Goal: Task Accomplishment & Management: Use online tool/utility

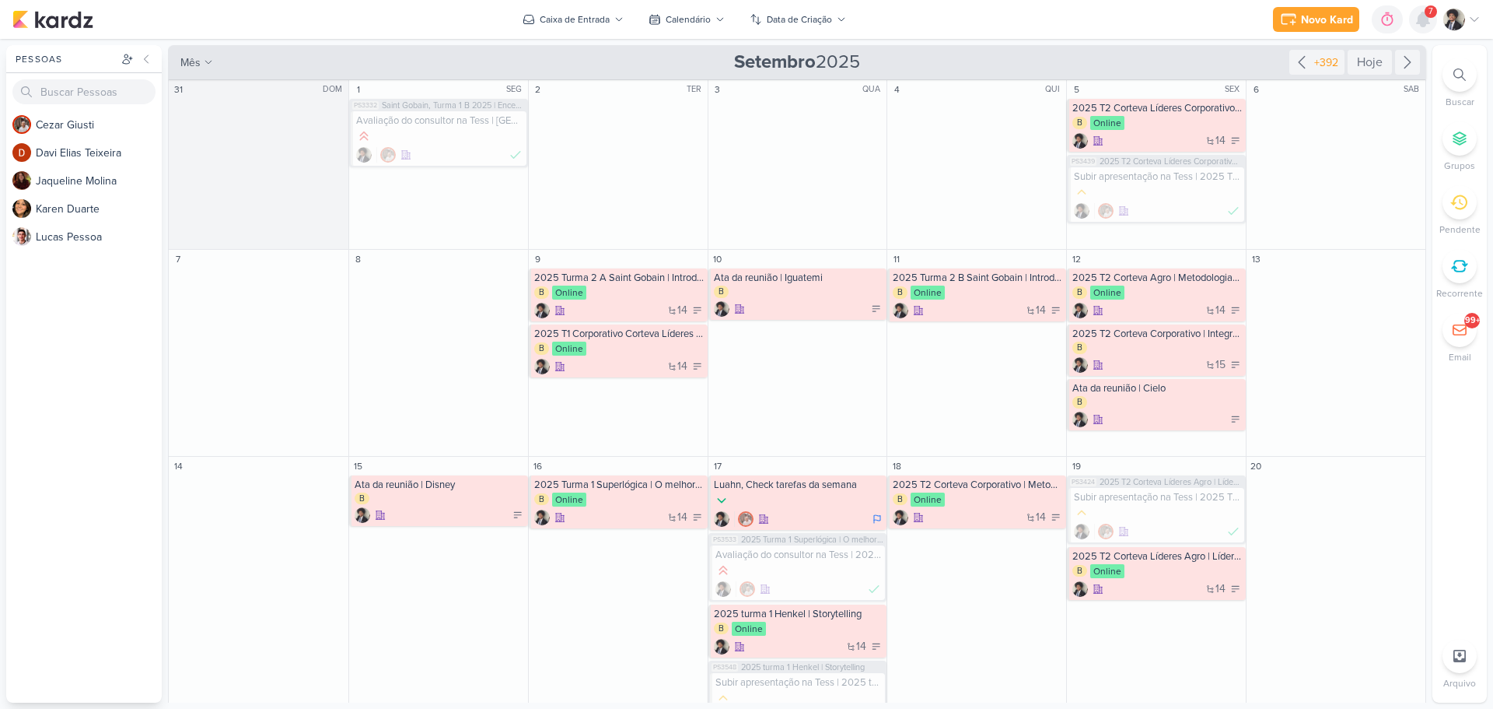
click at [1423, 20] on icon at bounding box center [1423, 19] width 12 height 14
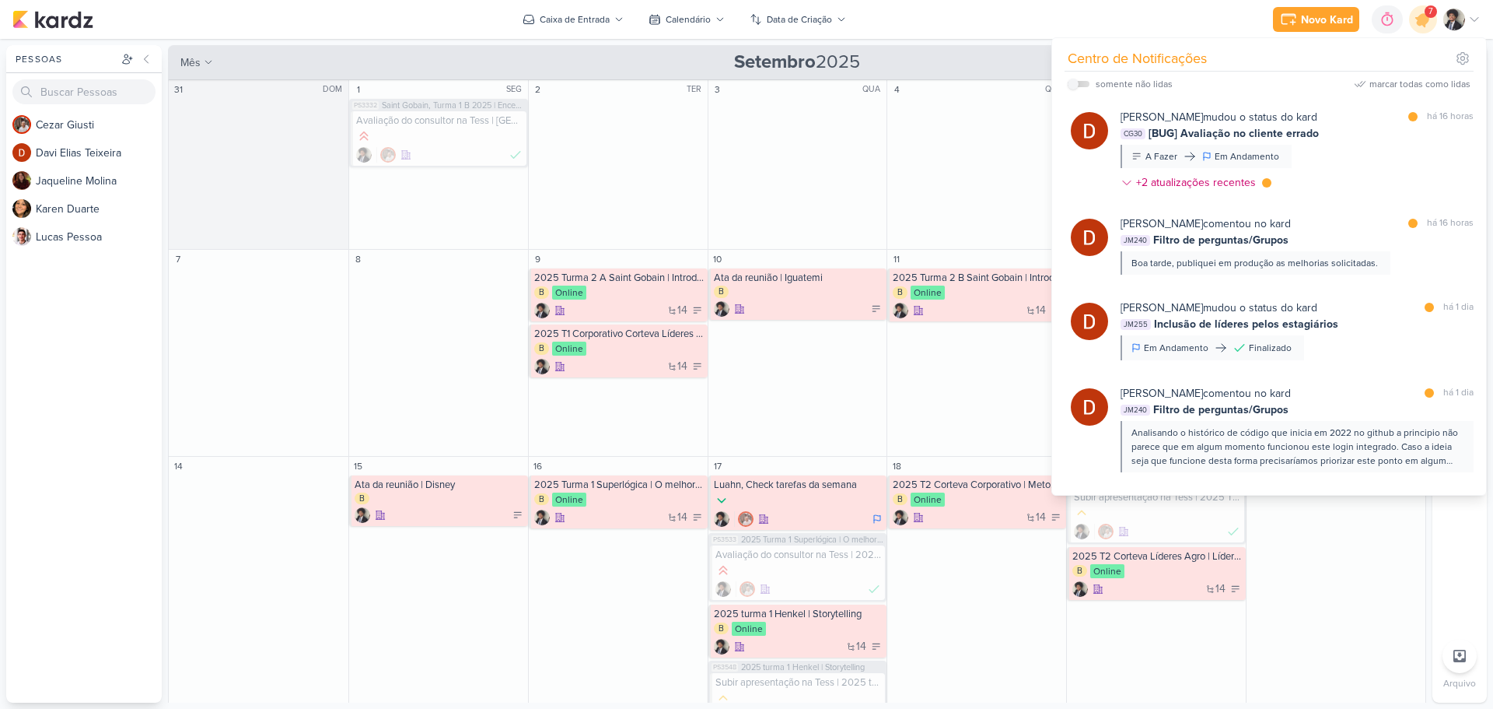
click at [986, 11] on div "Novo Kard Ctrl + k 0h0m Sessão desligada... Hoje 0h0m Semana 0h0m Mês 0h0m" at bounding box center [746, 19] width 1469 height 39
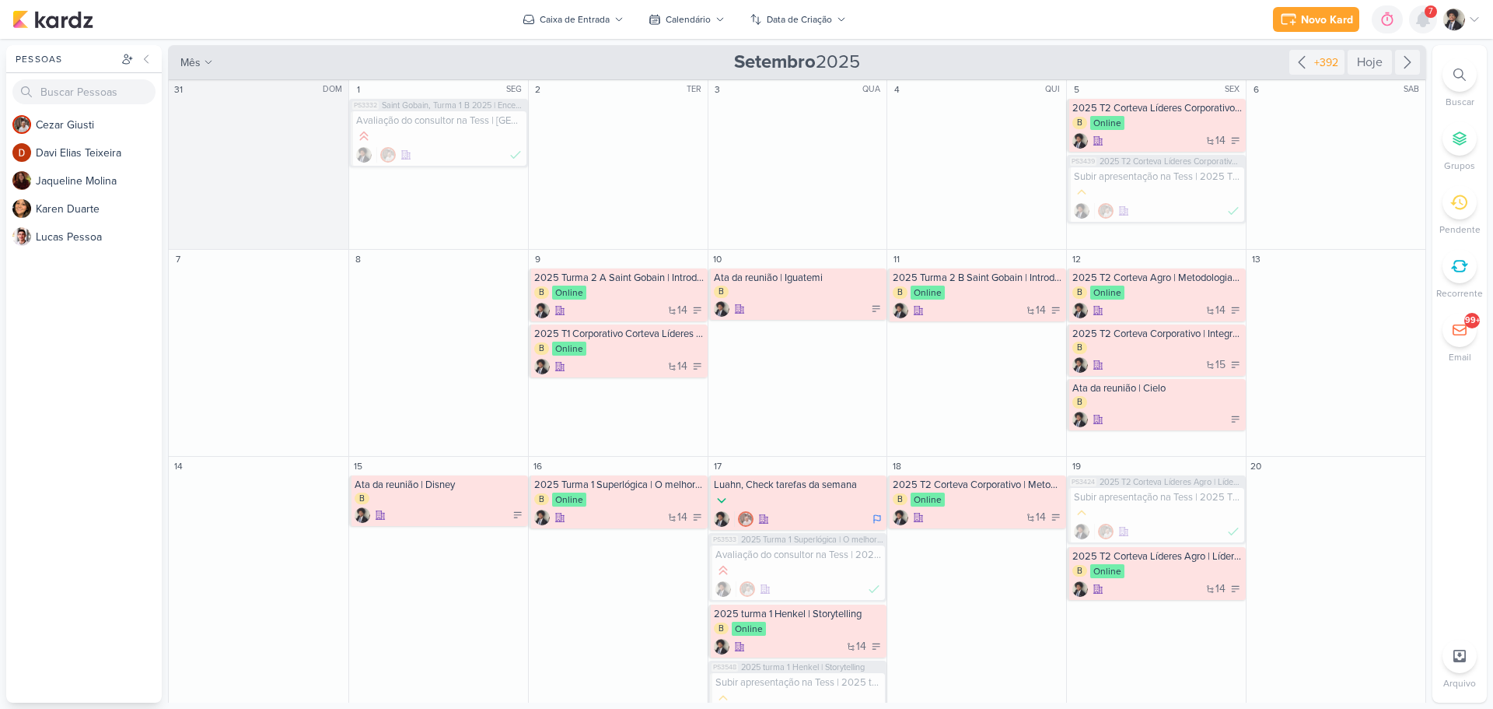
click at [1431, 22] on icon at bounding box center [1423, 19] width 19 height 19
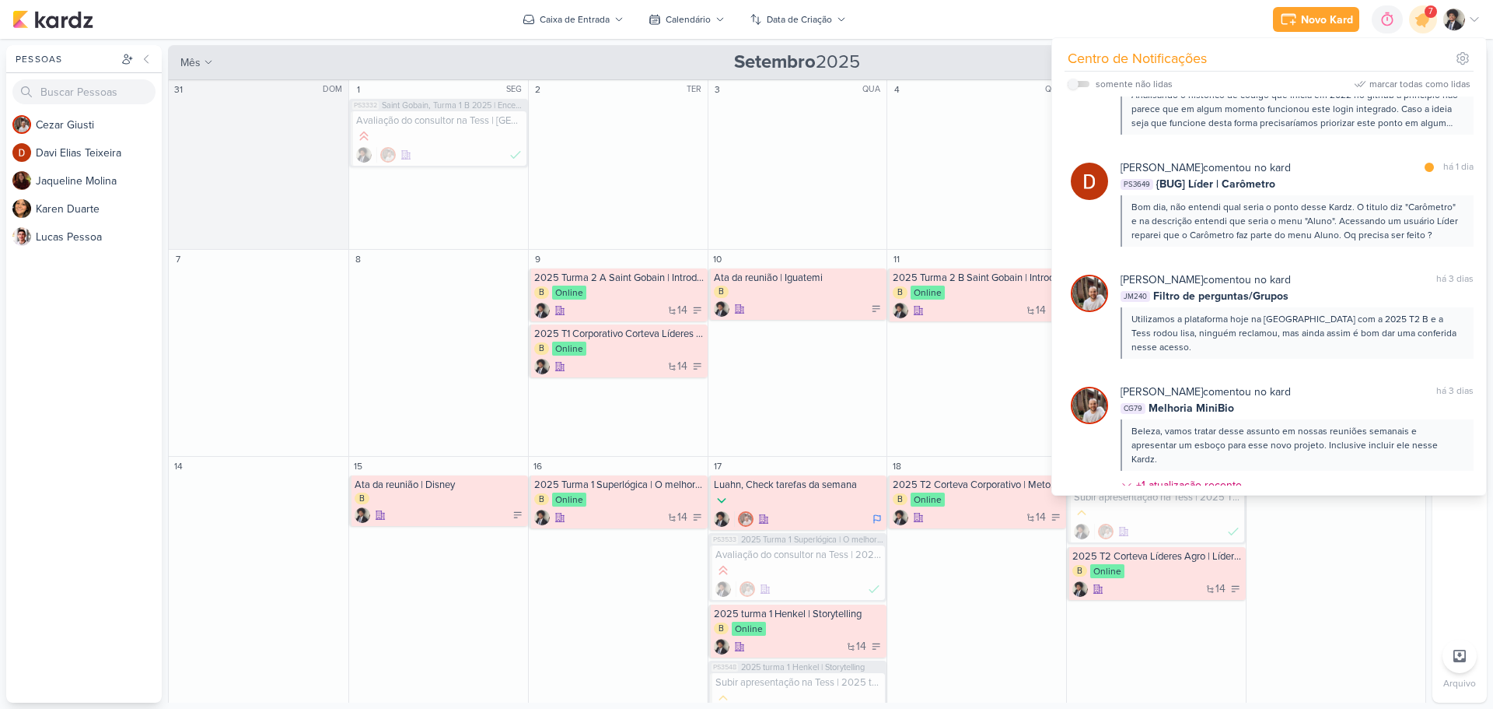
scroll to position [311, 0]
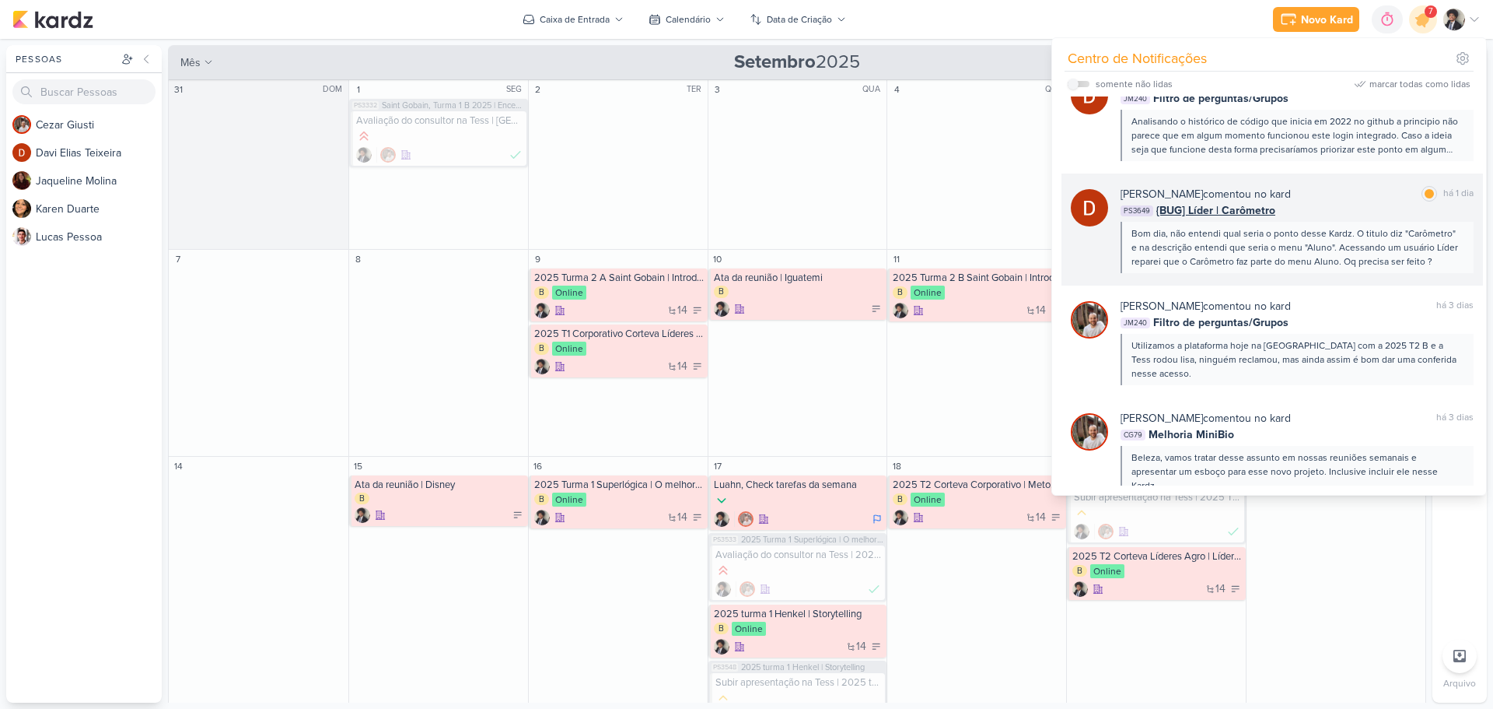
click at [1267, 209] on span "{BUG] Líder | Carômetro" at bounding box center [1216, 210] width 119 height 16
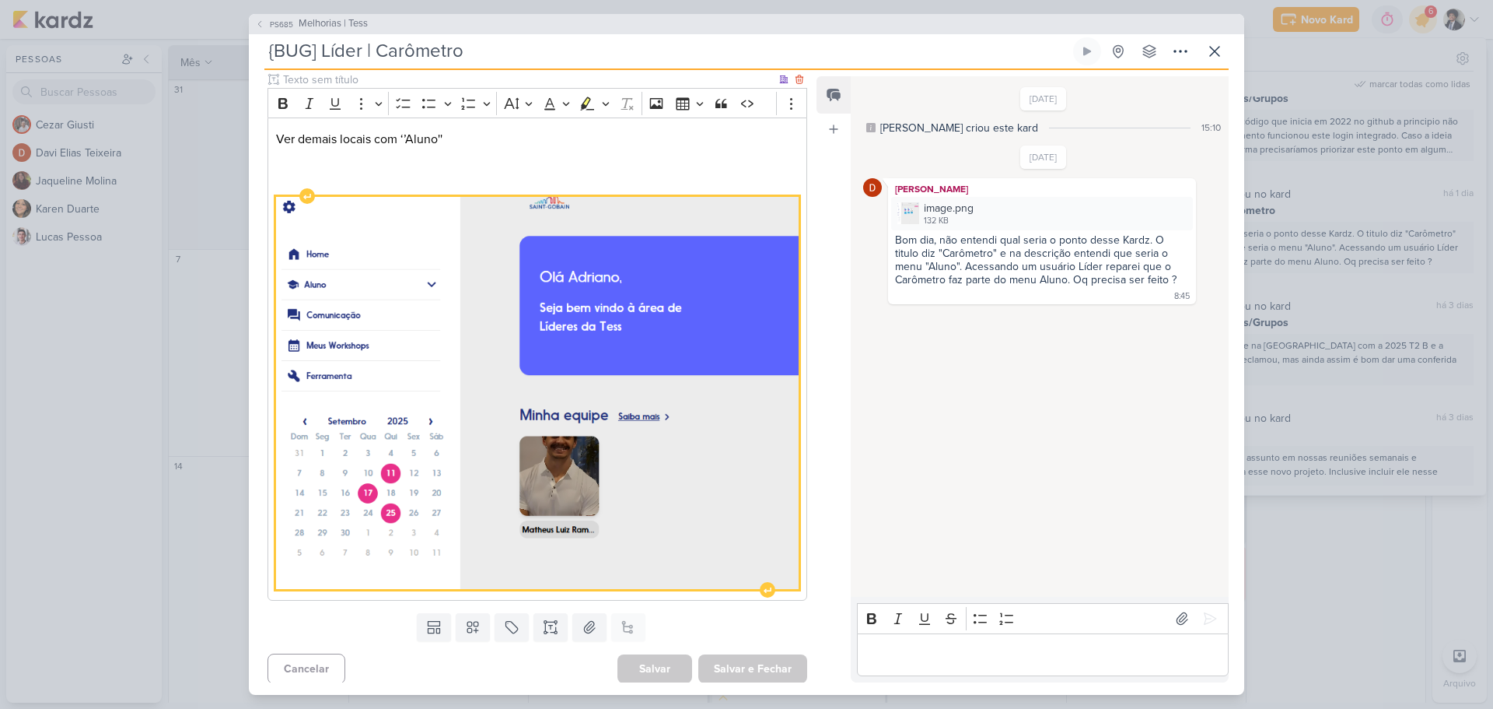
scroll to position [0, 0]
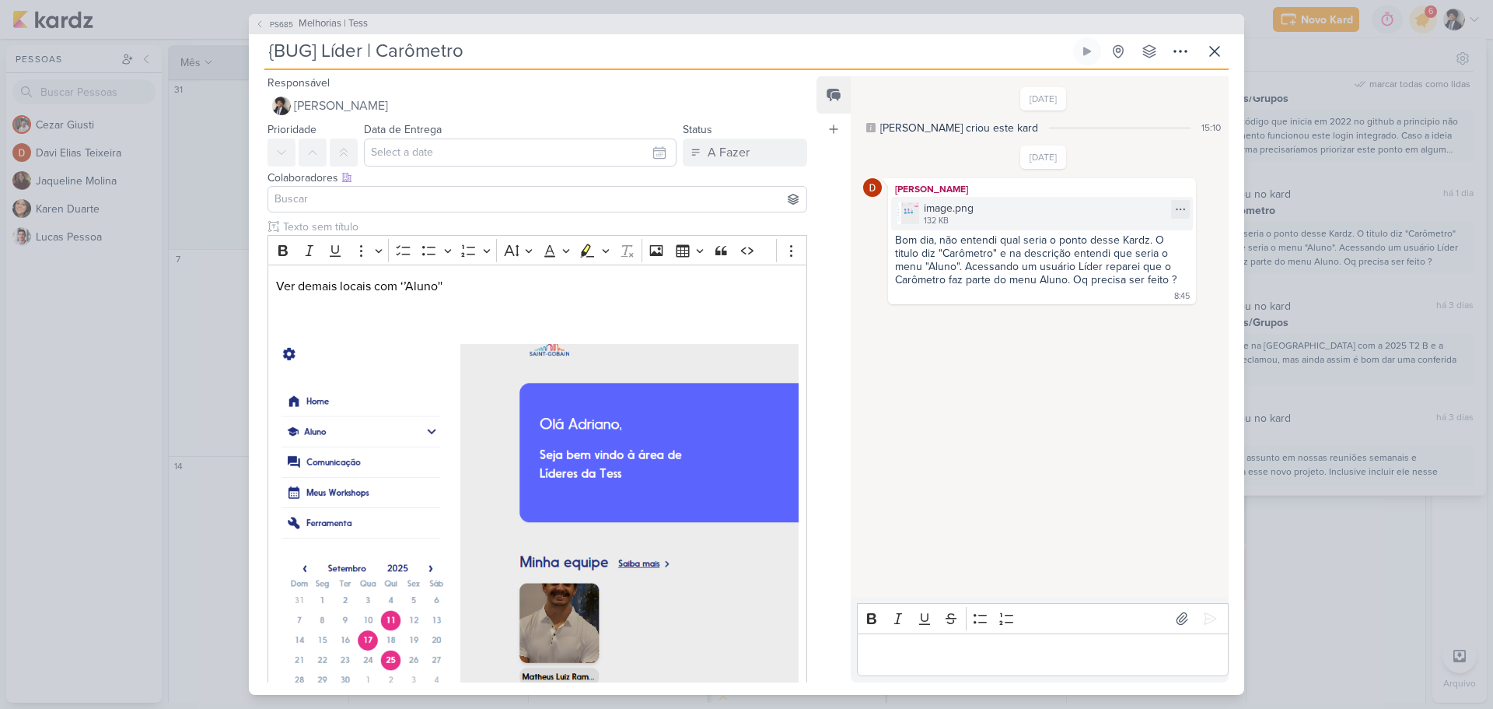
click at [965, 212] on div "image.png" at bounding box center [949, 208] width 50 height 16
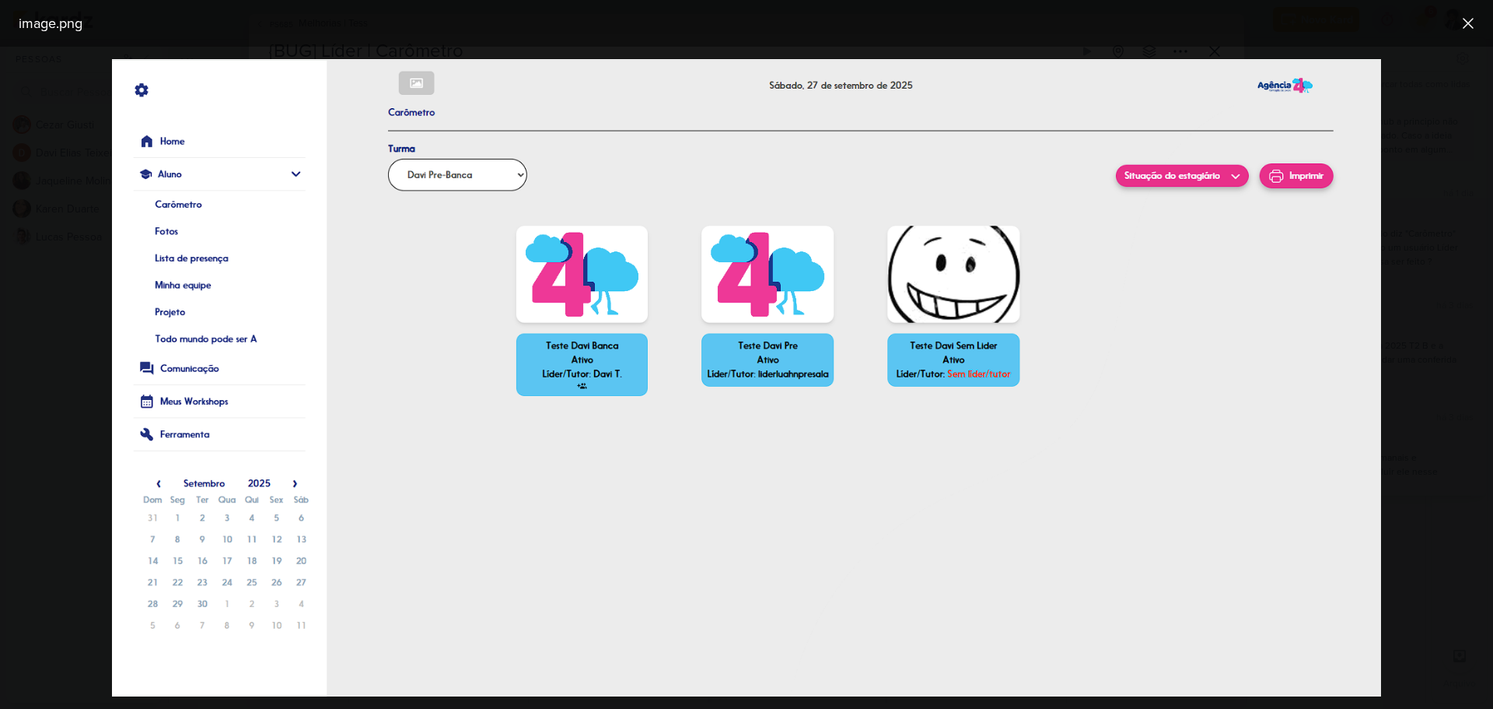
click at [1402, 278] on div at bounding box center [746, 378] width 1493 height 662
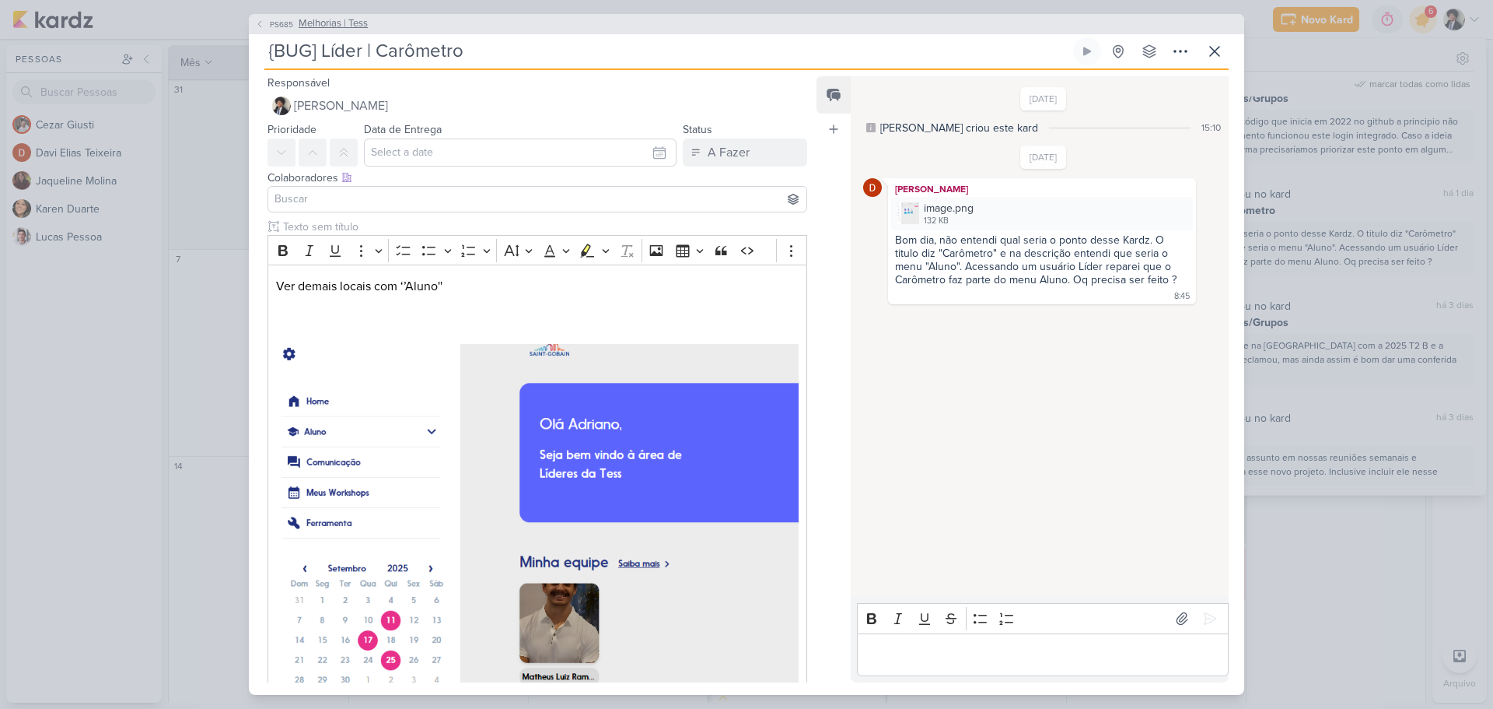
click at [331, 19] on span "Melhorias | Tess" at bounding box center [333, 24] width 69 height 16
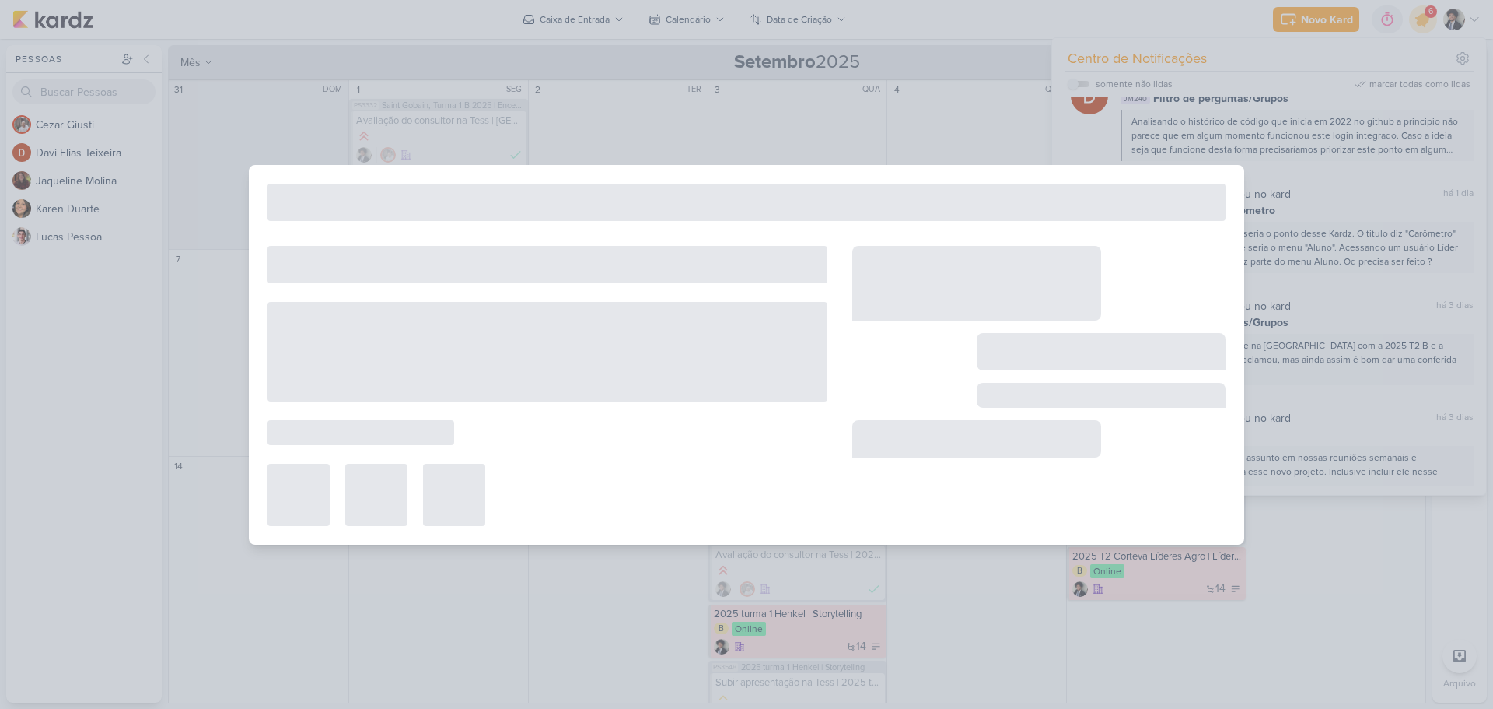
type input "Melhorias | Tess"
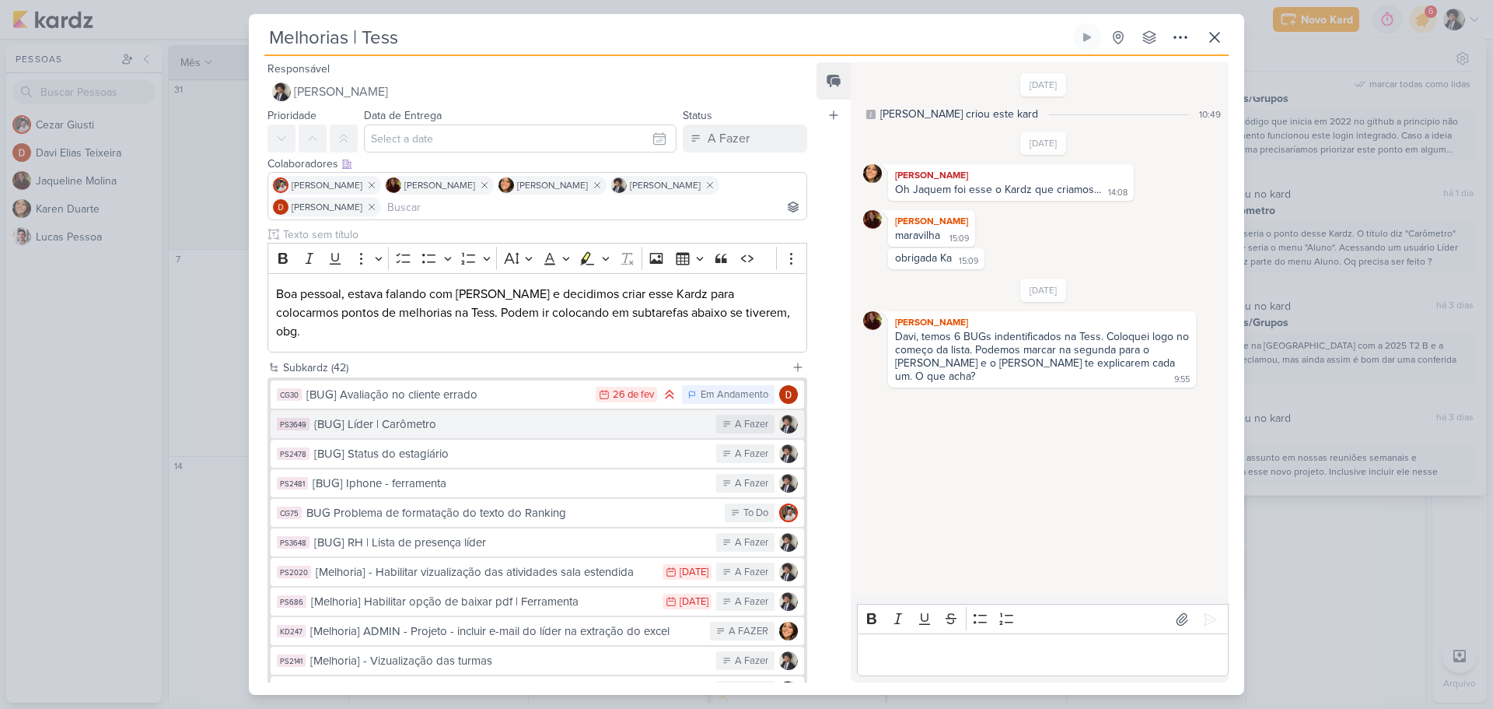
click at [489, 415] on div "{BUG] Líder | Carômetro" at bounding box center [511, 424] width 394 height 18
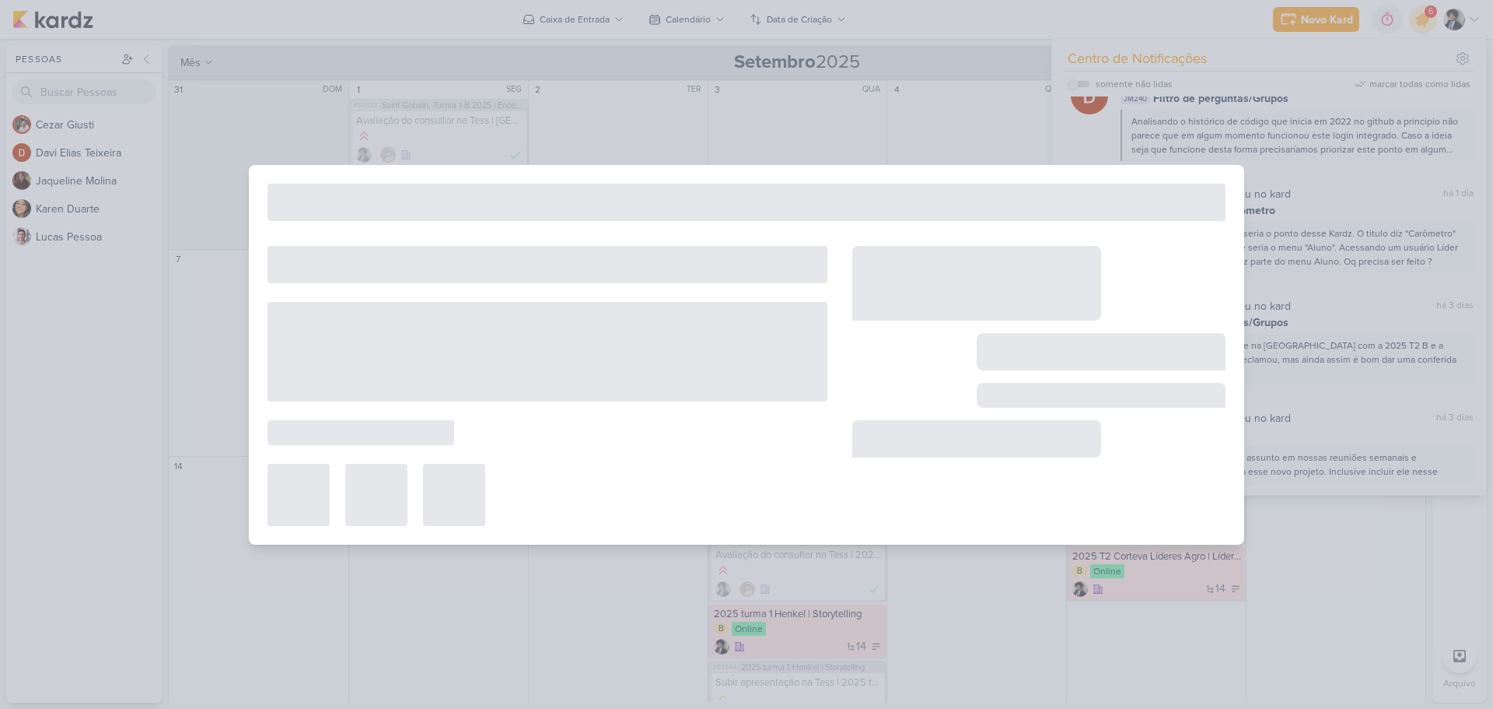
type input "{BUG] Líder | Carômetro"
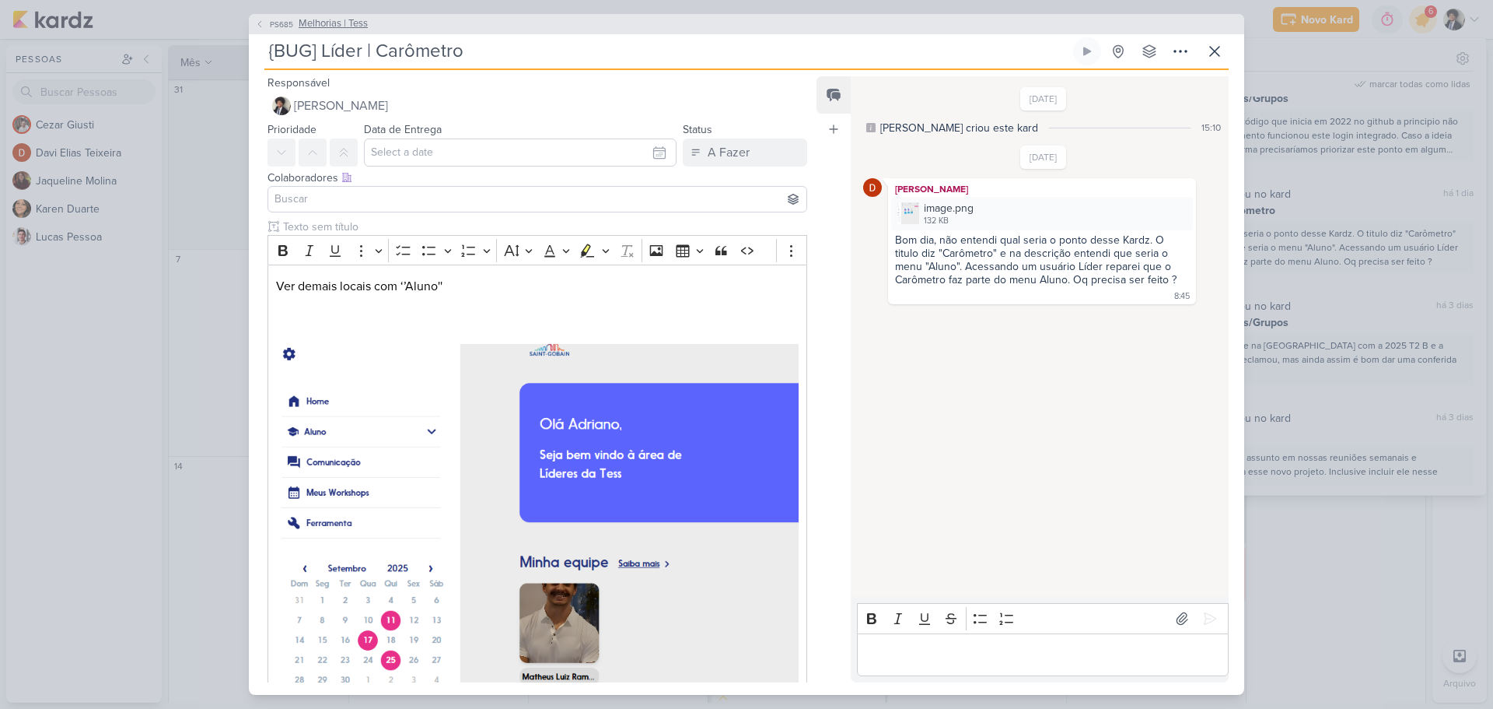
click at [290, 24] on span "PS685" at bounding box center [282, 25] width 28 height 12
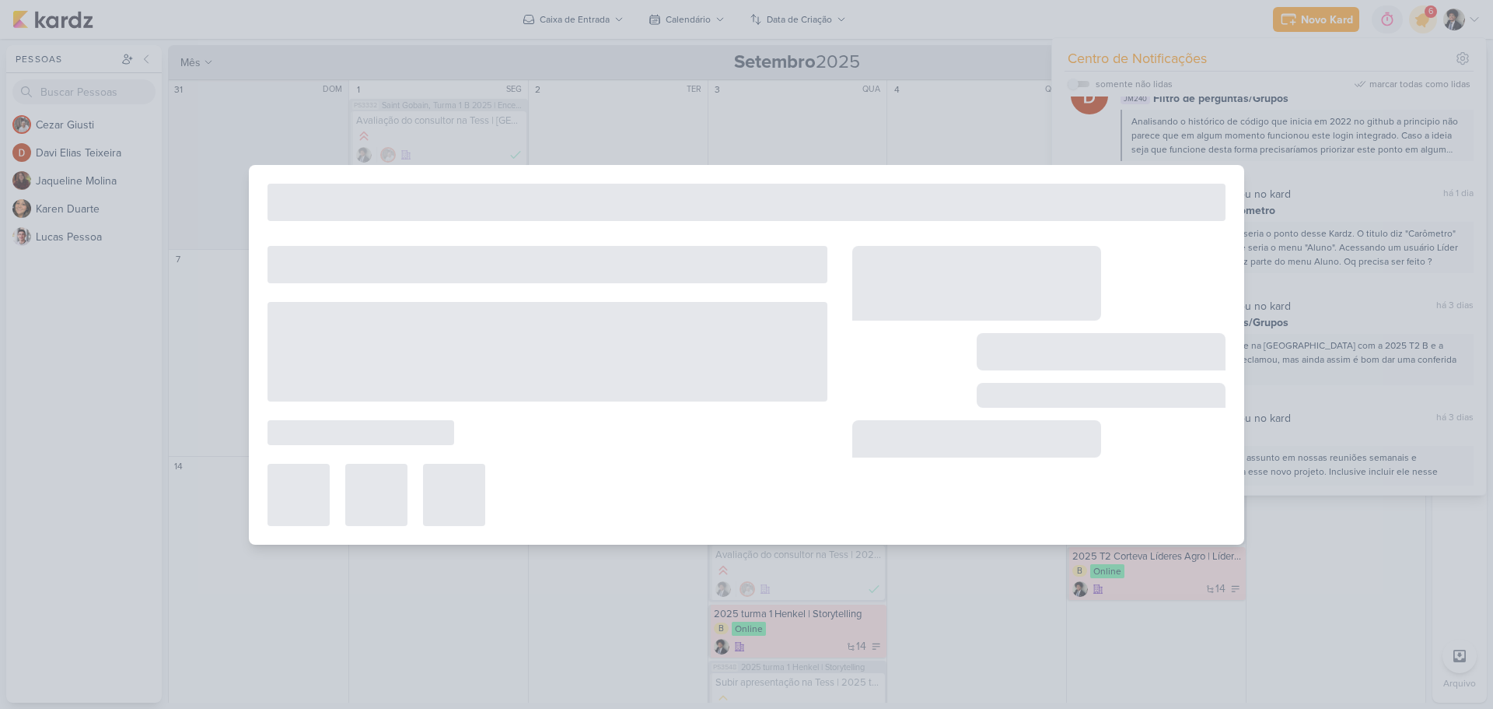
type input "Melhorias | Tess"
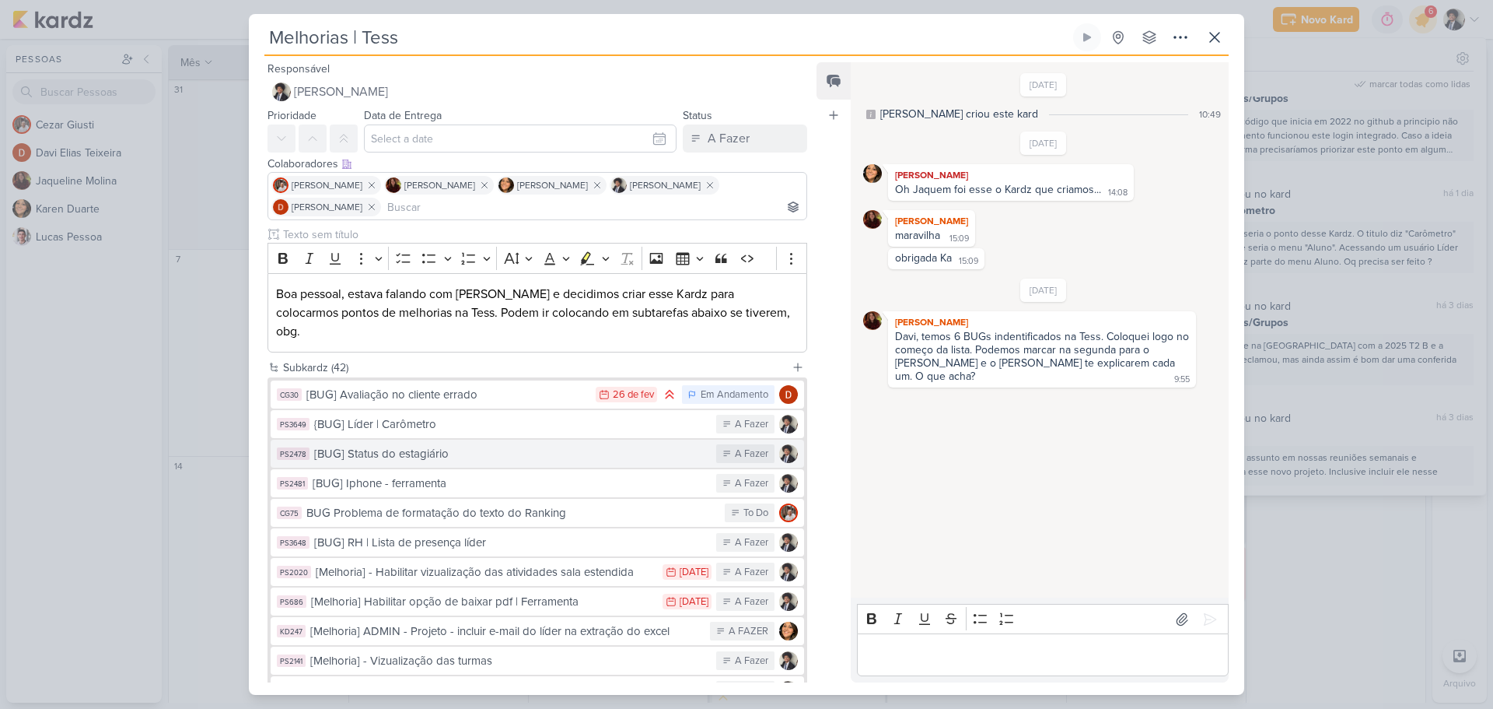
click at [583, 445] on div "[BUG] Status do estagiário" at bounding box center [511, 454] width 394 height 18
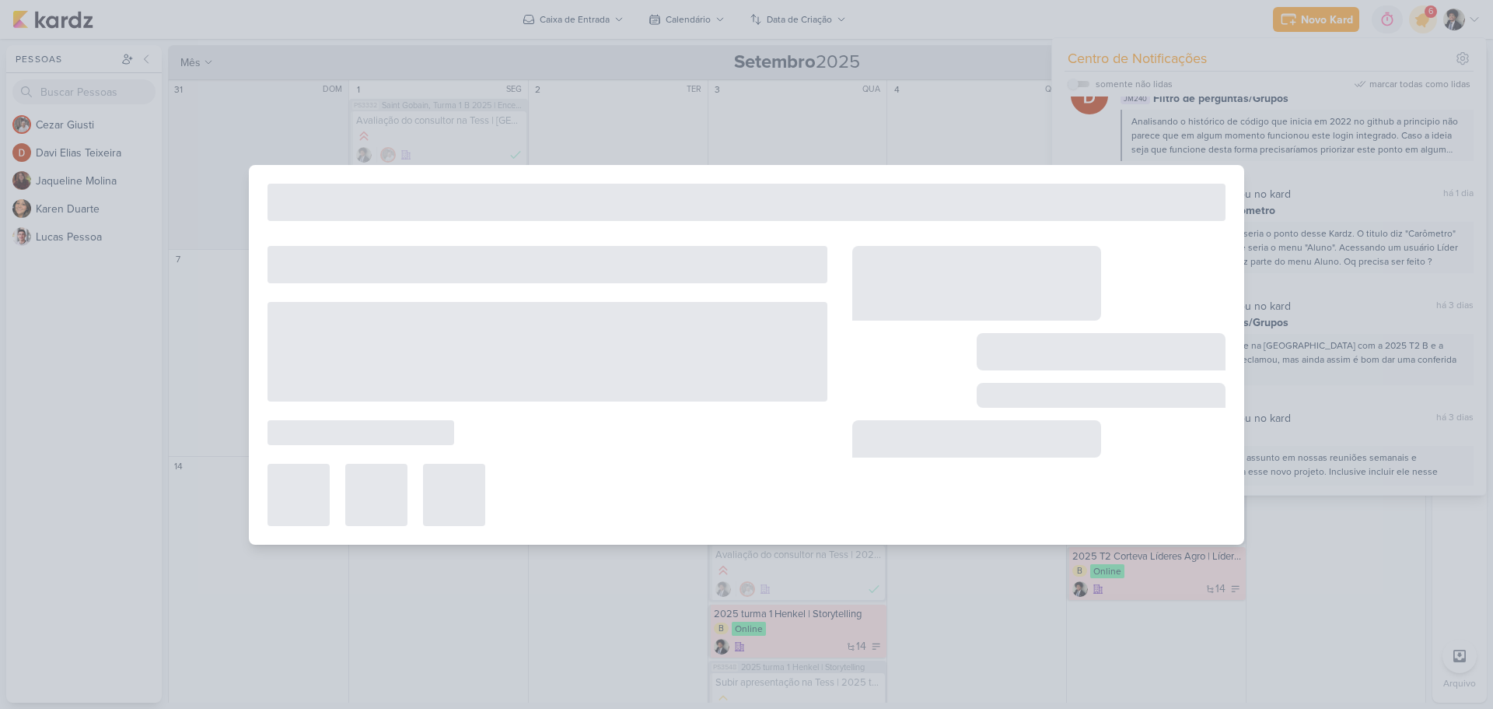
type input "[BUG] Status do estagiário"
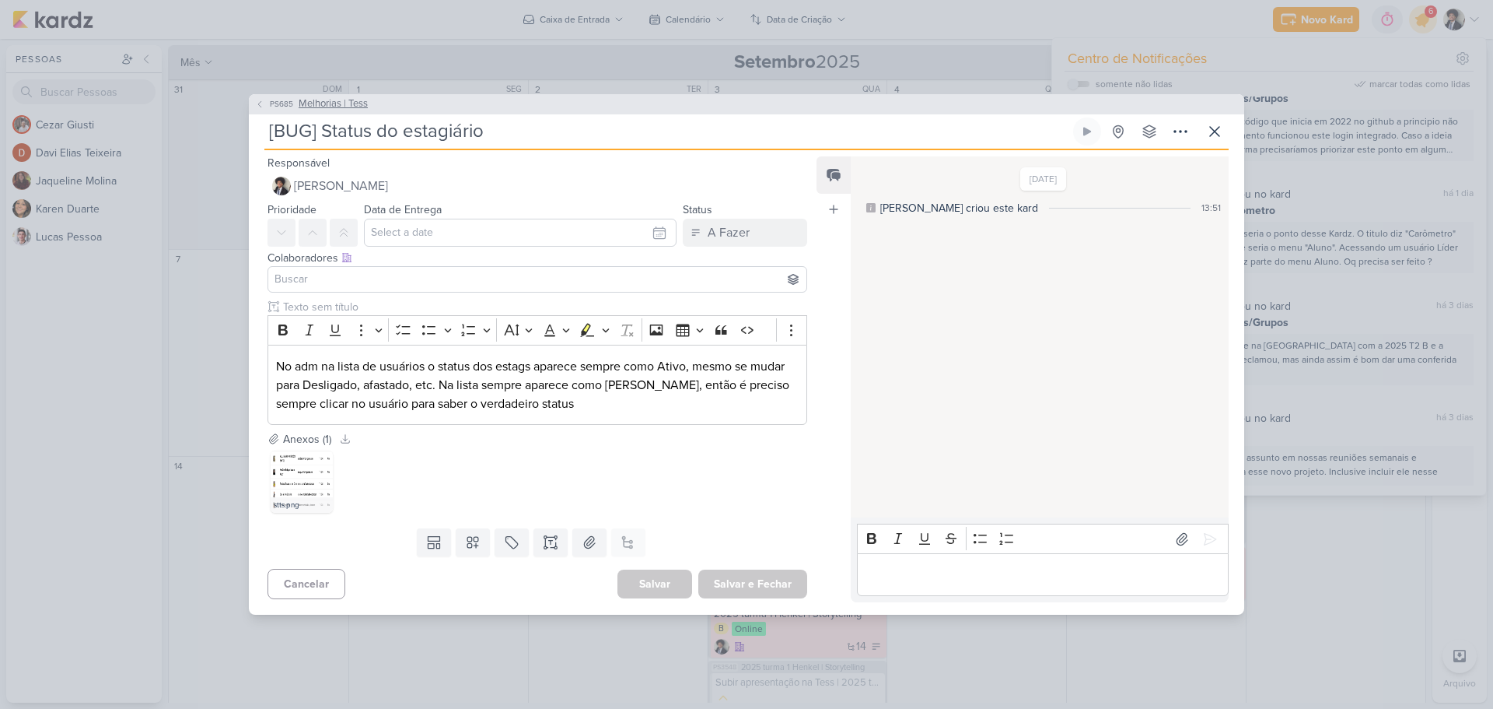
click at [282, 98] on span "PS685" at bounding box center [282, 104] width 28 height 12
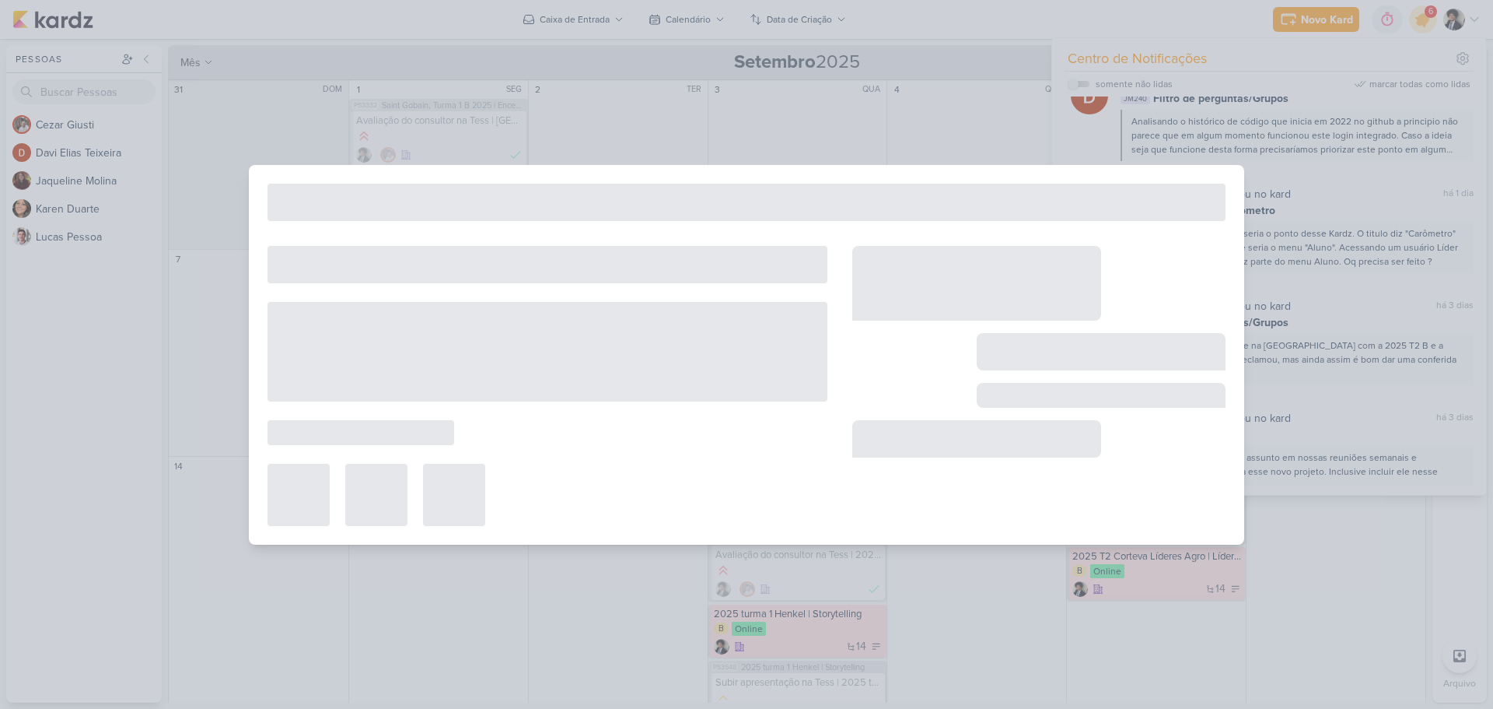
type input "Melhorias | Tess"
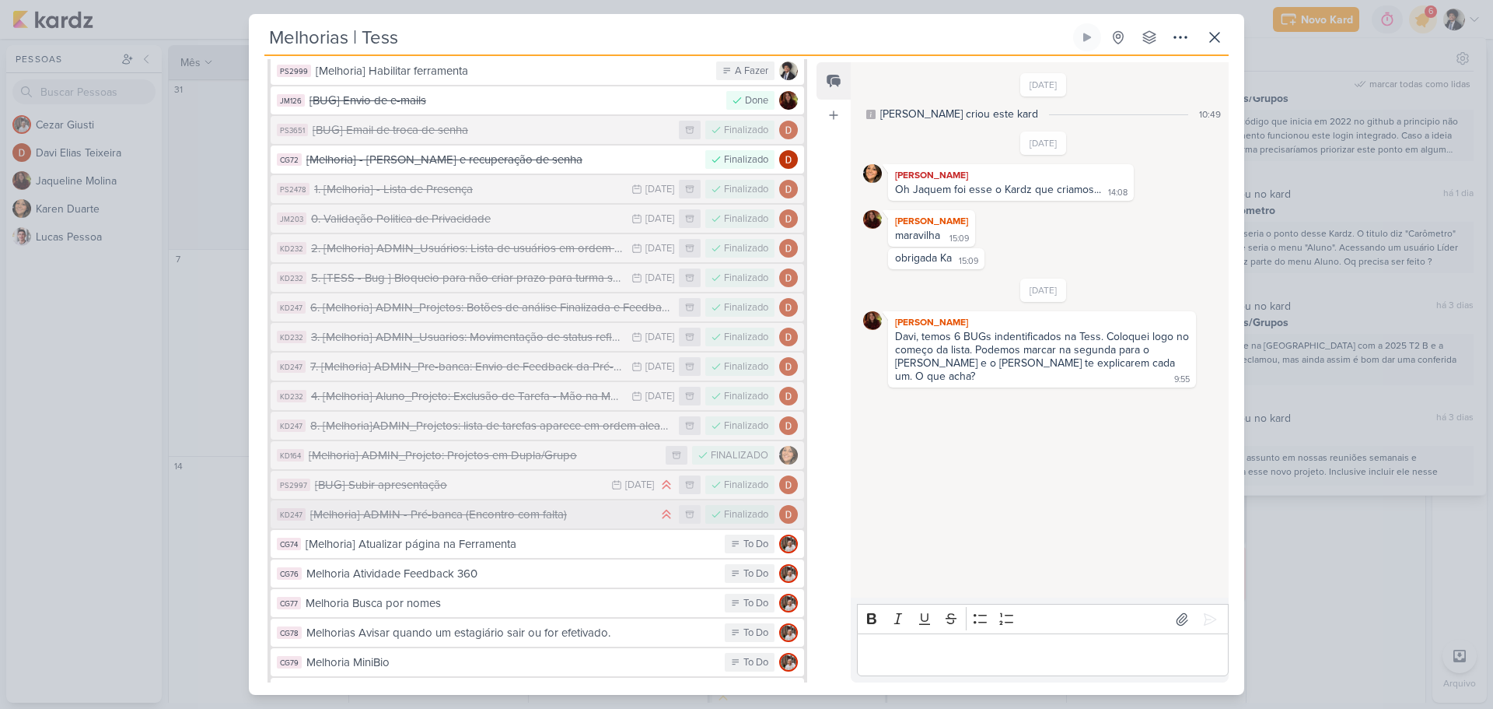
scroll to position [1009, 0]
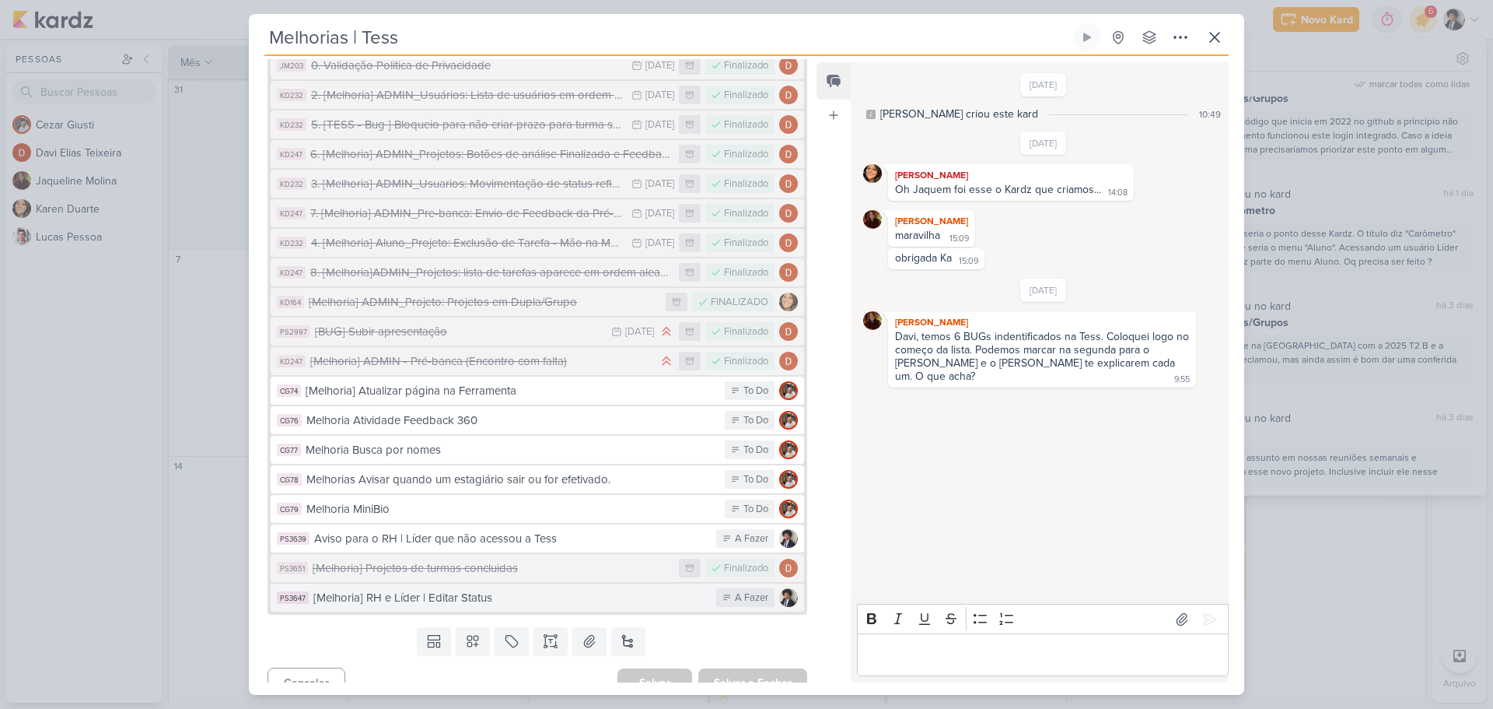
click at [544, 589] on div "[Melhoria] RH e Líder | Editar Status" at bounding box center [510, 598] width 395 height 18
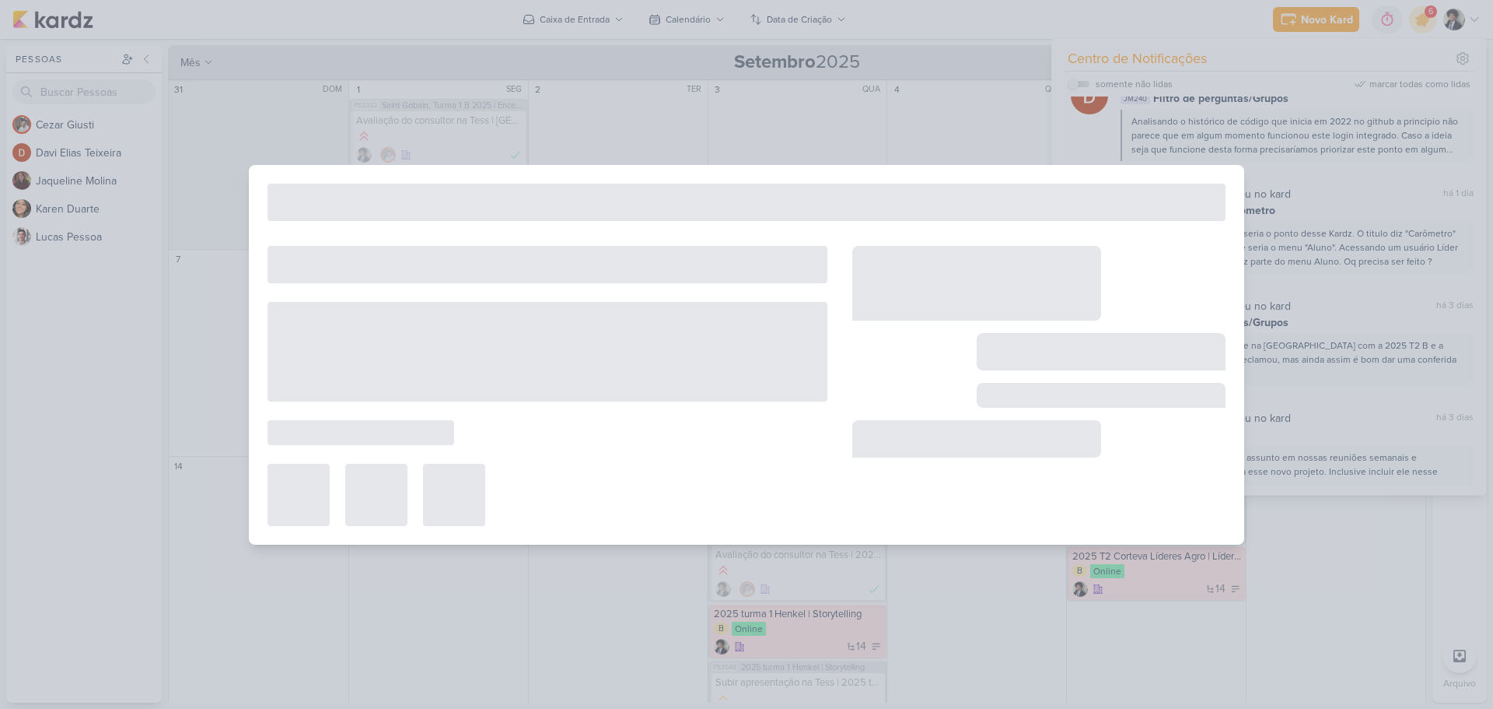
type input "[Melhoria] RH e Líder | Editar Status"
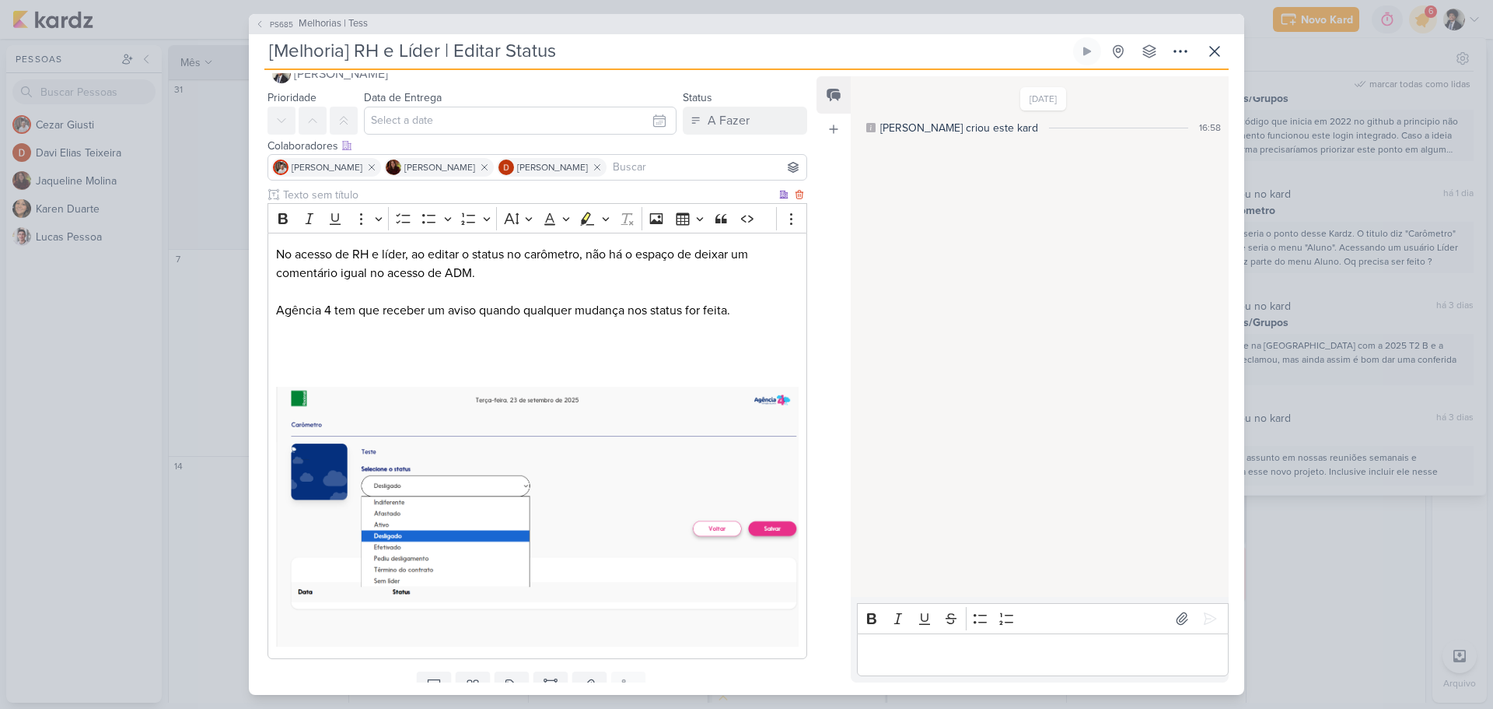
scroll to position [0, 0]
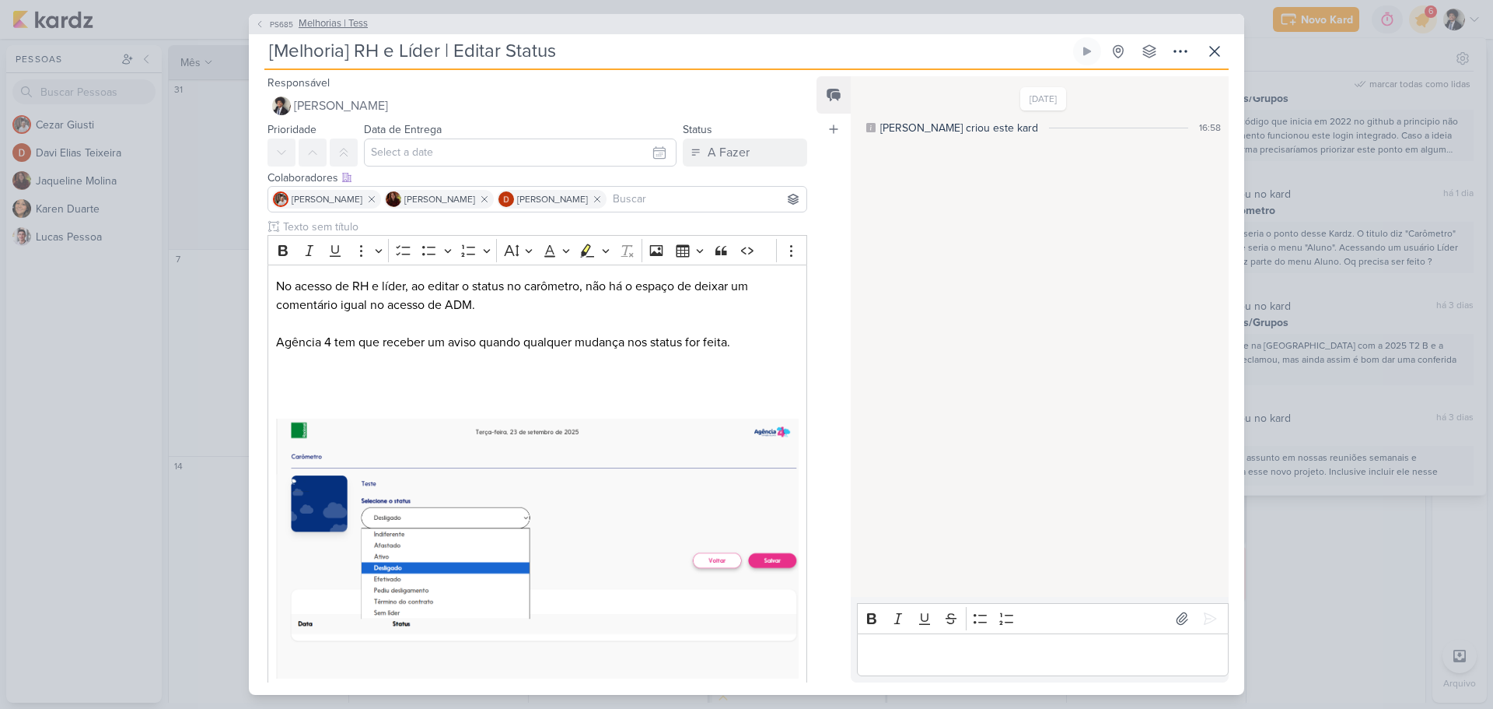
click at [267, 26] on button "PS685 Melhorias | Tess" at bounding box center [311, 24] width 113 height 16
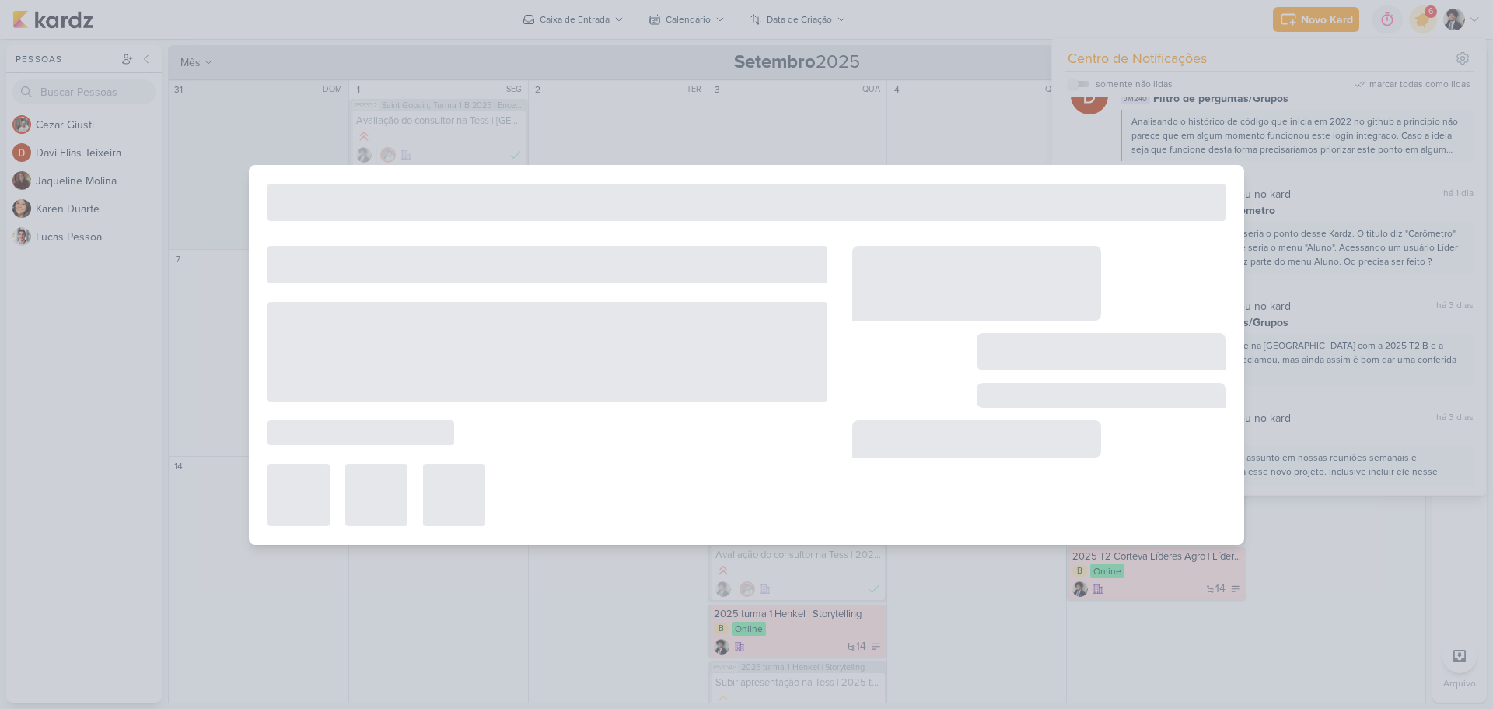
type input "Melhorias | Tess"
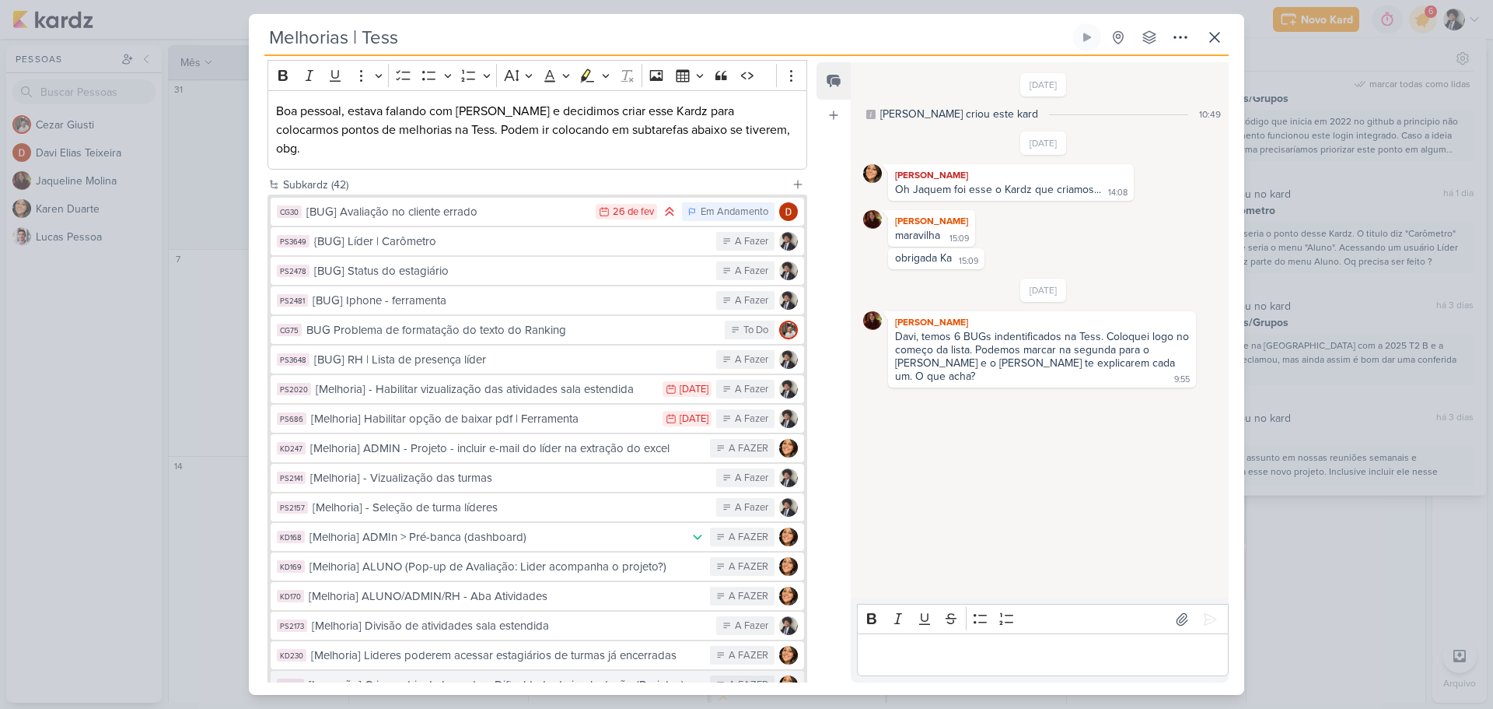
scroll to position [156, 0]
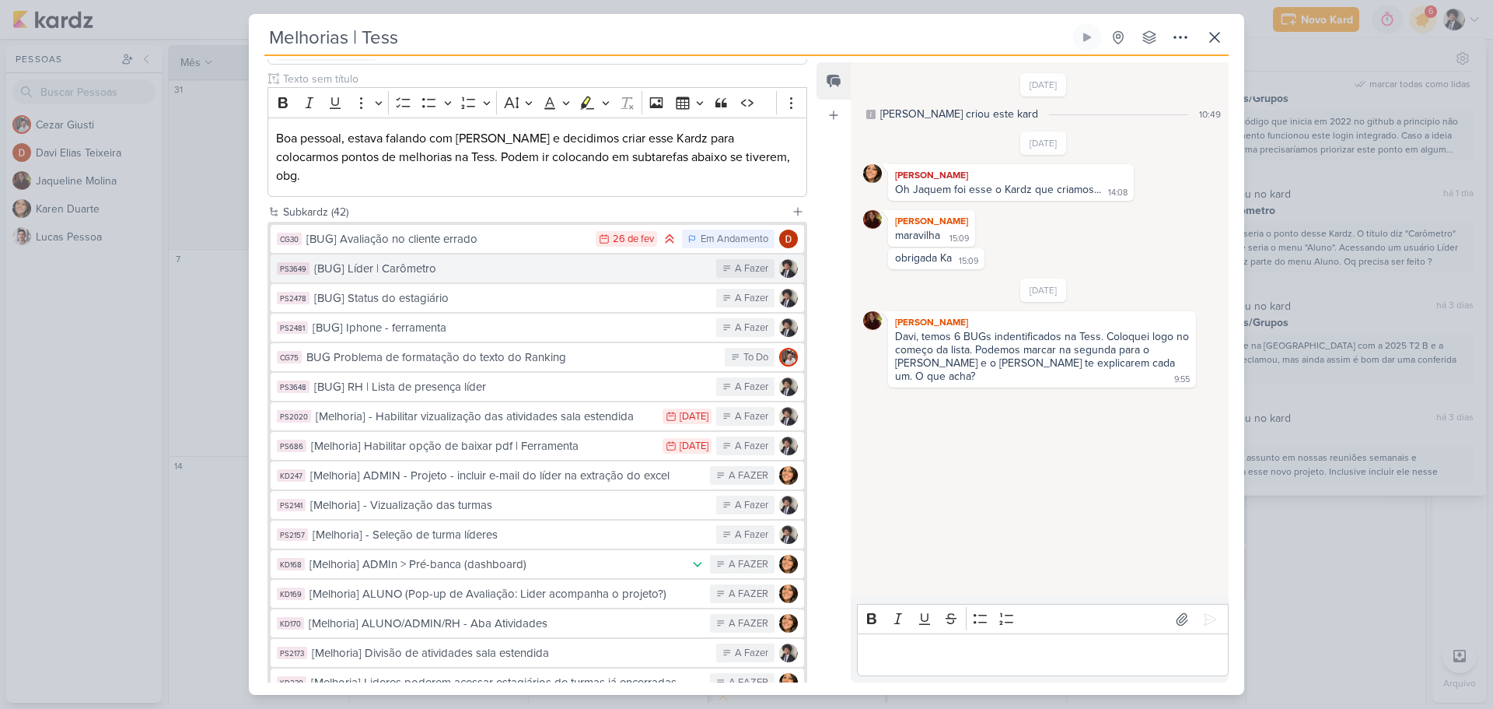
click at [482, 260] on div "{BUG] Líder | Carômetro" at bounding box center [511, 269] width 394 height 18
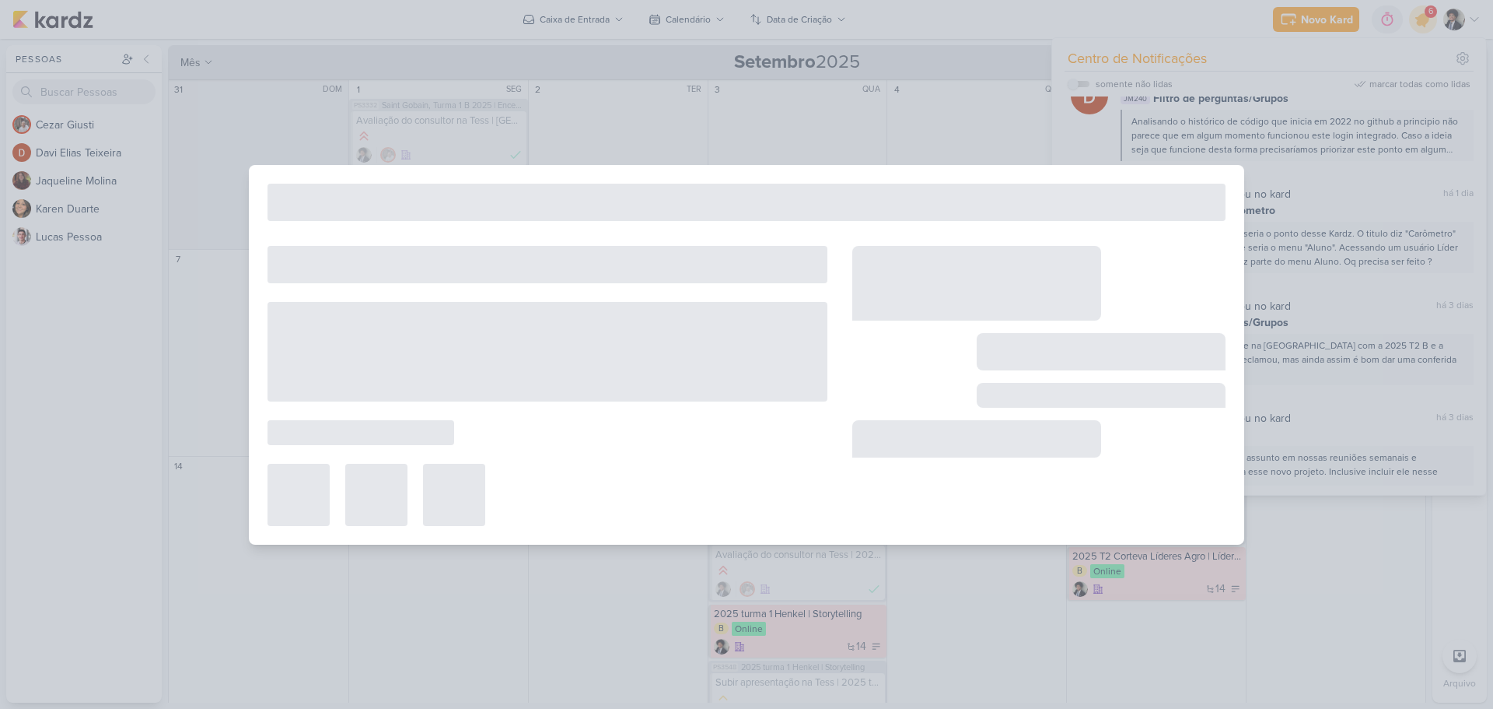
type input "{BUG] Líder | Carômetro"
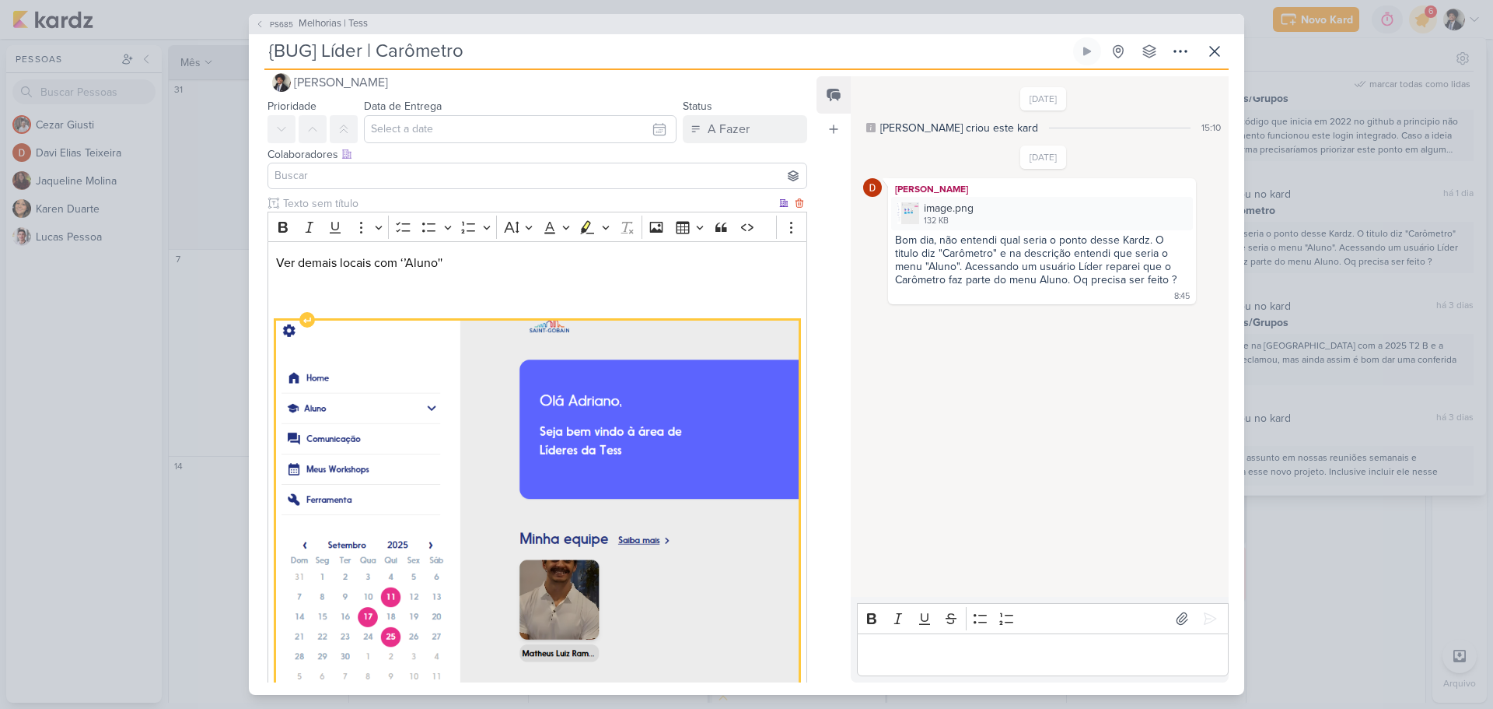
scroll to position [0, 0]
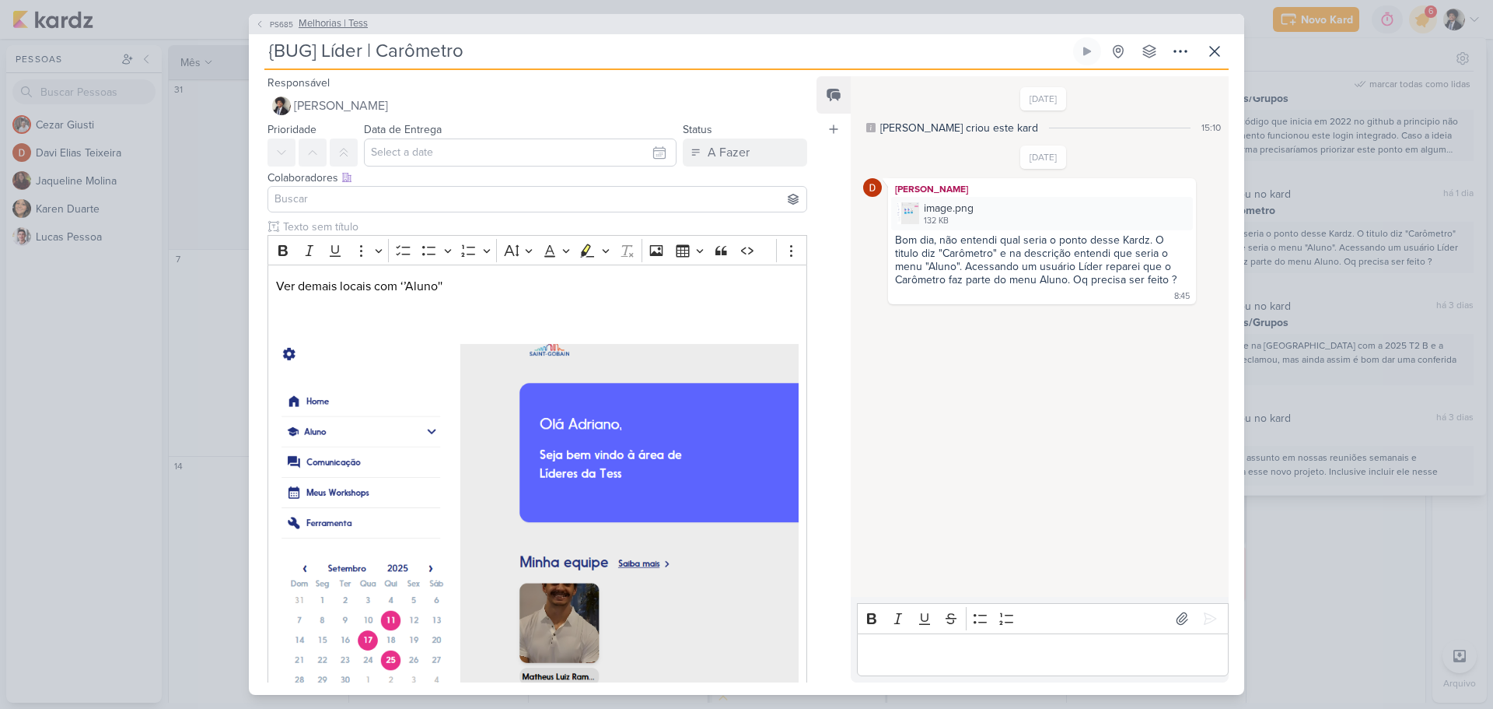
click at [321, 21] on span "Melhorias | Tess" at bounding box center [333, 24] width 69 height 16
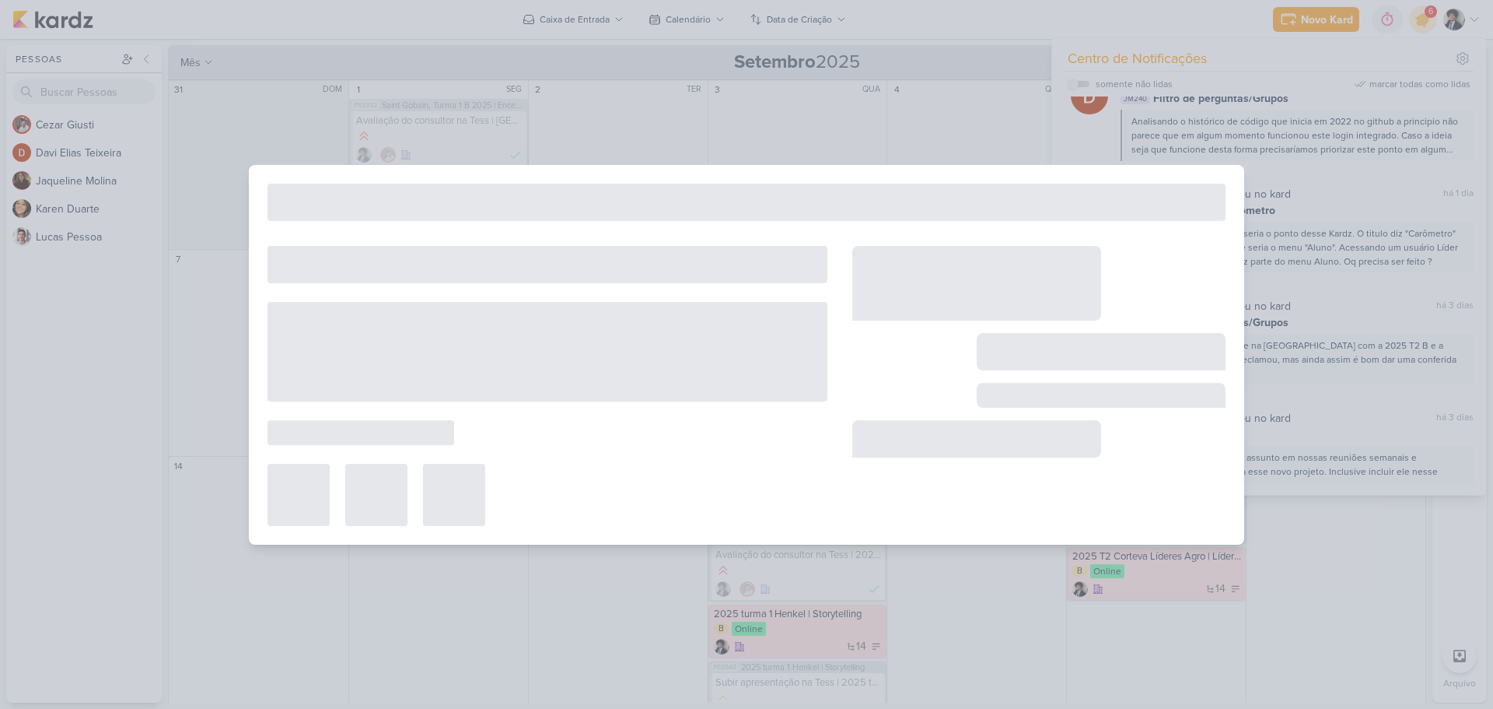
type input "Melhorias | Tess"
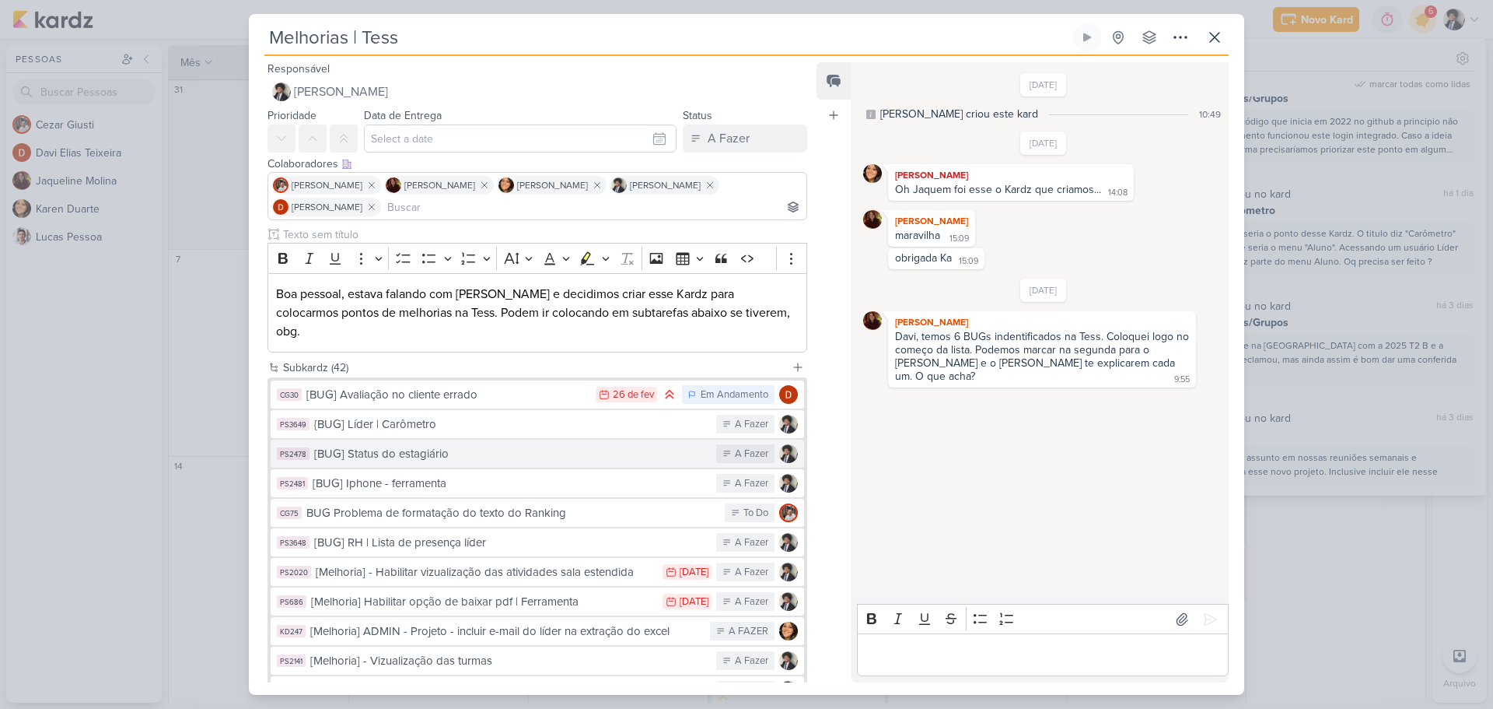
click at [509, 445] on div "[BUG] Status do estagiário" at bounding box center [511, 454] width 394 height 18
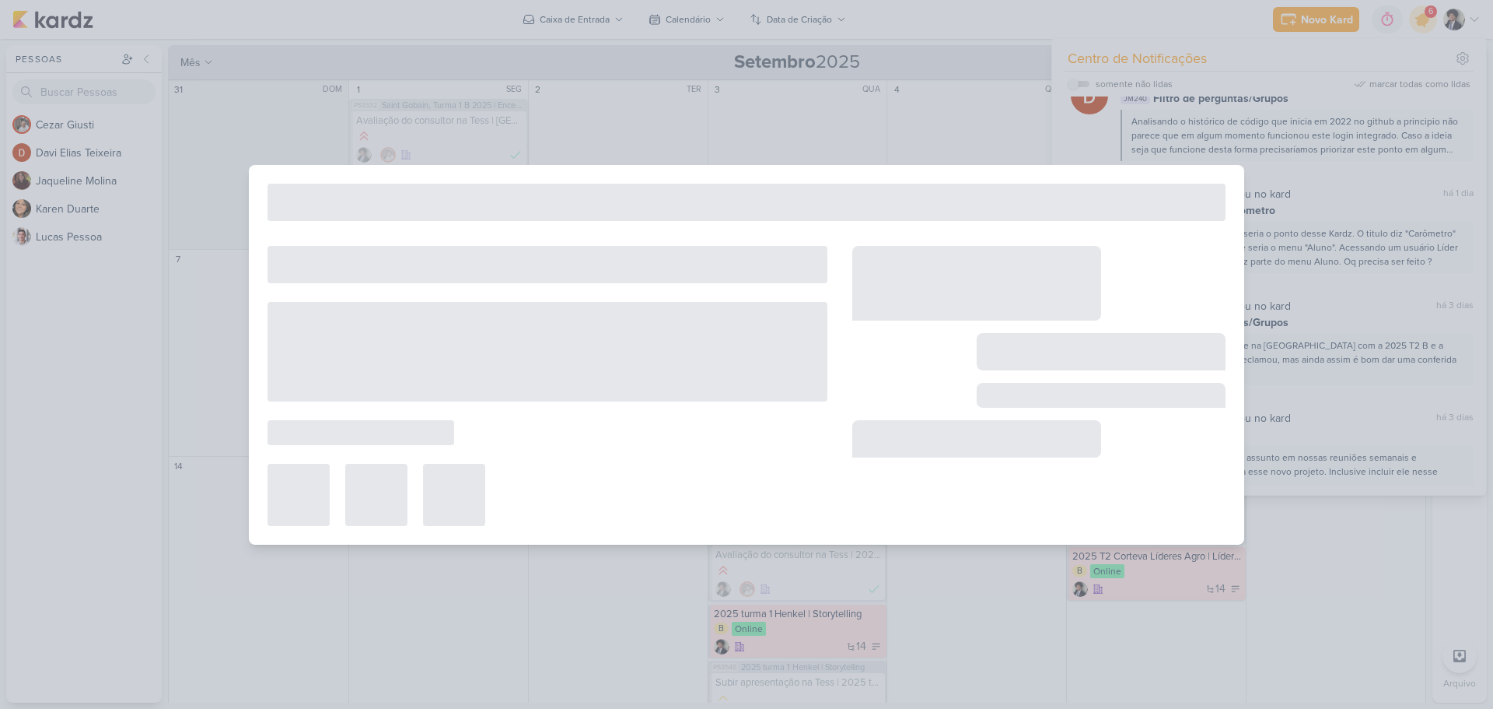
type input "[BUG] Status do estagiário"
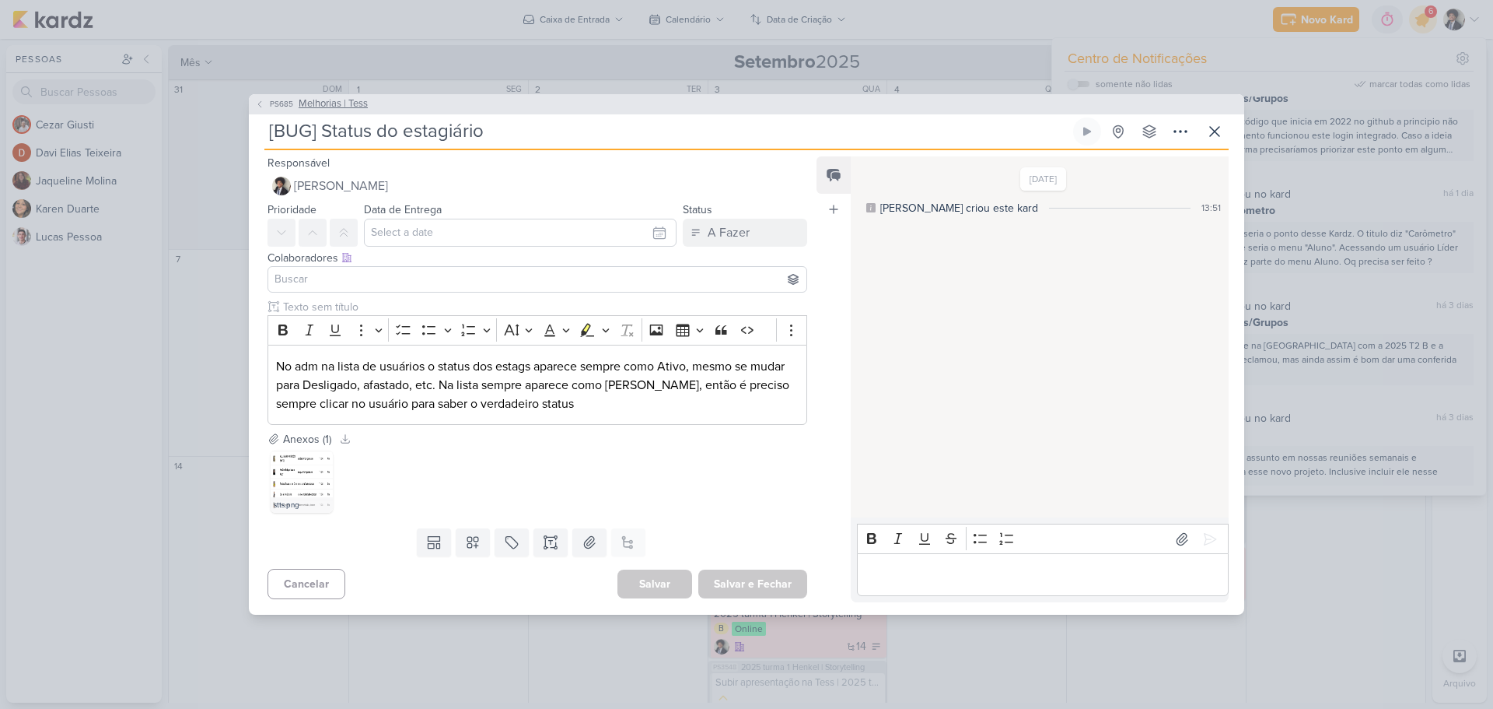
click at [267, 105] on button "PS685 Melhorias | Tess" at bounding box center [311, 104] width 113 height 16
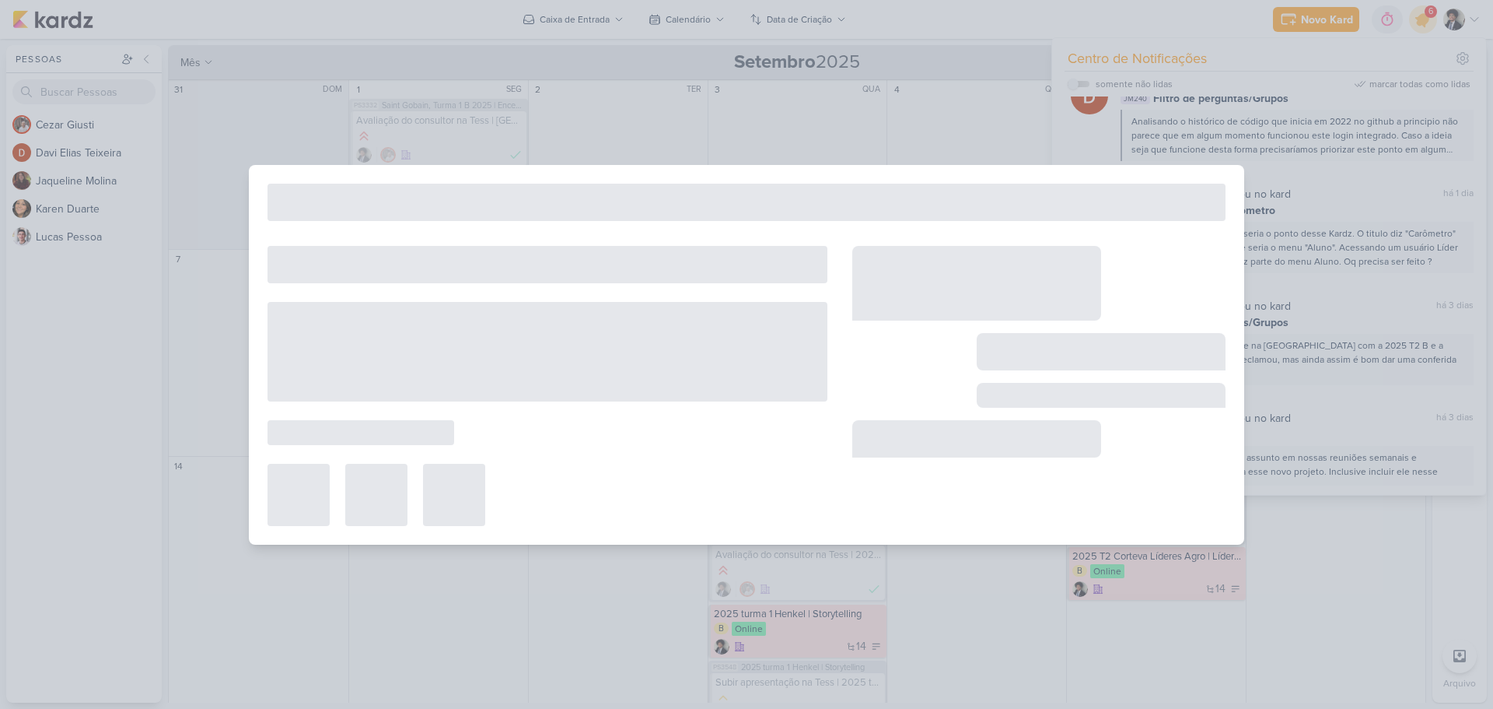
type input "Melhorias | Tess"
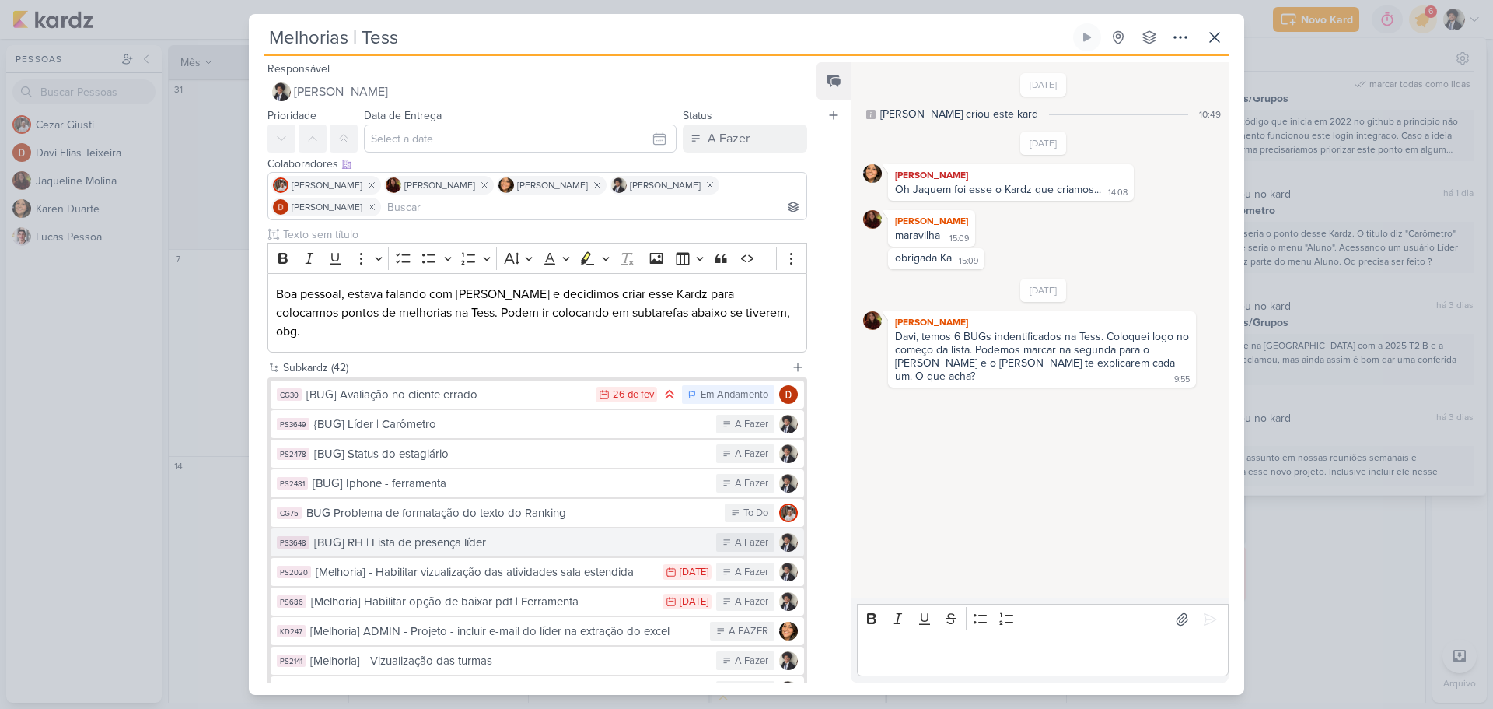
click at [500, 534] on div "[BUG] RH | Lista de presença líder" at bounding box center [511, 543] width 394 height 18
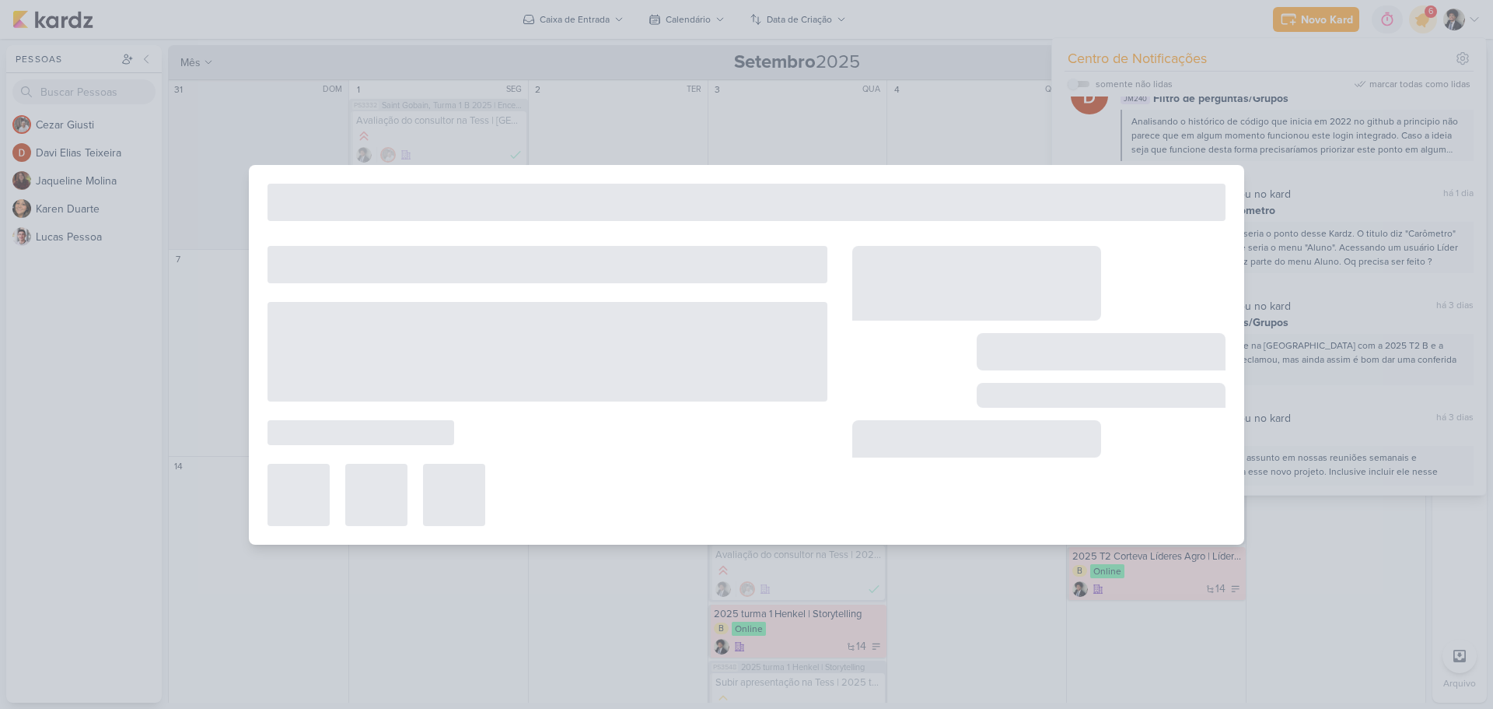
type input "[BUG] RH | Lista de presença líder"
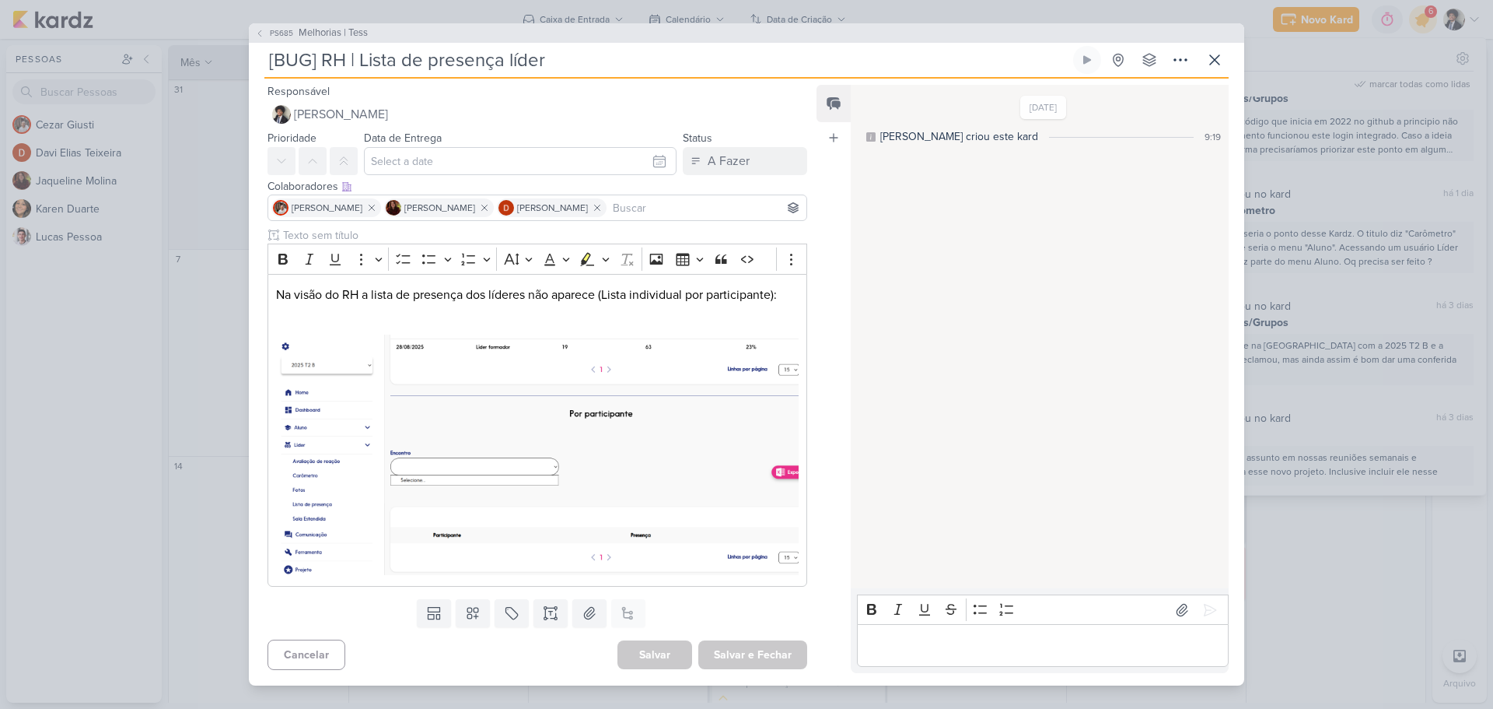
click at [273, 23] on div "PS685 Melhorias | Tess [BUG] RH | Lista de presença líder" at bounding box center [746, 354] width 1493 height 709
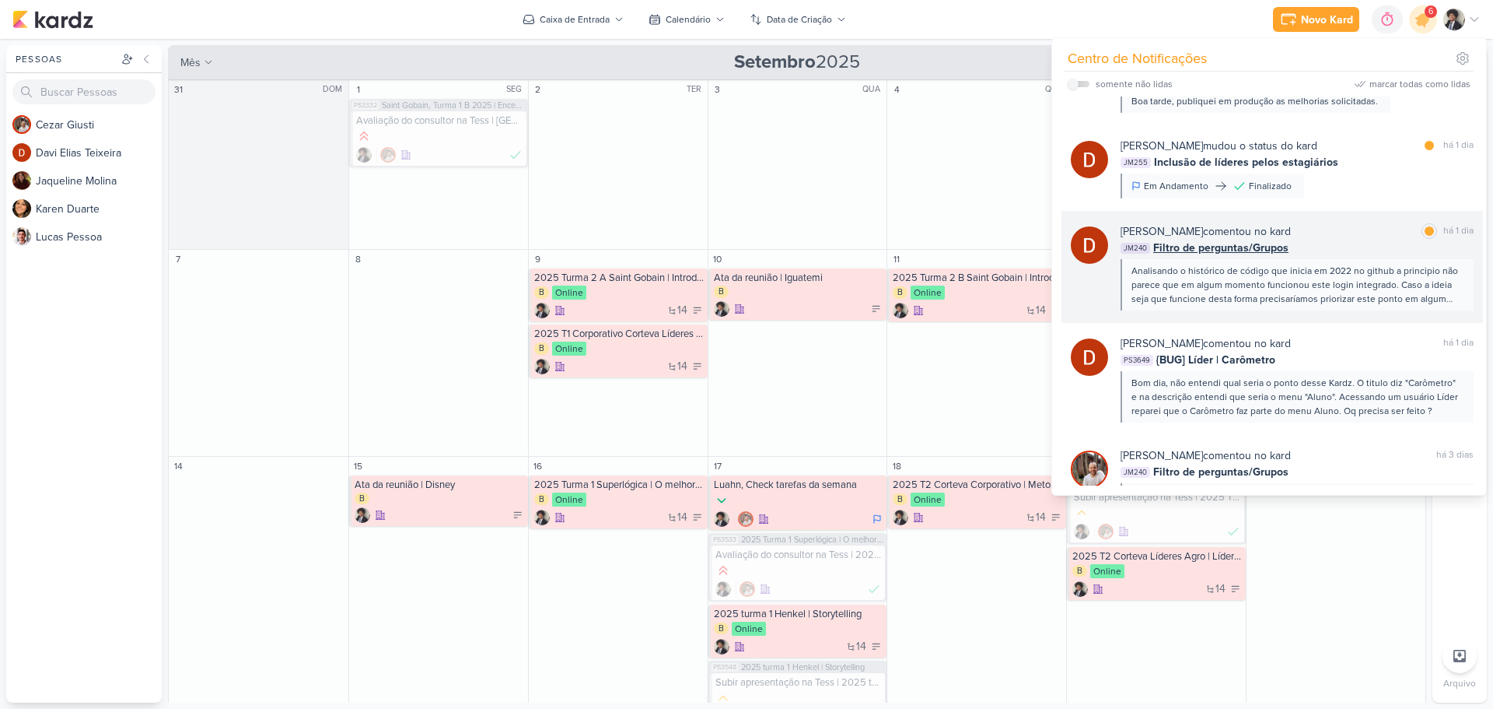
scroll to position [156, 0]
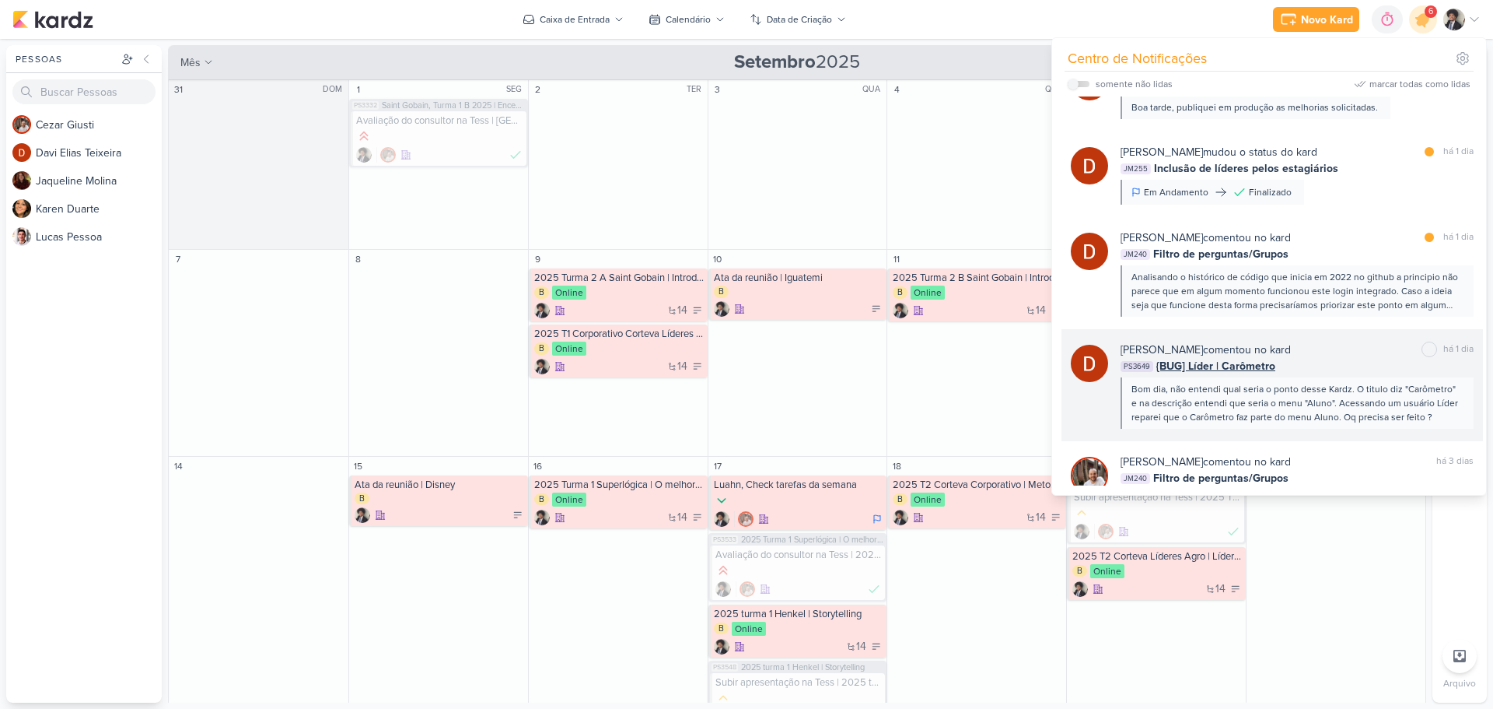
click at [1240, 368] on span "{BUG] Líder | Carômetro" at bounding box center [1216, 366] width 119 height 16
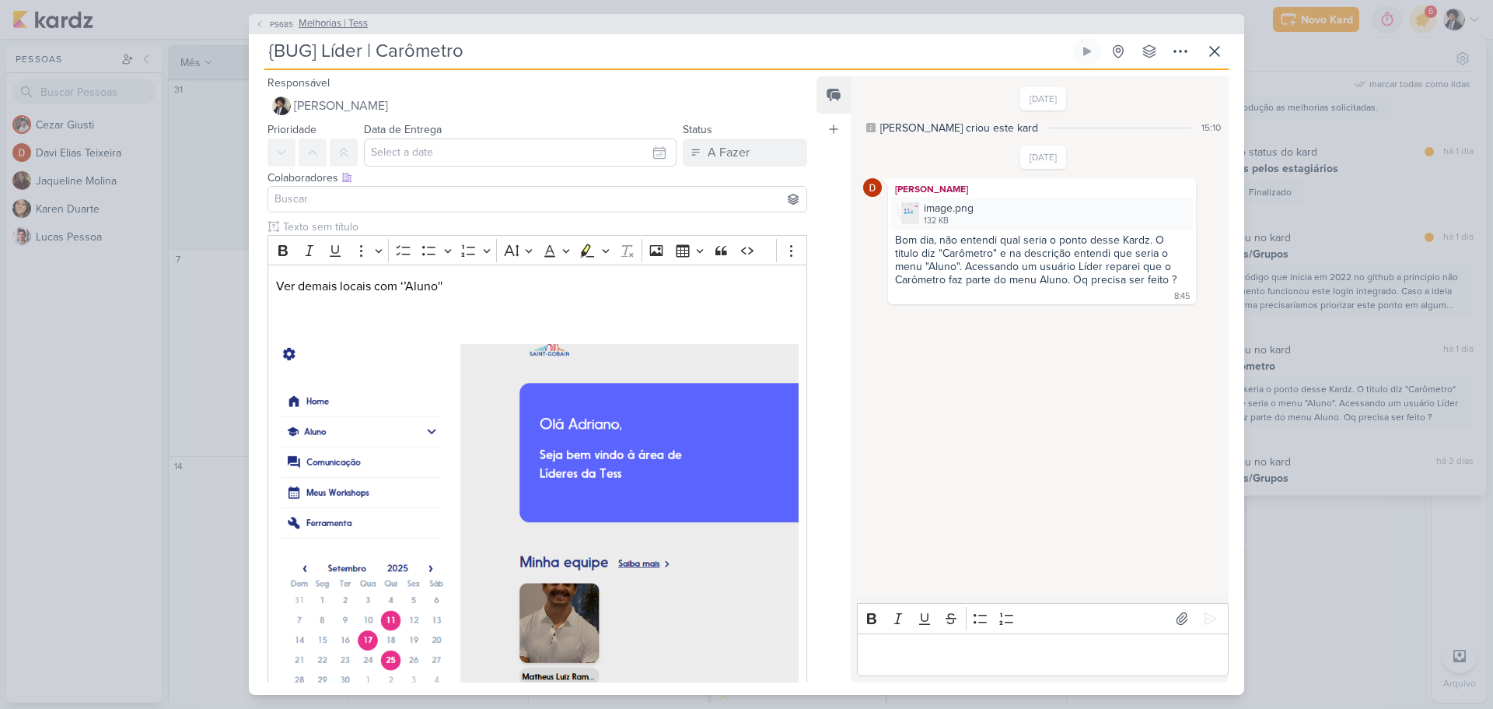
click at [317, 23] on span "Melhorias | Tess" at bounding box center [333, 24] width 69 height 16
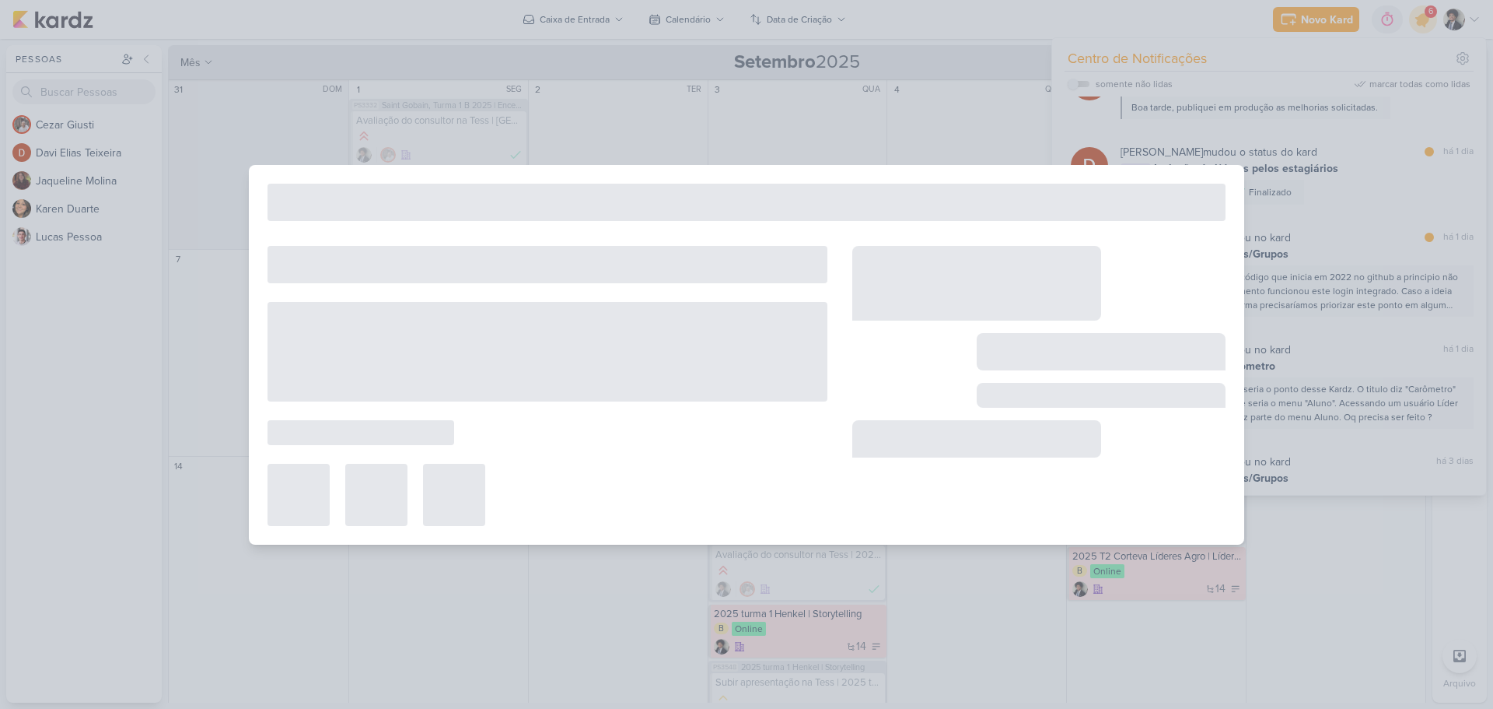
type input "Melhorias | Tess"
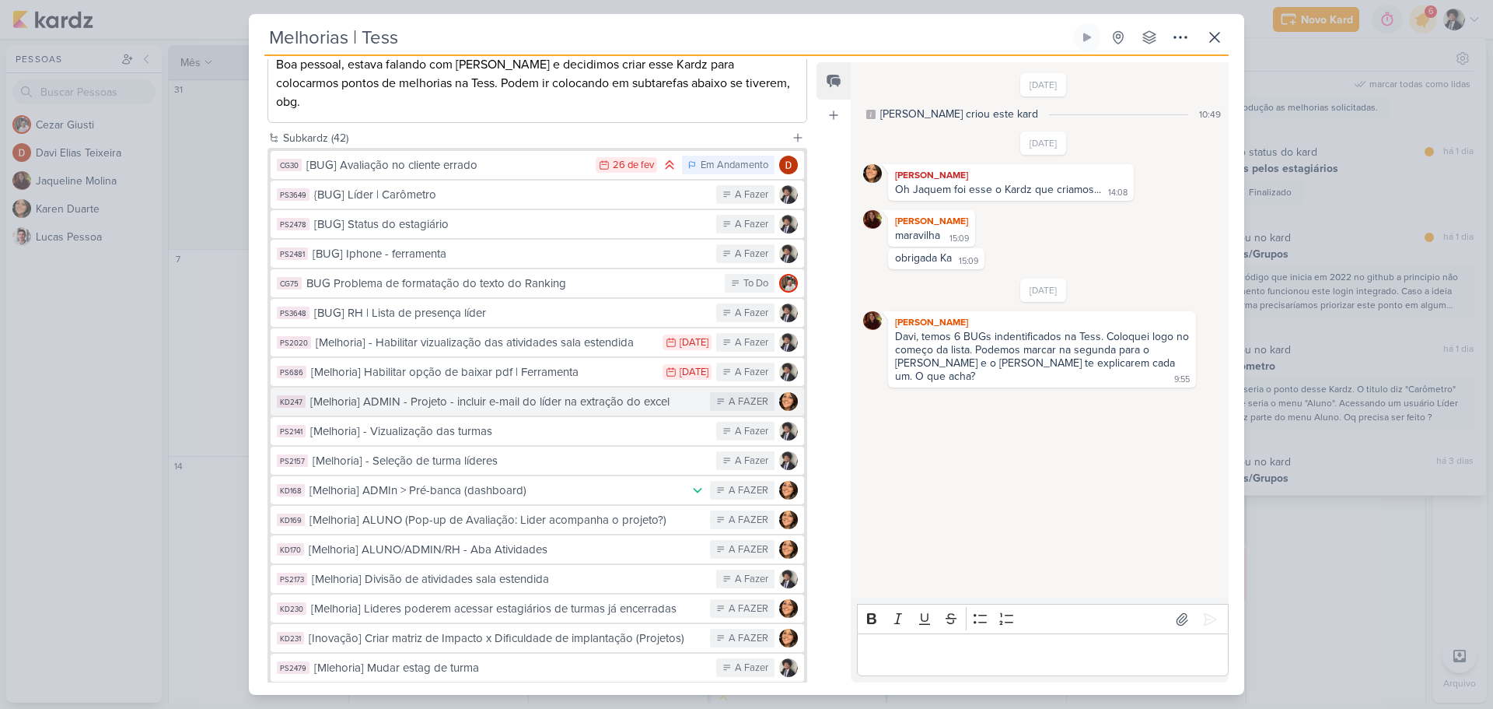
scroll to position [233, 0]
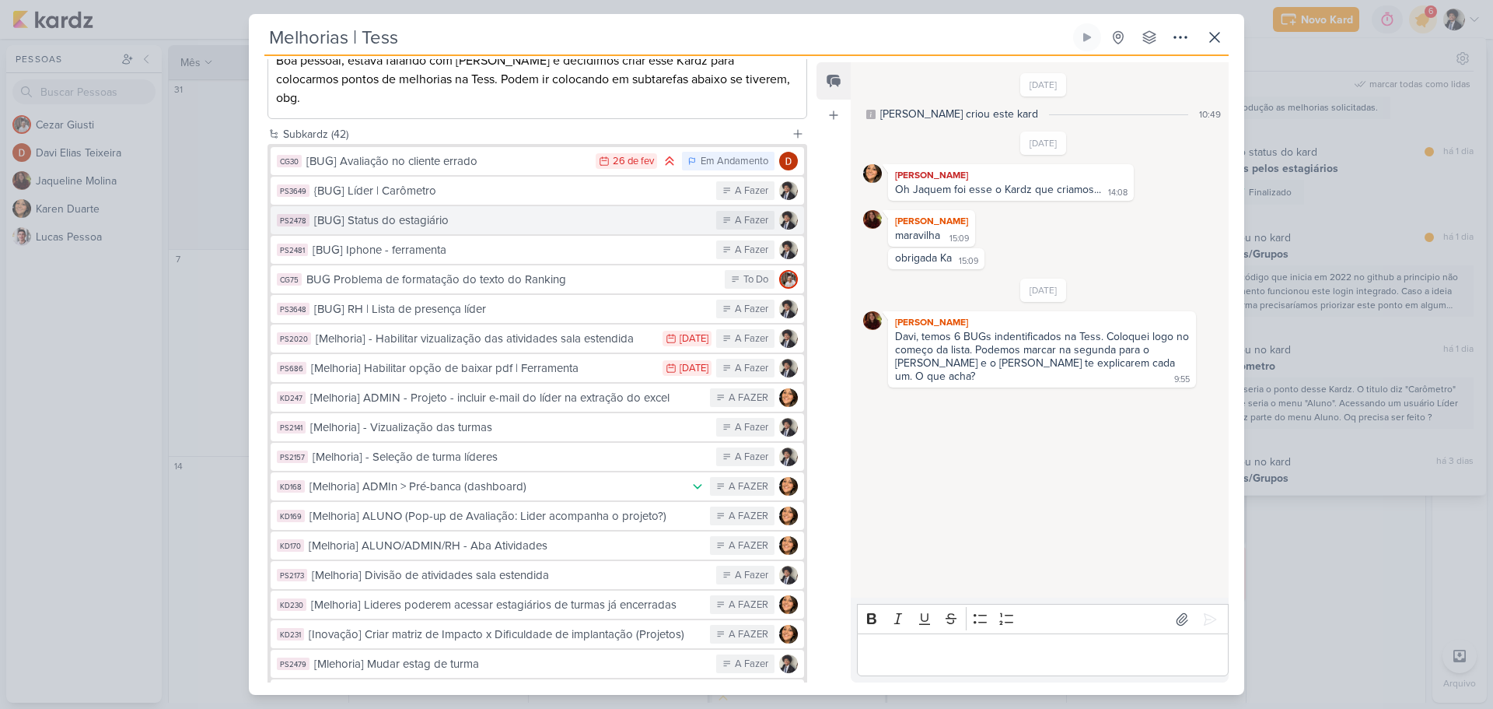
click at [410, 212] on div "[BUG] Status do estagiário" at bounding box center [511, 221] width 394 height 18
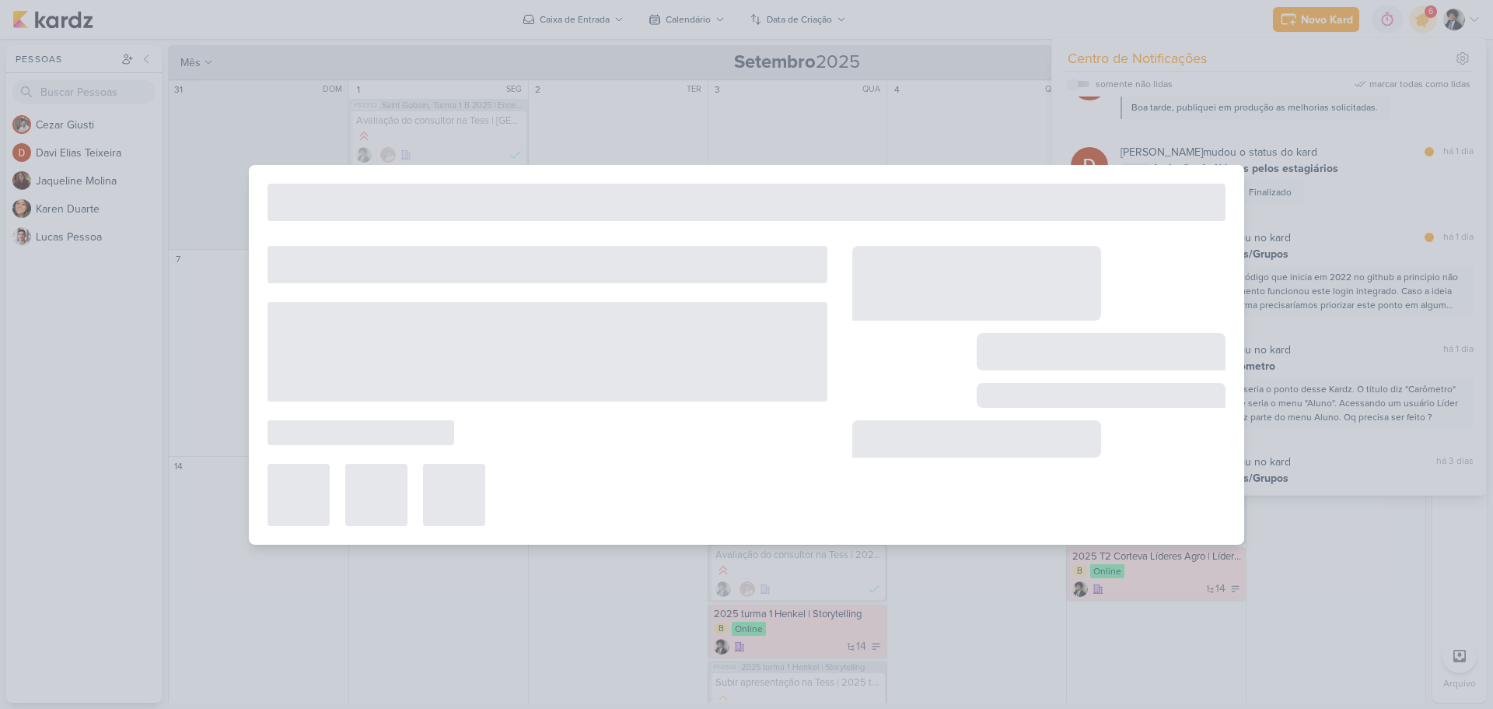
type input "[BUG] Status do estagiário"
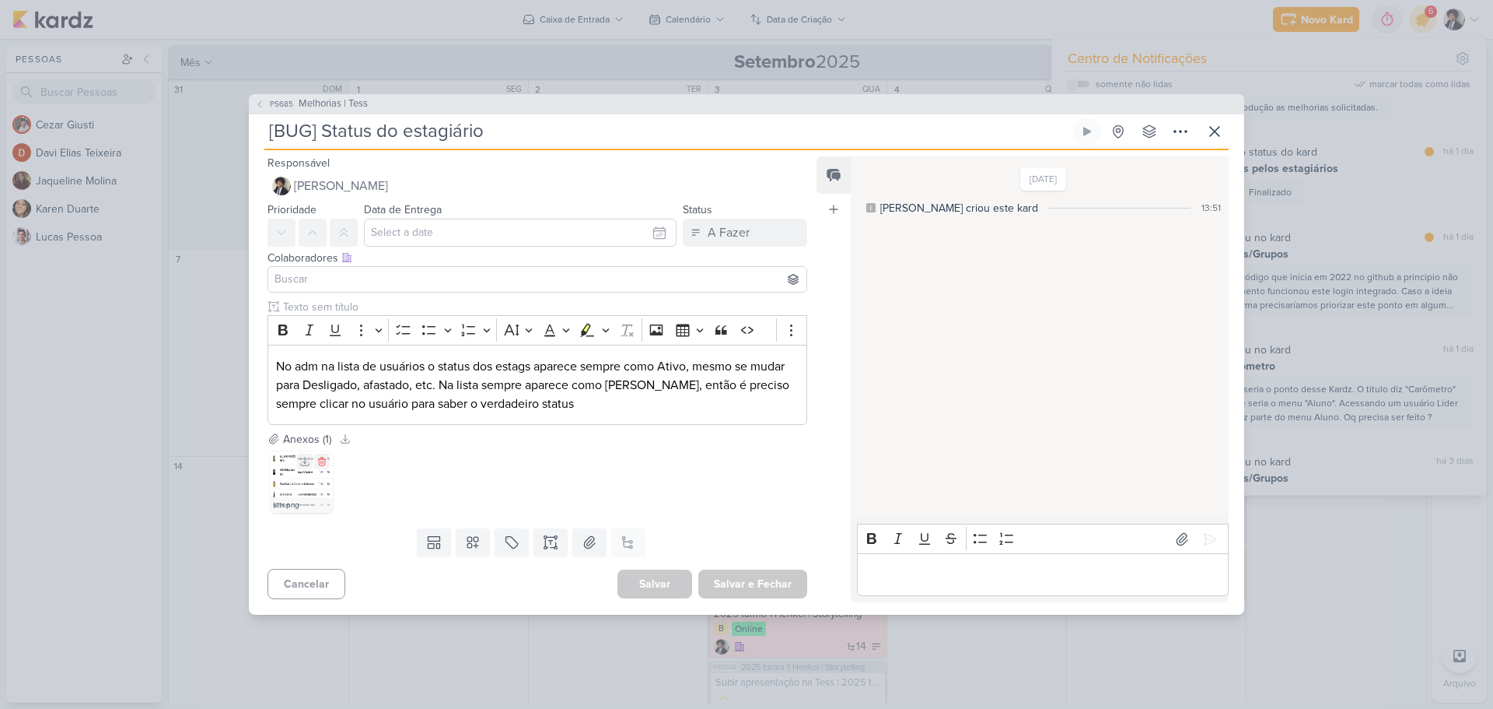
click at [299, 481] on img at bounding box center [302, 481] width 62 height 62
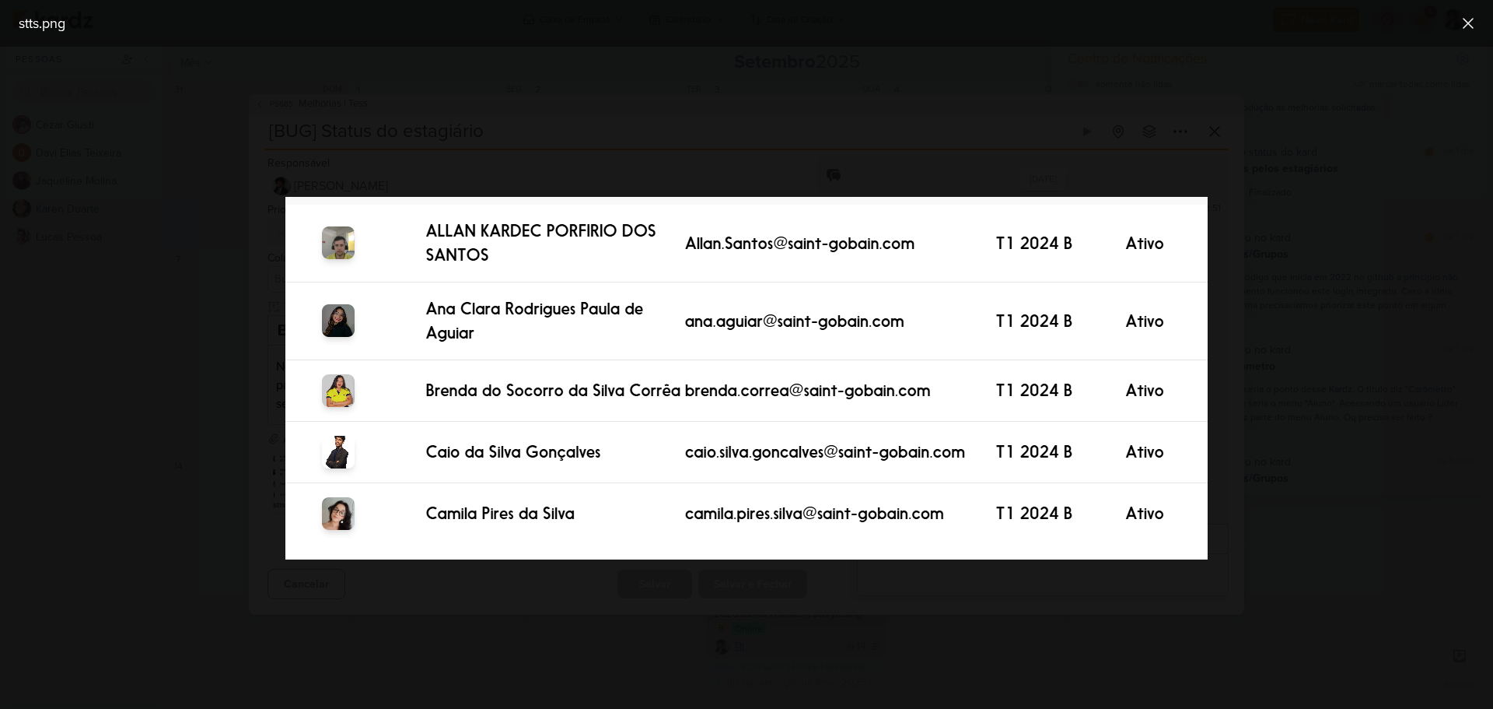
click at [247, 459] on div at bounding box center [746, 378] width 1493 height 662
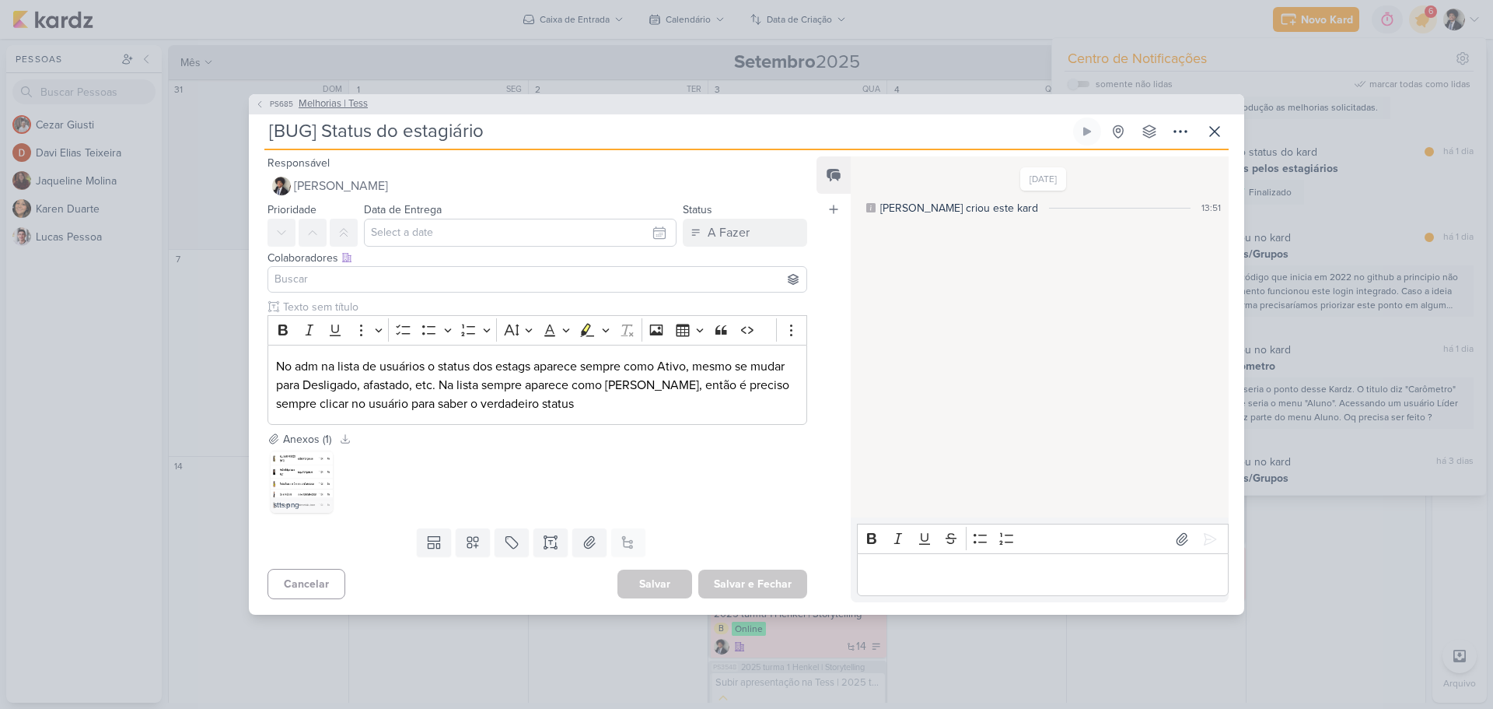
click at [271, 109] on span "PS685" at bounding box center [282, 104] width 28 height 12
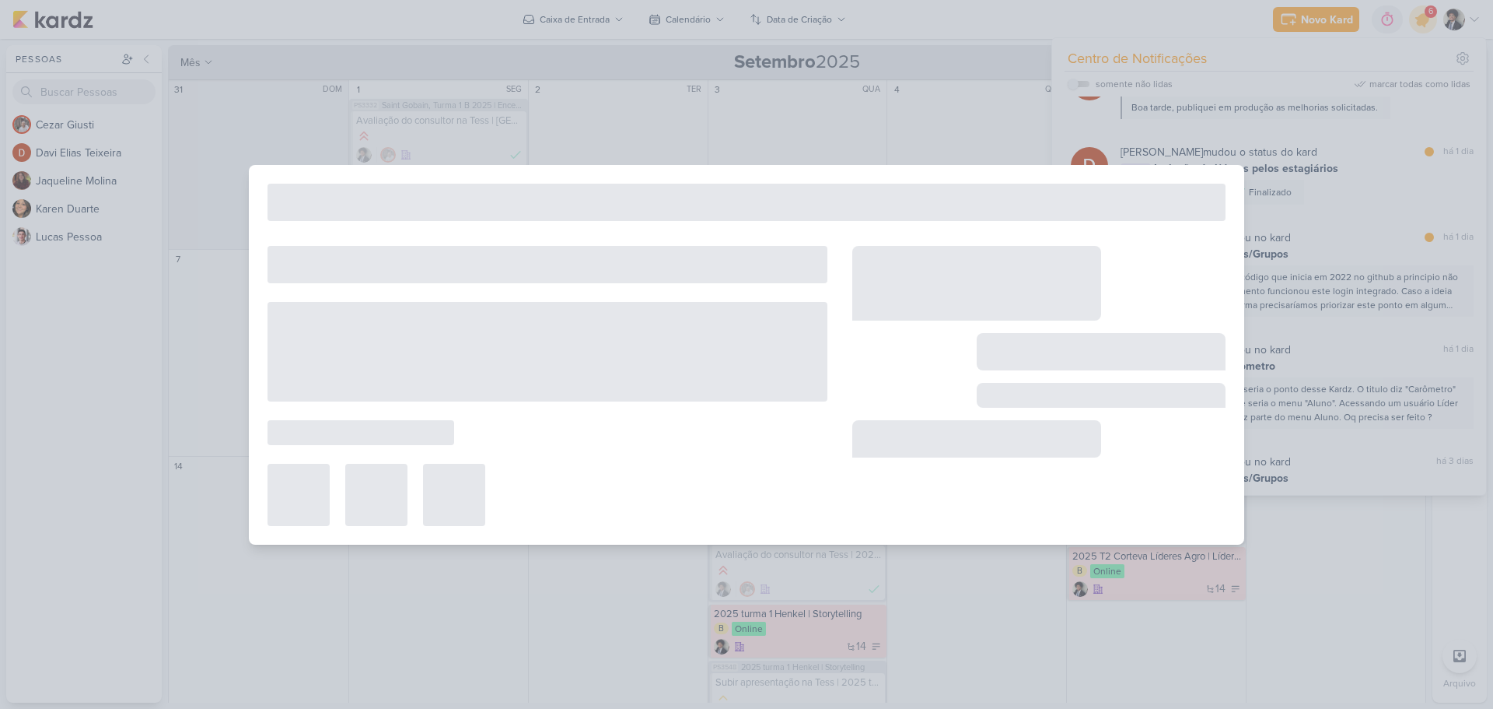
type input "Melhorias | Tess"
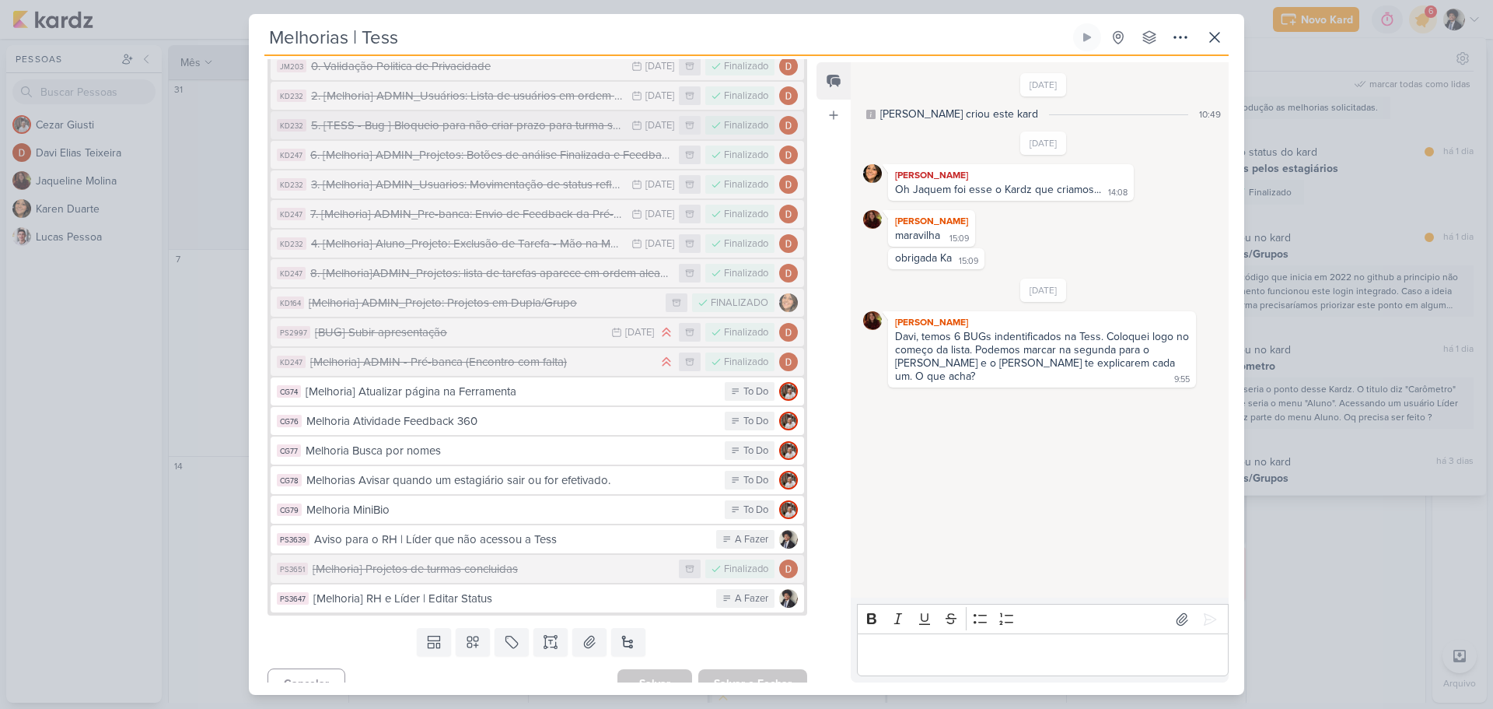
scroll to position [1009, 0]
click at [506, 589] on div "[Melhoria] RH e Líder | Editar Status" at bounding box center [510, 598] width 395 height 18
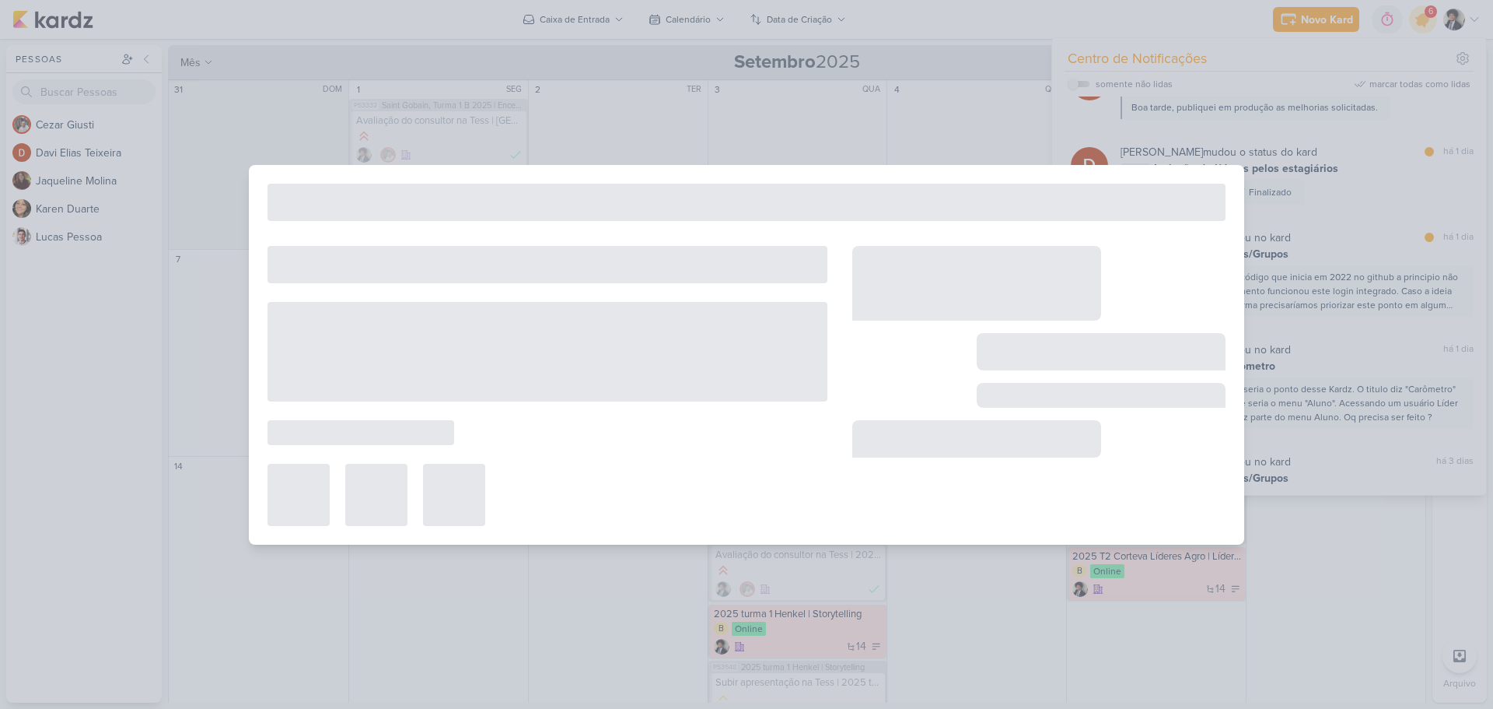
type input "[Melhoria] RH e Líder | Editar Status"
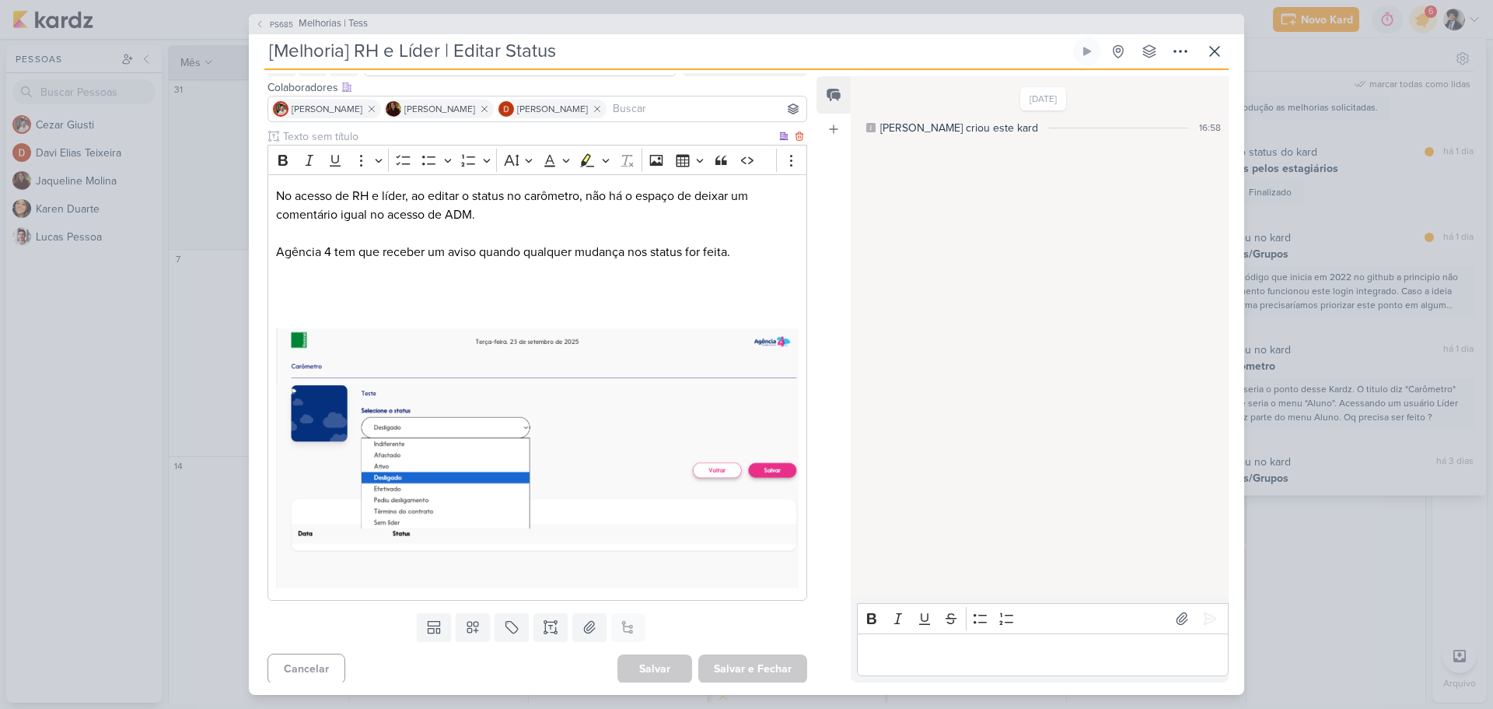
scroll to position [92, 0]
click at [283, 24] on span "PS685" at bounding box center [282, 25] width 28 height 12
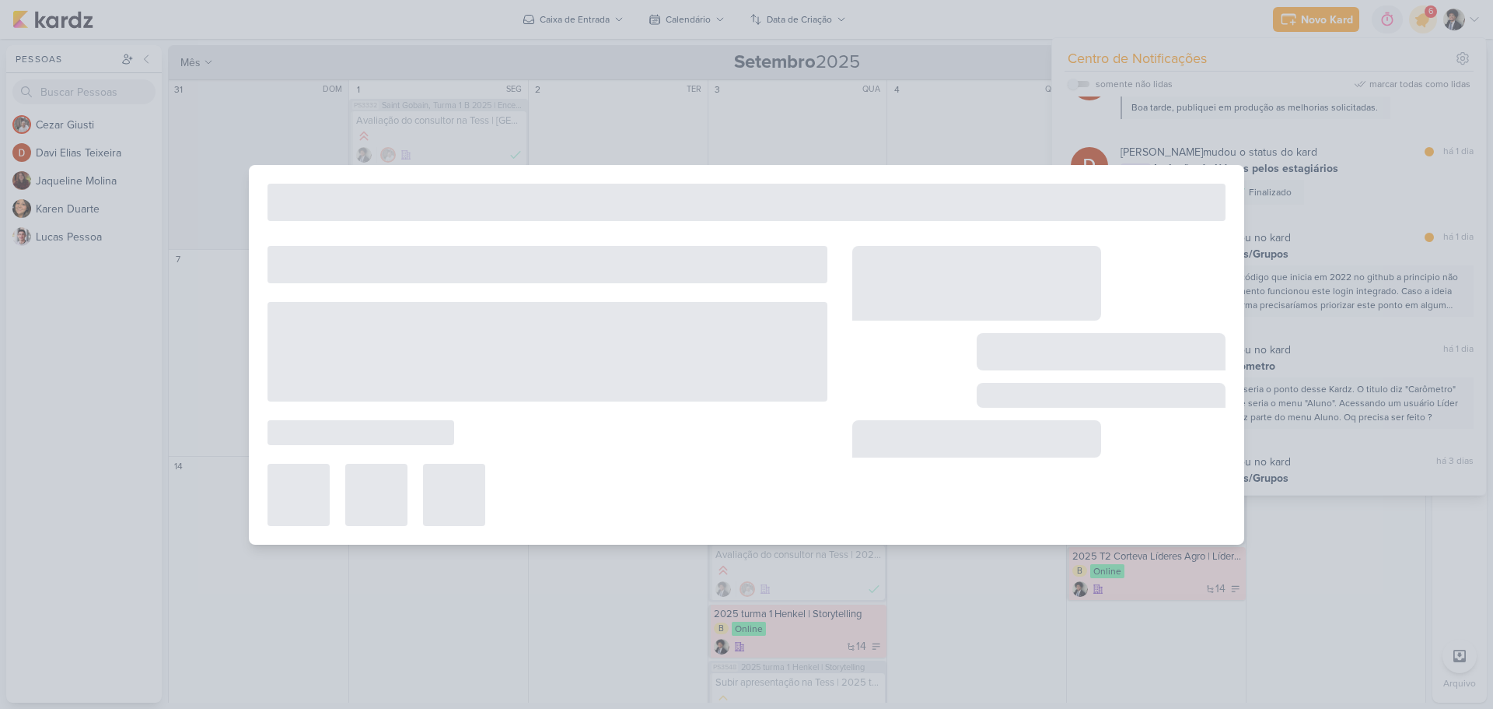
type input "Melhorias | Tess"
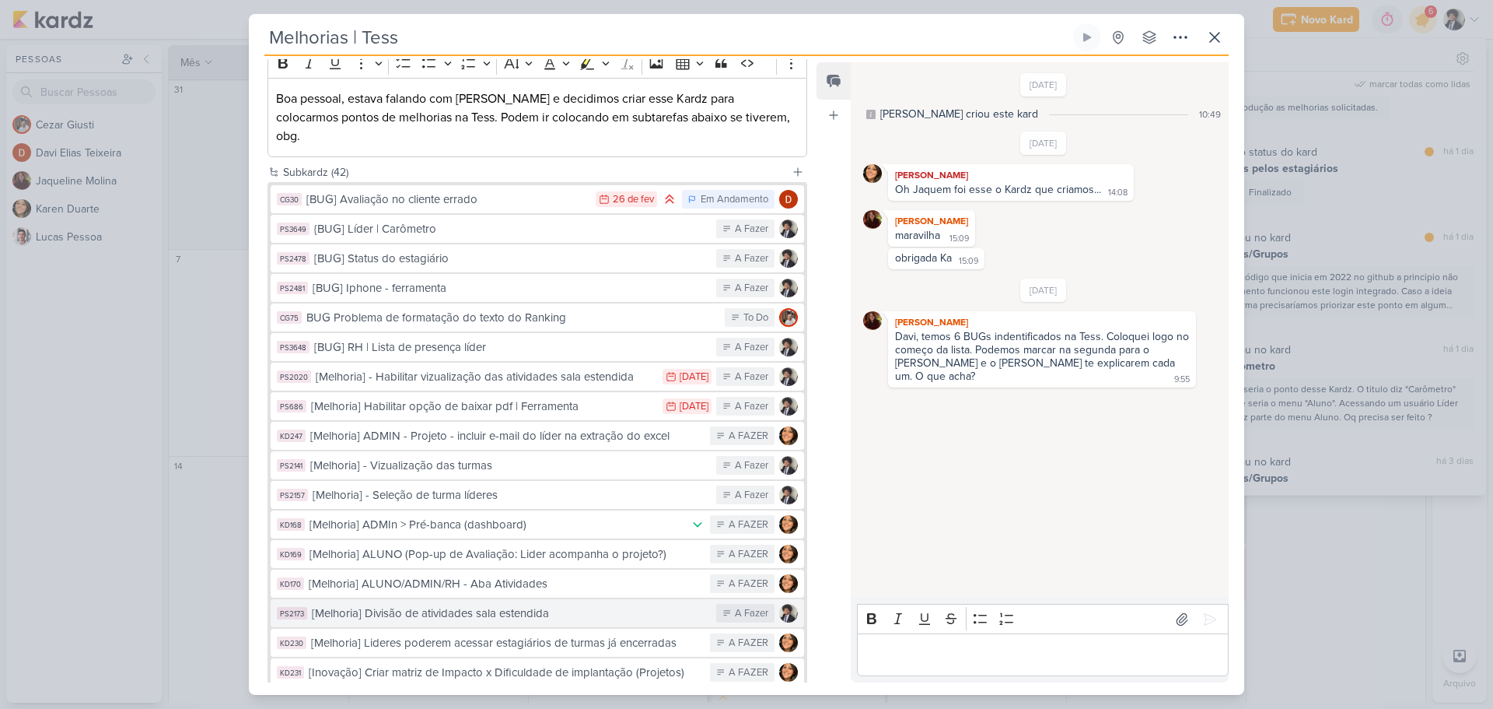
scroll to position [0, 0]
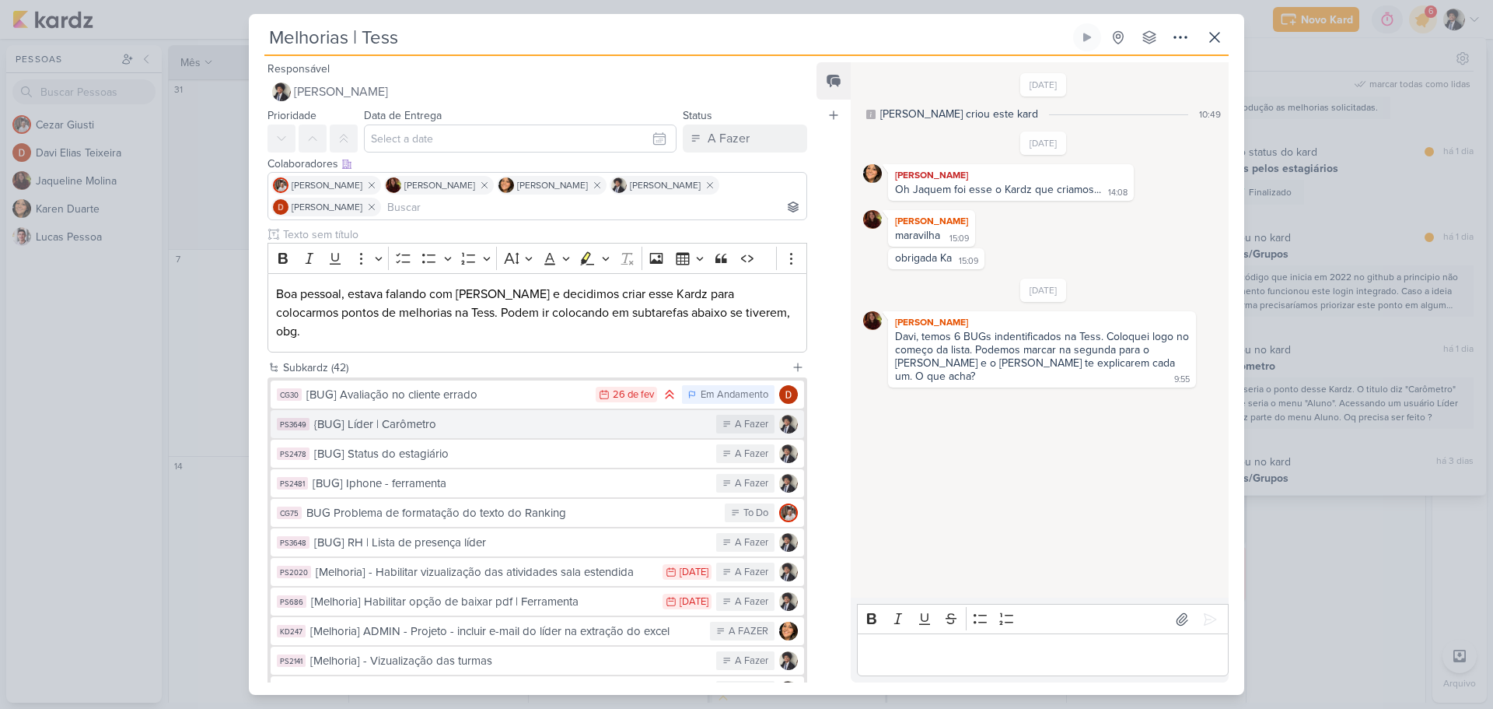
click at [457, 415] on div "{BUG] Líder | Carômetro" at bounding box center [511, 424] width 394 height 18
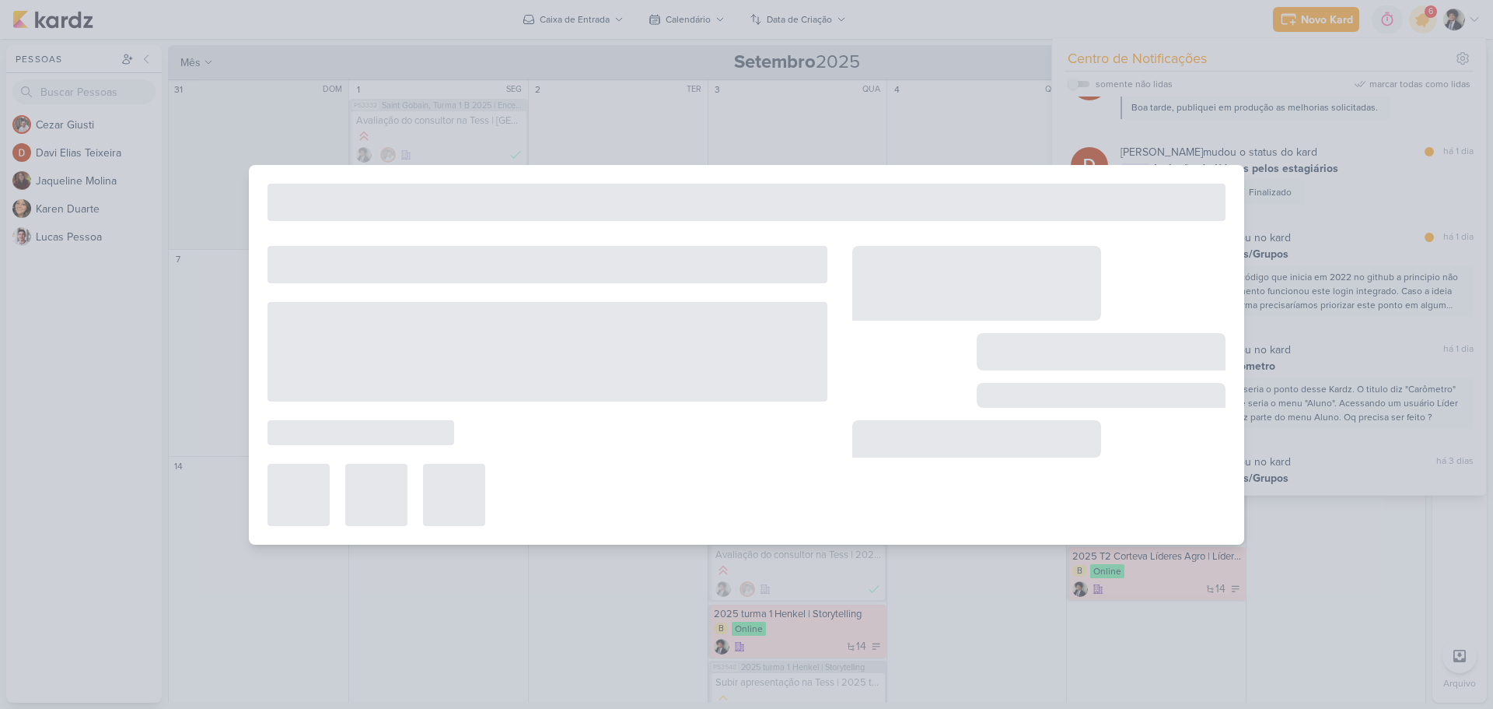
type input "{BUG] Líder | Carômetro"
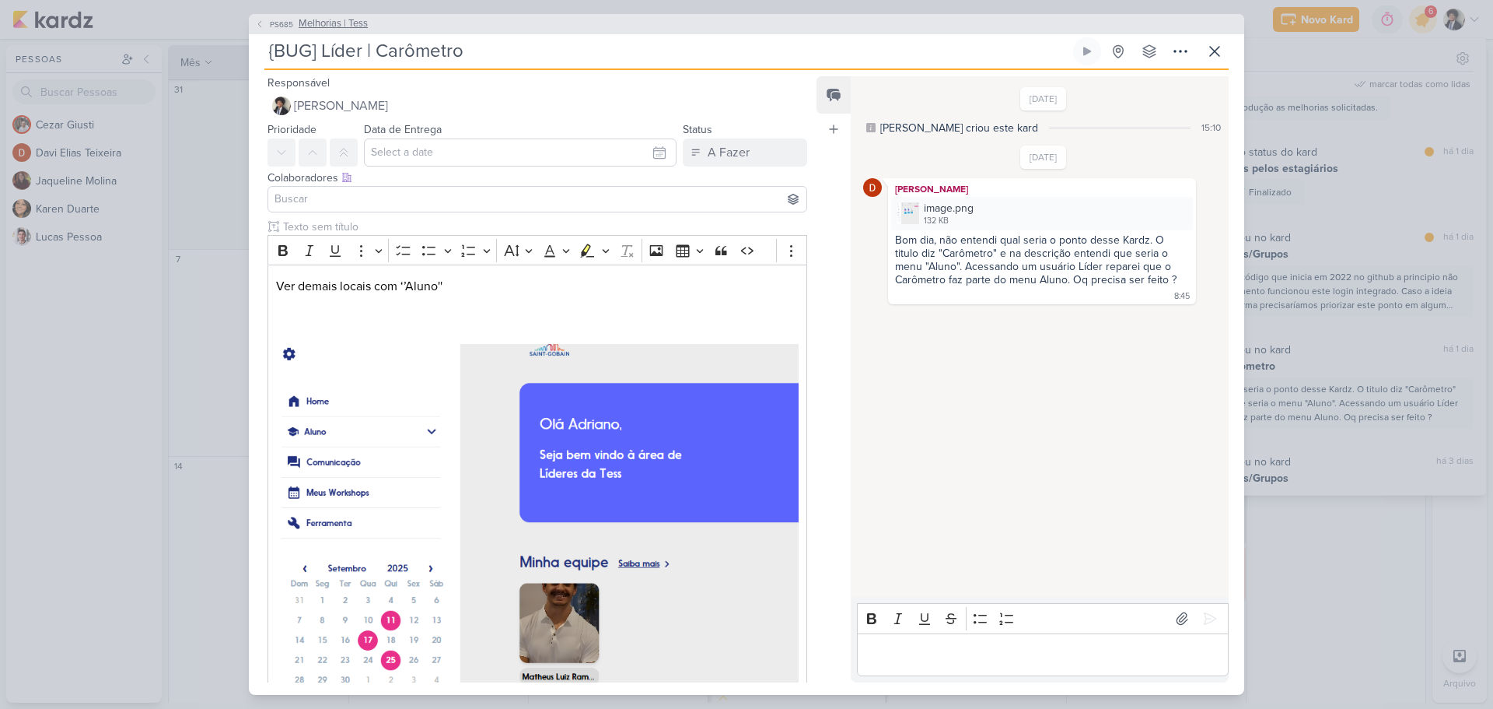
click at [274, 17] on button "PS685 Melhorias | Tess" at bounding box center [311, 24] width 113 height 16
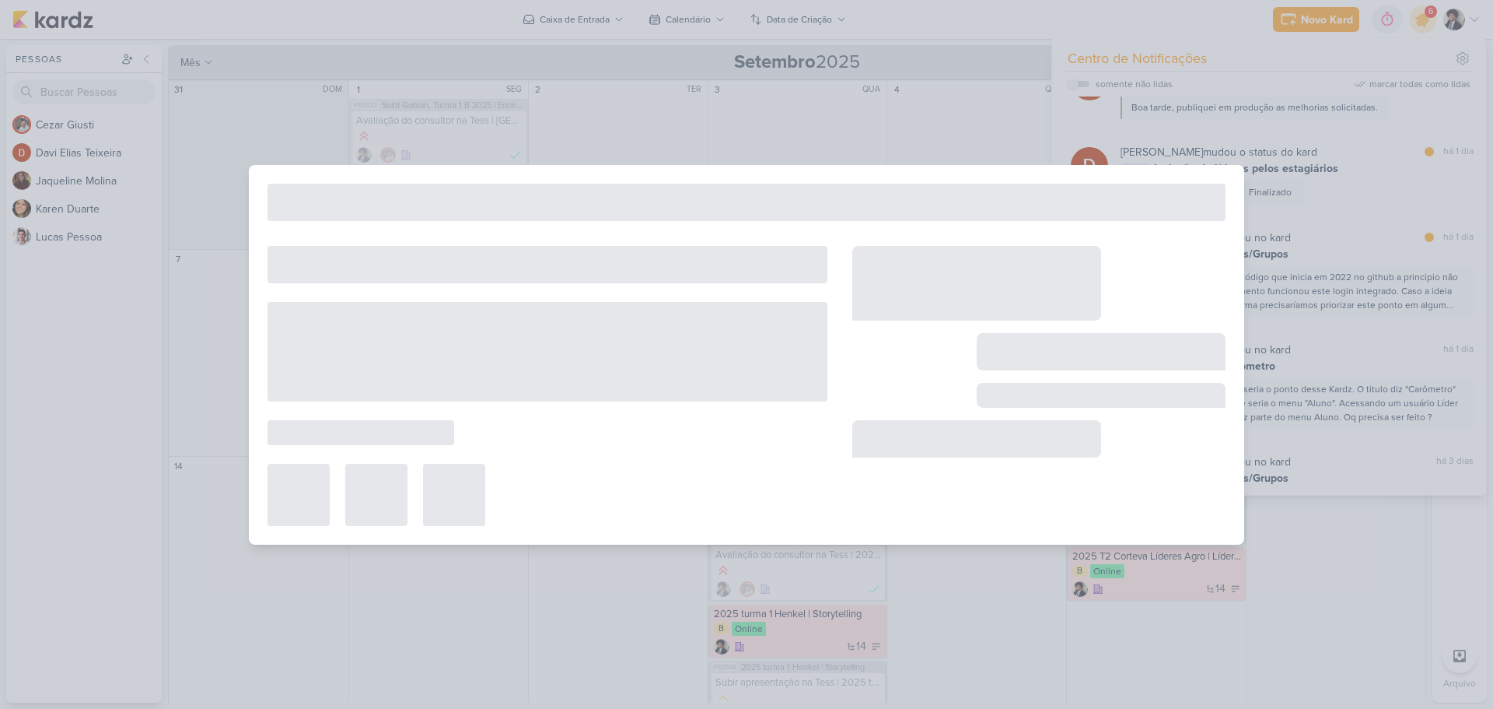
type input "Melhorias | Tess"
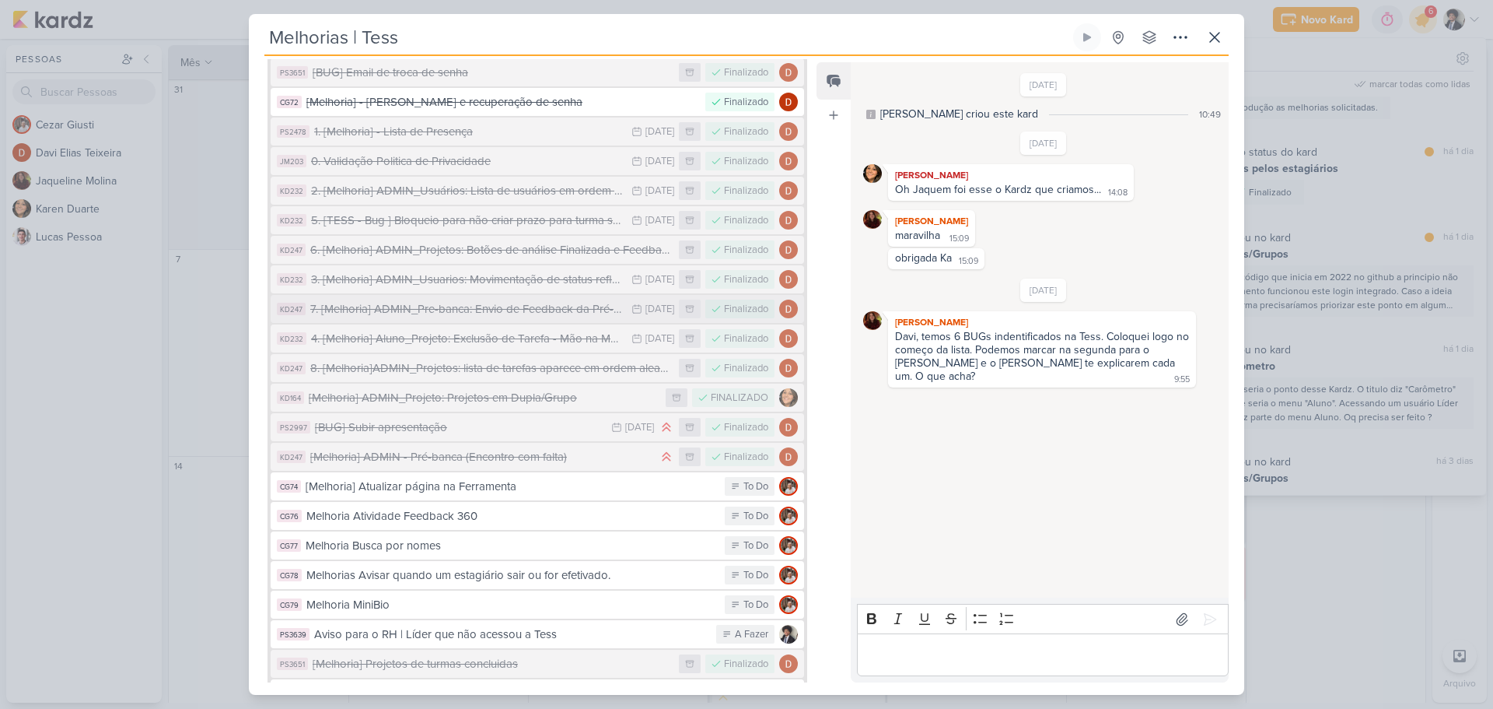
scroll to position [933, 0]
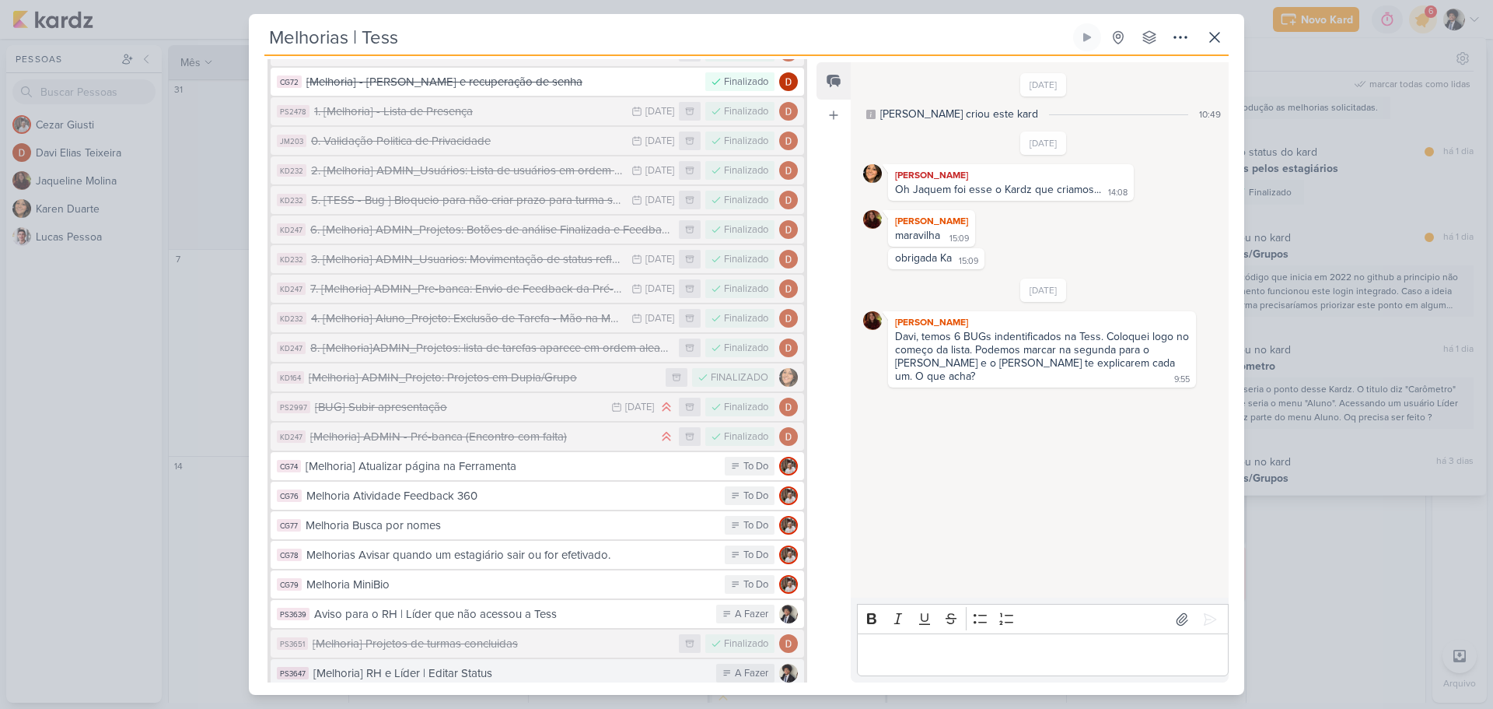
click at [474, 664] on div "[Melhoria] RH e Líder | Editar Status" at bounding box center [510, 673] width 395 height 18
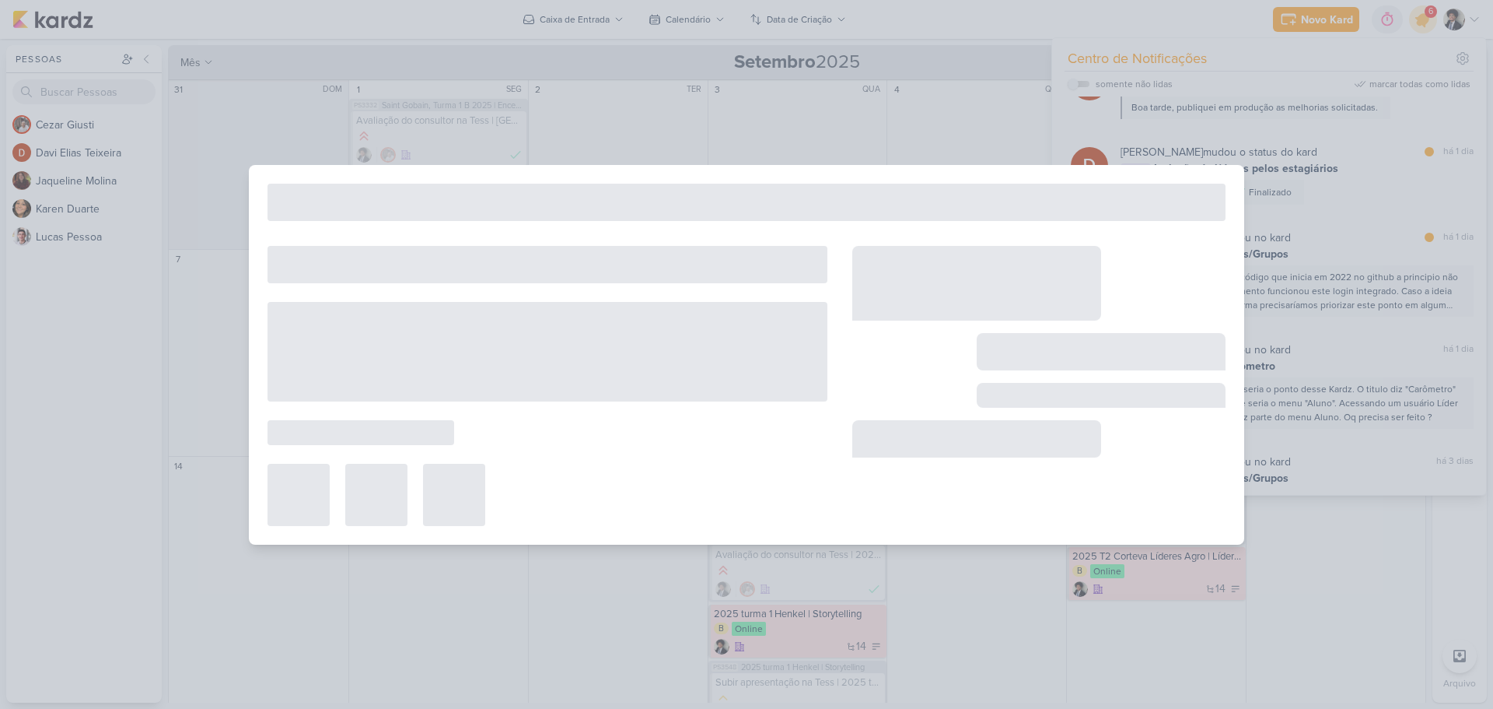
type input "[Melhoria] RH e Líder | Editar Status"
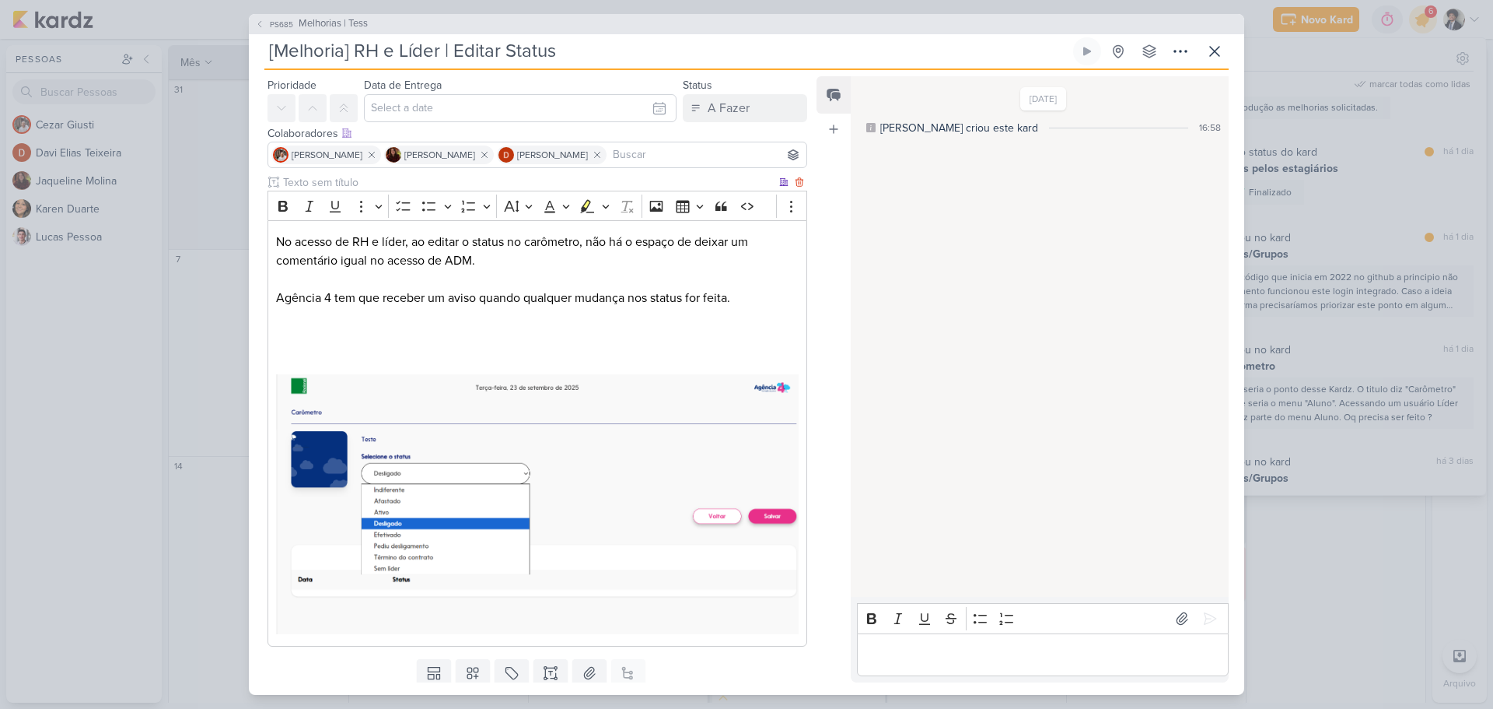
scroll to position [0, 0]
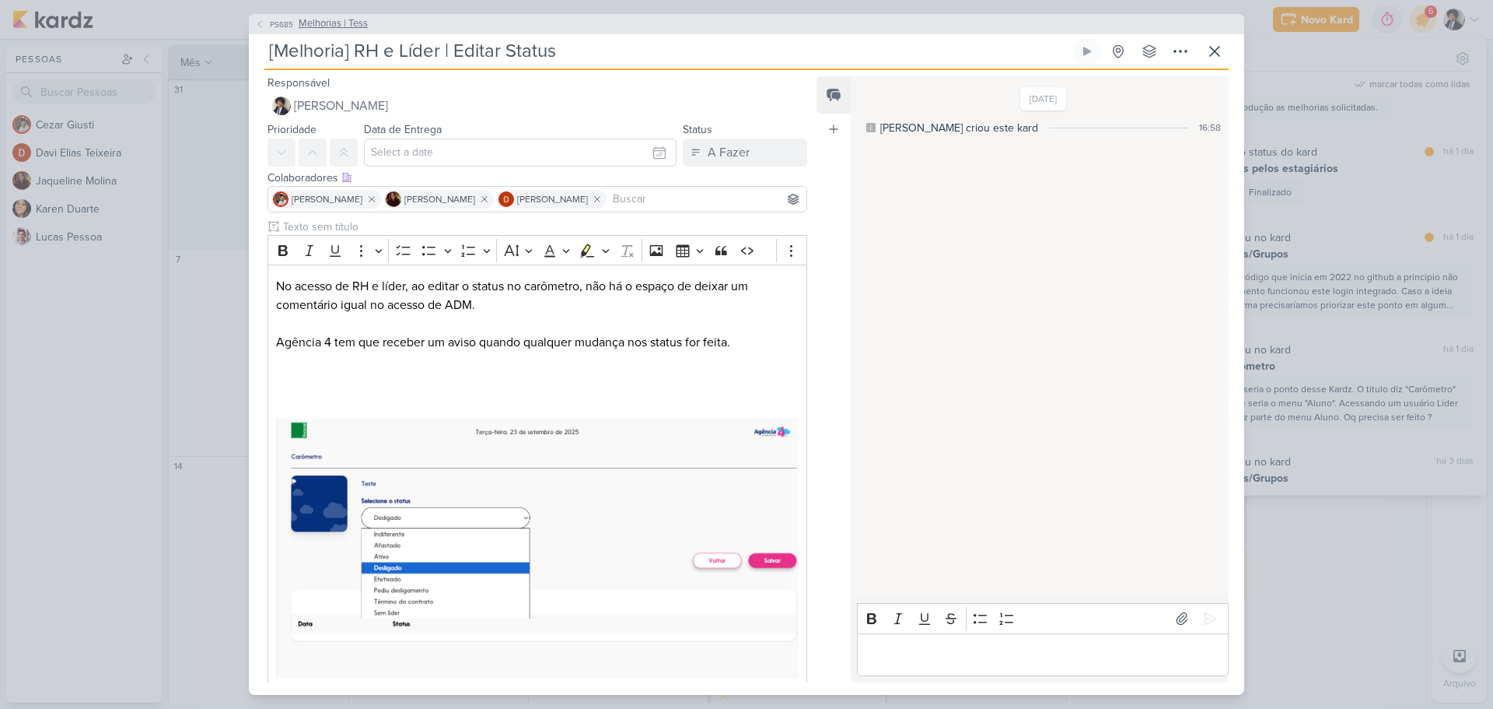
click at [272, 19] on span "PS685" at bounding box center [282, 25] width 28 height 12
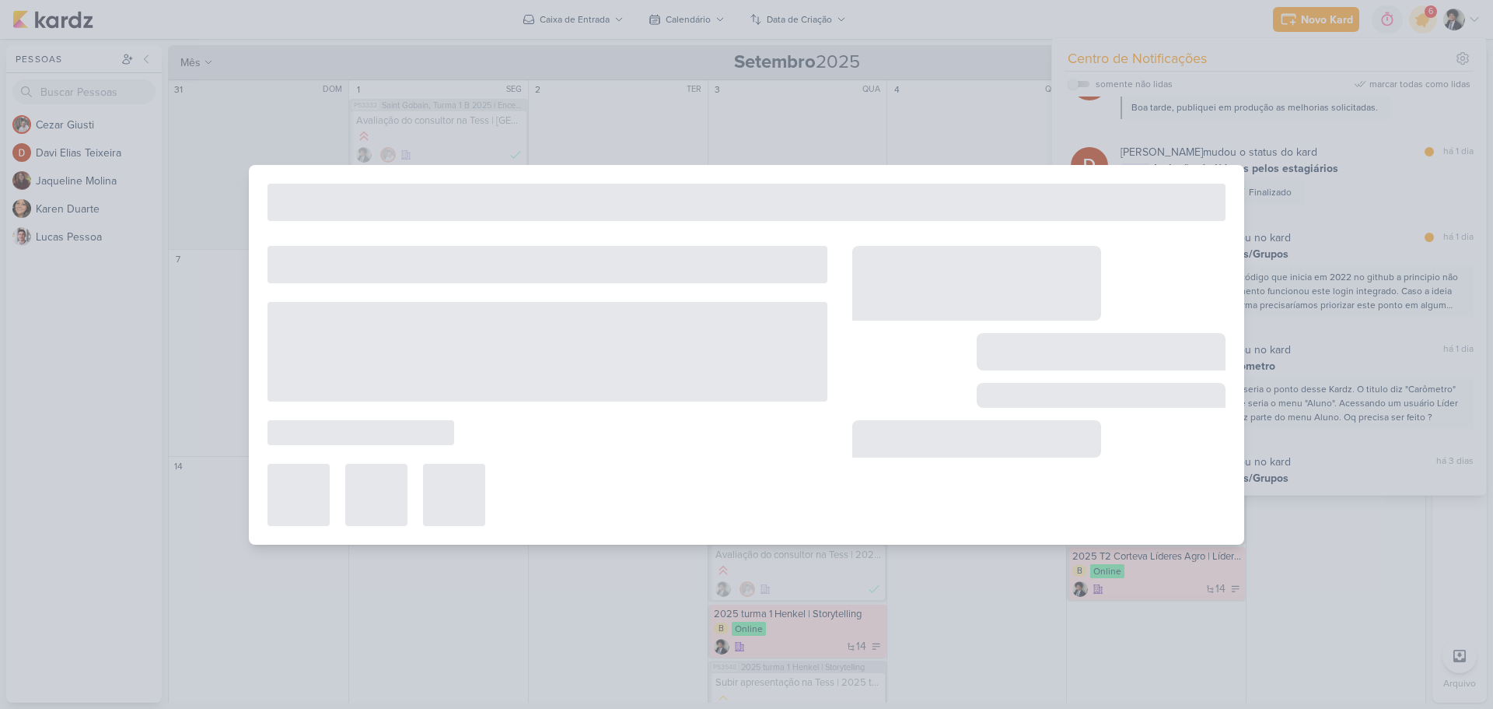
type input "Melhorias | Tess"
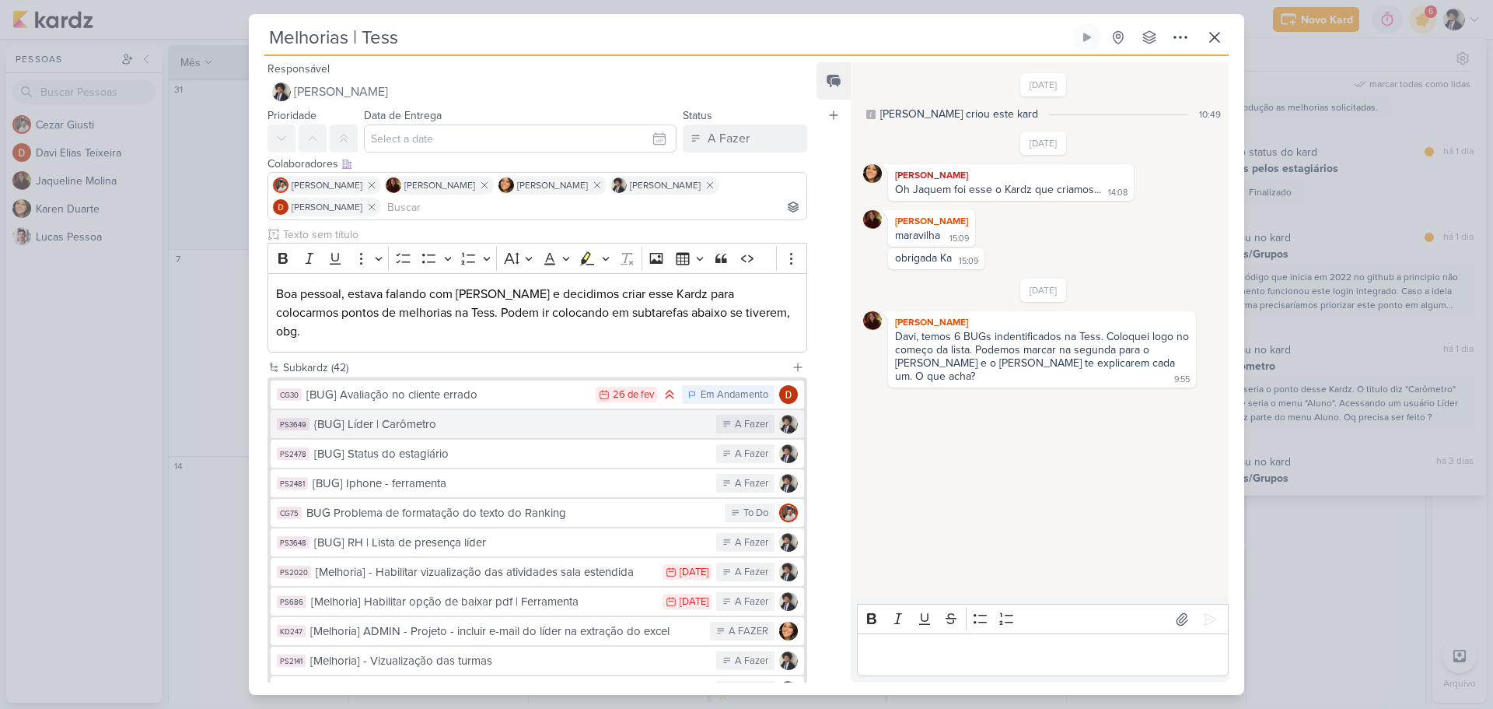
click at [461, 415] on div "{BUG] Líder | Carômetro" at bounding box center [511, 424] width 394 height 18
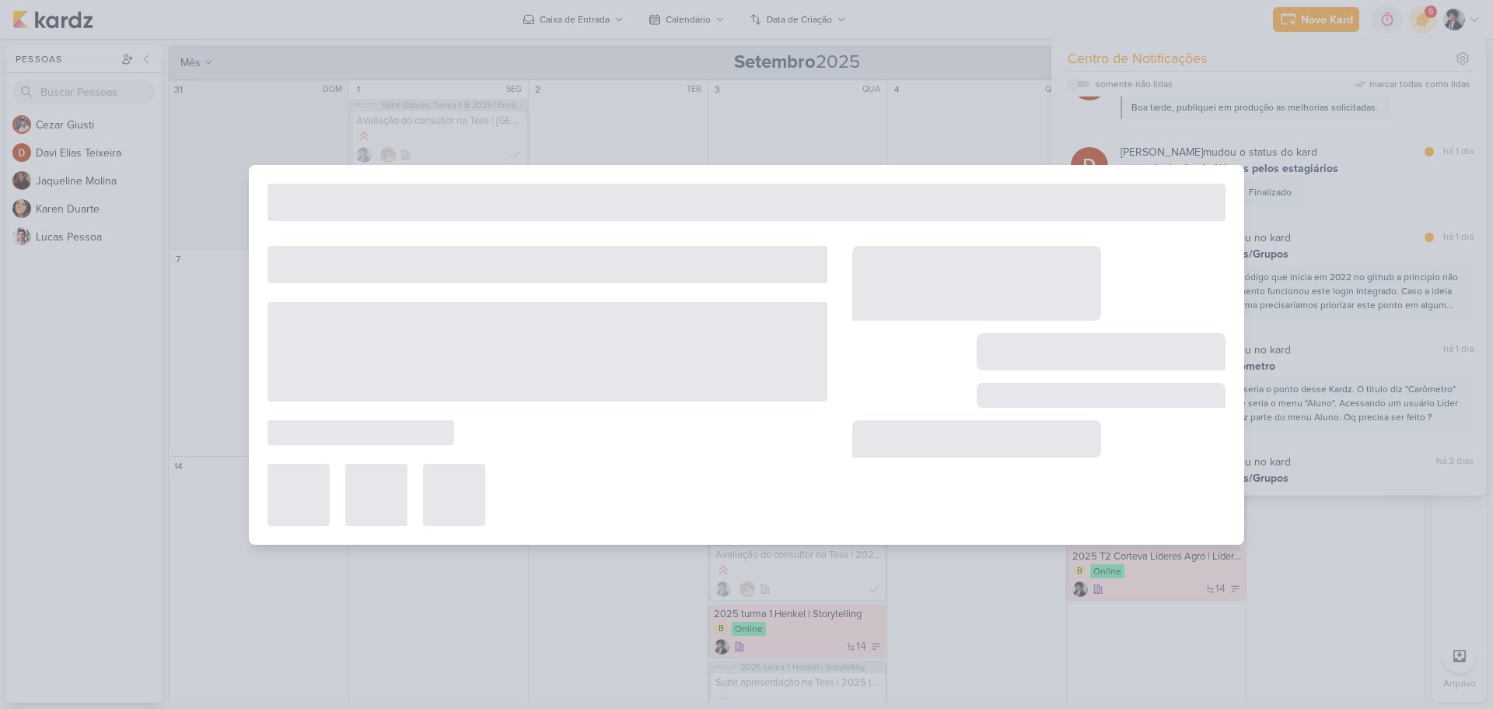
type input "{BUG] Líder | Carômetro"
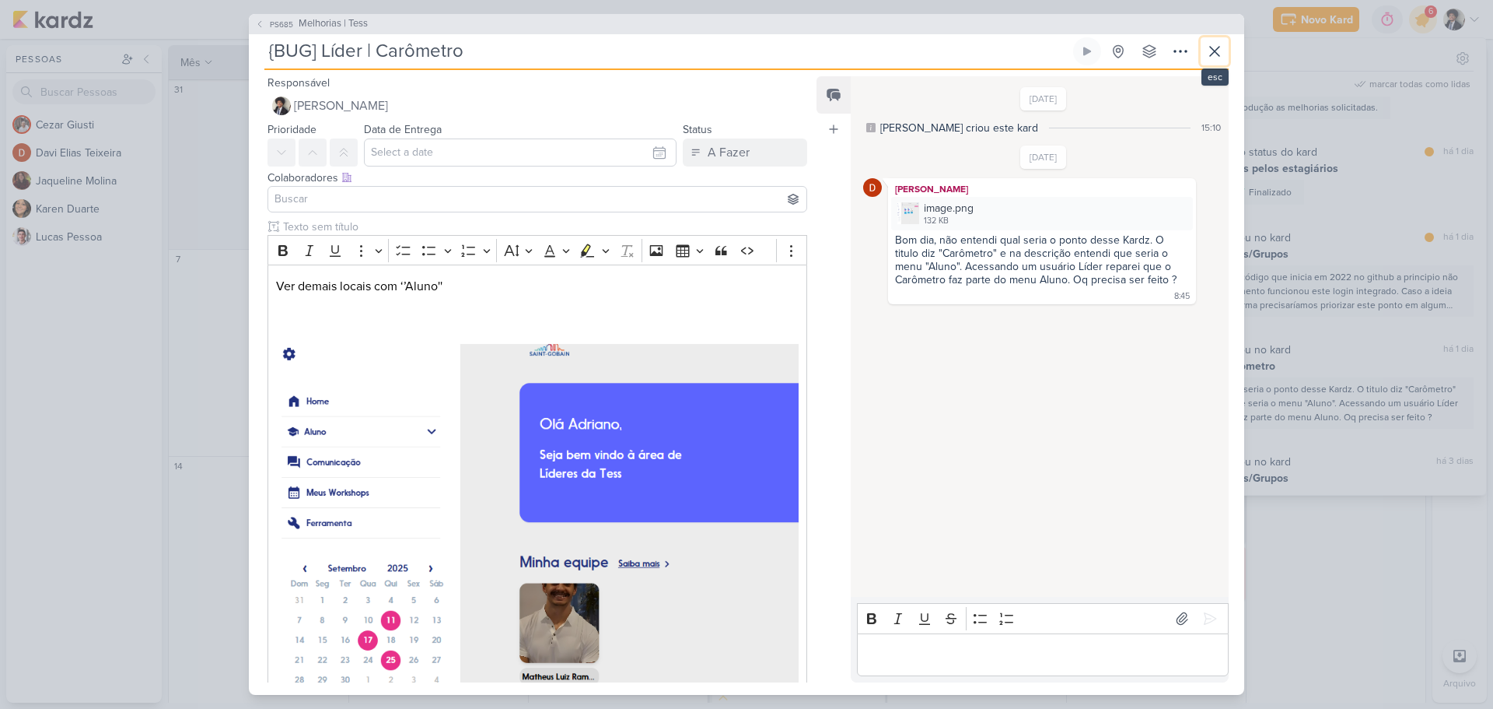
click at [1211, 51] on icon at bounding box center [1215, 51] width 19 height 19
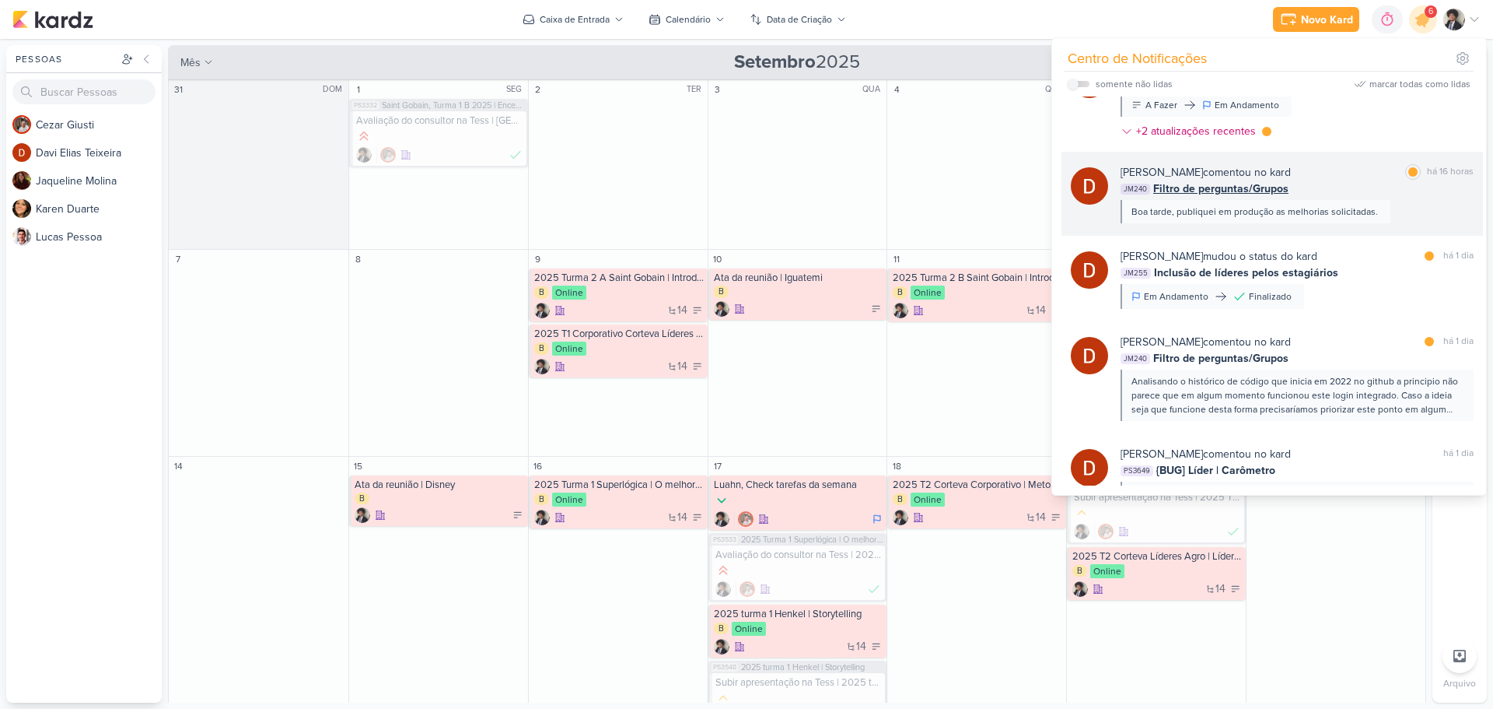
scroll to position [78, 0]
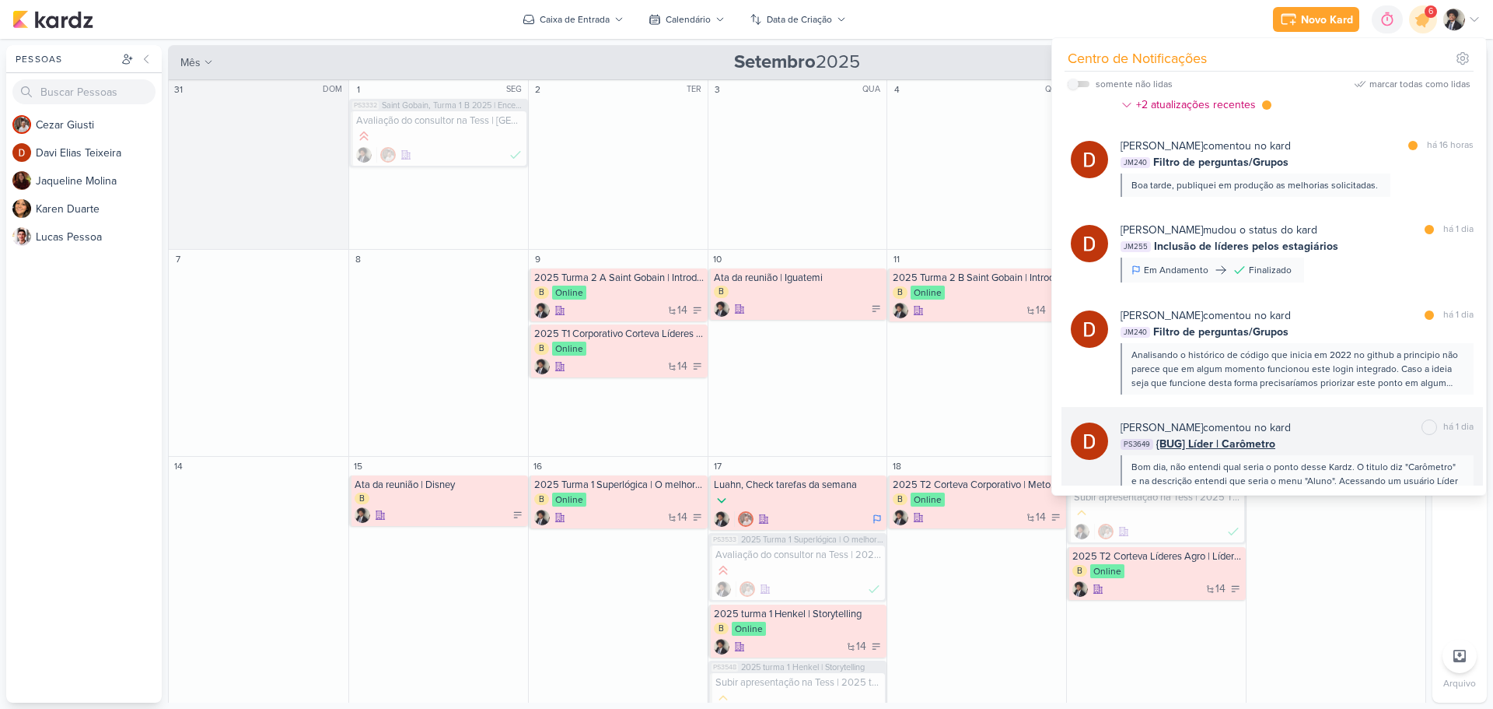
click at [1220, 446] on span "{BUG] Líder | Carômetro" at bounding box center [1216, 444] width 119 height 16
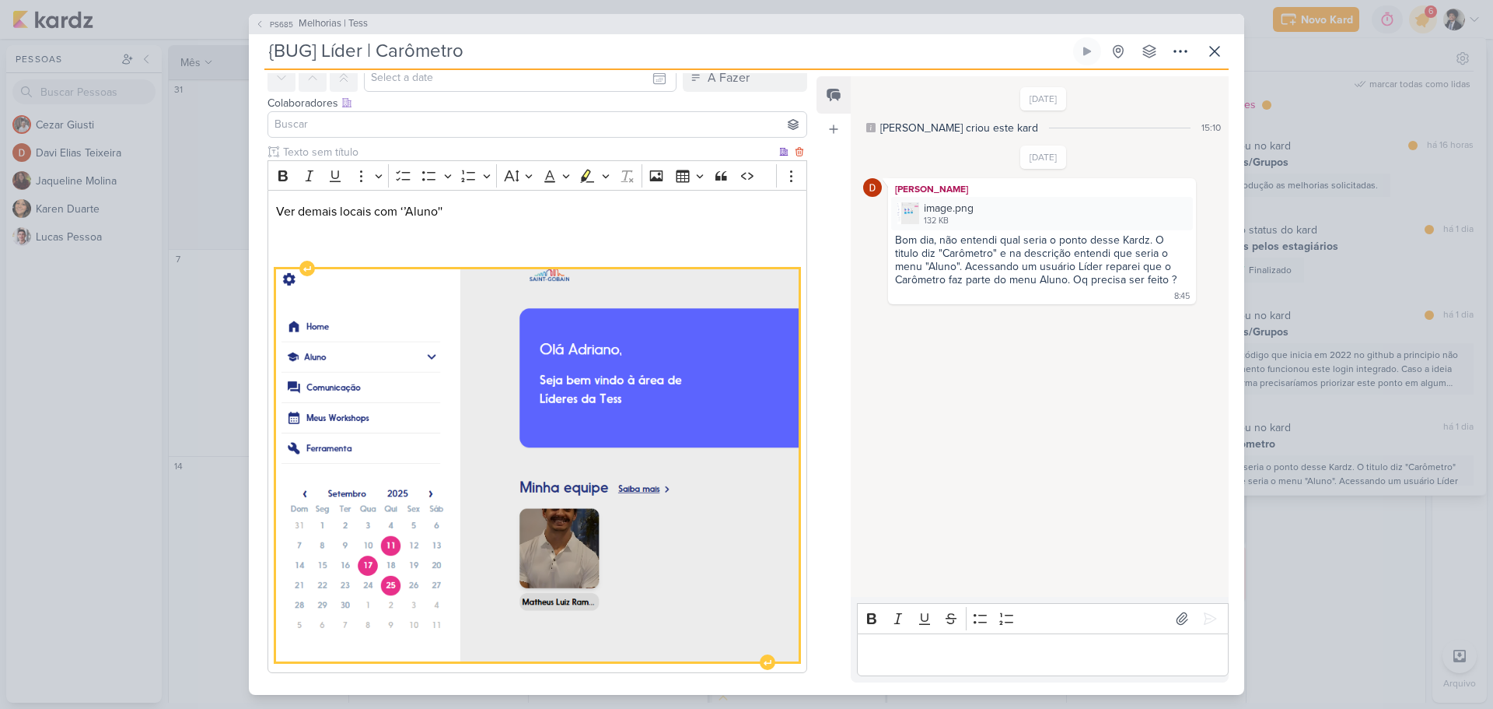
scroll to position [147, 0]
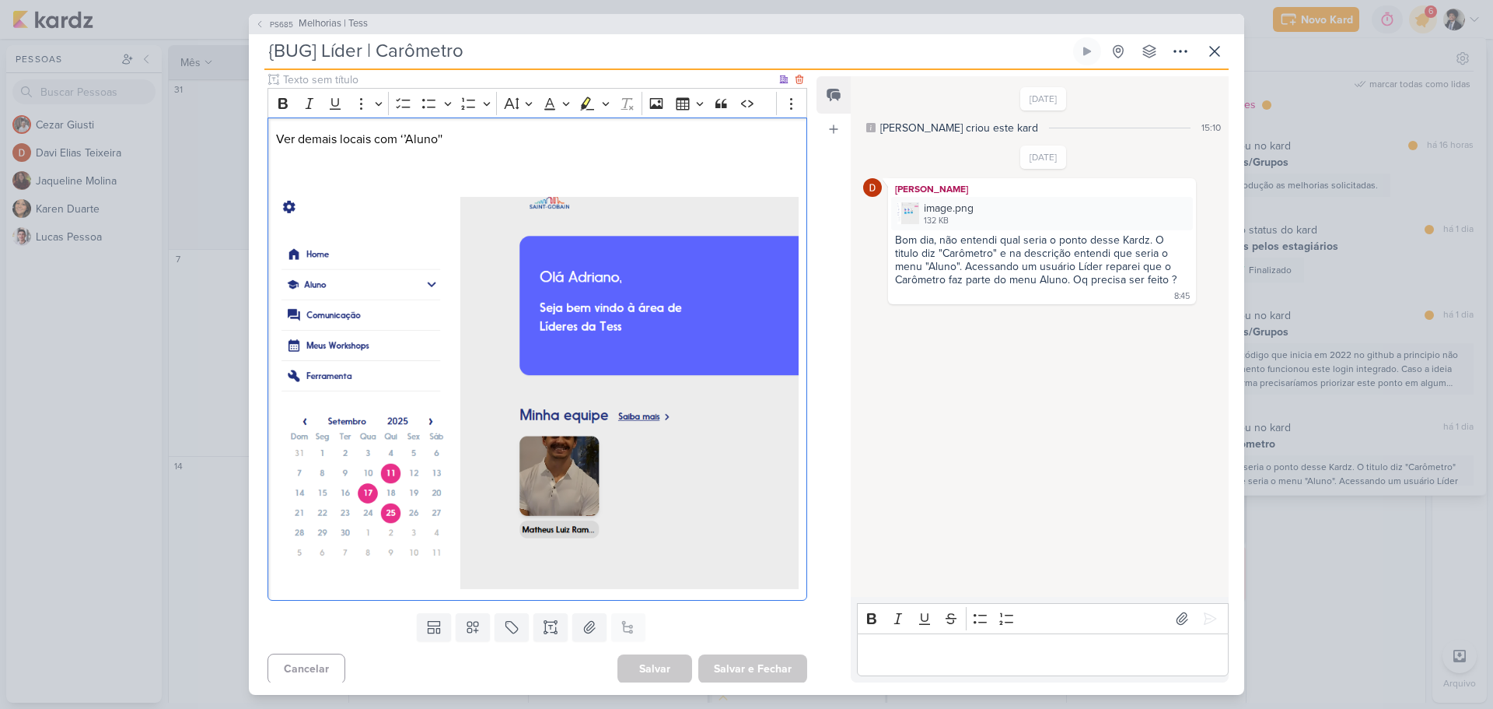
click at [797, 572] on div "Ver demais locais com ‘’Aluno''" at bounding box center [538, 358] width 540 height 482
click at [471, 144] on p "Ver demais locais com ‘’Aluno''" at bounding box center [537, 139] width 523 height 19
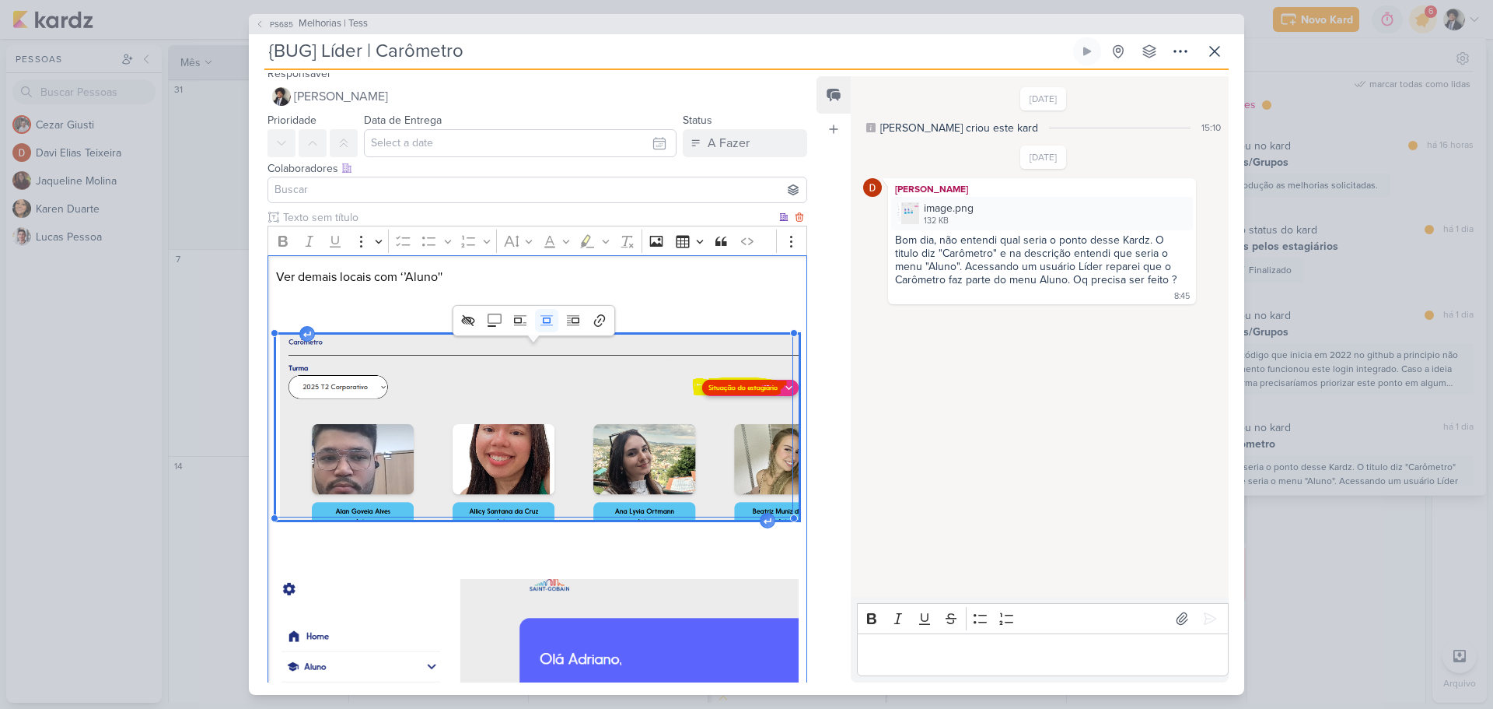
scroll to position [0, 0]
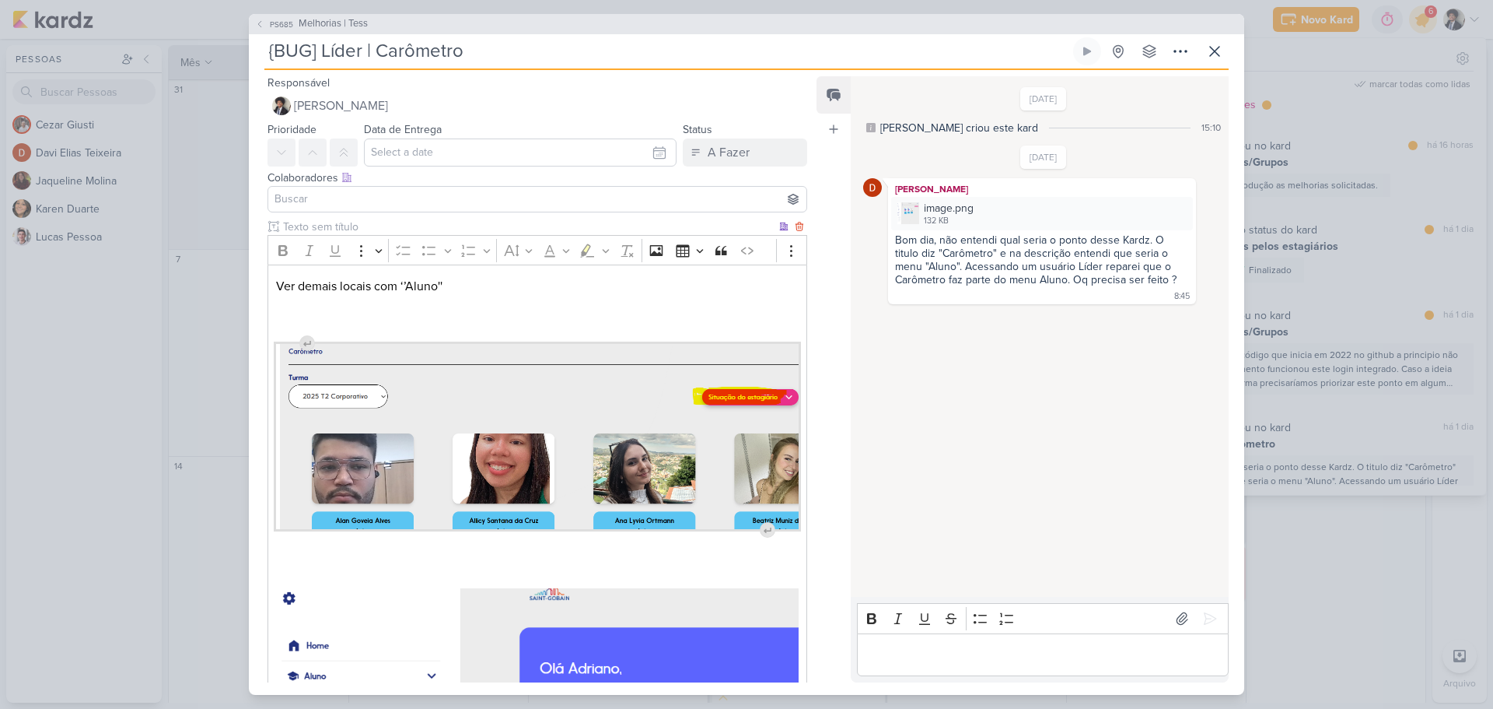
click at [457, 284] on p "Ver demais locais com ‘’Aluno''" at bounding box center [537, 286] width 523 height 19
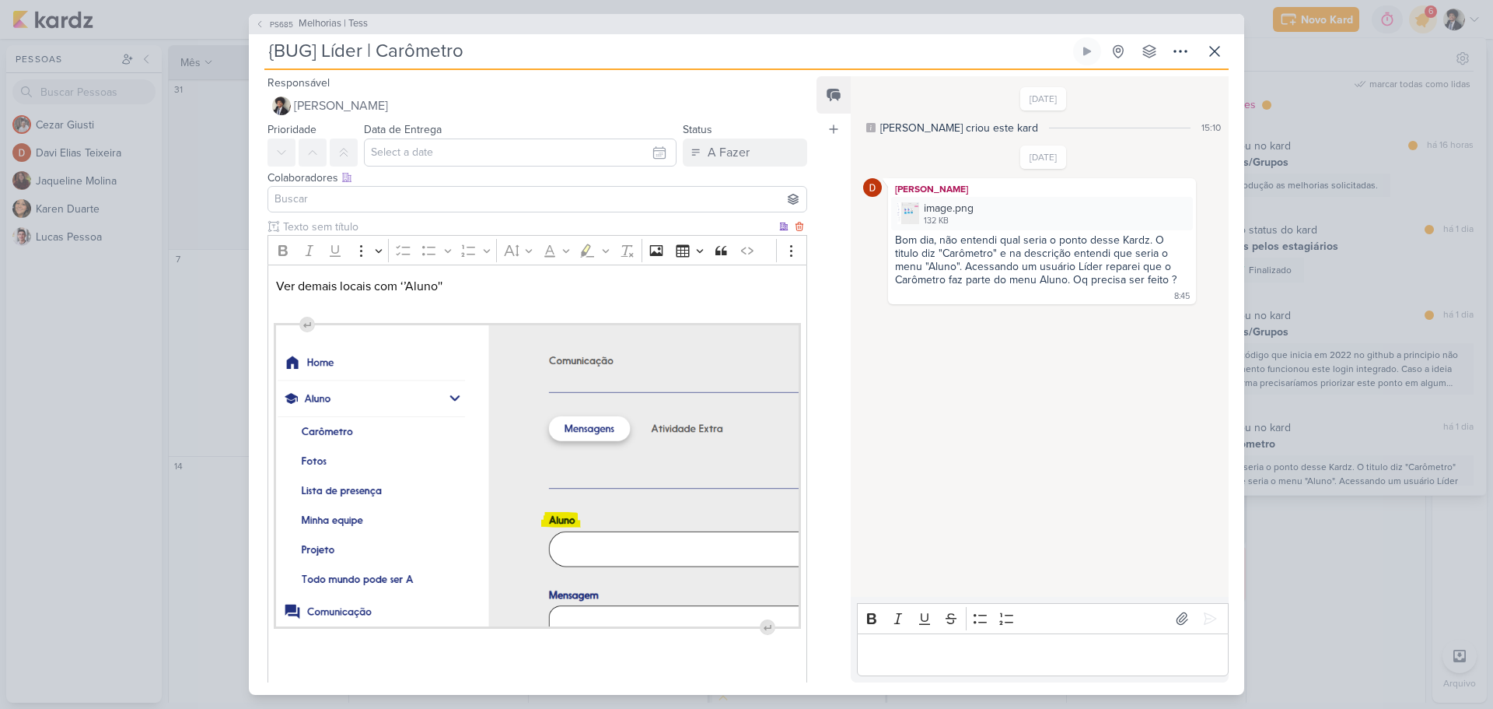
click at [402, 285] on p "Ver demais locais com ‘’Aluno''" at bounding box center [537, 286] width 523 height 19
click at [696, 281] on p "No acesso de líder e RH, temos que trocar o nome ‘’Aluno'' ou ‘’estgiário''" at bounding box center [537, 286] width 523 height 19
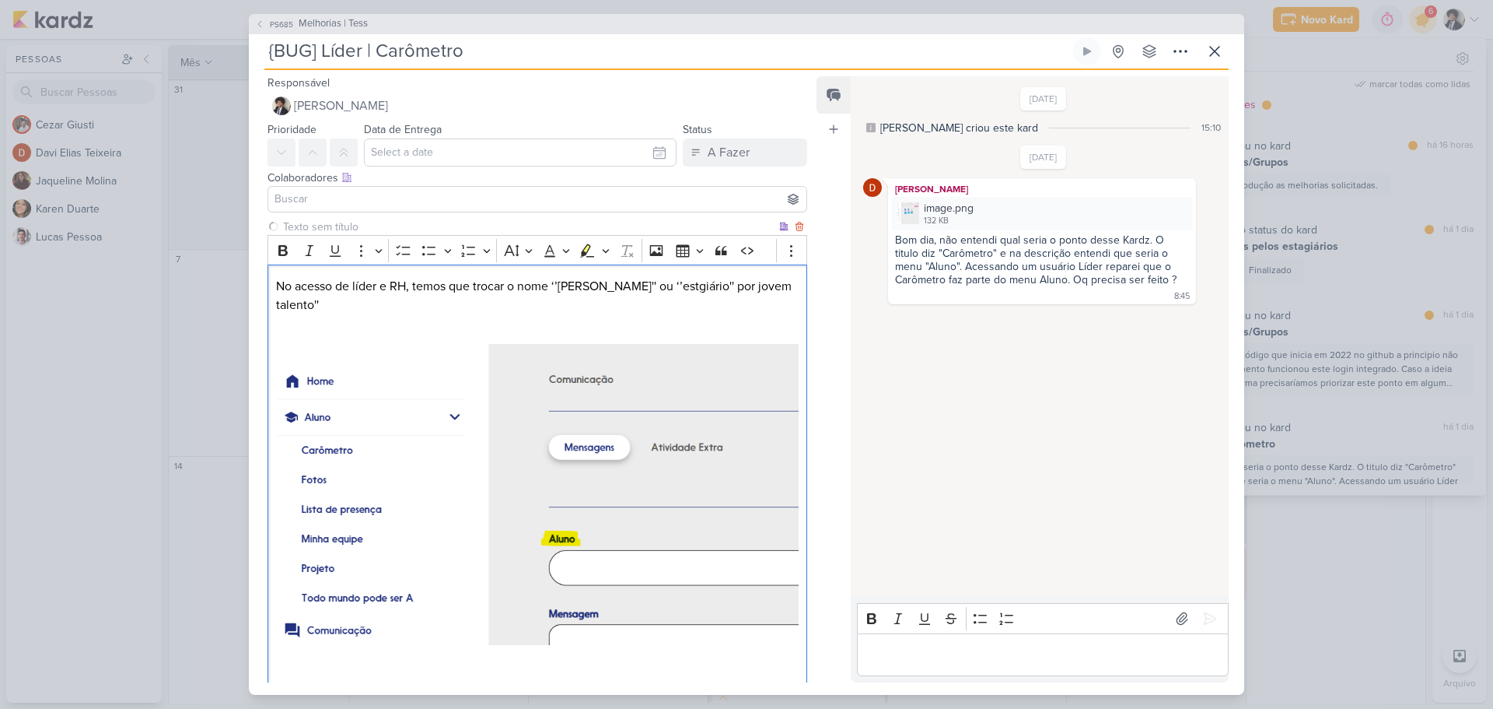
drag, startPoint x: 696, startPoint y: 288, endPoint x: 706, endPoint y: 289, distance: 10.2
click at [697, 288] on p "No acesso de líder e RH, temos que trocar o nome ‘’Aluno'' ou ‘’estgiário'' por…" at bounding box center [537, 295] width 523 height 37
click at [789, 282] on p "No acesso de líder e RH, temos que trocar o nome ‘’Aluno'' ou ‘’estgiário'' por…" at bounding box center [537, 295] width 523 height 37
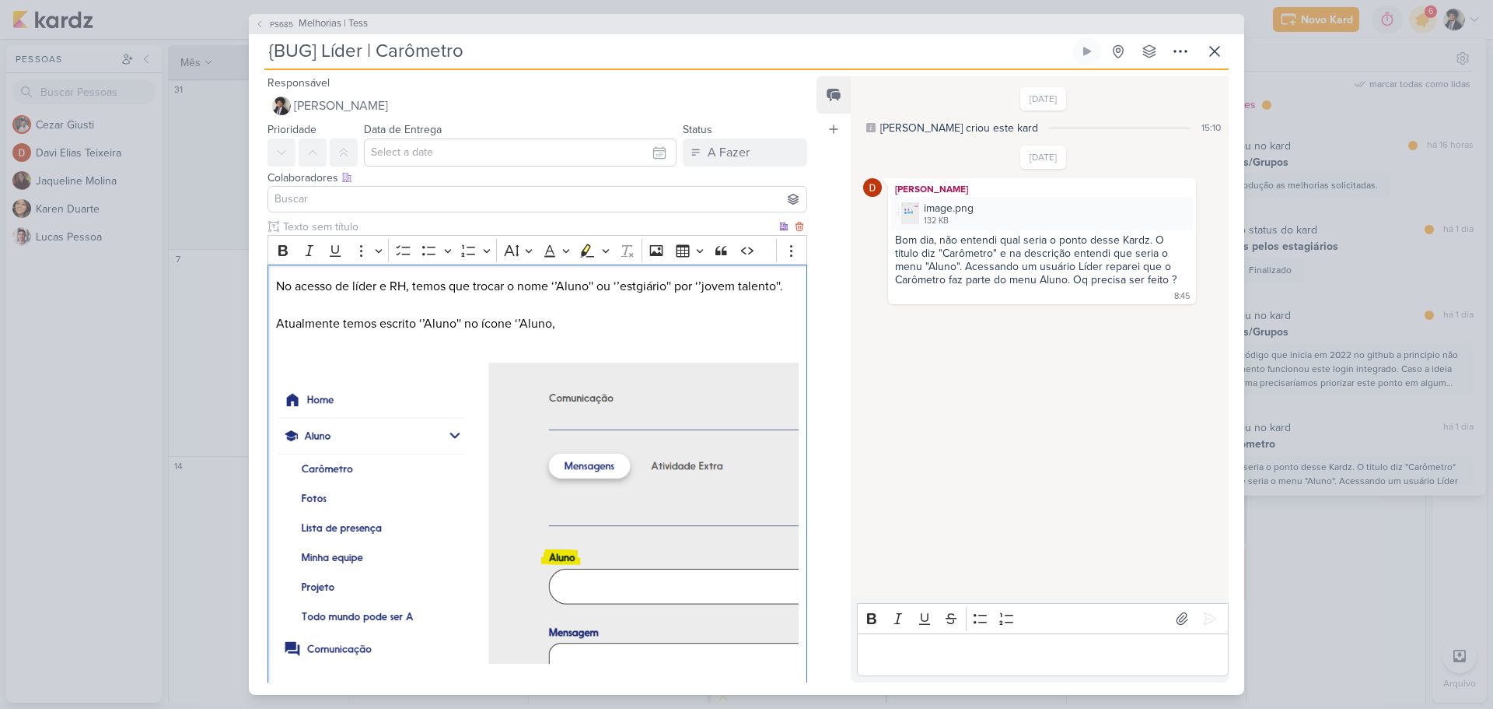
click at [518, 325] on p "Atualmente temos escrito ‘’Aluno'' no ícone ‘’Aluno," at bounding box center [537, 323] width 523 height 19
click at [558, 325] on p "Atualmente temos escrito ‘’Aluno'' no ícone Aluno," at bounding box center [537, 323] width 523 height 19
click at [559, 327] on p "Atualmente temos escrito ‘’Aluno'' no ícone Aluno," at bounding box center [537, 323] width 523 height 19
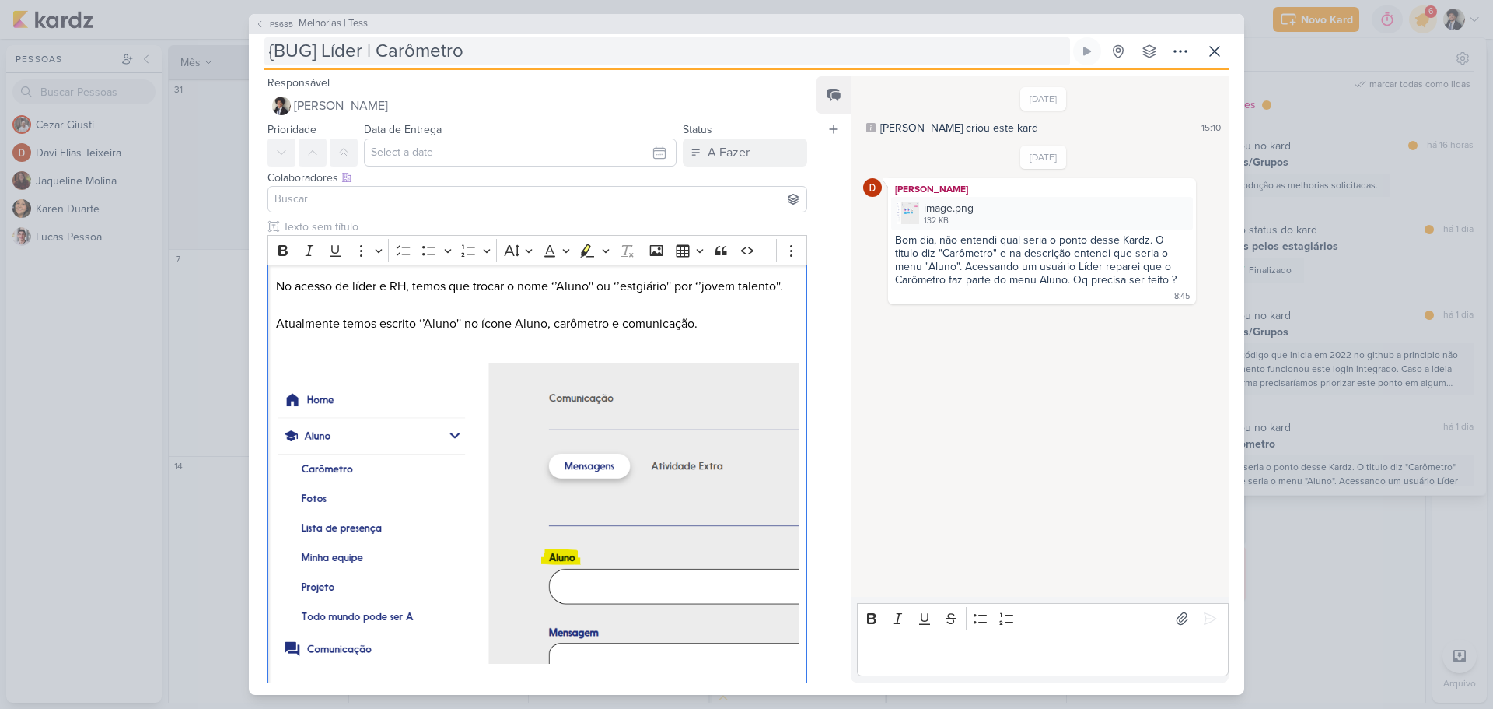
click at [368, 50] on input "{BUG] Líder | Carômetro" at bounding box center [667, 51] width 806 height 28
type input "{BUG] Líder e r| Carômetro"
type input "{BUG] Líder e rh | Carômetro"
click at [391, 53] on input "{BUG] Líder e rh | Carômetro" at bounding box center [667, 51] width 806 height 28
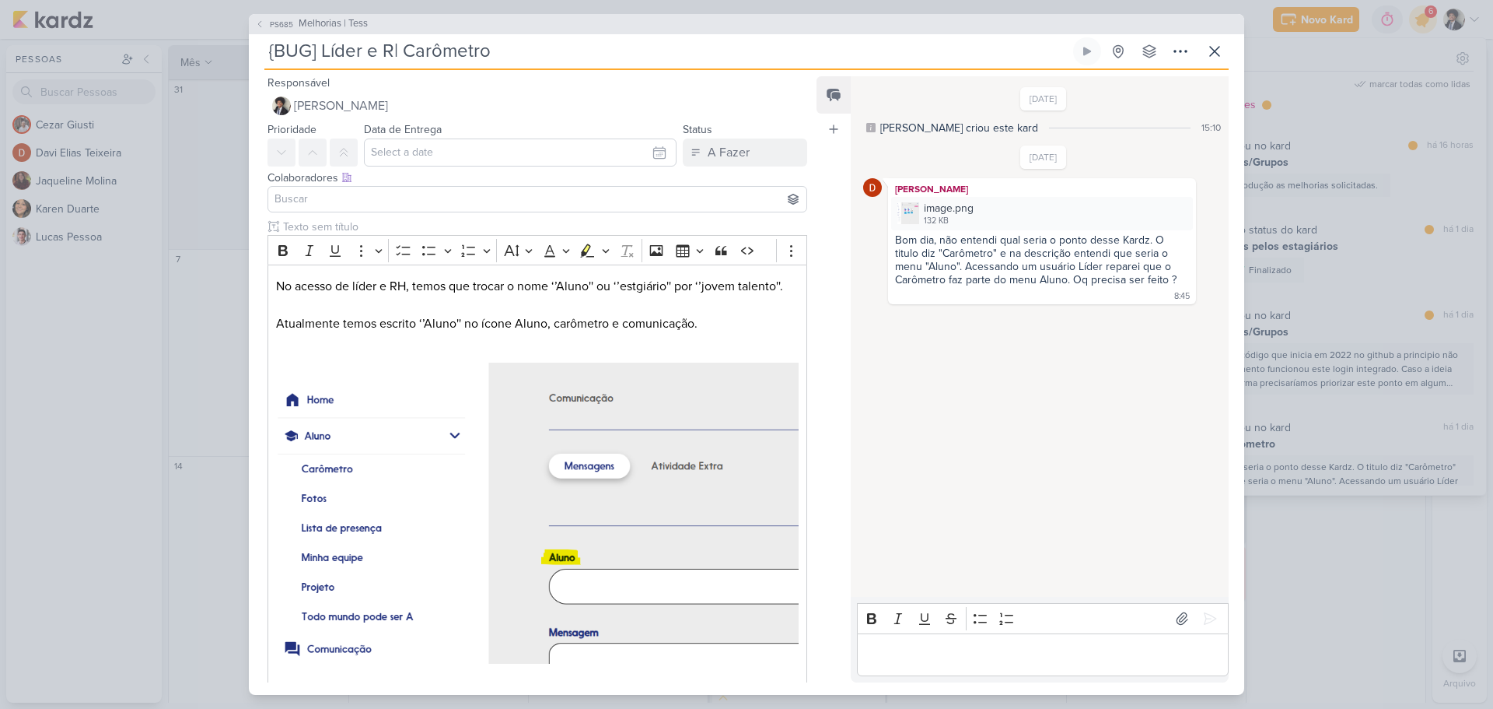
type input "{BUG] Líder e RH| Carômetro"
type input "{BUG] Líder e RH | Carômetro"
click at [457, 50] on input "{BUG] Líder e RH | Carômetro" at bounding box center [667, 51] width 806 height 28
type input "{BUG] Líder e RH |"
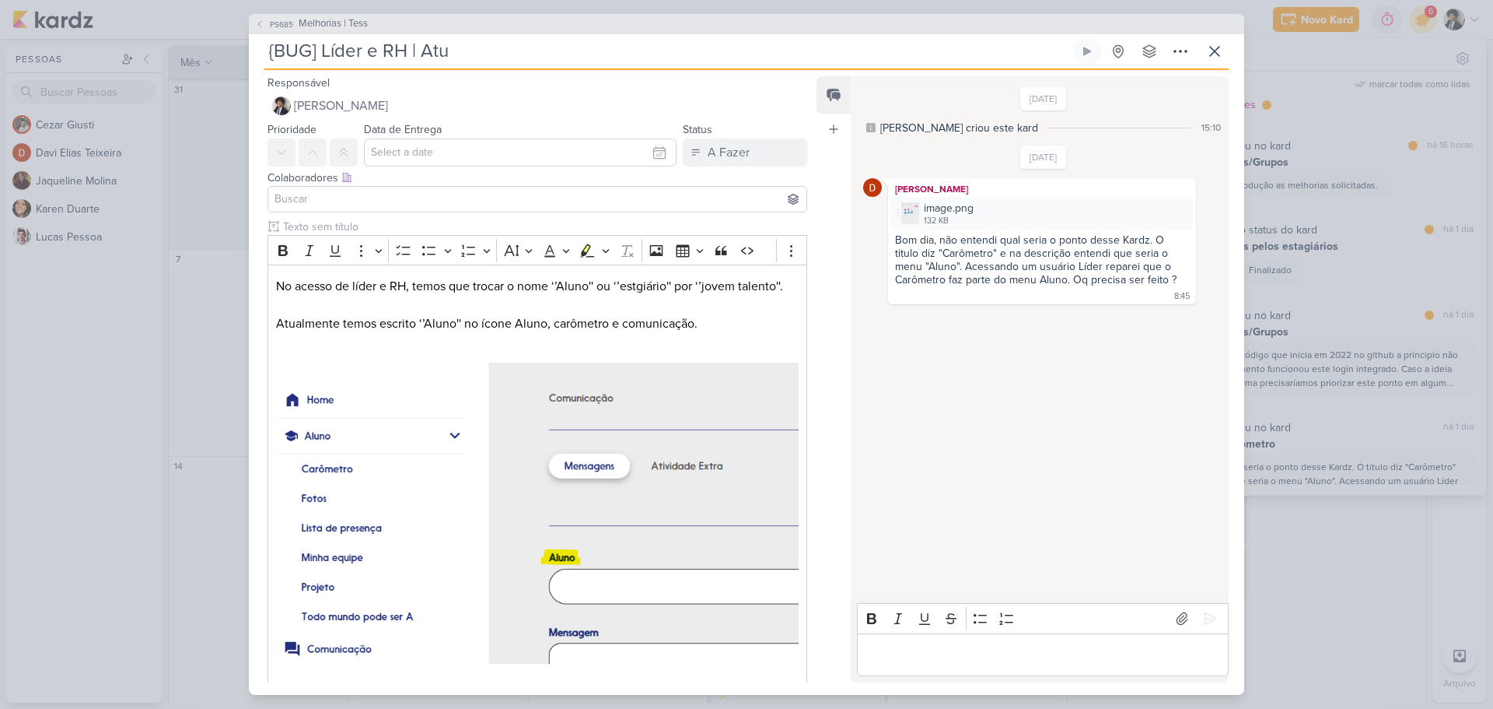
type input "{BUG] Líder e RH | Atua"
type input "{BUG] Líder e RH | Atual"
click at [457, 50] on input "{BUG] Líder e RH | Atual" at bounding box center [667, 51] width 806 height 28
type input "{BUG] Líder e RH | Nomencal"
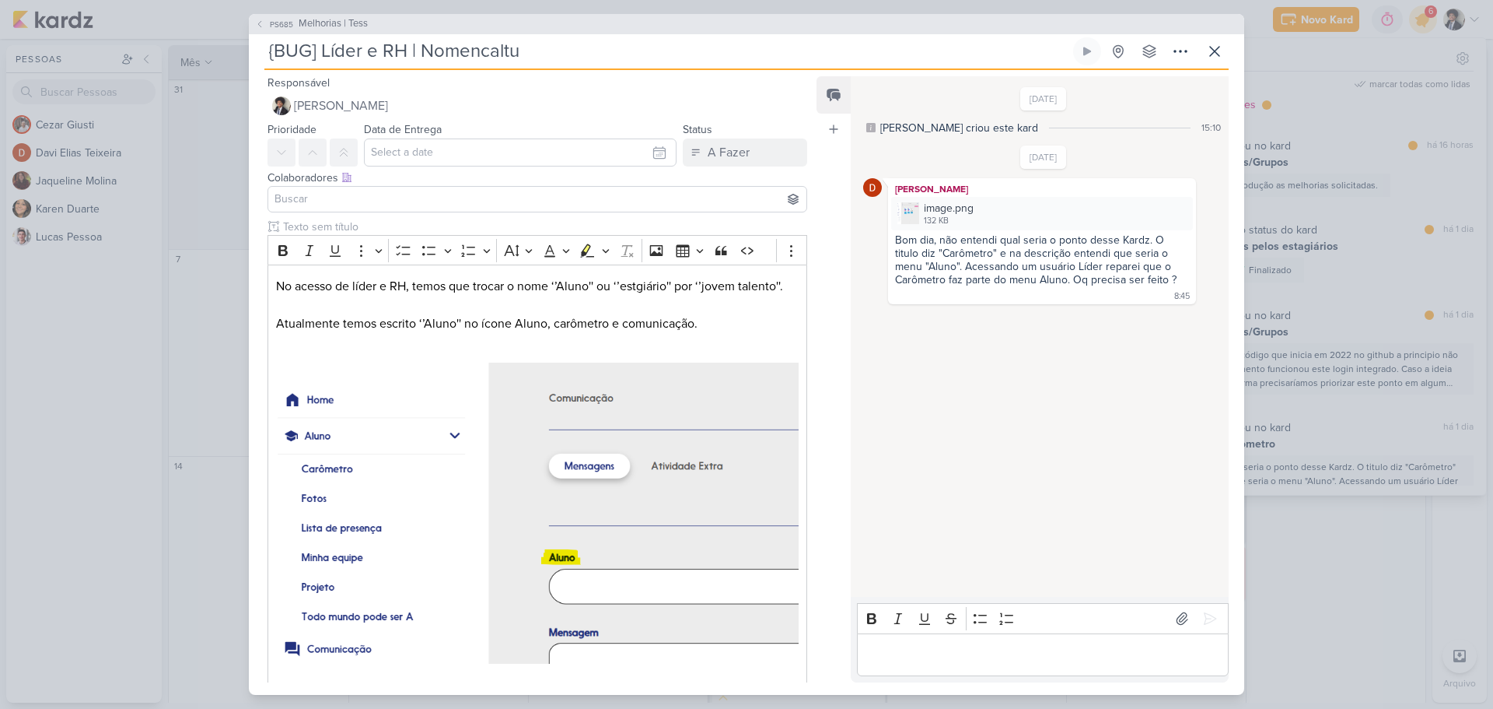
type input "{BUG] Líder e RH | Nomencaltur"
type input "{BUG] Líder e RH | Nomencaltura"
click at [479, 50] on input "{BUG] Líder e RH | Nomencaltura" at bounding box center [667, 51] width 806 height 28
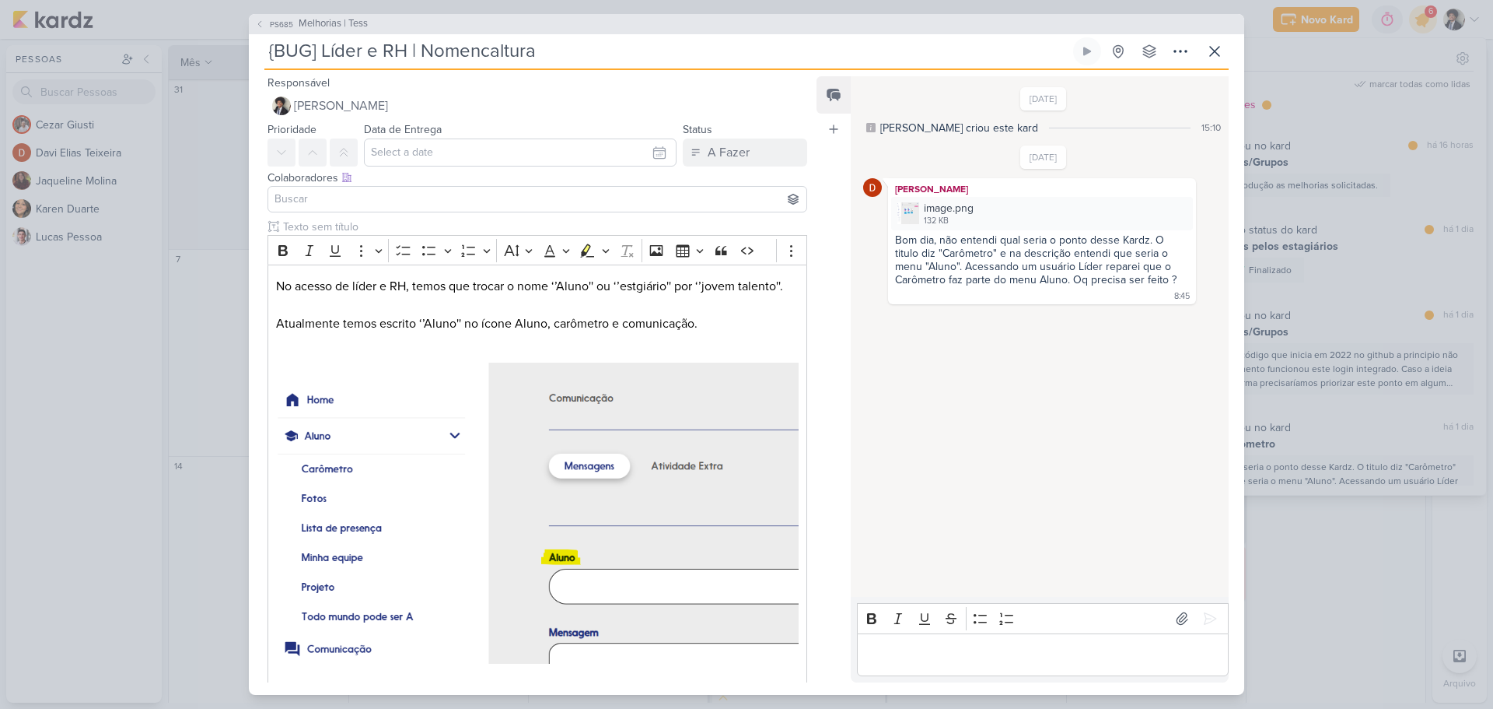
click at [479, 50] on input "{BUG] Líder e RH | Nomencaltura" at bounding box center [667, 51] width 806 height 28
type input "{BUG] Líder e RH | ''Alu"
type input "{BUG] Líder e RH | ''Aluno''"
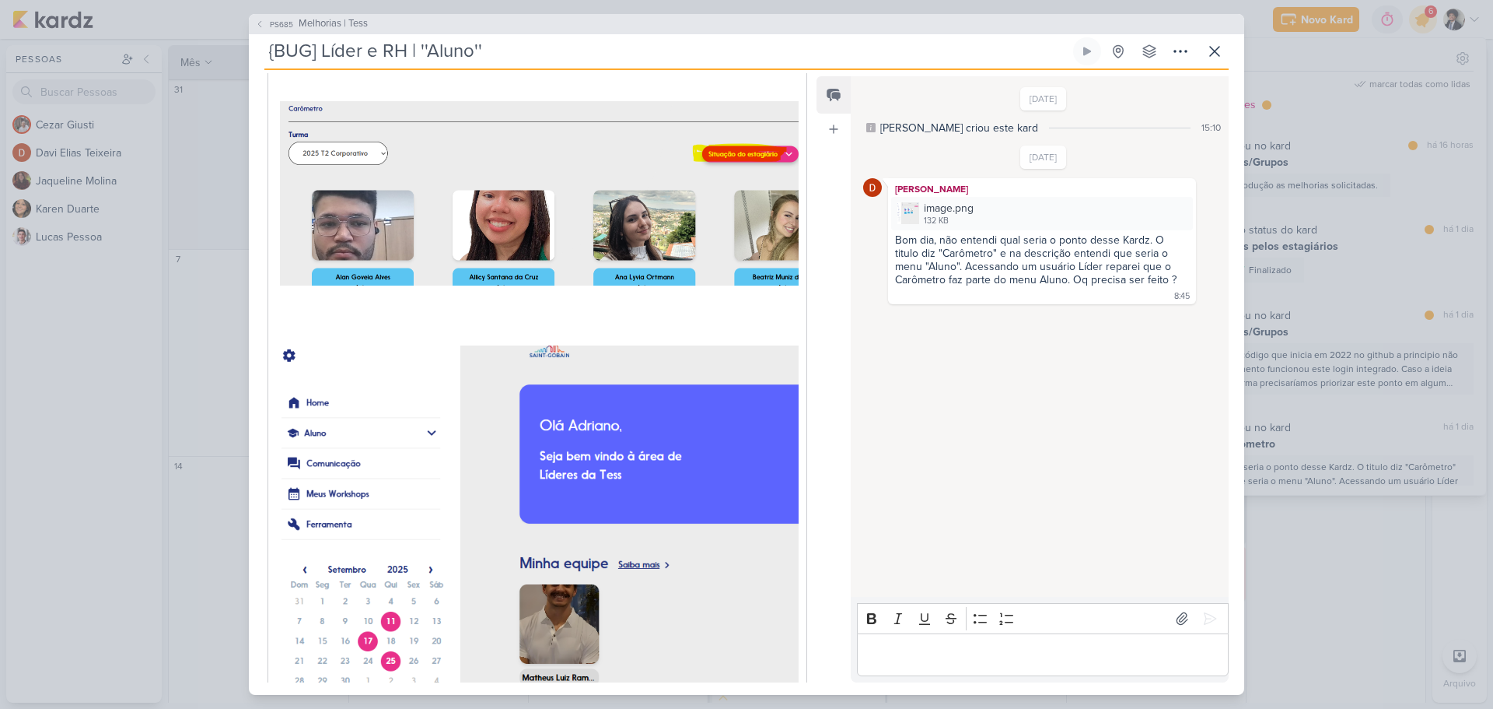
scroll to position [765, 0]
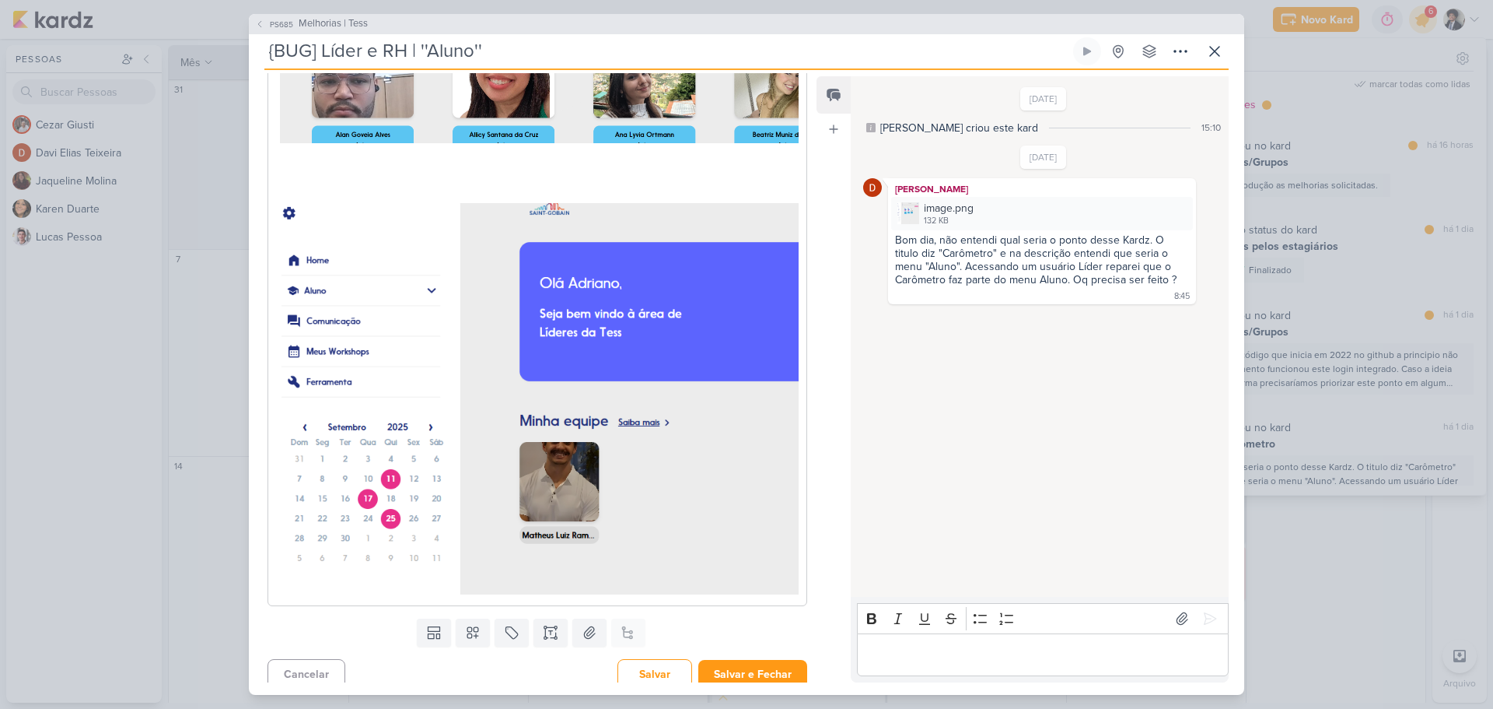
type input "{BUG] Líder e RH | ''Aluno''"
click at [998, 654] on p "Editor editing area: main" at bounding box center [1042, 654] width 355 height 19
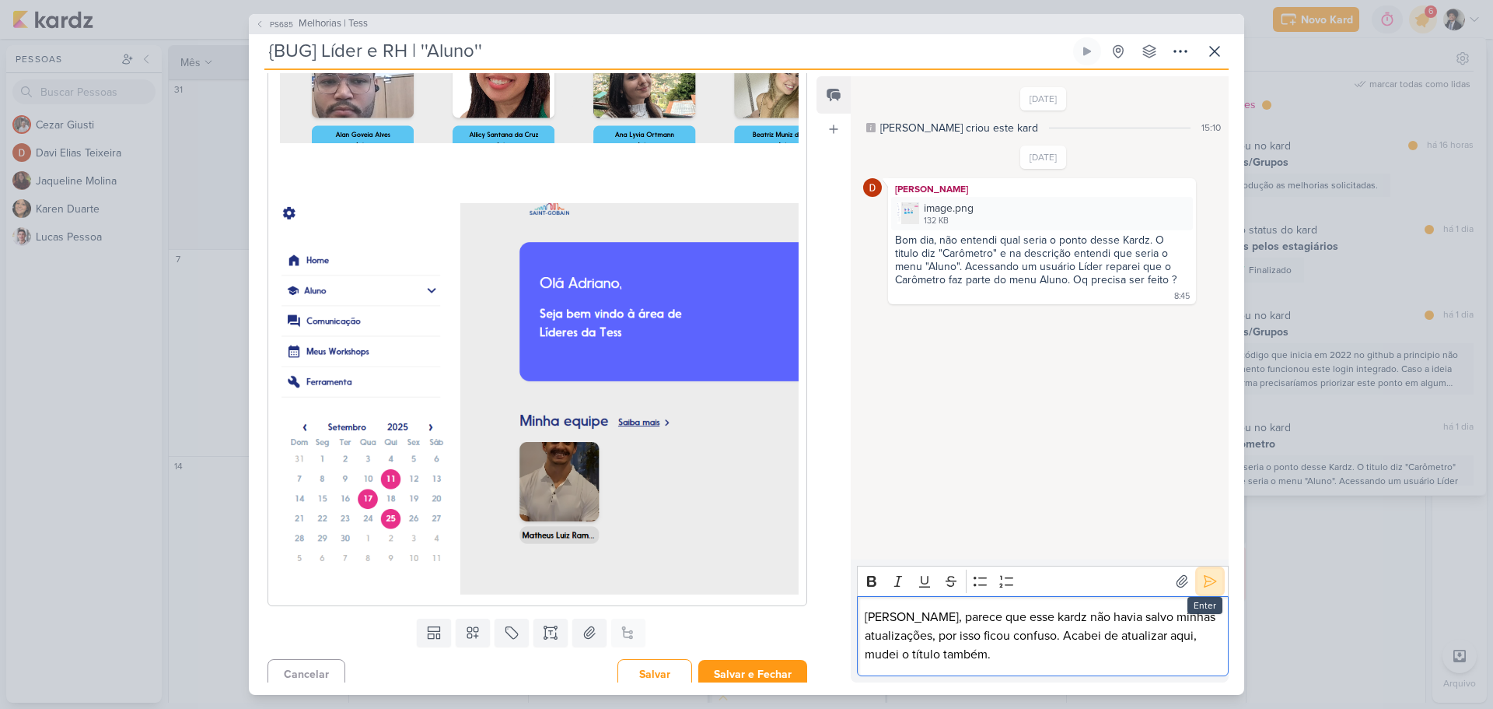
click at [1205, 575] on icon at bounding box center [1211, 581] width 16 height 16
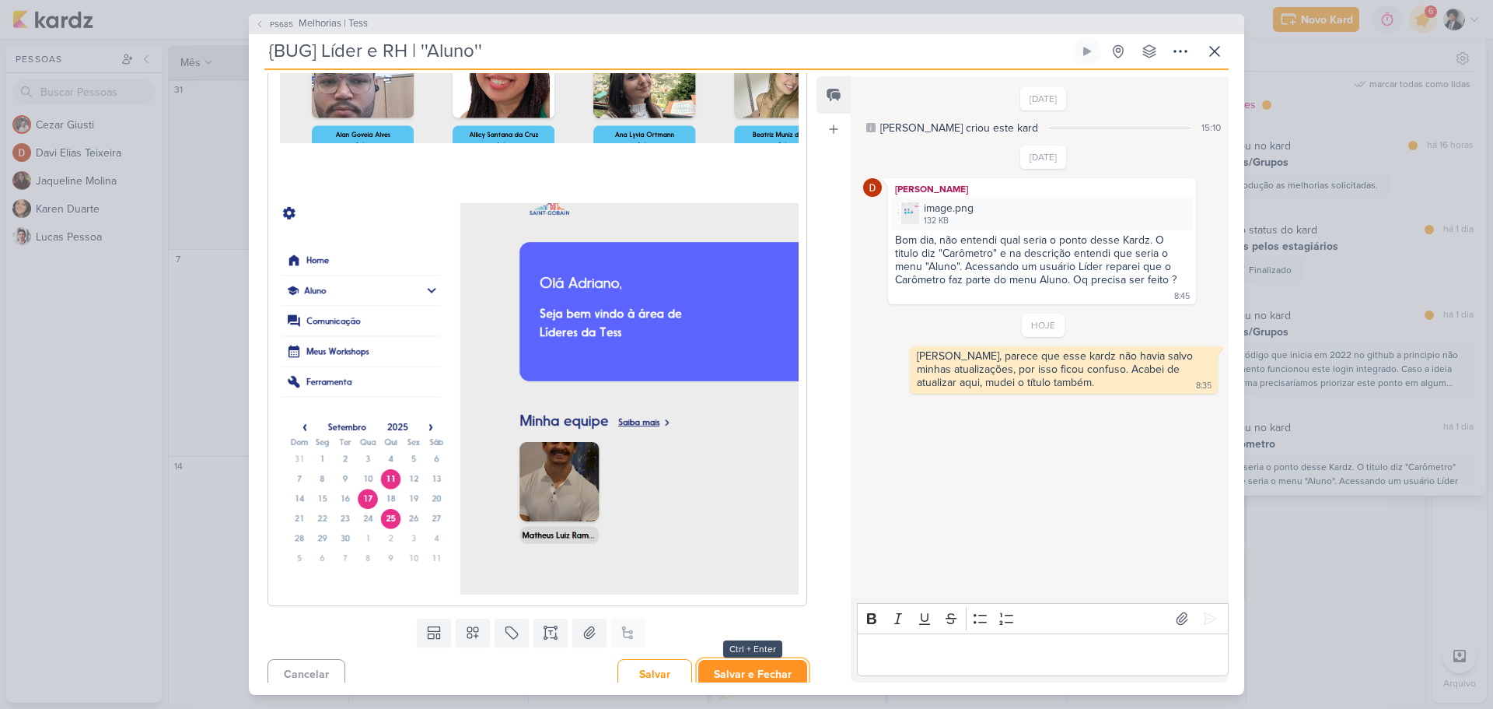
click at [762, 661] on button "Salvar e Fechar" at bounding box center [752, 674] width 109 height 29
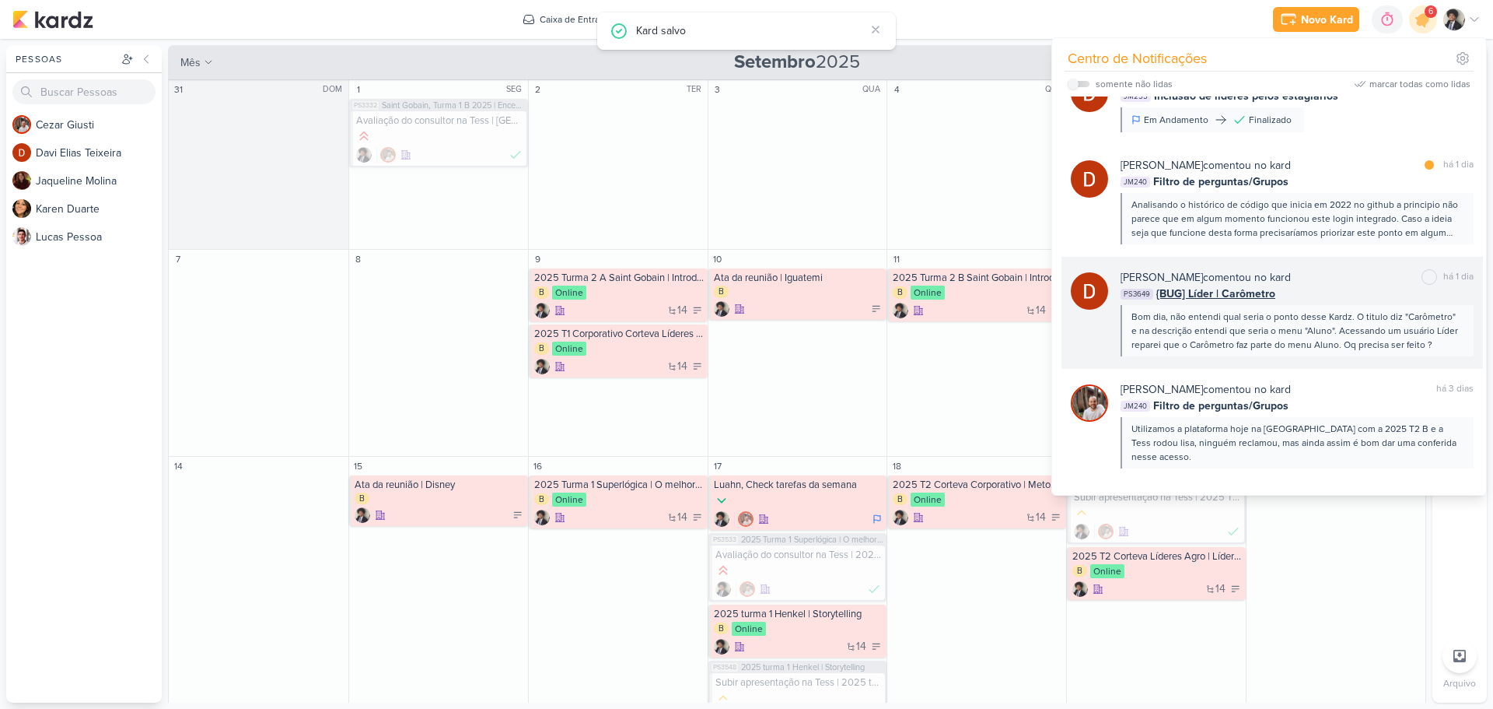
scroll to position [233, 0]
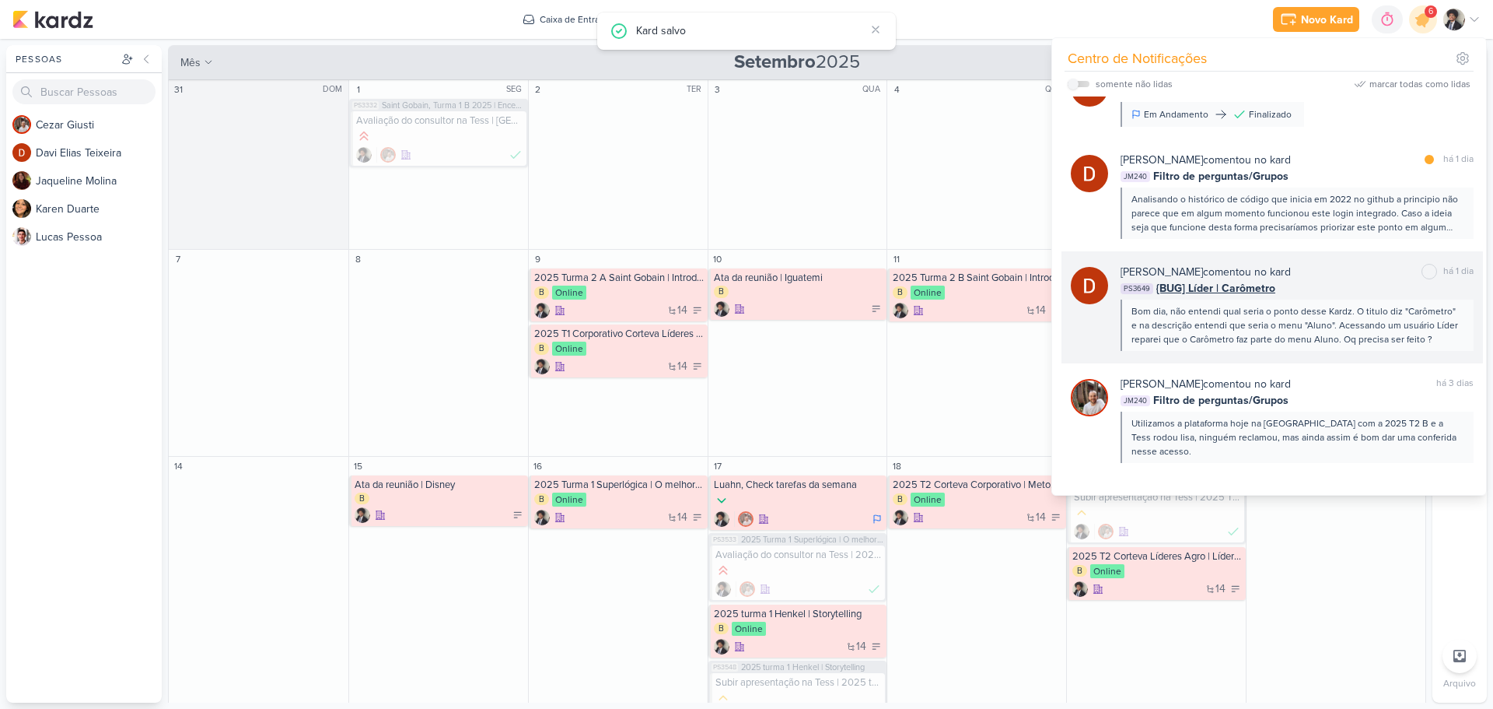
click at [1223, 290] on span "{BUG] Líder | Carômetro" at bounding box center [1216, 288] width 119 height 16
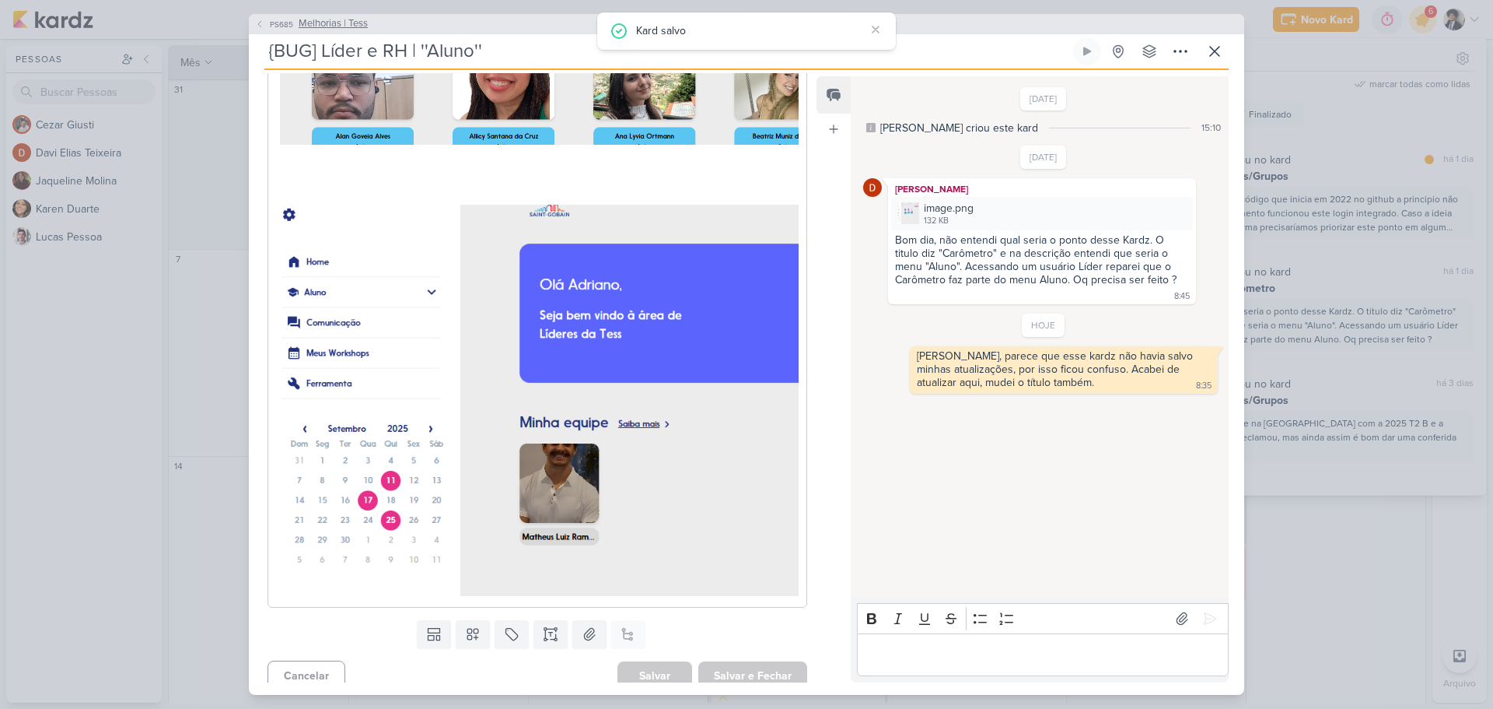
click at [328, 22] on span "Melhorias | Tess" at bounding box center [333, 24] width 69 height 16
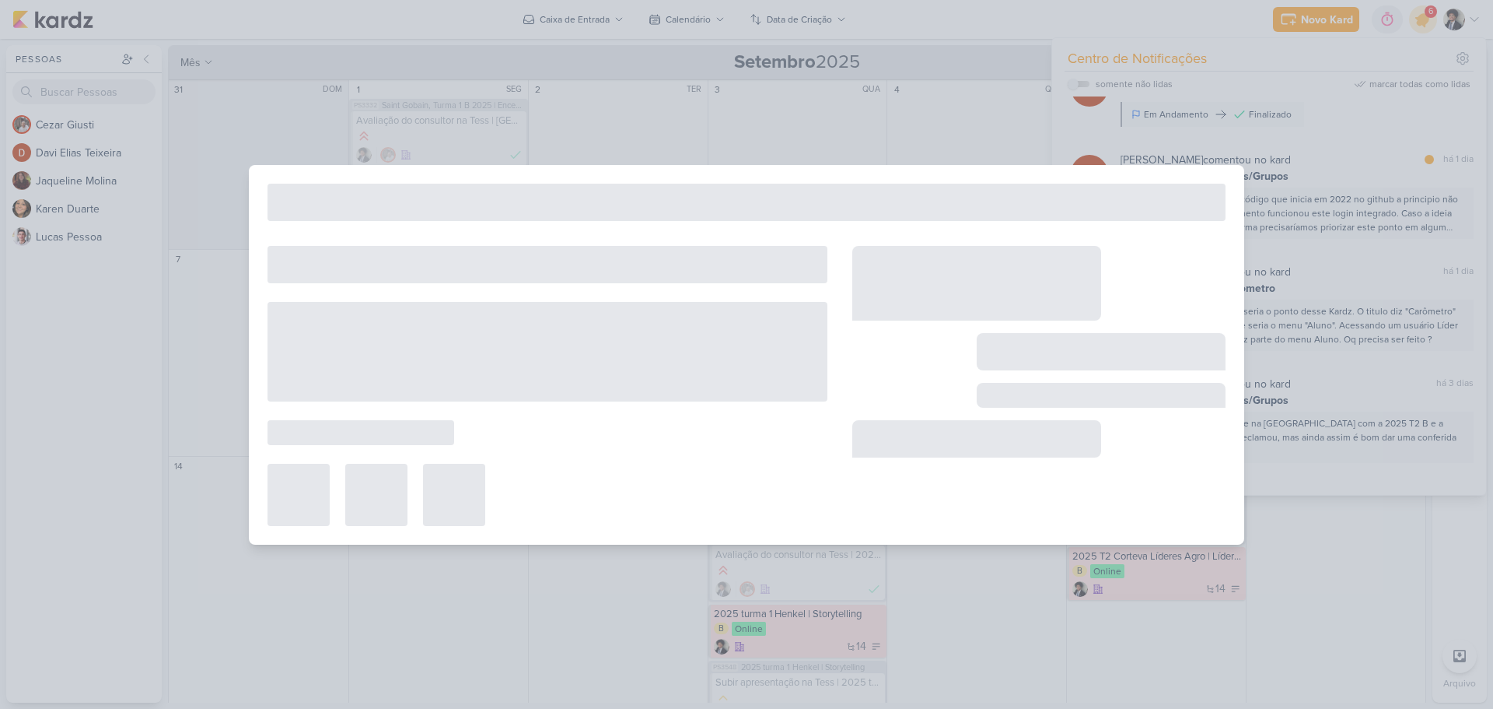
type input "Melhorias | Tess"
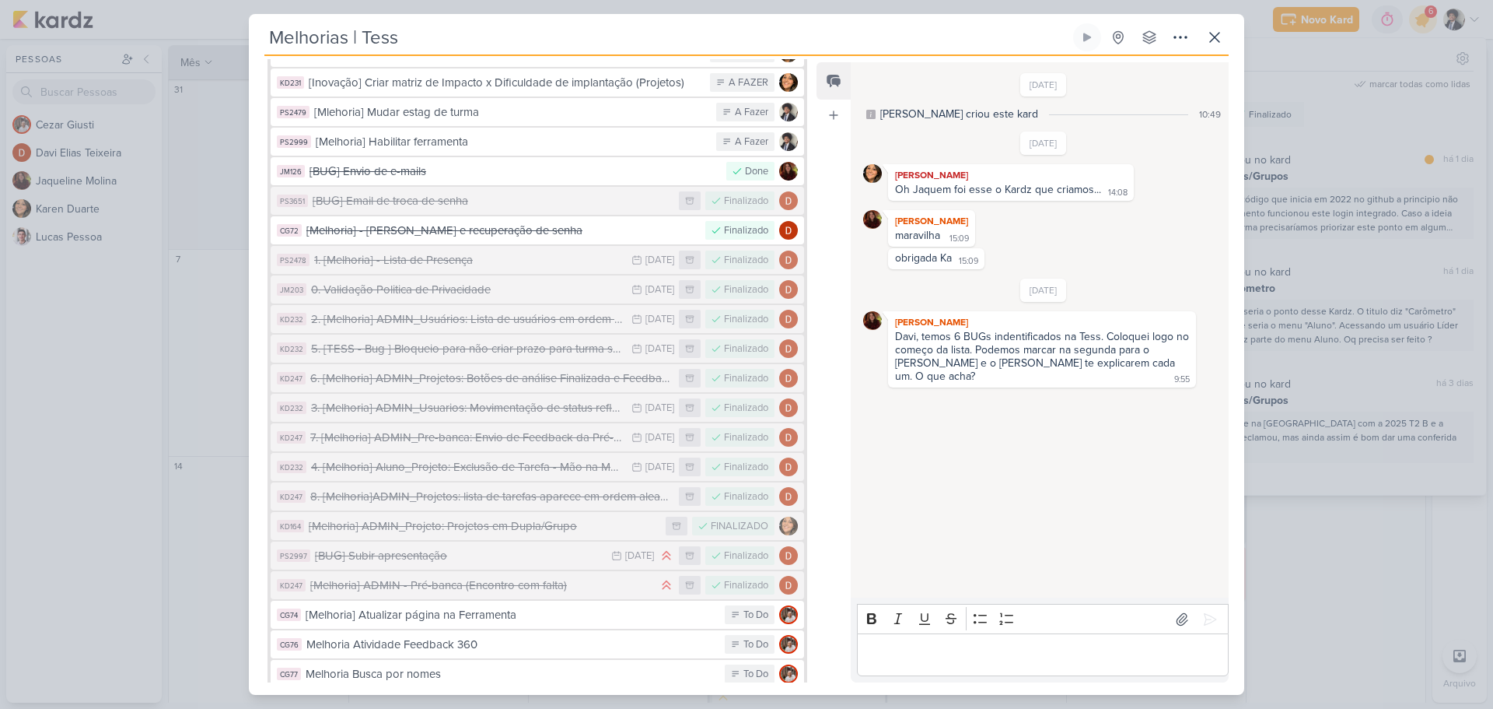
scroll to position [0, 0]
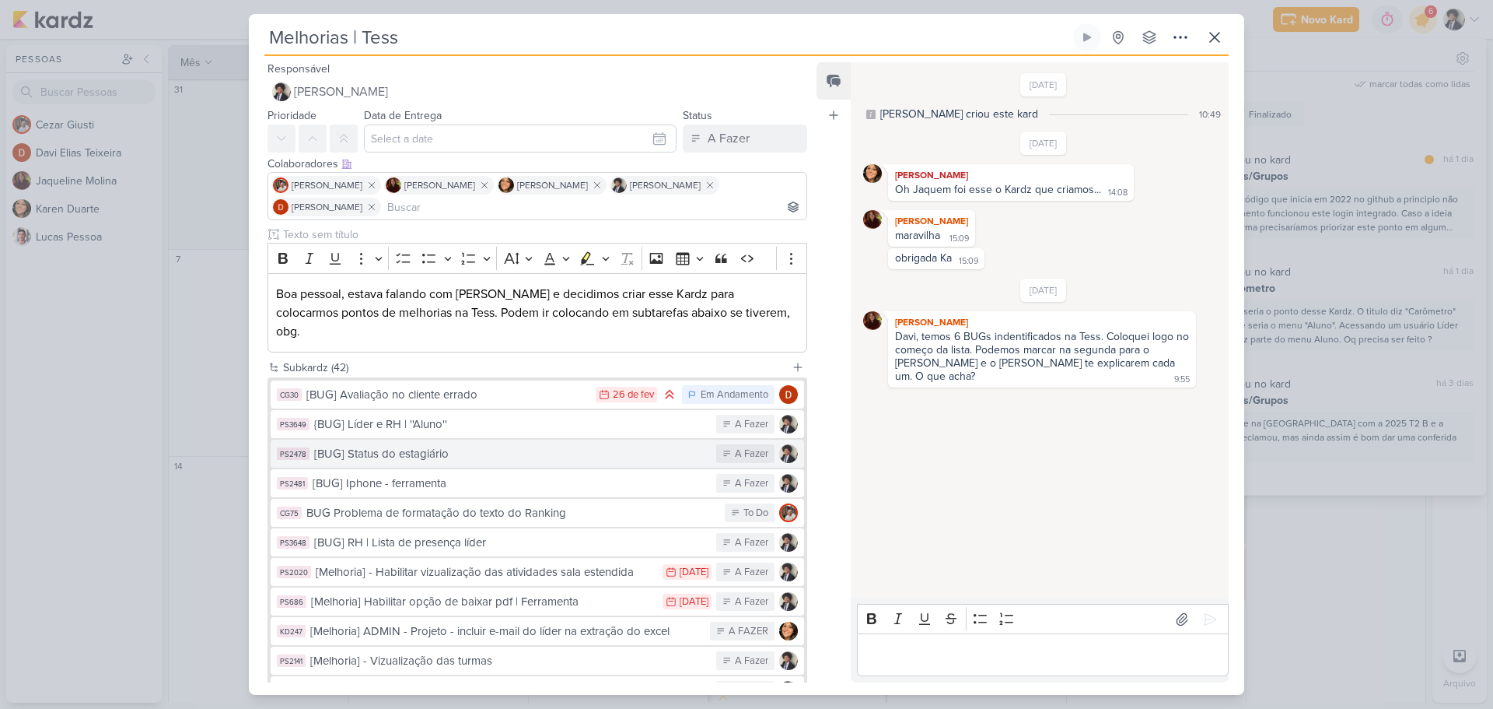
click at [498, 445] on div "[BUG] Status do estagiário" at bounding box center [511, 454] width 394 height 18
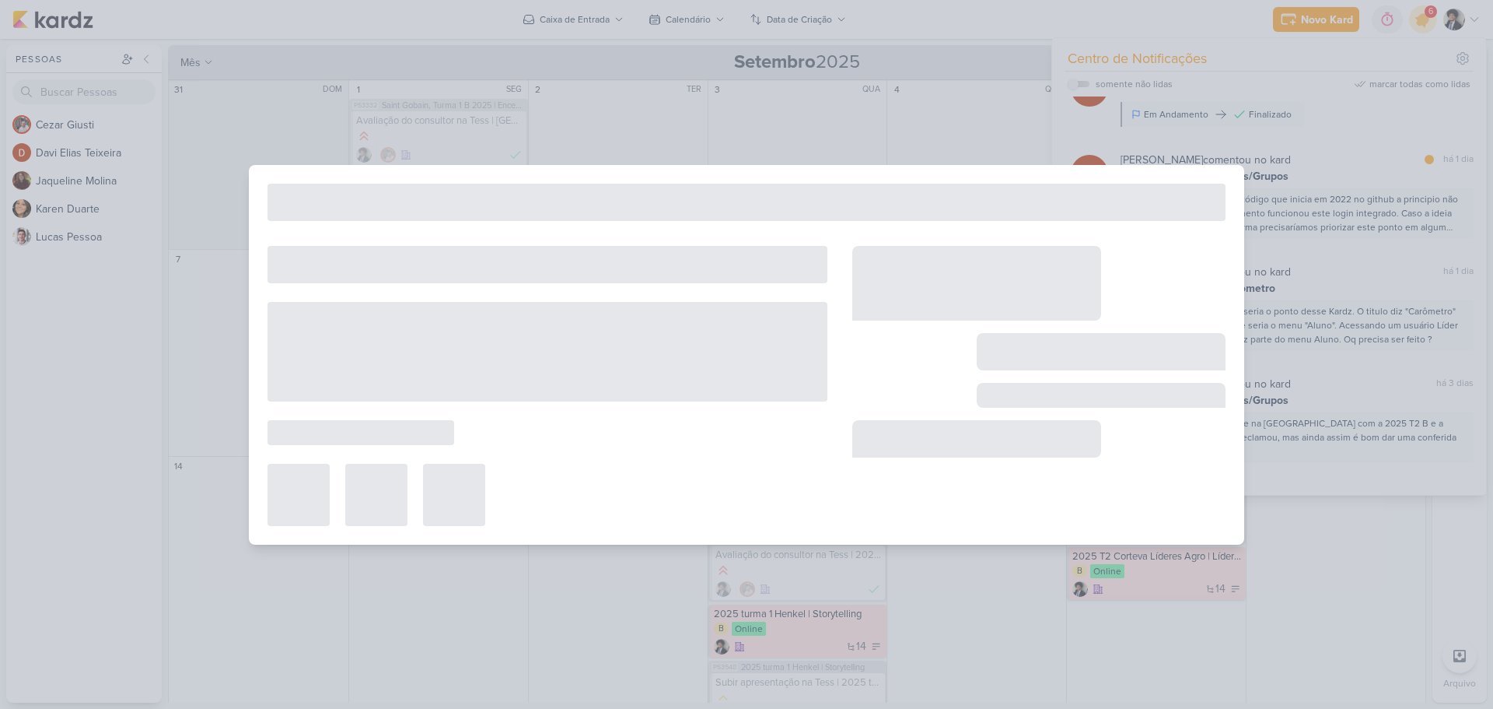
type input "[BUG] Status do estagiário"
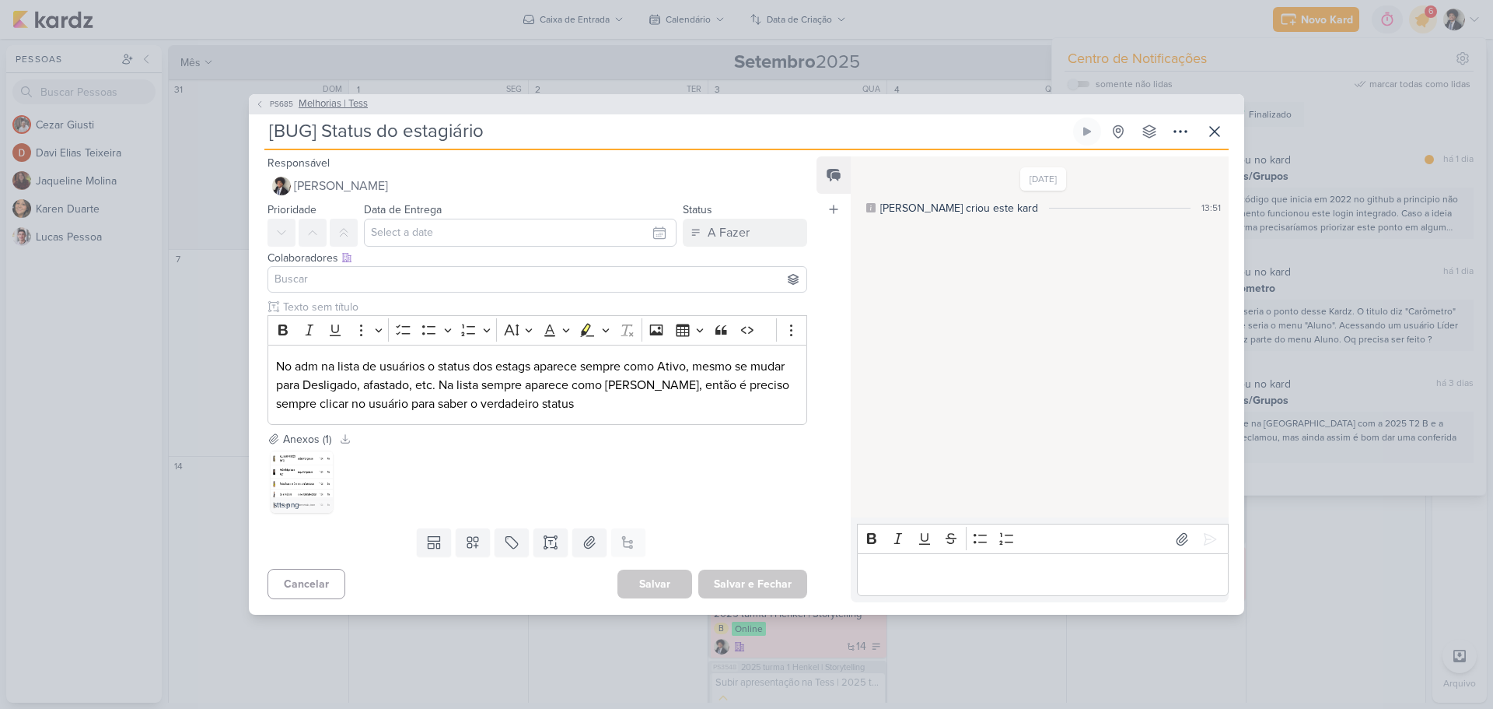
click at [296, 104] on button "PS685 Melhorias | Tess" at bounding box center [311, 104] width 113 height 16
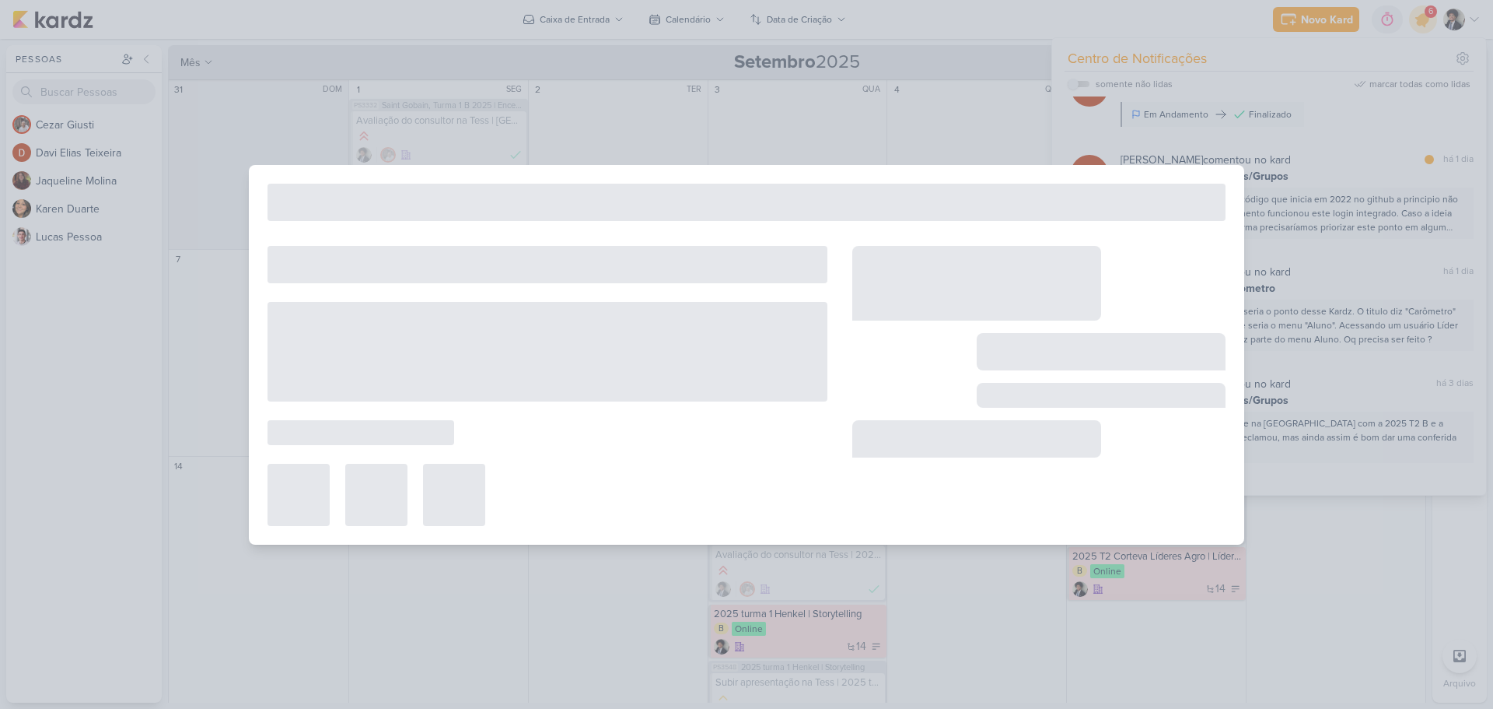
type input "Melhorias | Tess"
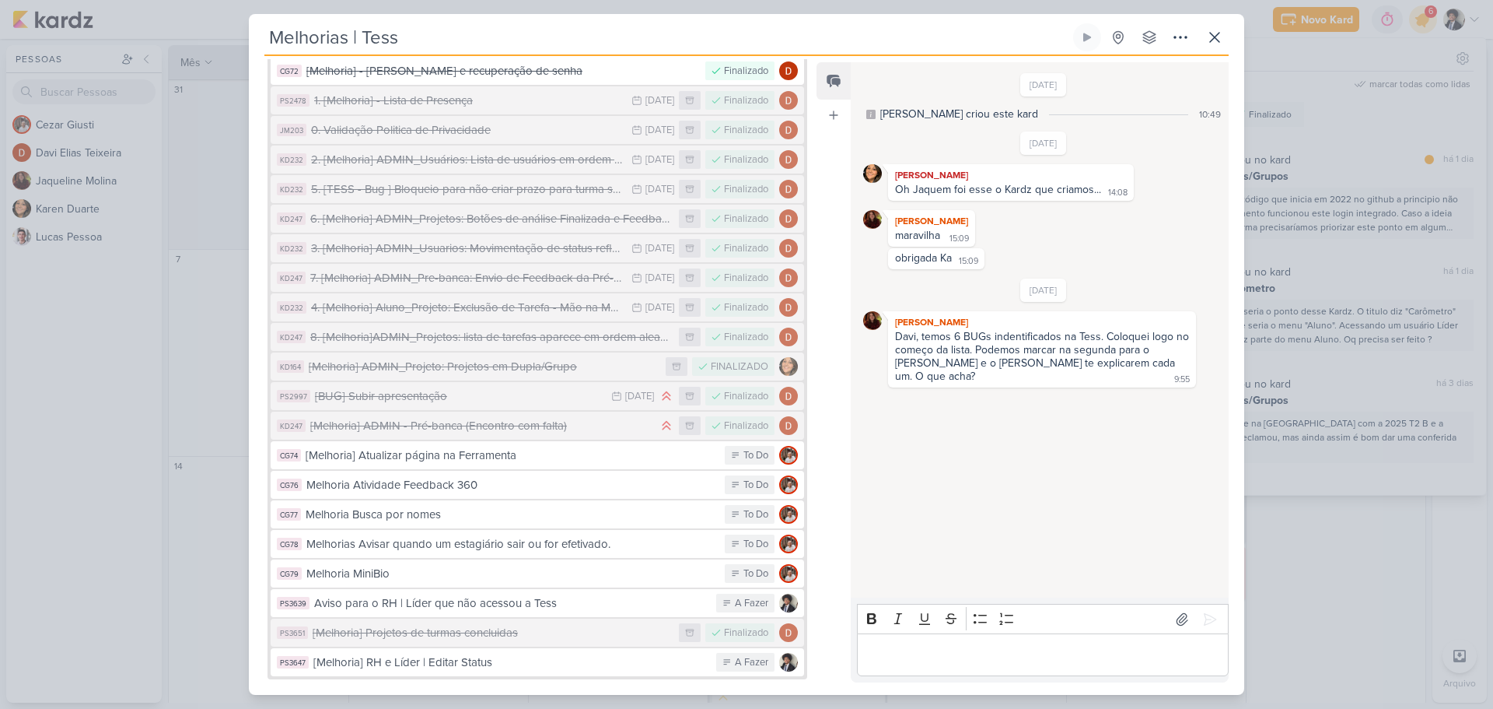
scroll to position [1009, 0]
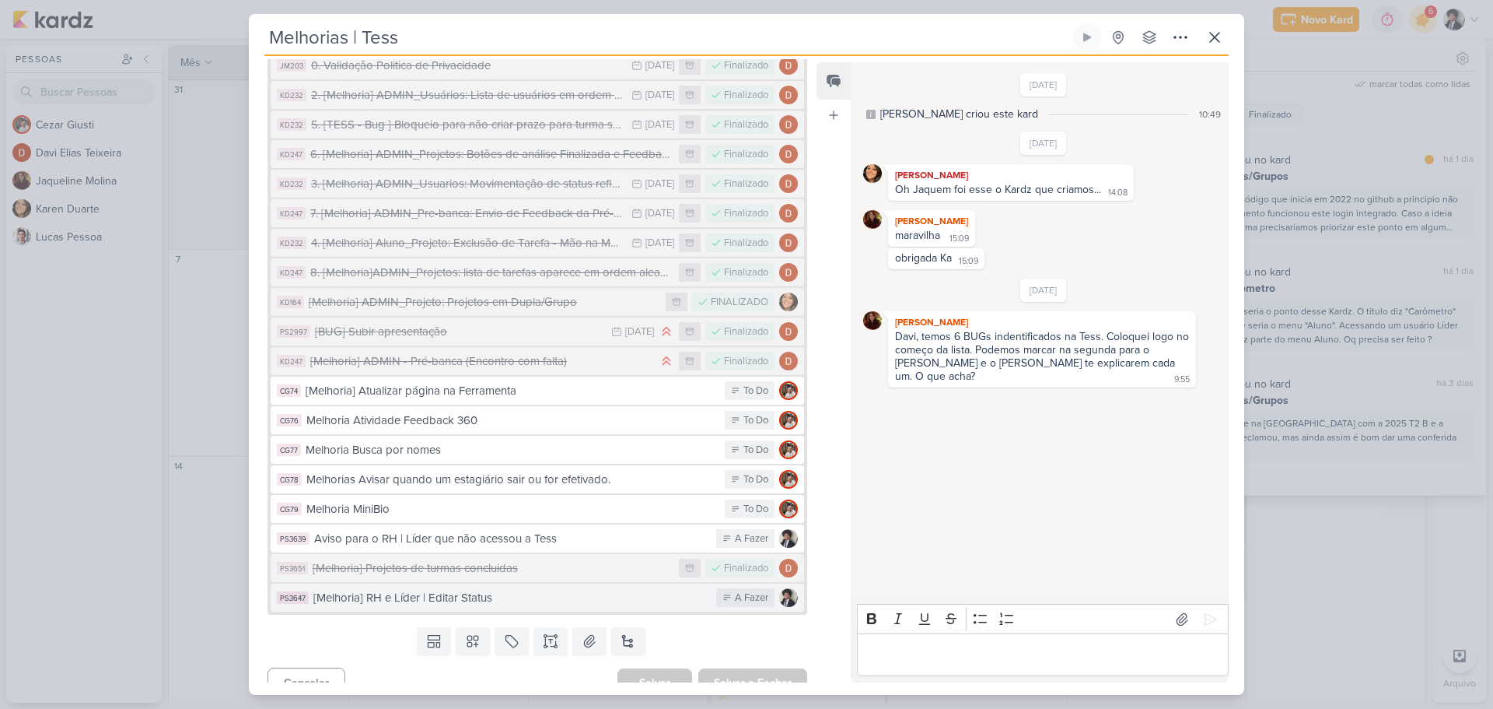
click at [450, 589] on div "[Melhoria] RH e Líder | Editar Status" at bounding box center [510, 598] width 395 height 18
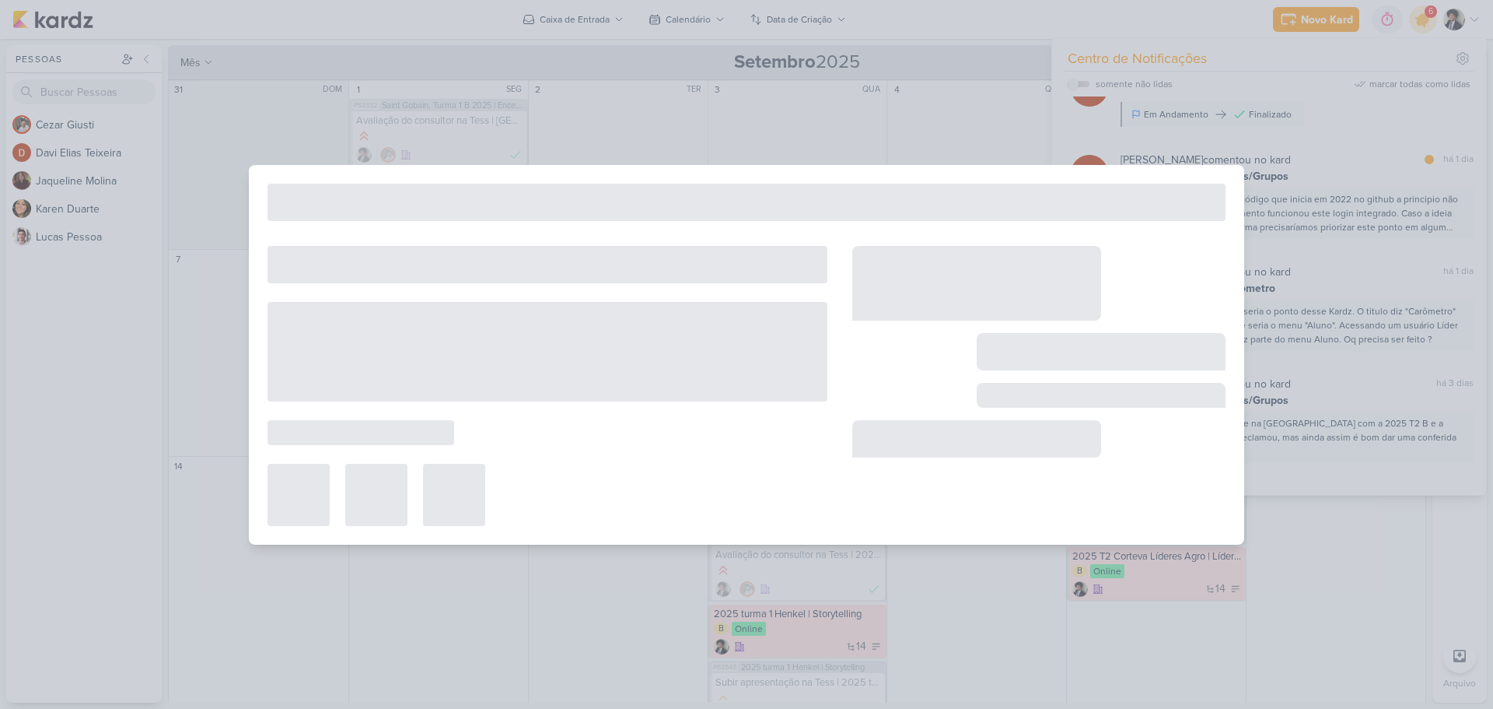
type input "[Melhoria] RH e Líder | Editar Status"
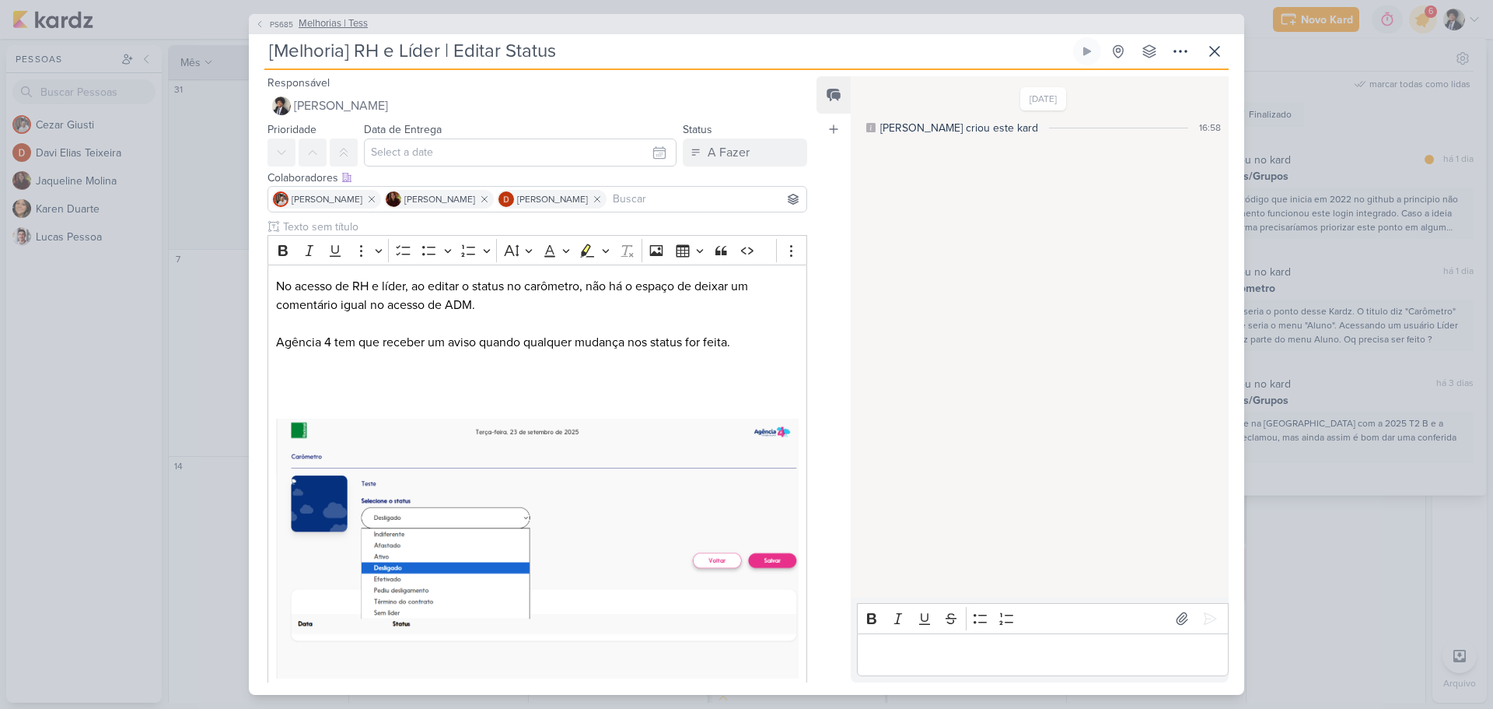
click at [287, 30] on span "PS685" at bounding box center [282, 25] width 28 height 12
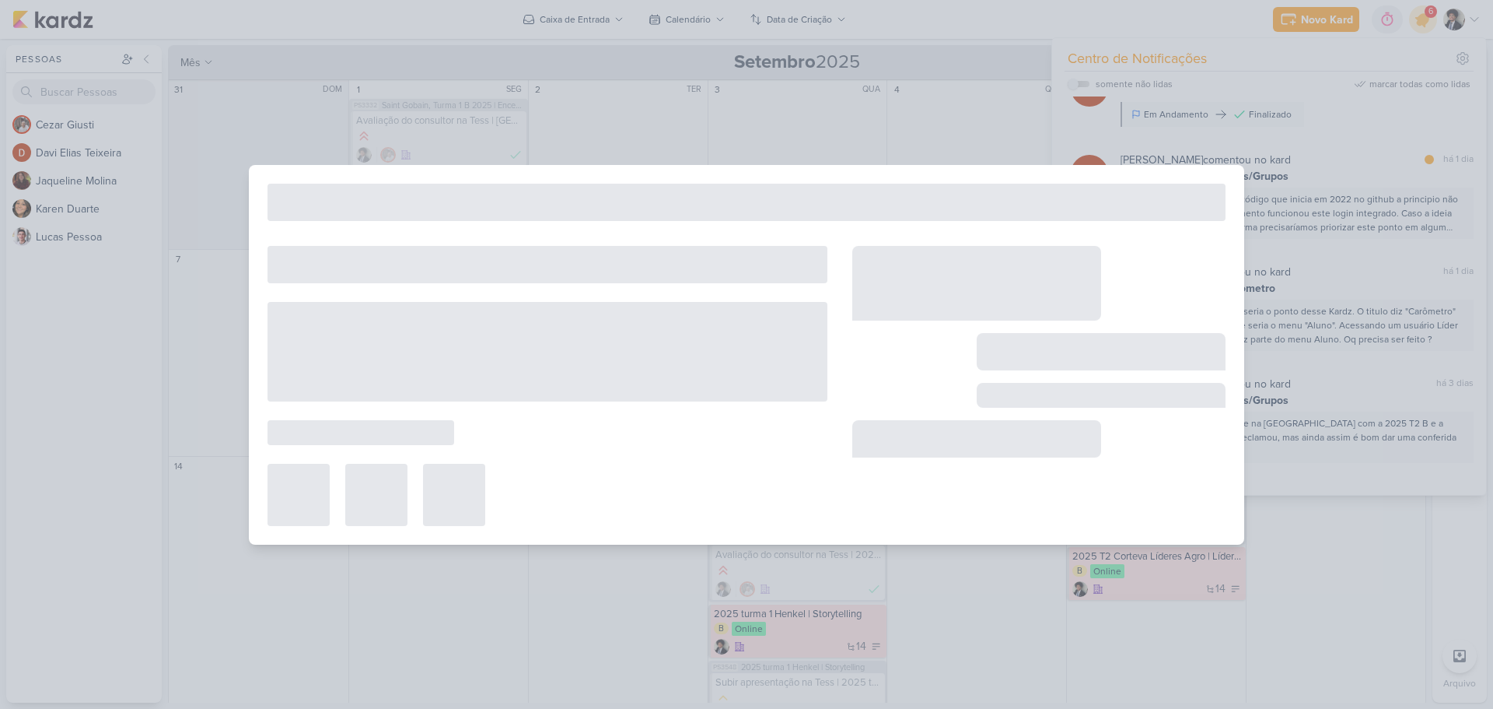
type input "Melhorias | Tess"
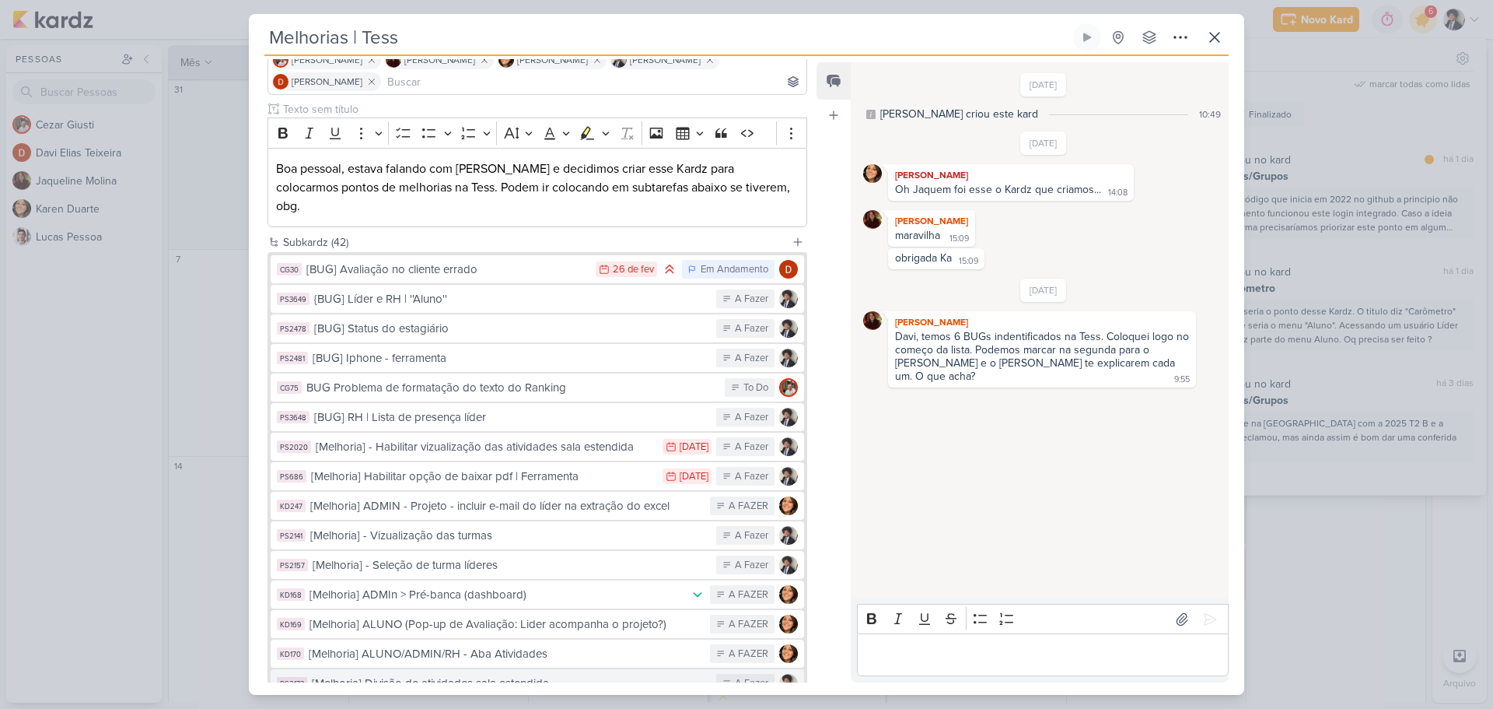
scroll to position [0, 0]
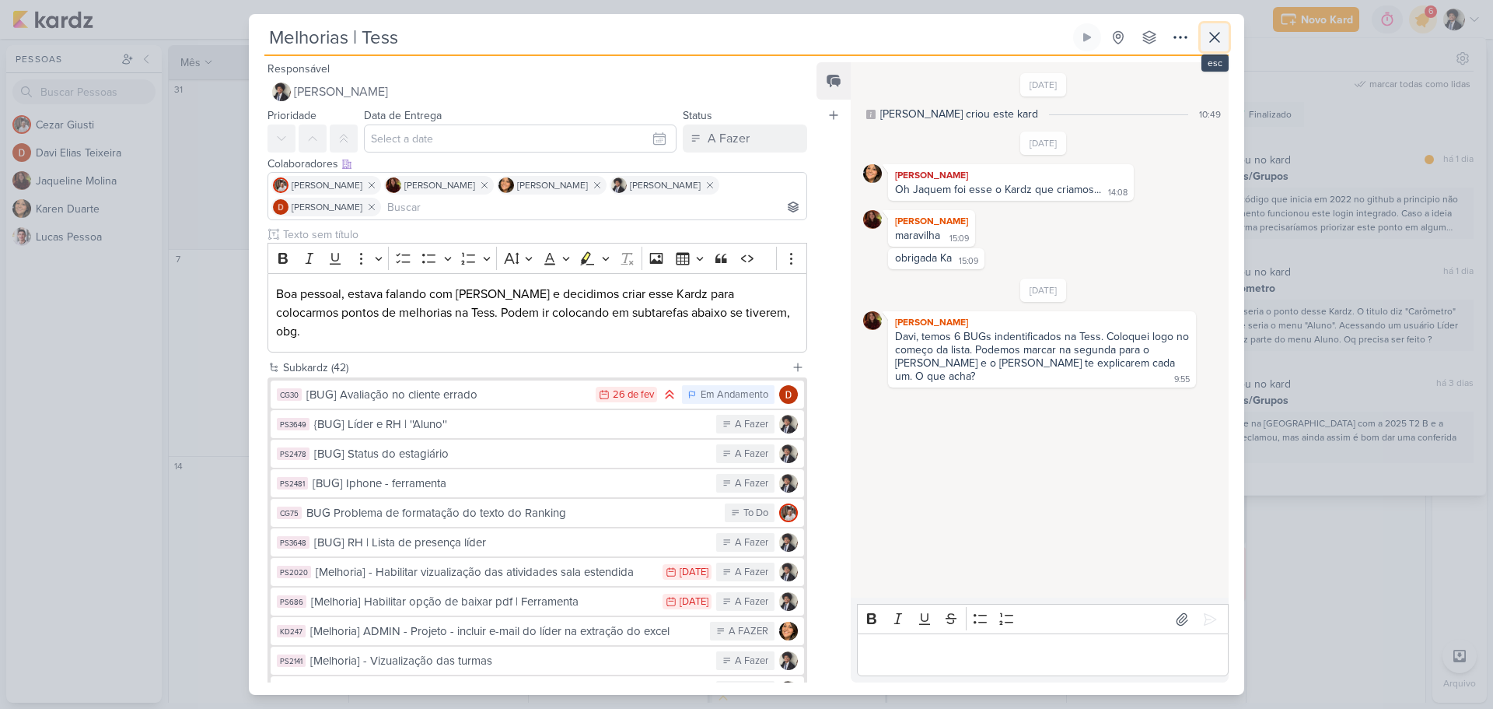
click at [1219, 40] on icon at bounding box center [1215, 37] width 19 height 19
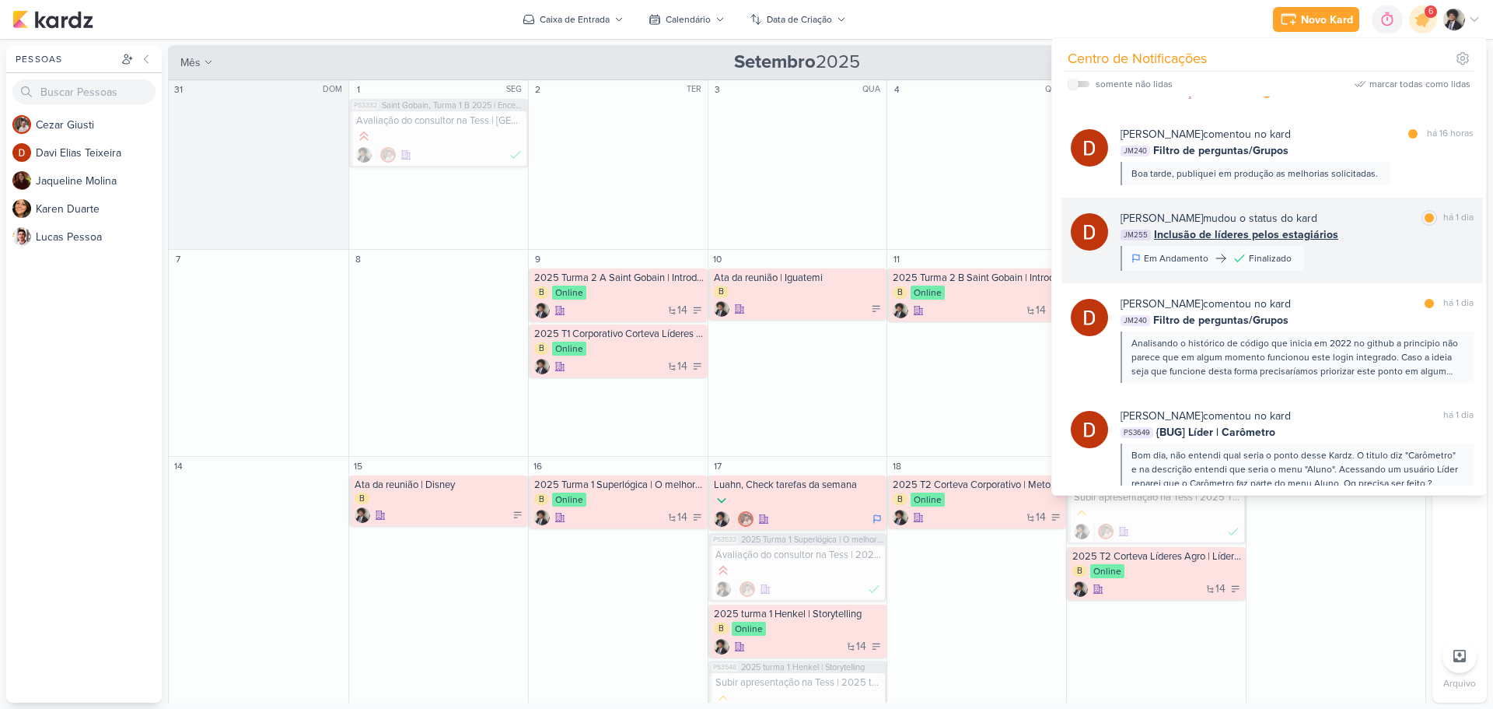
scroll to position [78, 0]
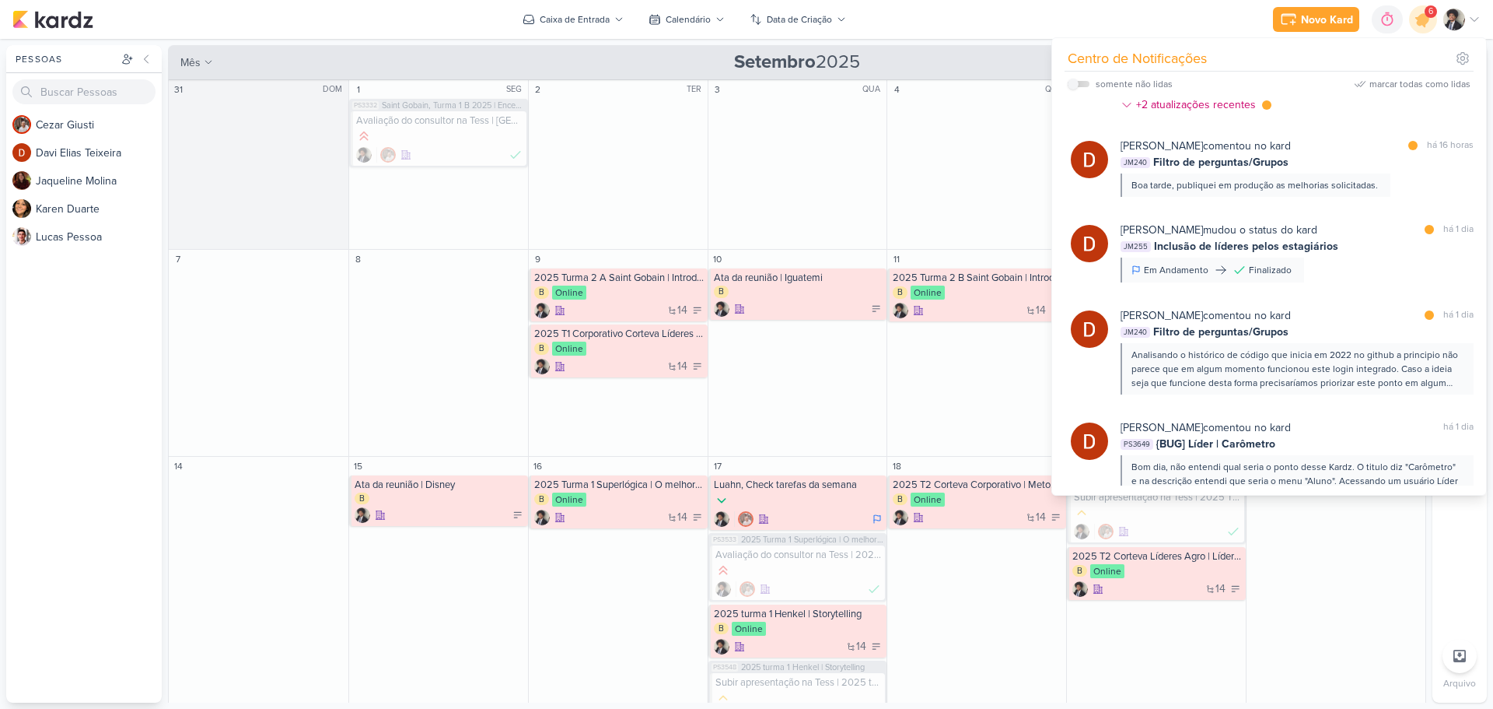
click at [1229, 327] on span "Filtro de perguntas/Grupos" at bounding box center [1221, 332] width 135 height 16
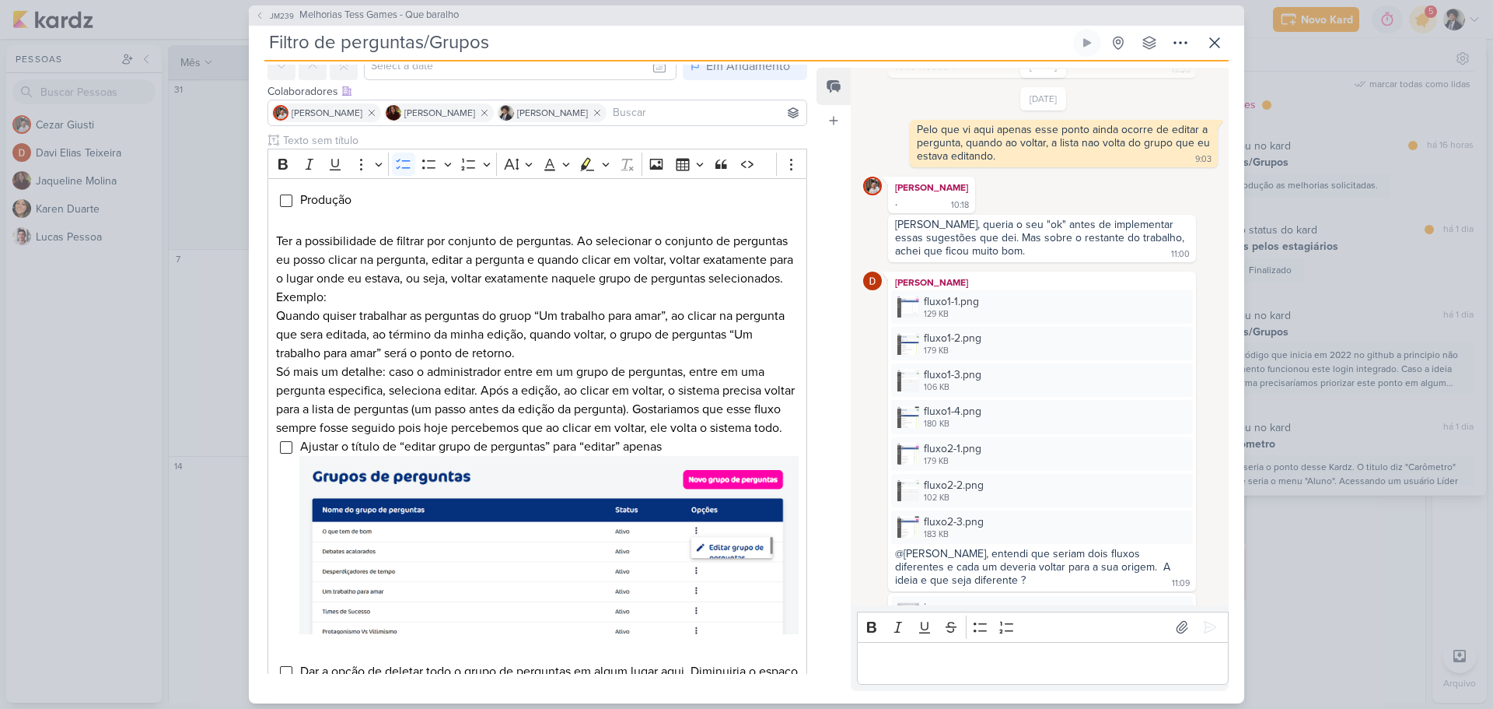
scroll to position [156, 0]
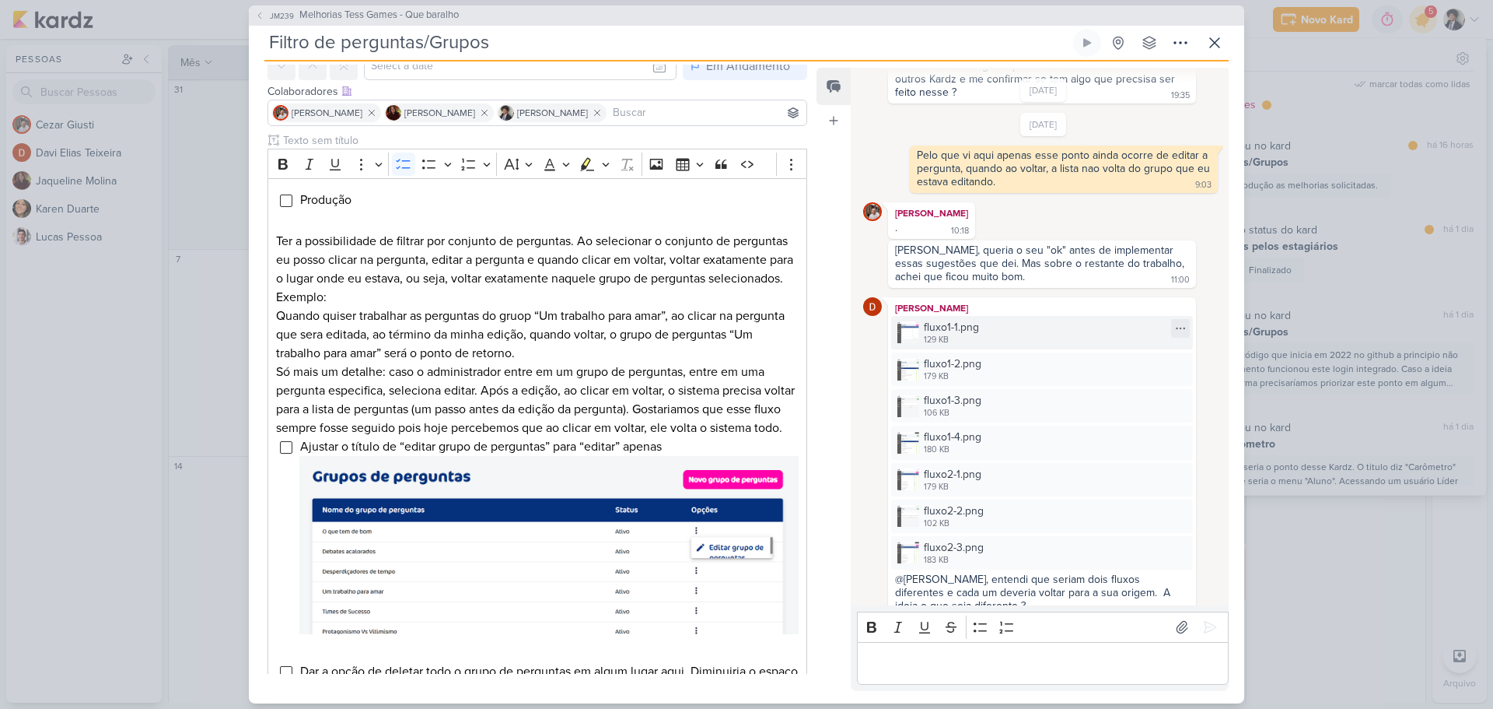
click at [1027, 325] on div "fluxo1-1.png 129 KB" at bounding box center [1042, 332] width 302 height 33
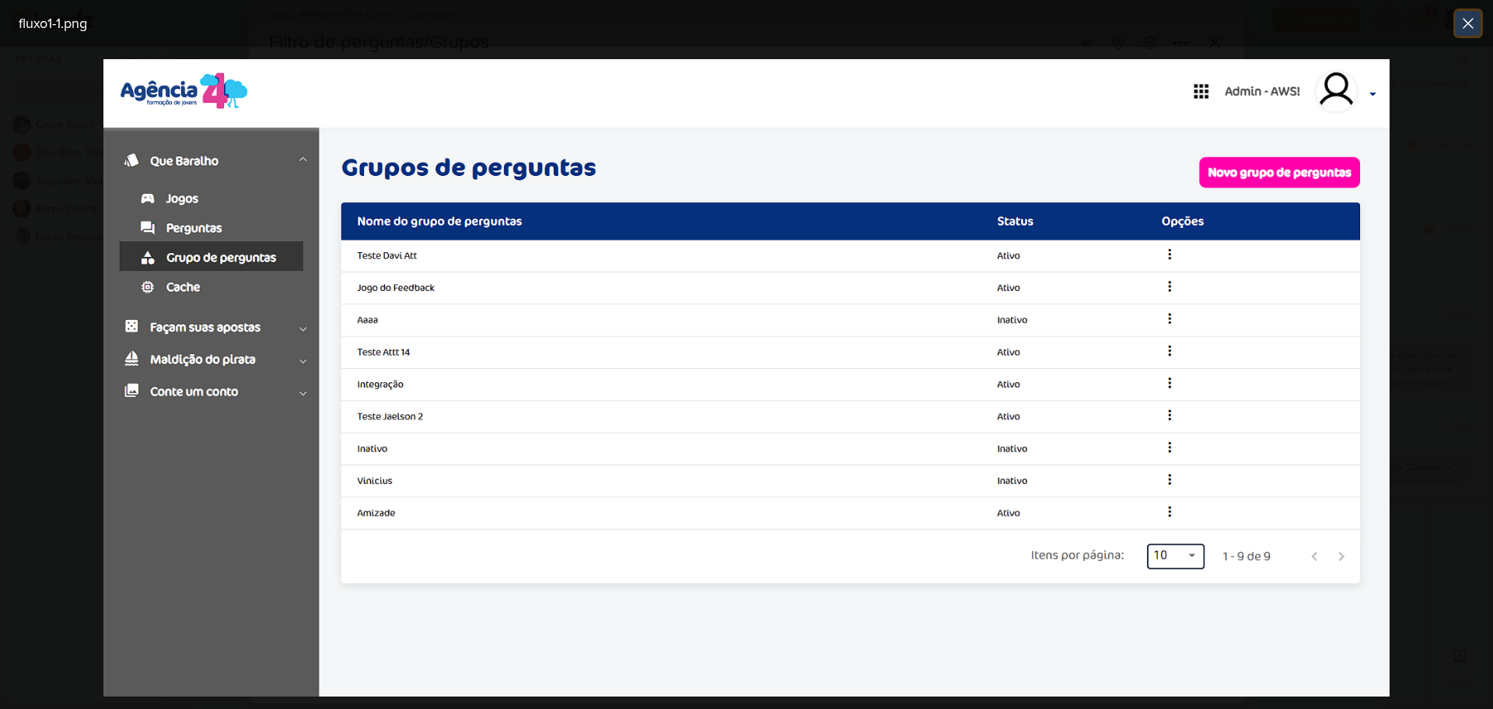
click at [1466, 22] on icon at bounding box center [1468, 23] width 19 height 19
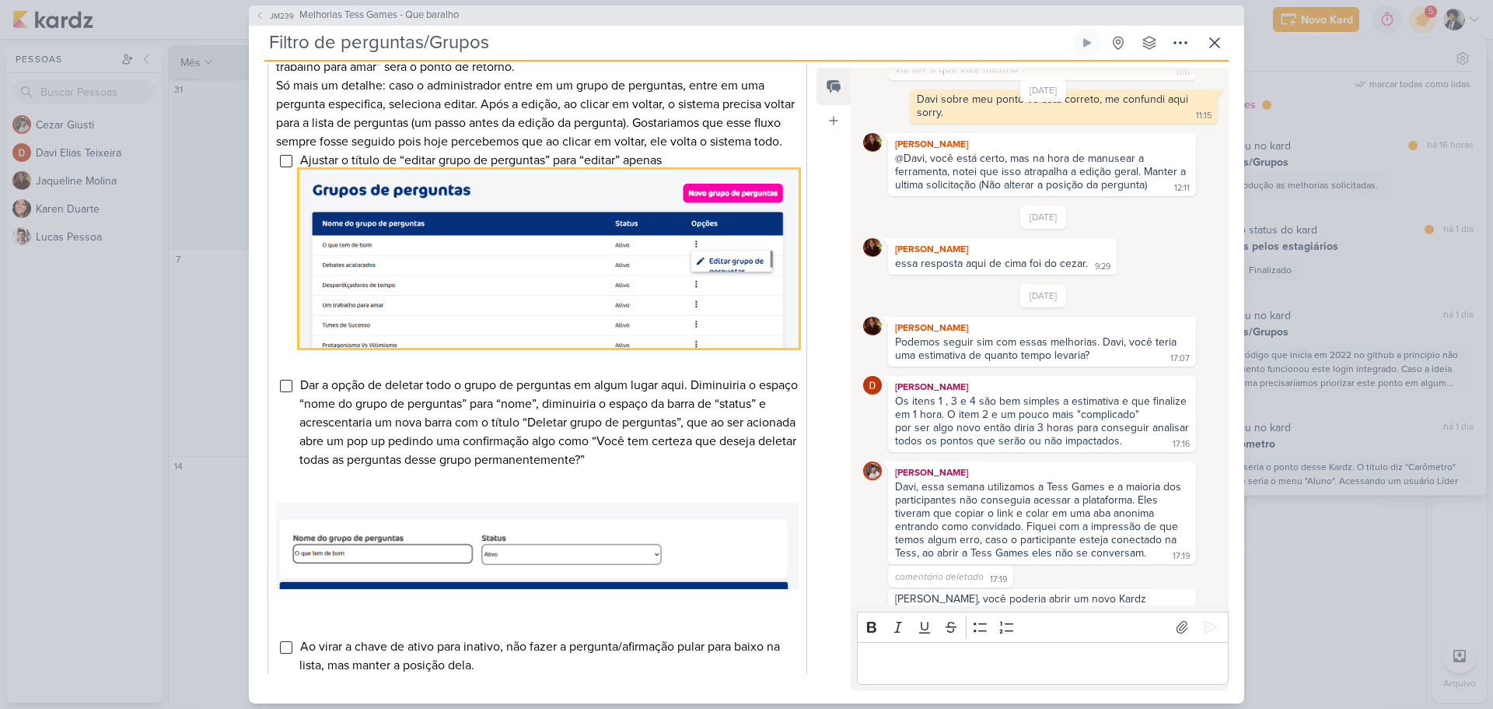
scroll to position [265, 0]
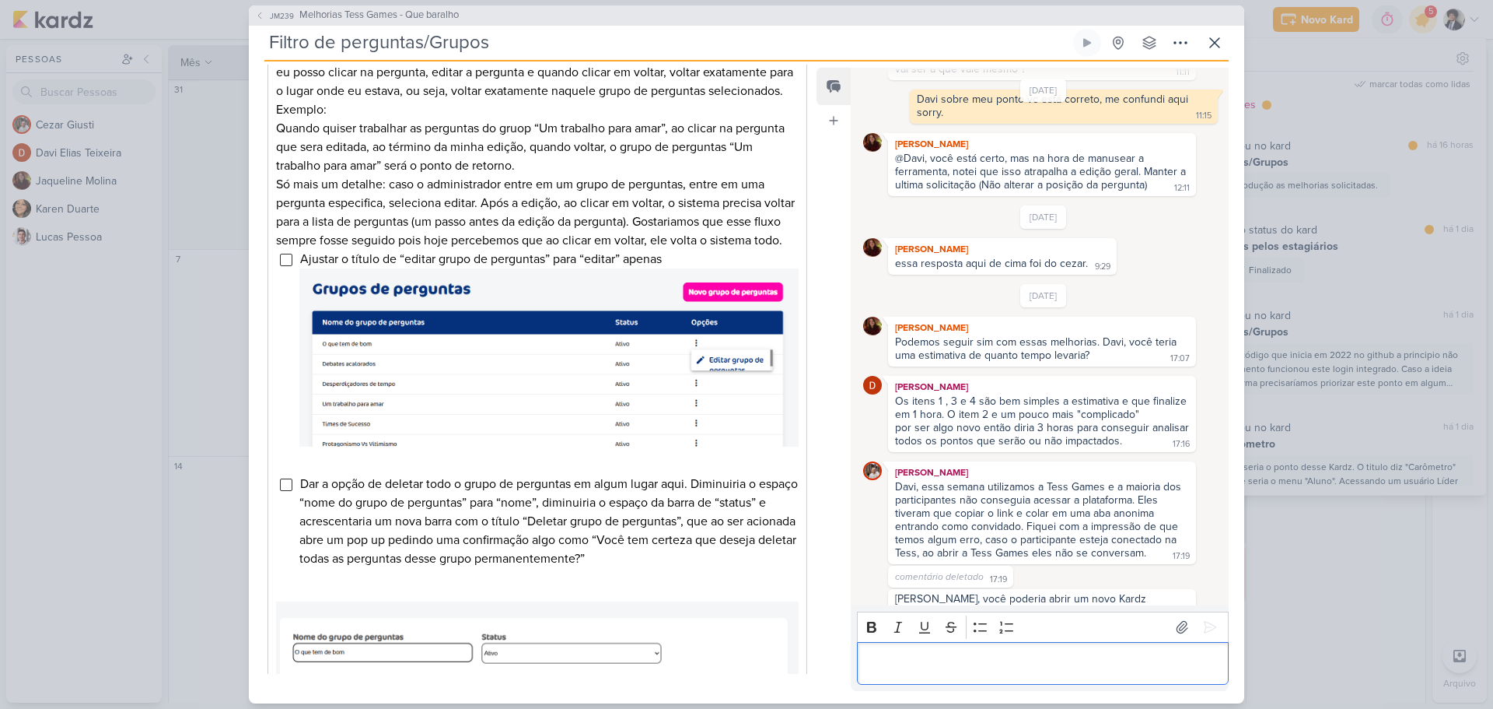
click at [1030, 670] on p "Editor editing area: main" at bounding box center [1042, 662] width 355 height 19
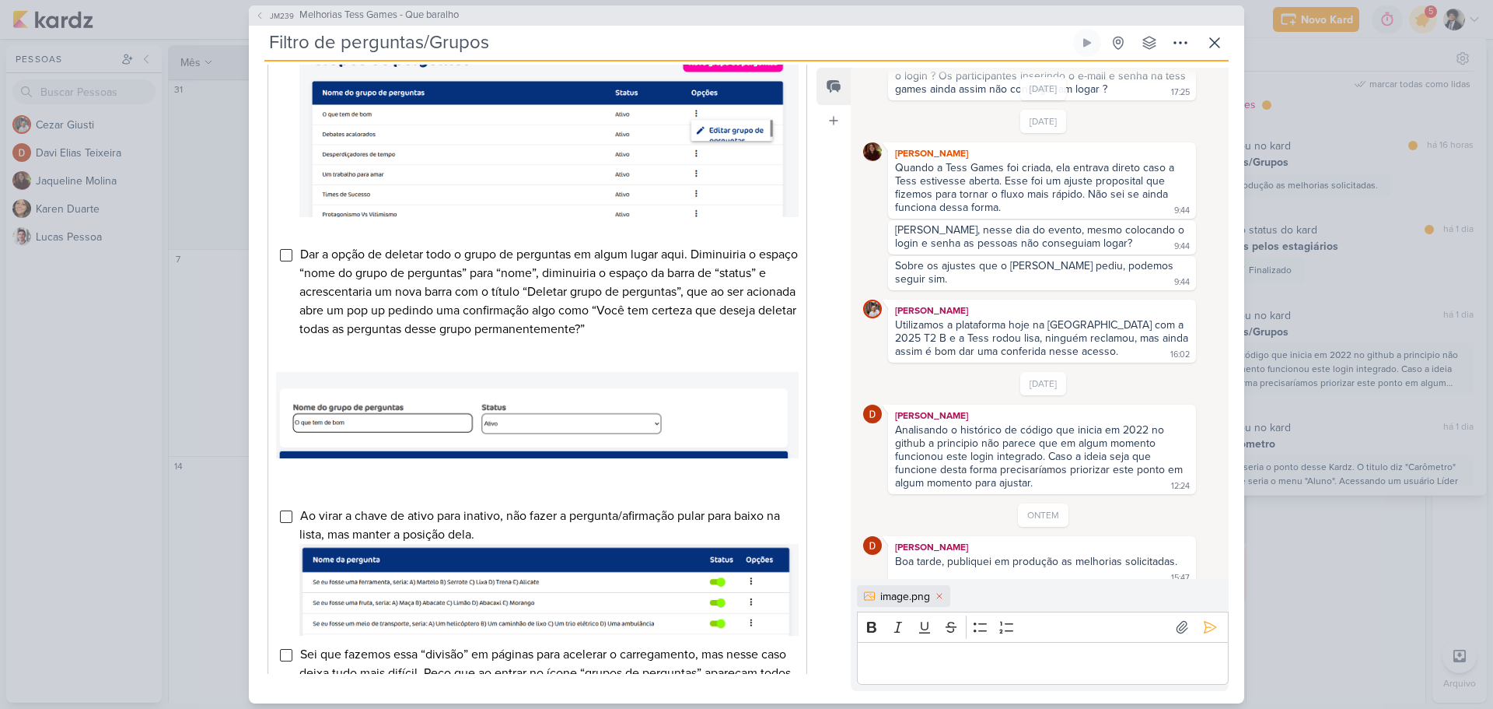
scroll to position [499, 0]
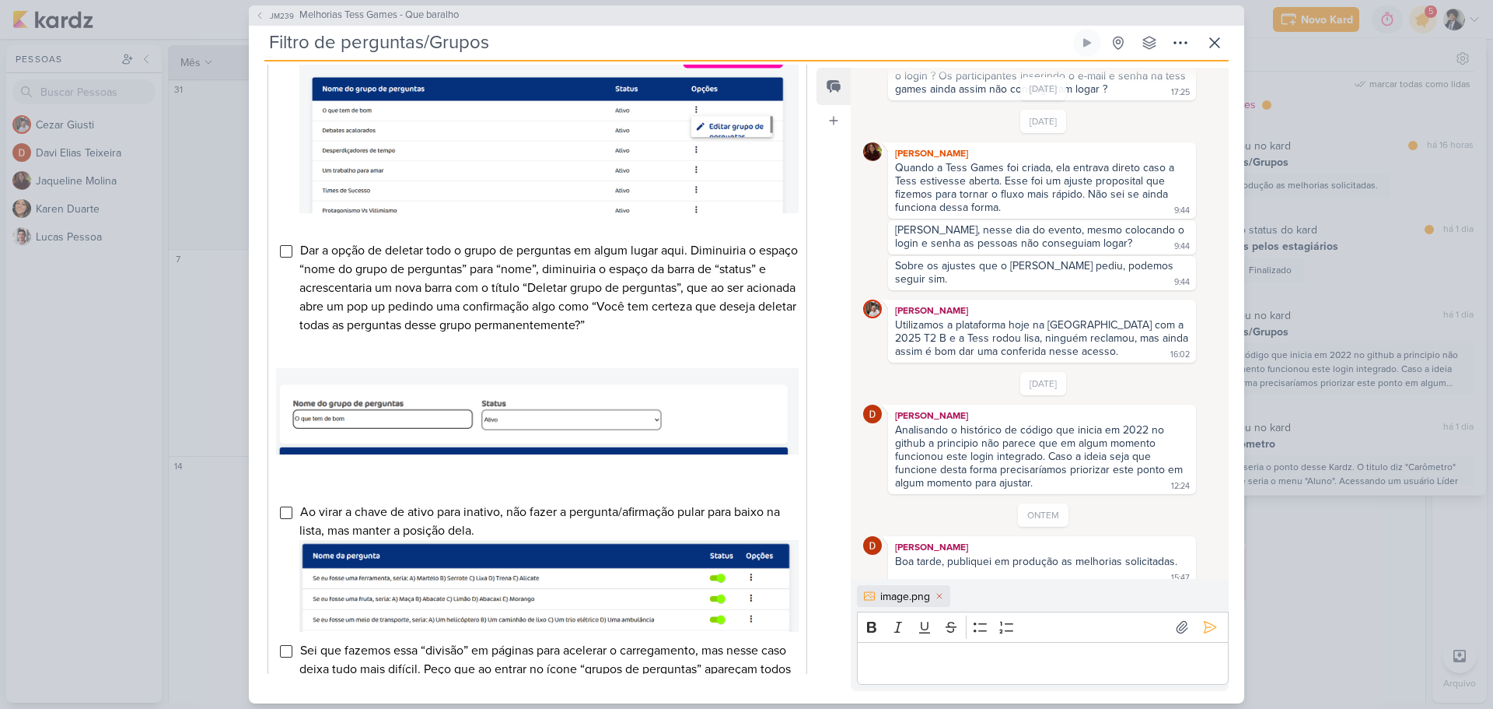
click at [901, 593] on div "image.png" at bounding box center [906, 596] width 50 height 16
click at [905, 598] on div "image.png" at bounding box center [906, 596] width 50 height 16
click at [978, 664] on p "Editor editing area: main" at bounding box center [1042, 662] width 355 height 19
click at [985, 674] on div "Editor editing area: main" at bounding box center [1043, 663] width 372 height 43
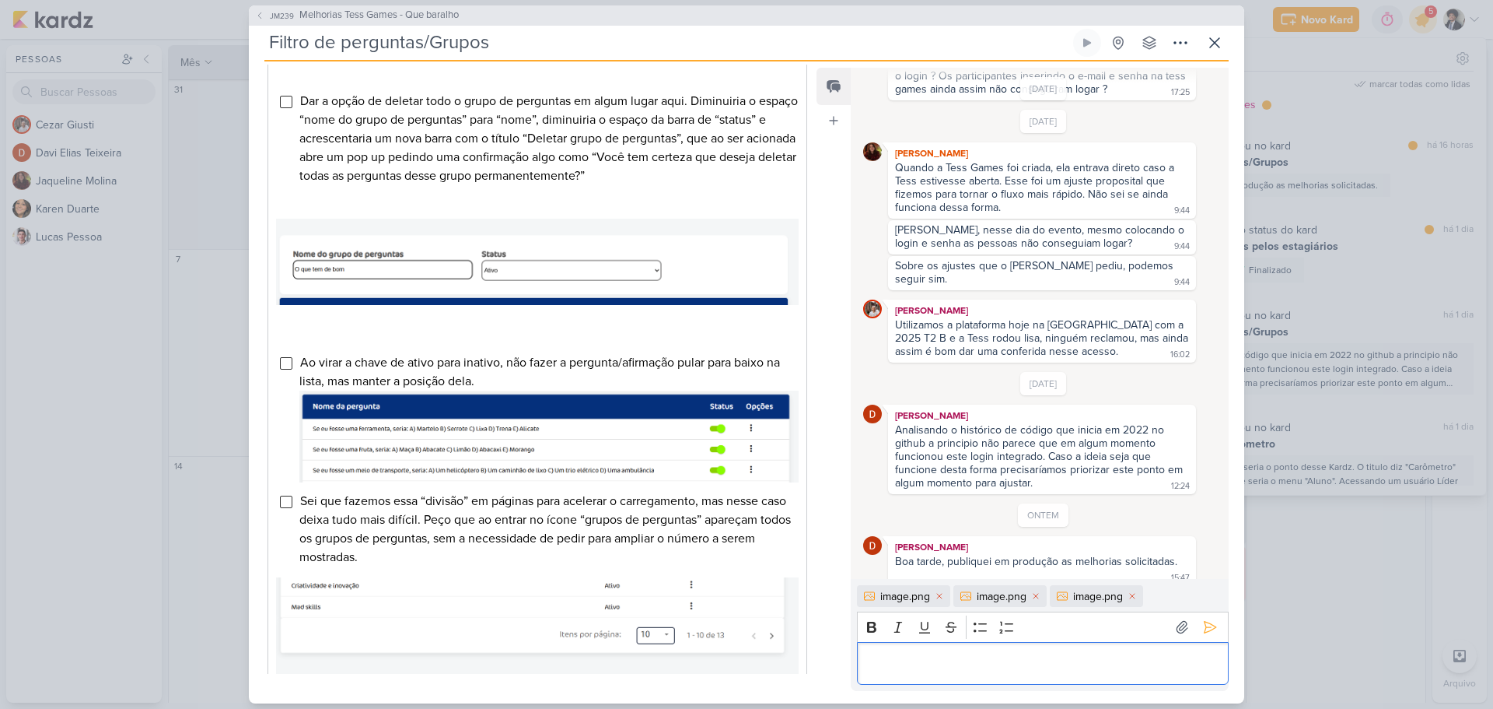
scroll to position [654, 0]
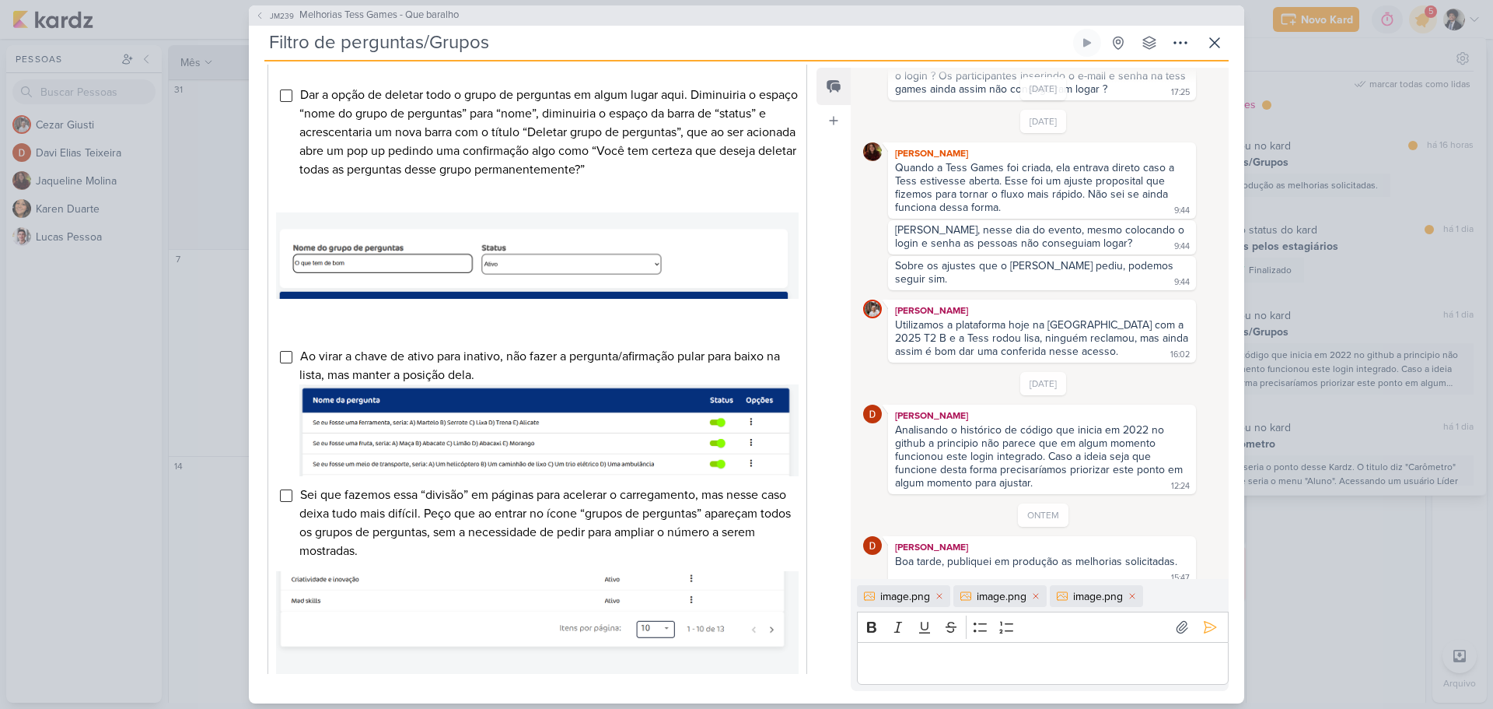
click at [1063, 674] on div "Editor editing area: main" at bounding box center [1043, 663] width 372 height 43
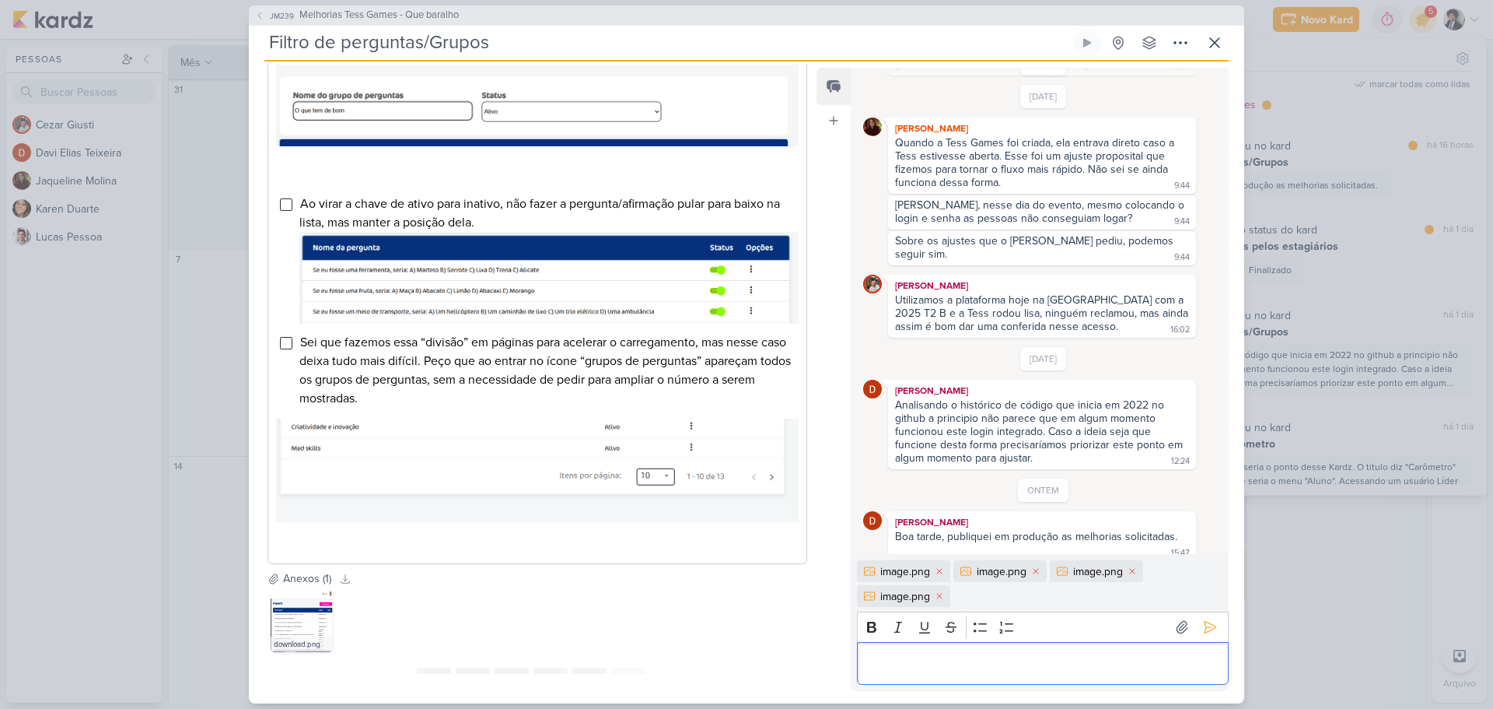
scroll to position [810, 0]
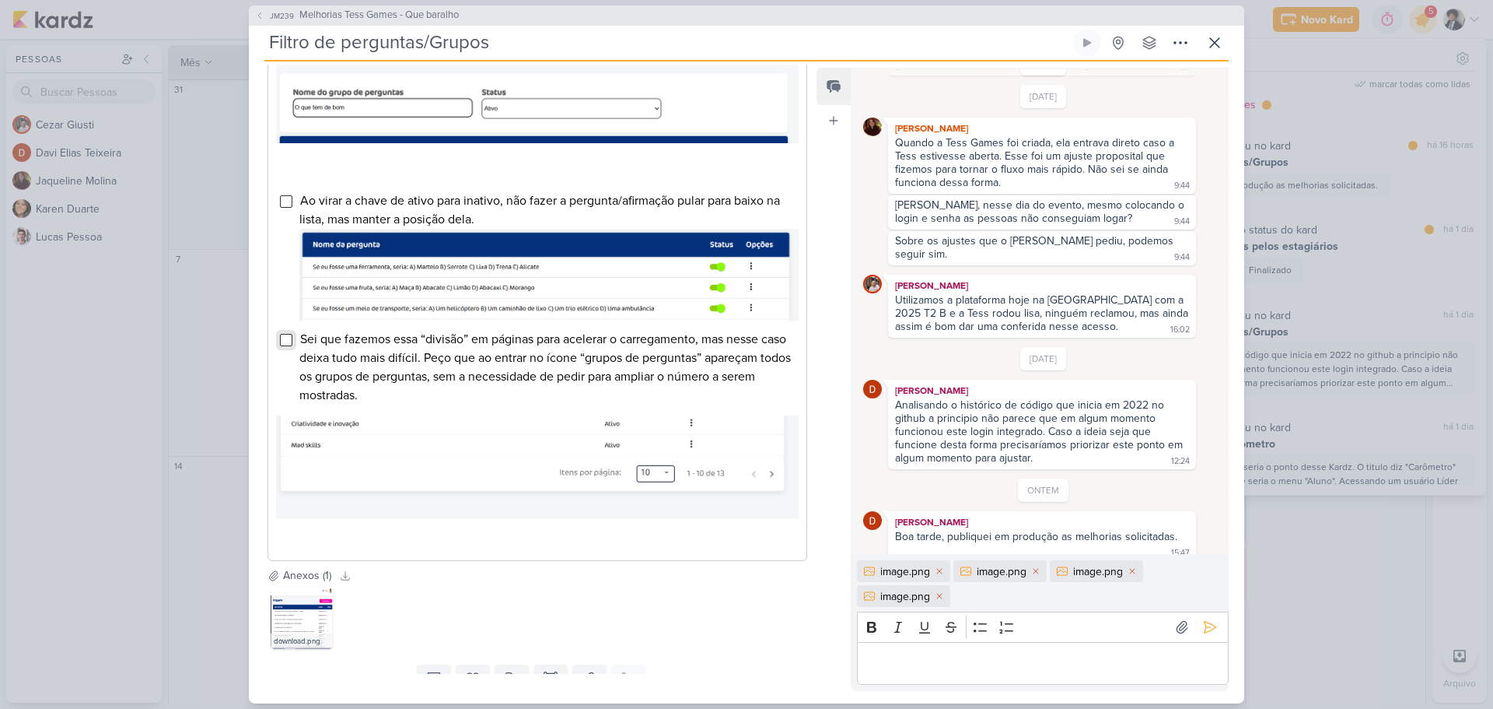
click at [285, 346] on input "Editor editing area: main" at bounding box center [286, 340] width 12 height 12
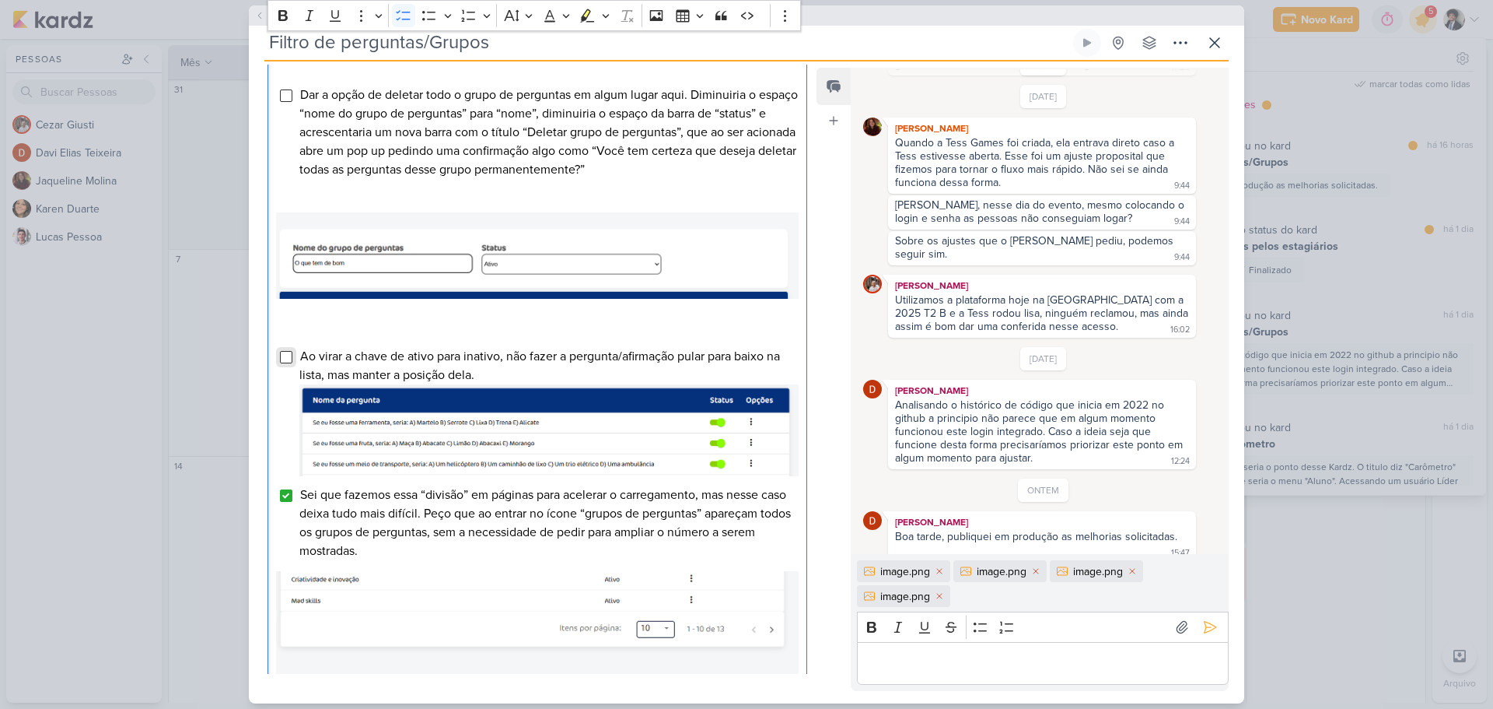
click at [286, 363] on input "Editor editing area: main" at bounding box center [286, 357] width 12 height 12
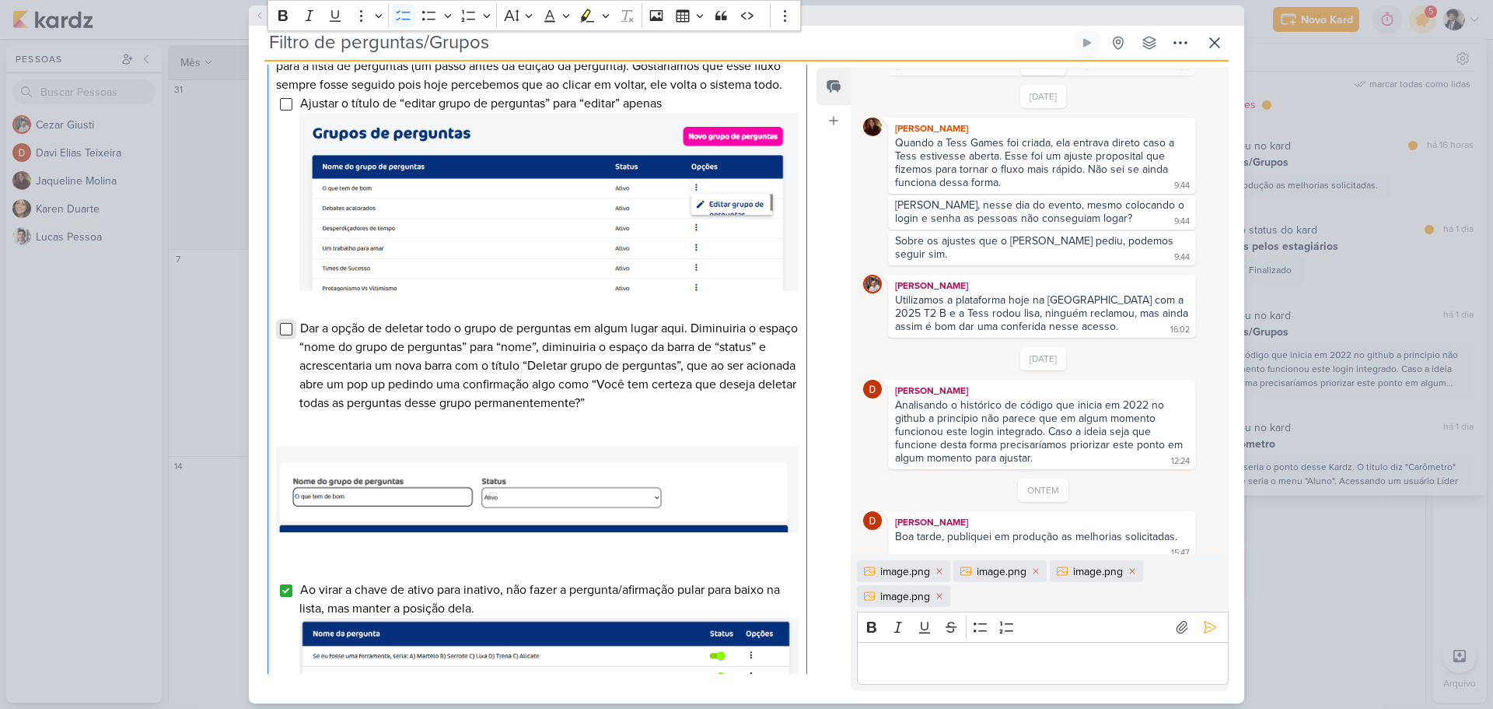
click at [282, 335] on input "Editor editing area: main" at bounding box center [286, 329] width 12 height 12
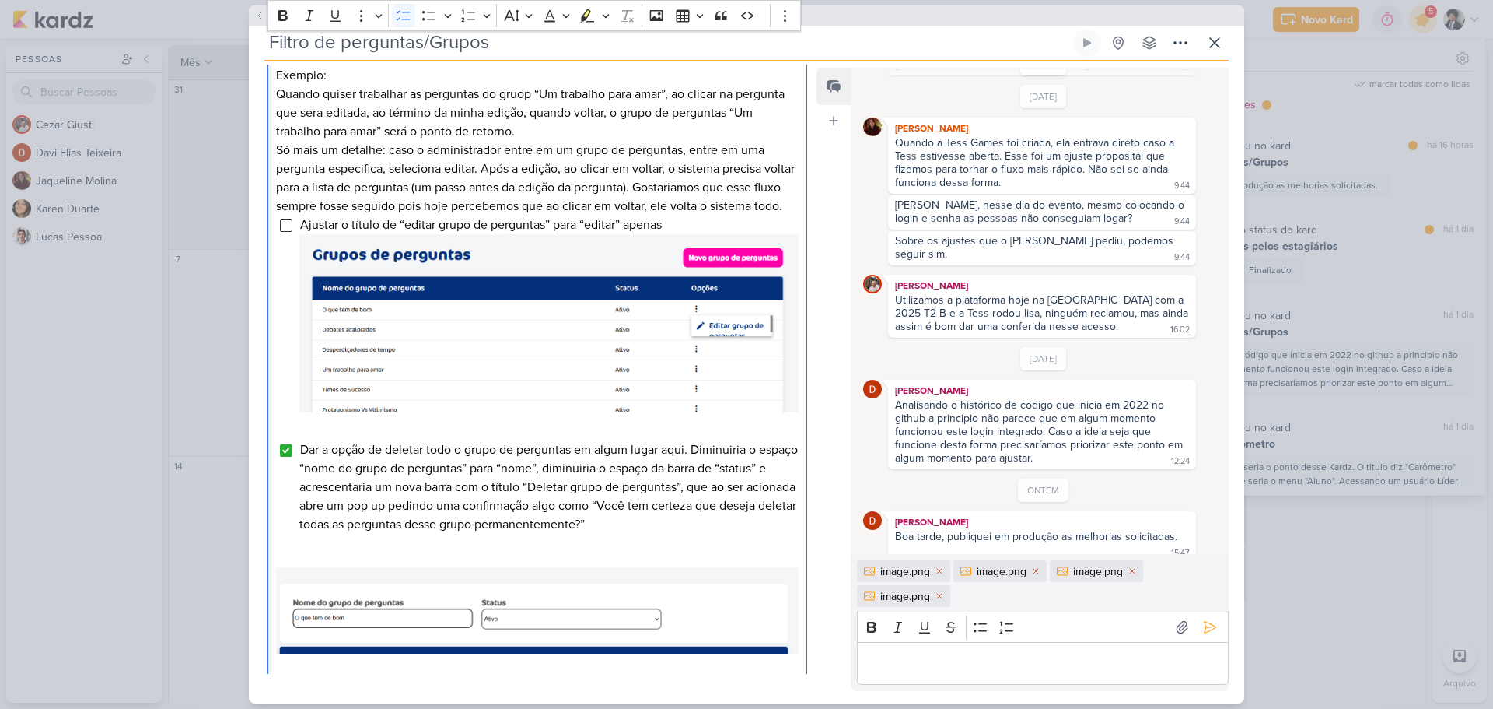
scroll to position [187, 0]
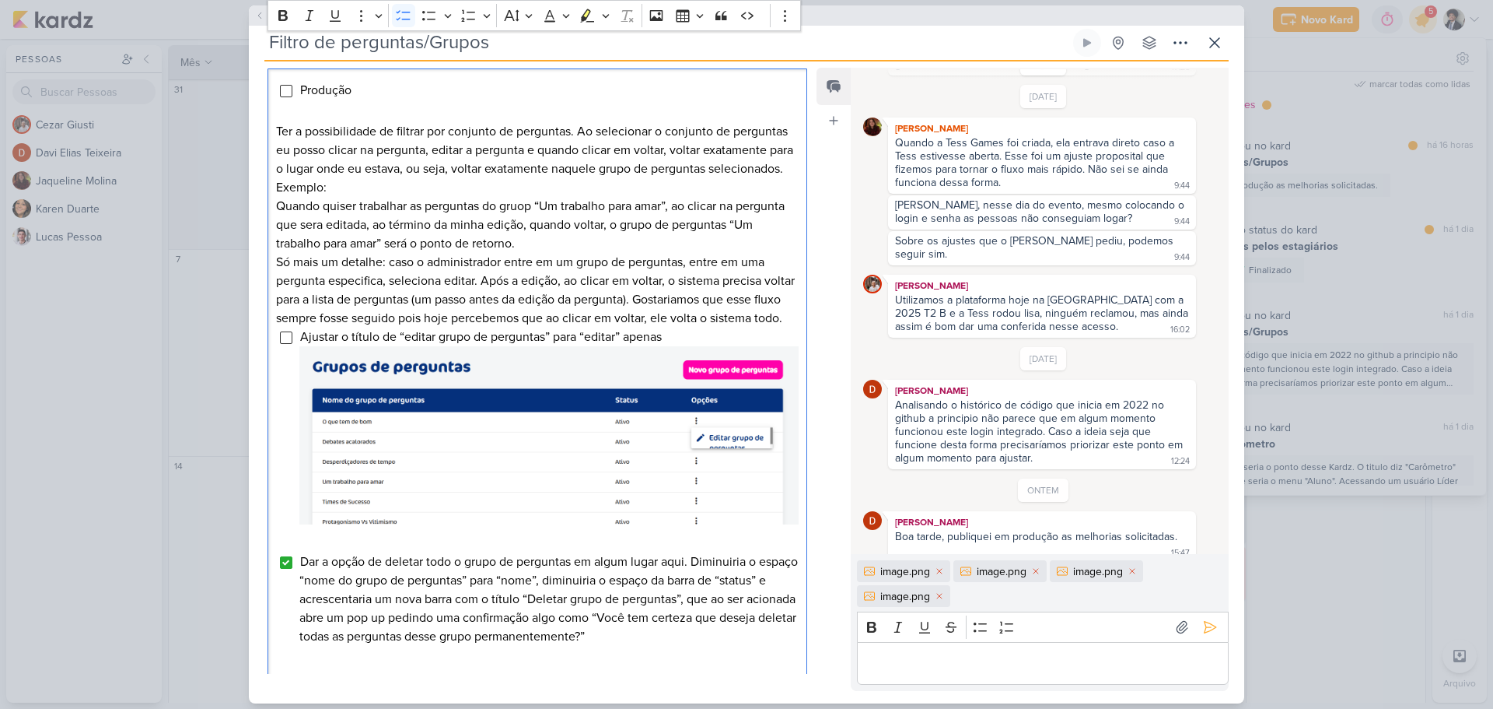
click at [278, 351] on div "Produção Ter a possibilidade de filtrar por conjunto de perguntas. Ao seleciona…" at bounding box center [538, 625] width 540 height 1115
click at [285, 344] on input "Editor editing area: main" at bounding box center [286, 337] width 12 height 12
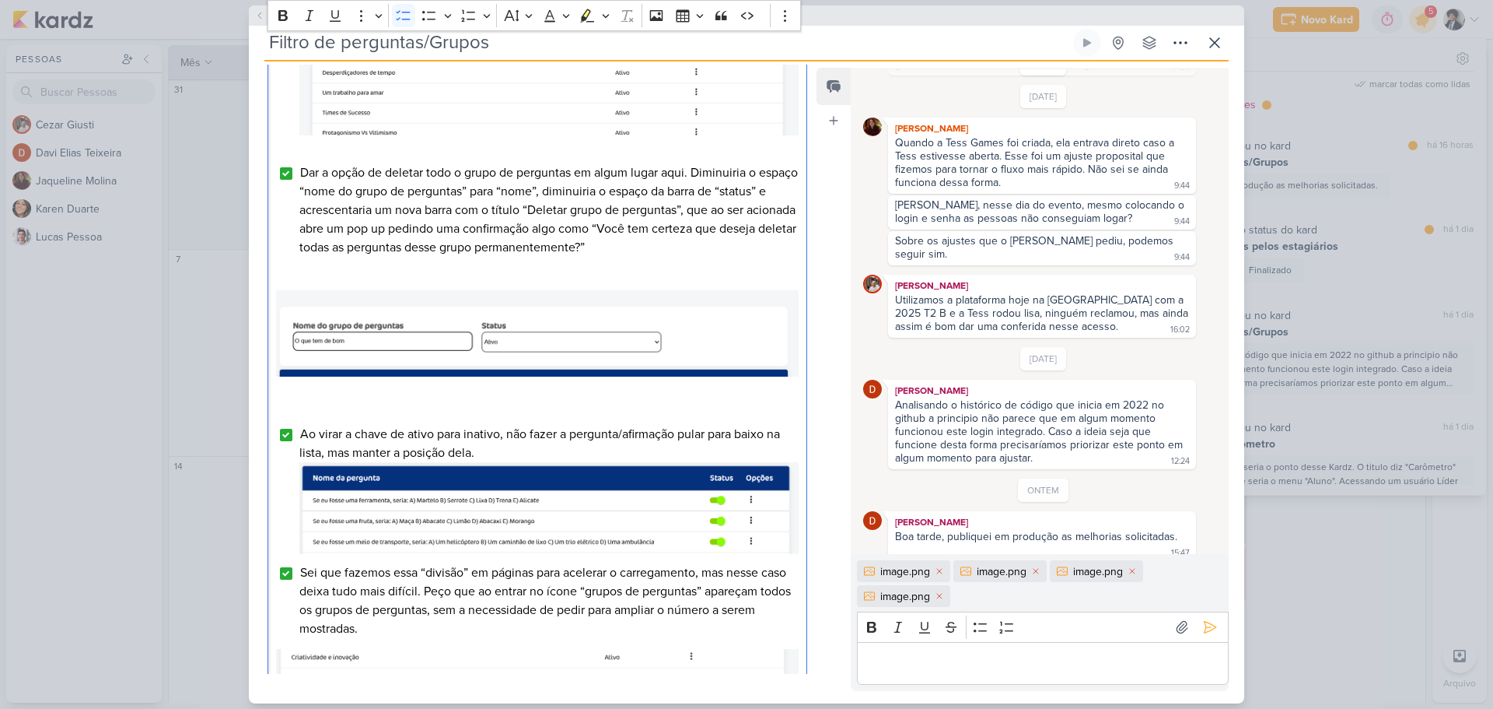
scroll to position [888, 0]
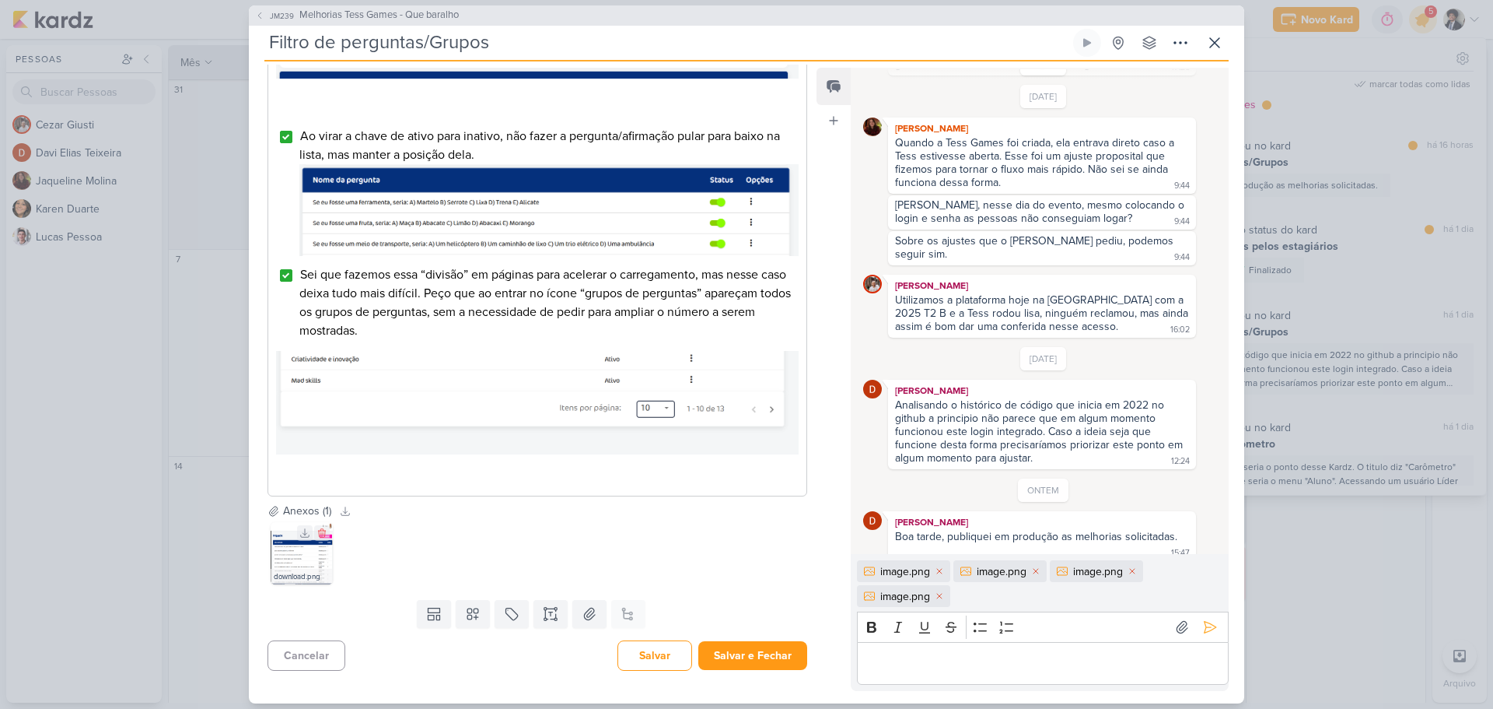
click at [304, 550] on img at bounding box center [302, 553] width 62 height 62
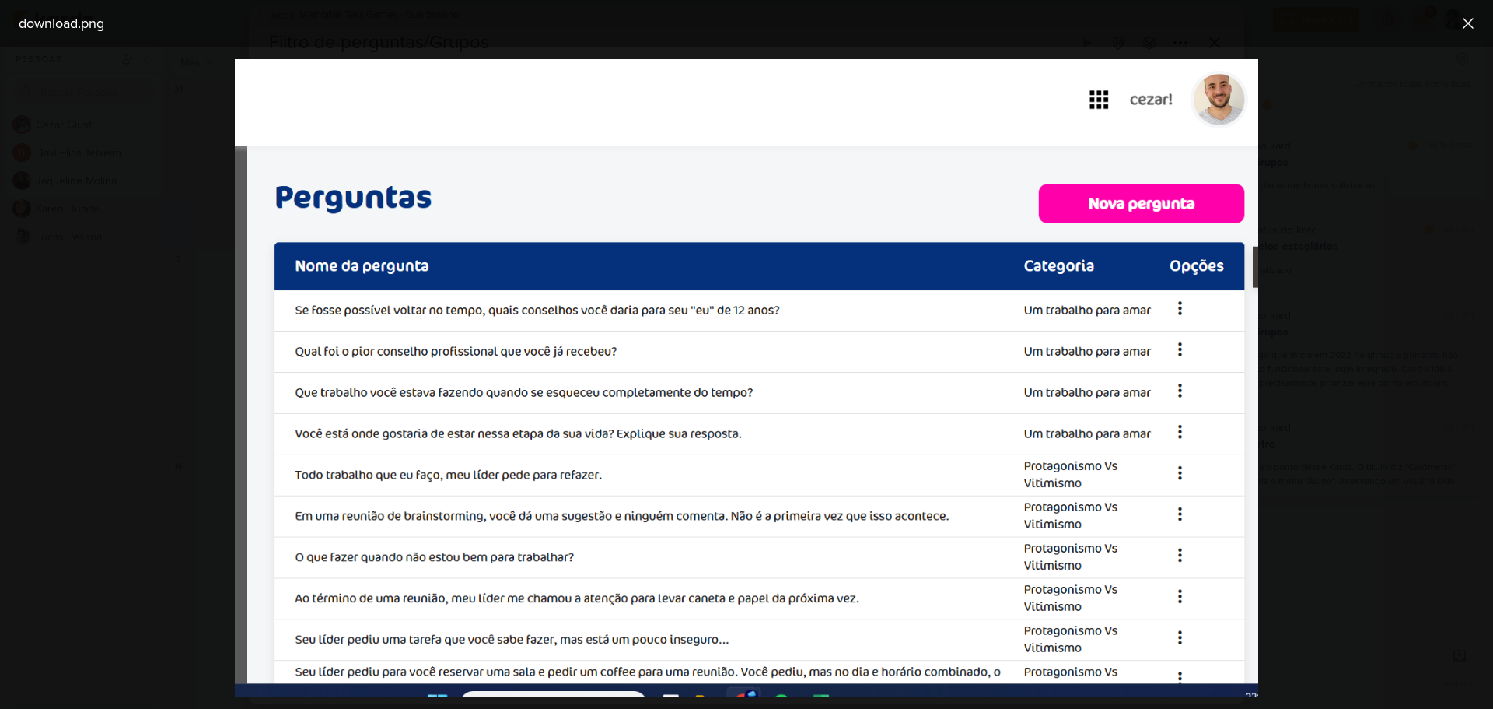
click at [1330, 266] on div at bounding box center [746, 378] width 1493 height 662
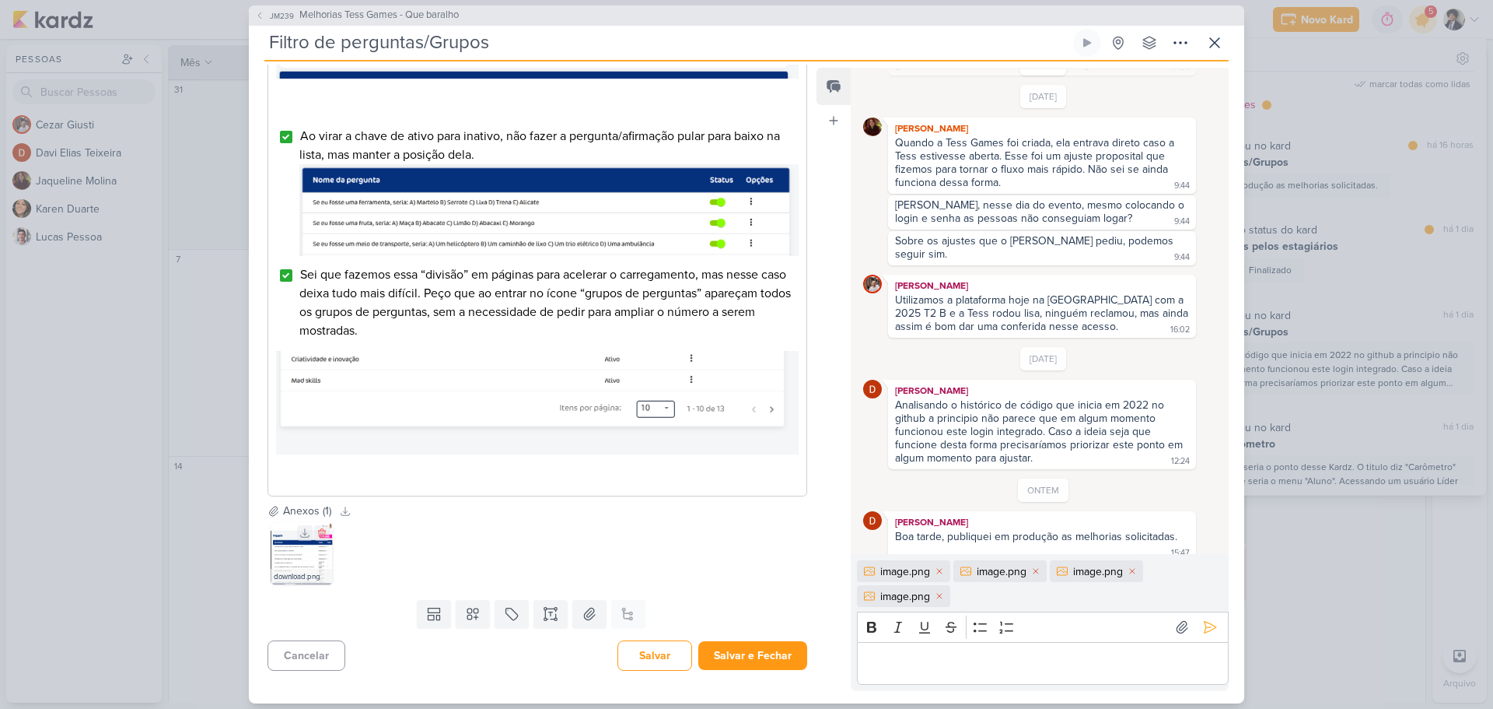
click at [299, 563] on img at bounding box center [302, 553] width 62 height 62
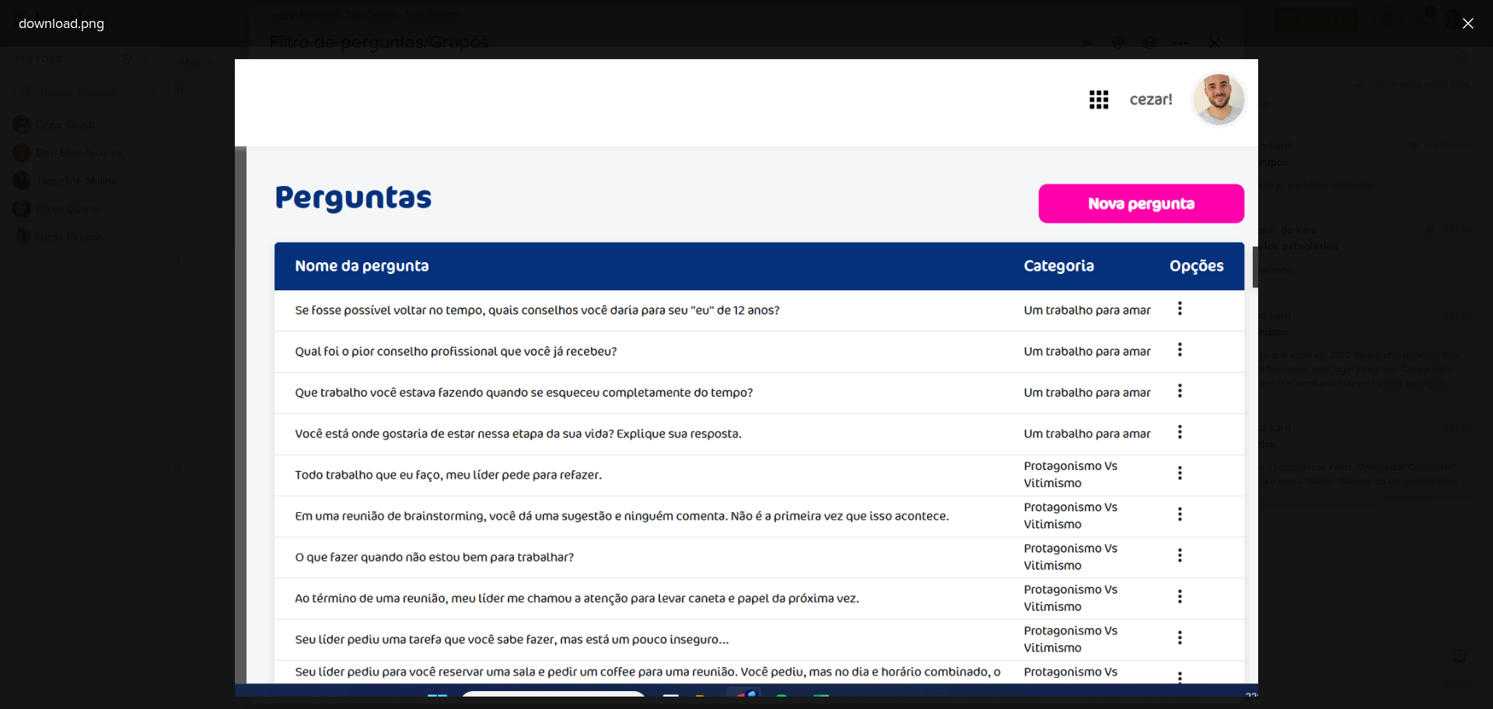
click at [1332, 243] on div at bounding box center [746, 378] width 1493 height 662
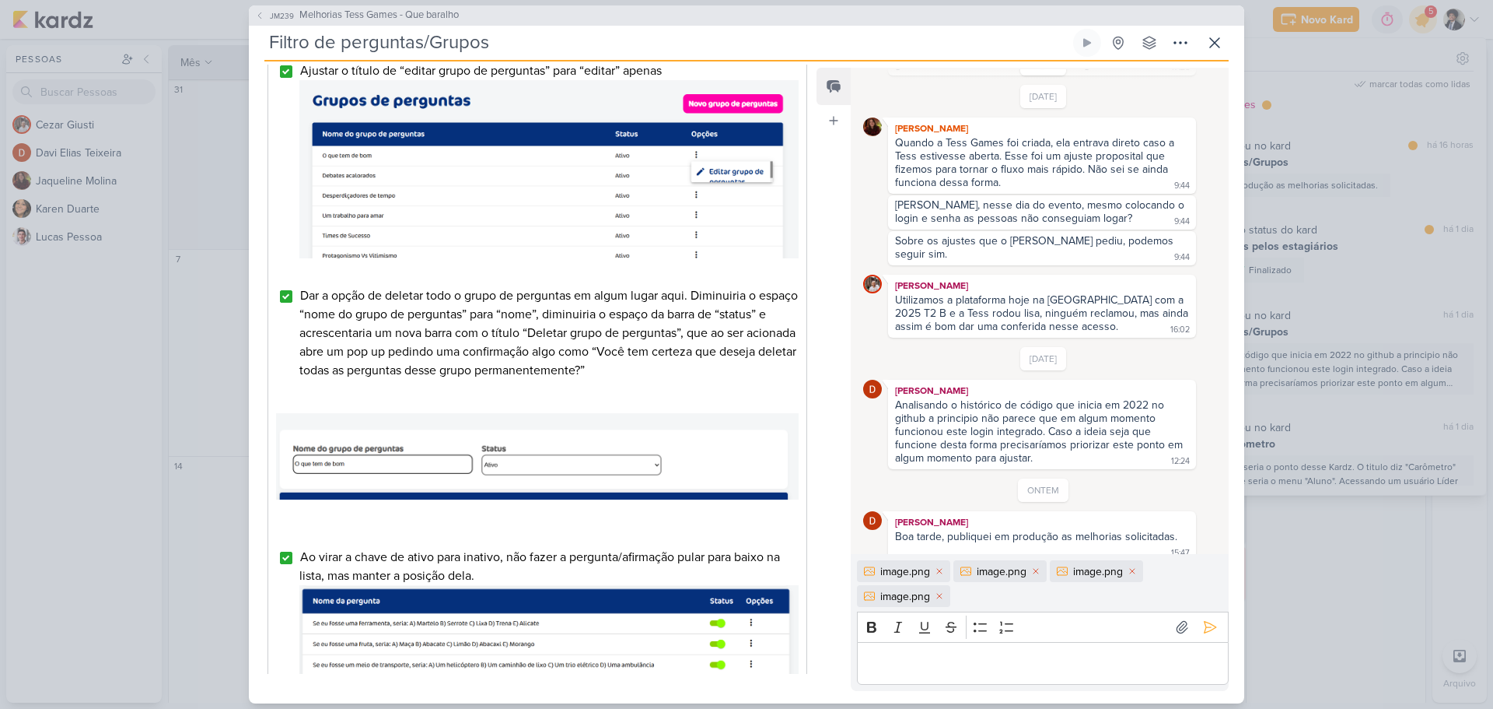
scroll to position [467, 0]
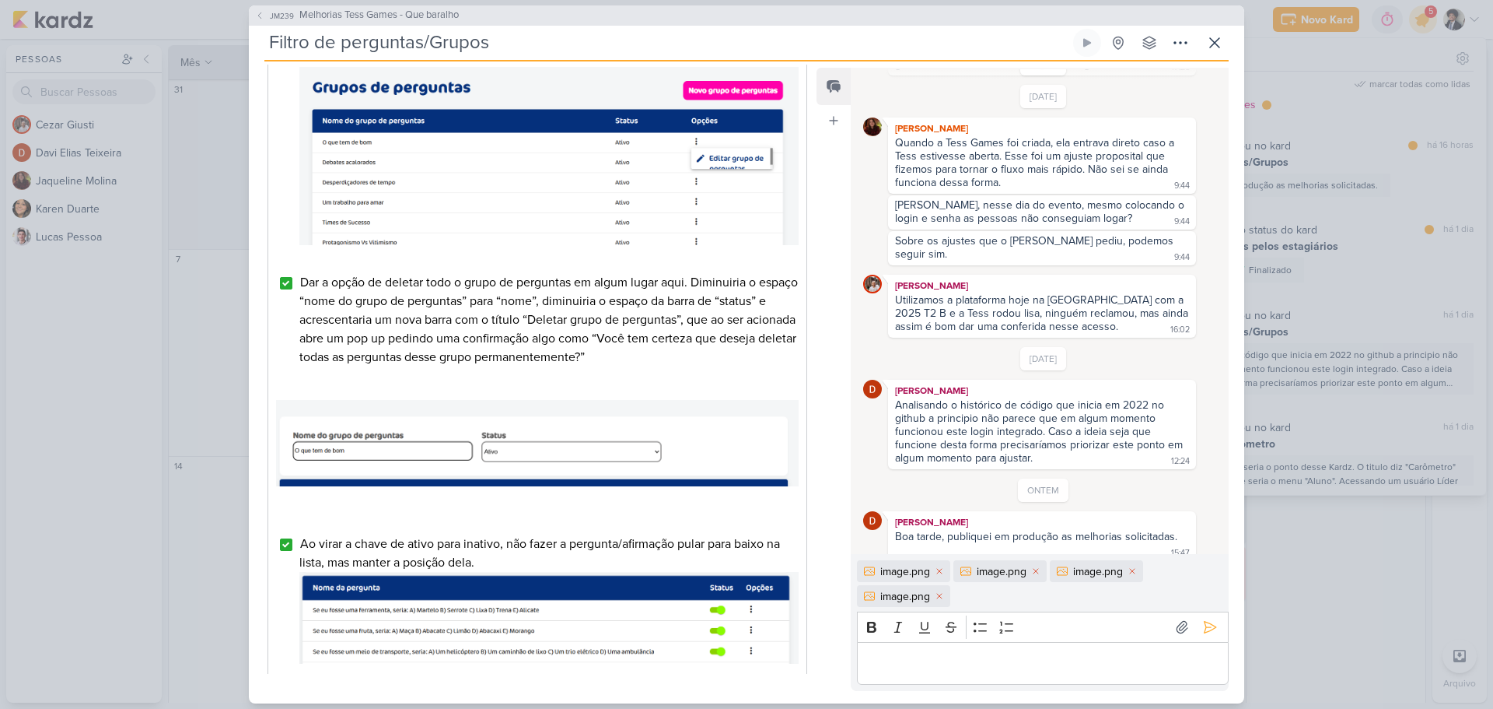
click at [964, 672] on p "Editor editing area: main" at bounding box center [1042, 662] width 355 height 19
click at [1203, 629] on icon at bounding box center [1211, 627] width 16 height 16
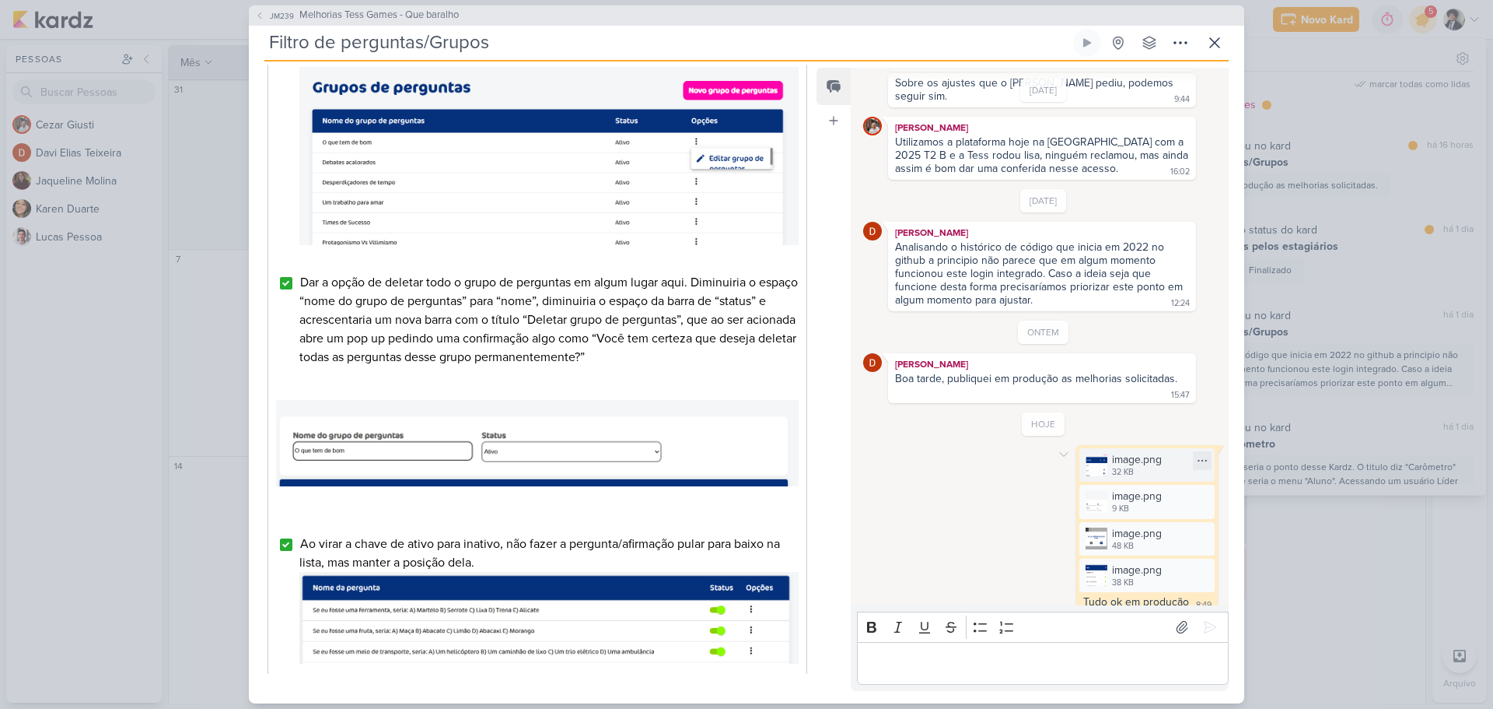
click at [1124, 466] on div "32 KB" at bounding box center [1137, 472] width 50 height 12
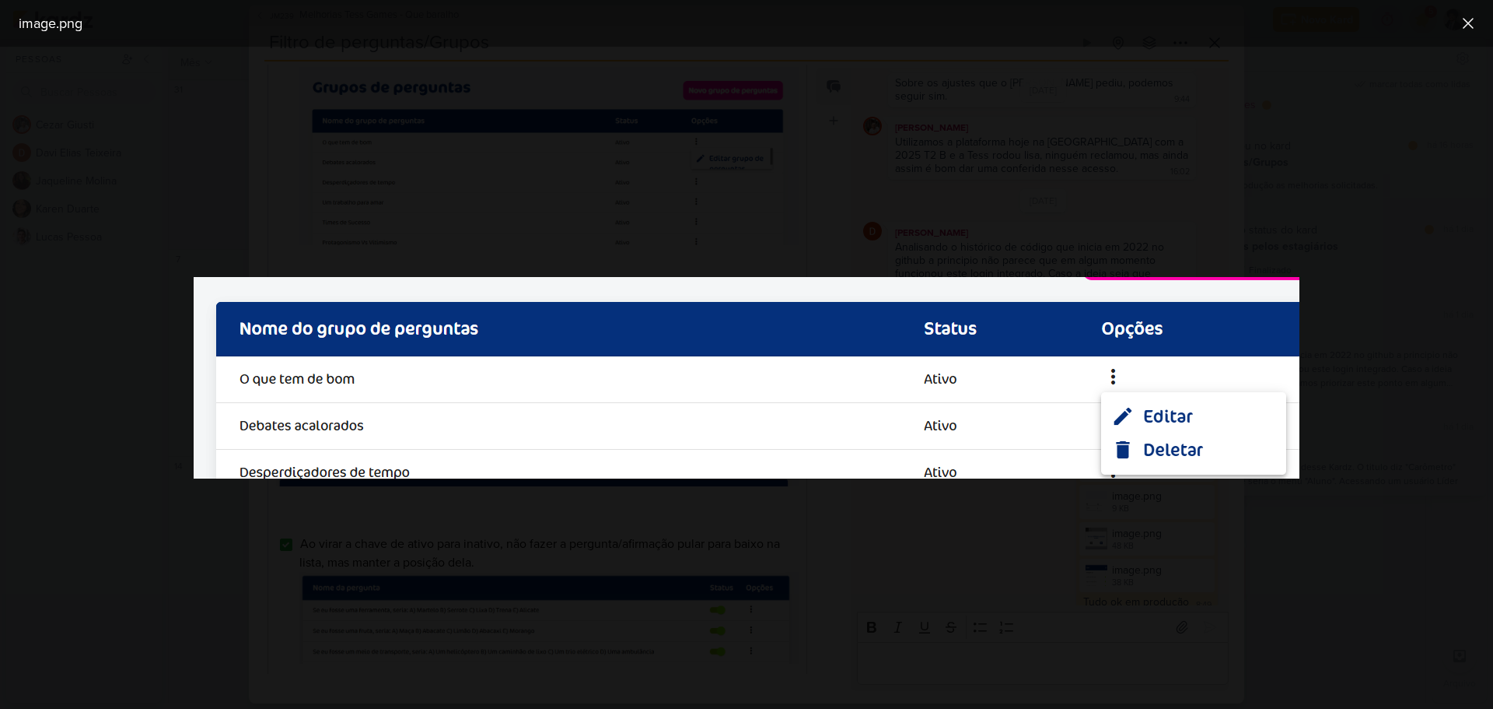
click at [956, 519] on div at bounding box center [746, 378] width 1493 height 662
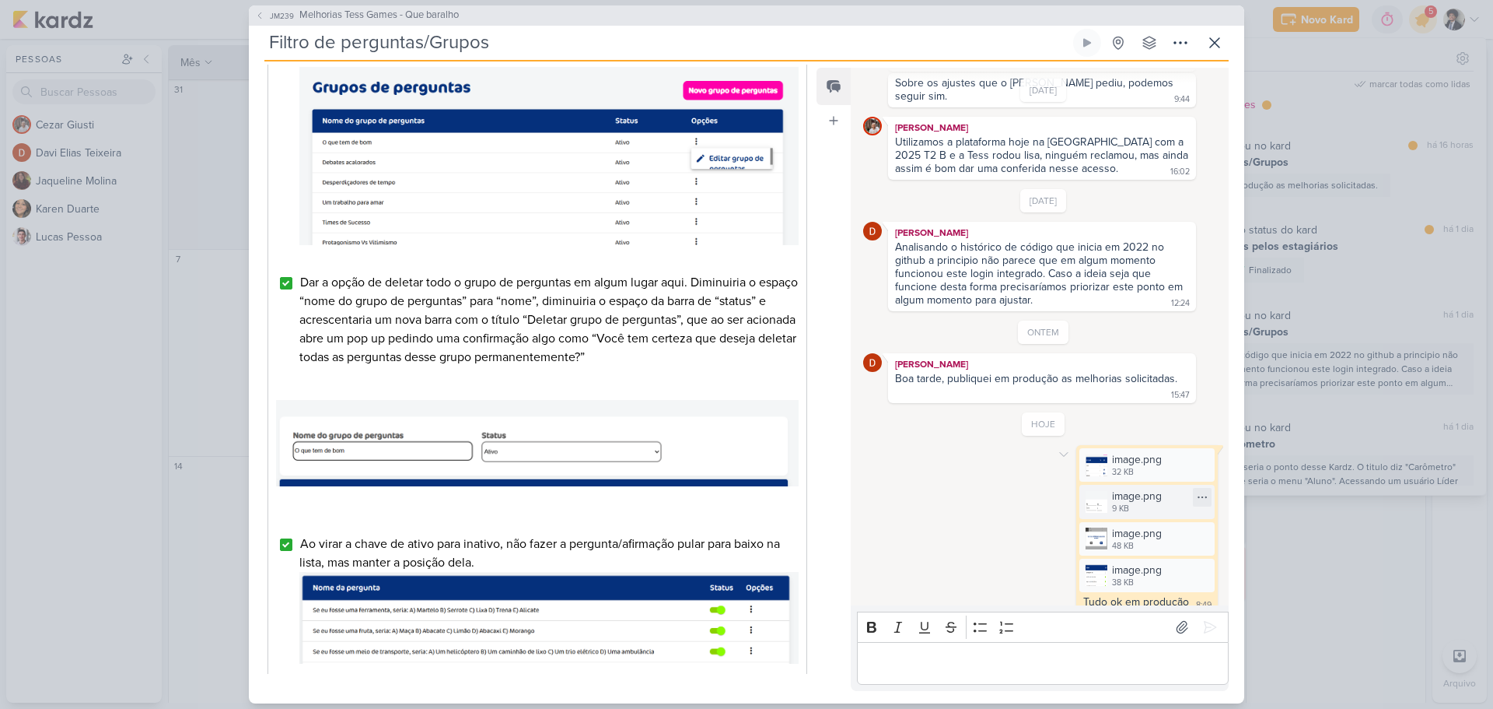
click at [1148, 490] on div "image.png" at bounding box center [1137, 496] width 50 height 16
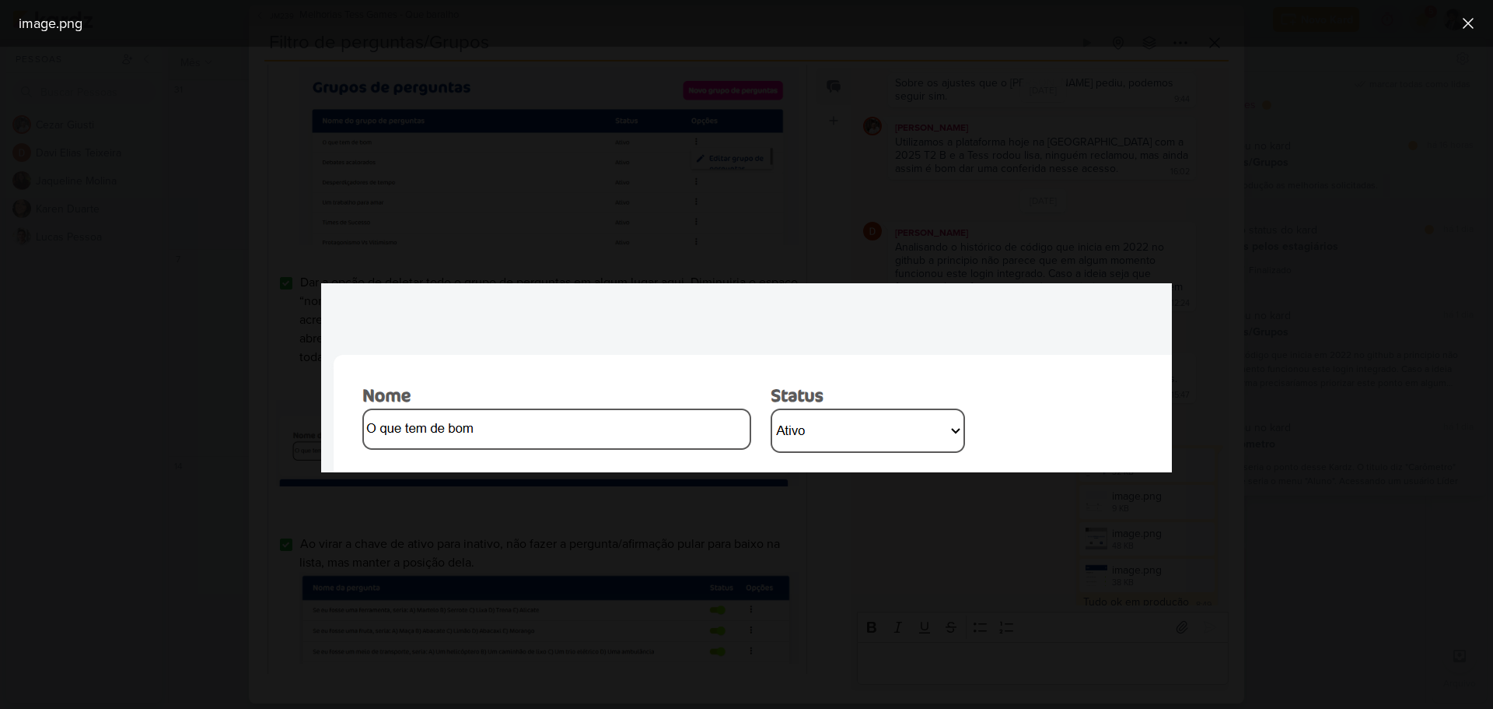
click at [914, 547] on div at bounding box center [746, 378] width 1493 height 662
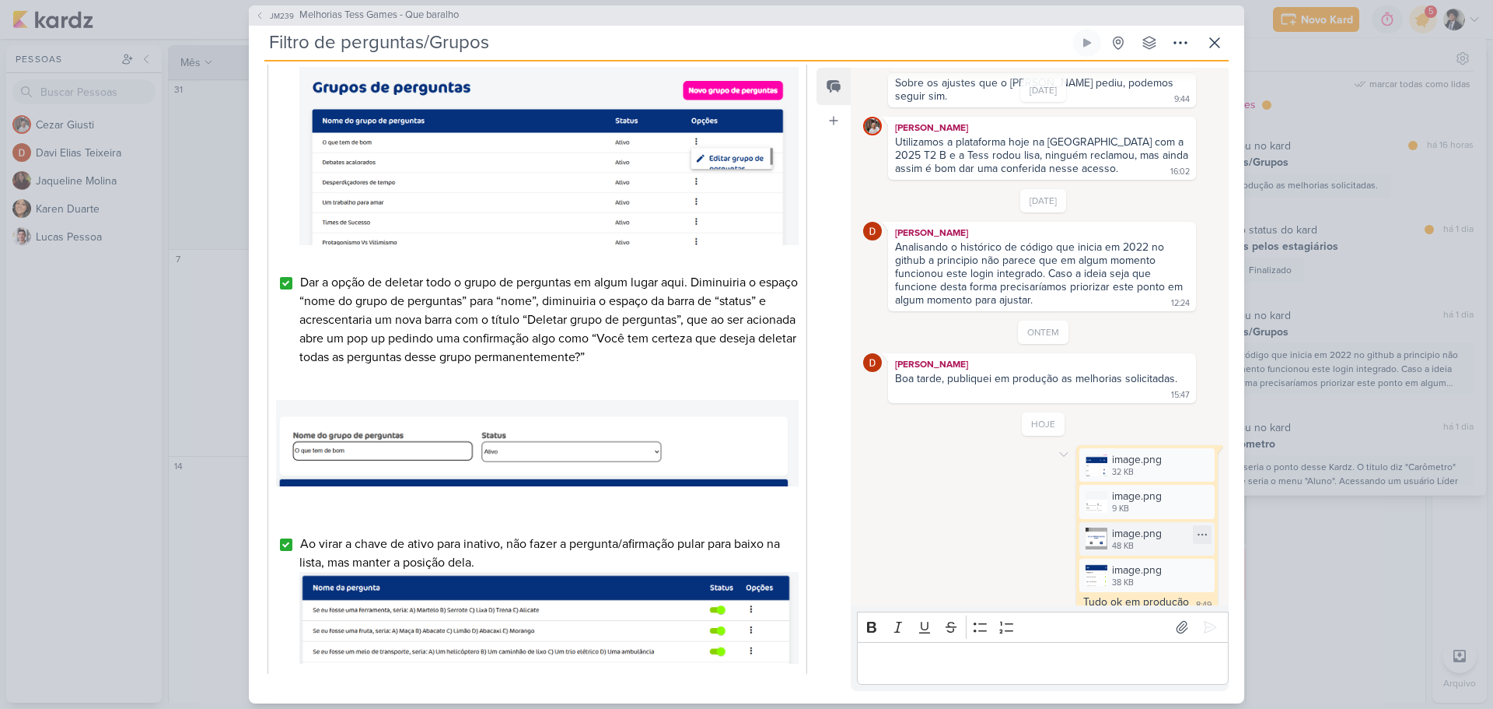
click at [1140, 540] on div "48 KB" at bounding box center [1137, 546] width 50 height 12
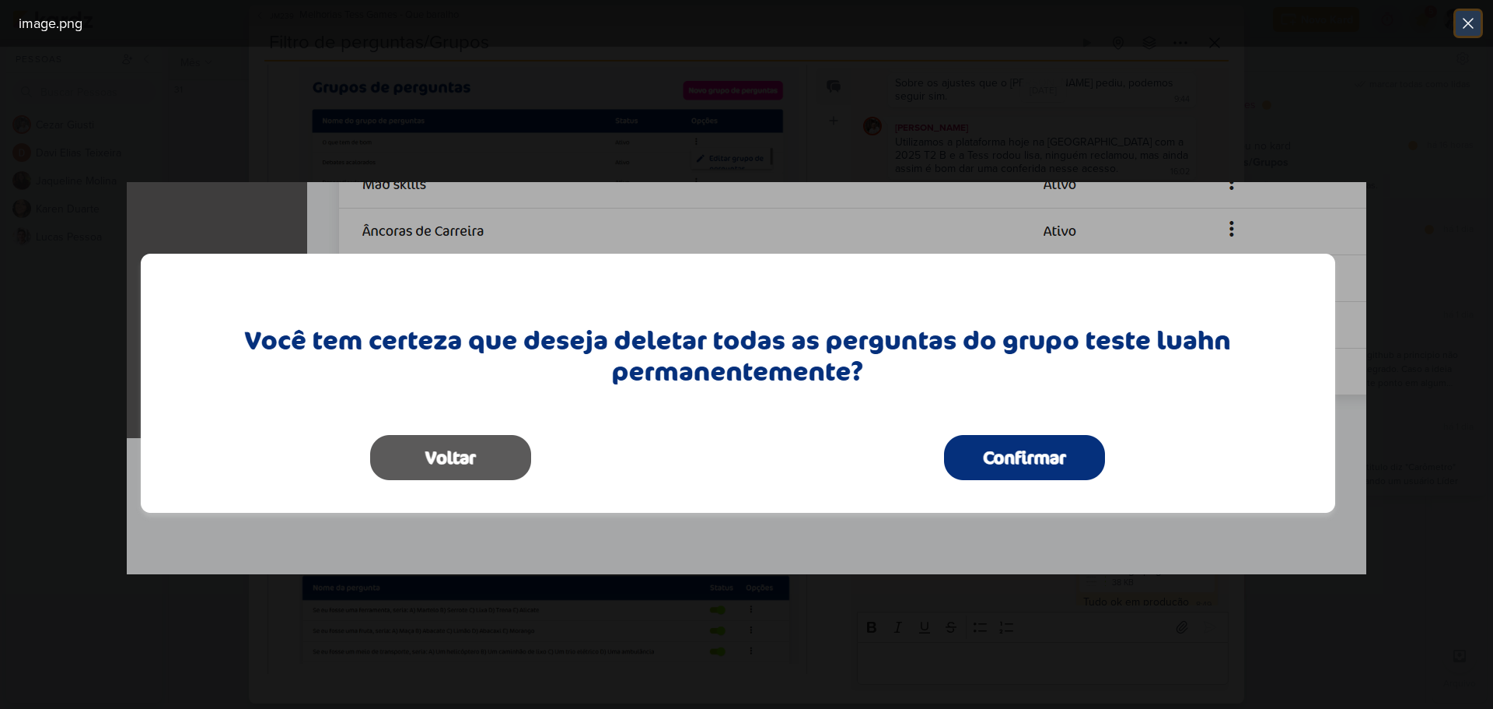
click at [1465, 28] on icon at bounding box center [1468, 23] width 19 height 19
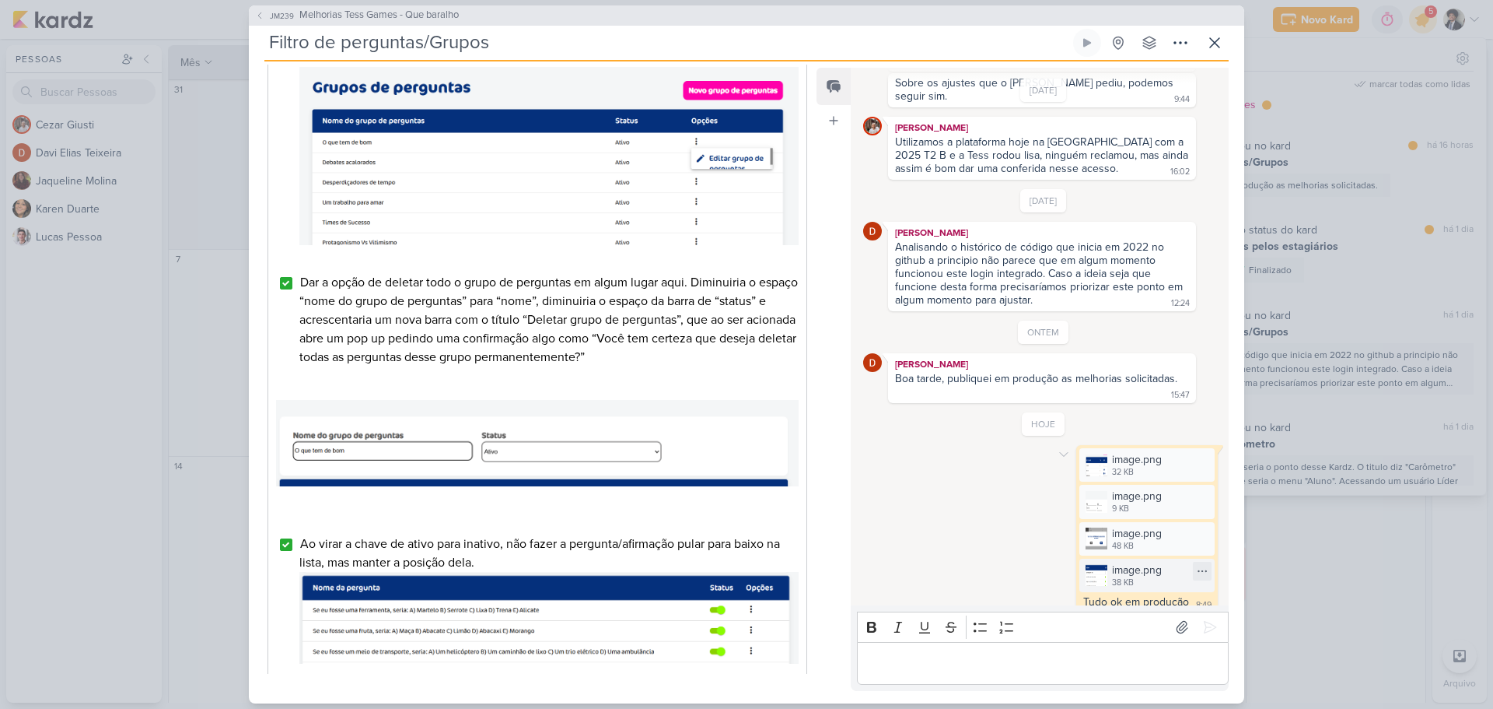
click at [1133, 562] on div "image.png" at bounding box center [1137, 570] width 50 height 16
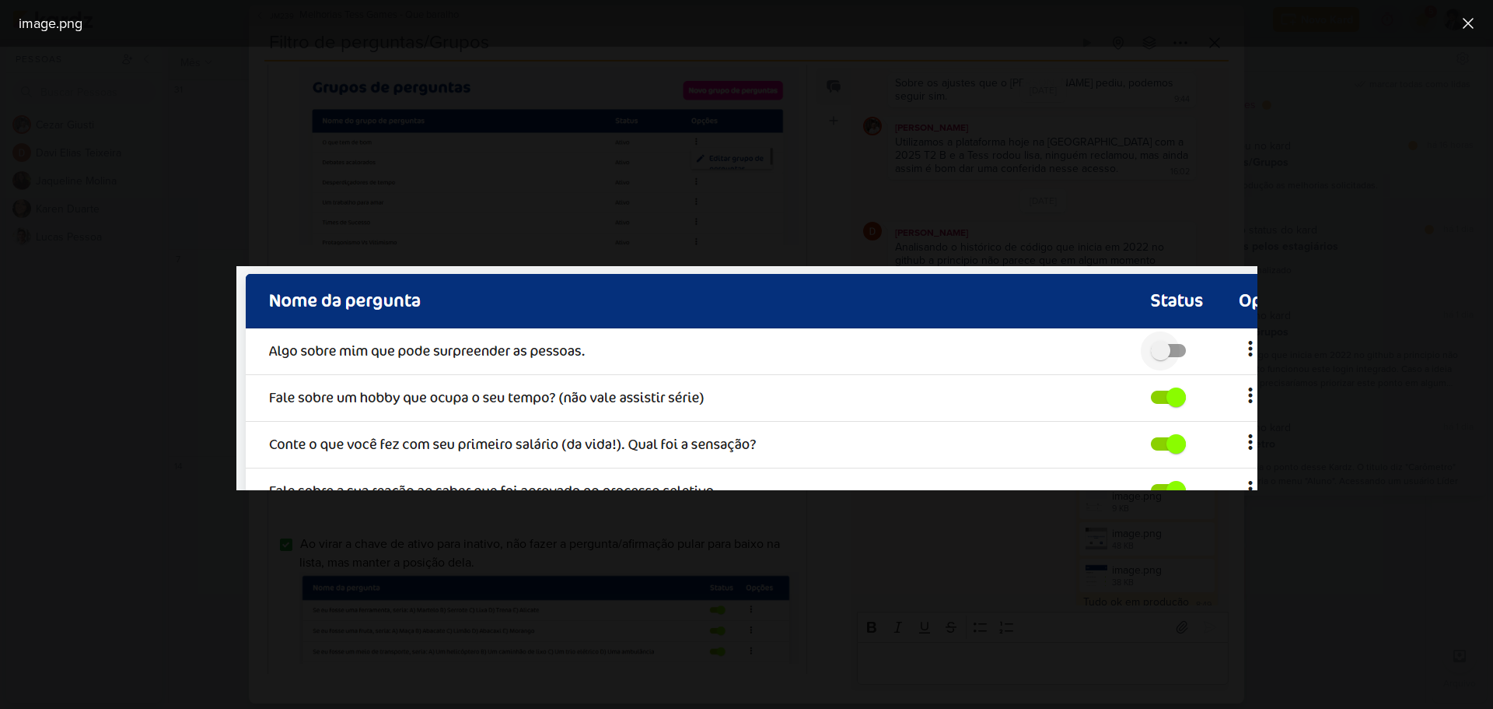
click at [1394, 463] on div at bounding box center [746, 378] width 1493 height 662
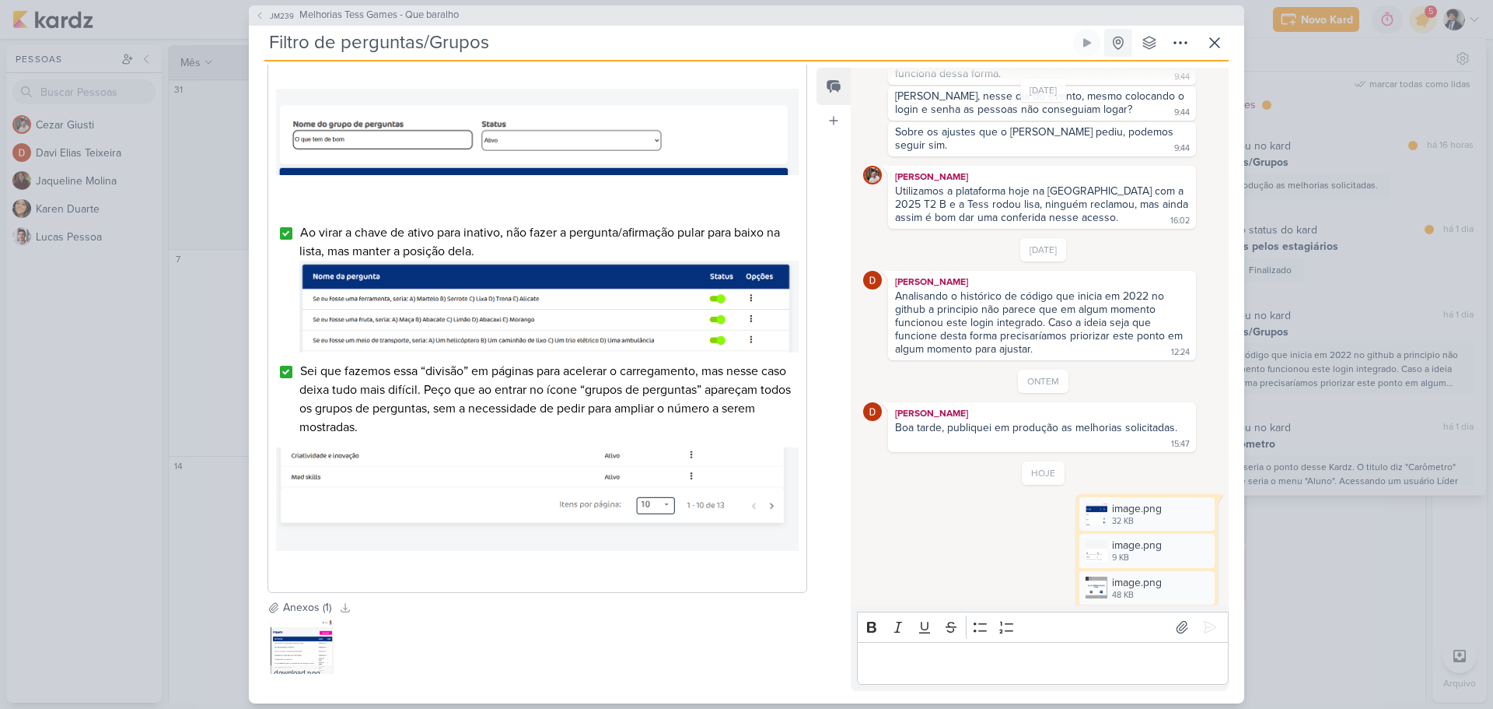
scroll to position [1440, 0]
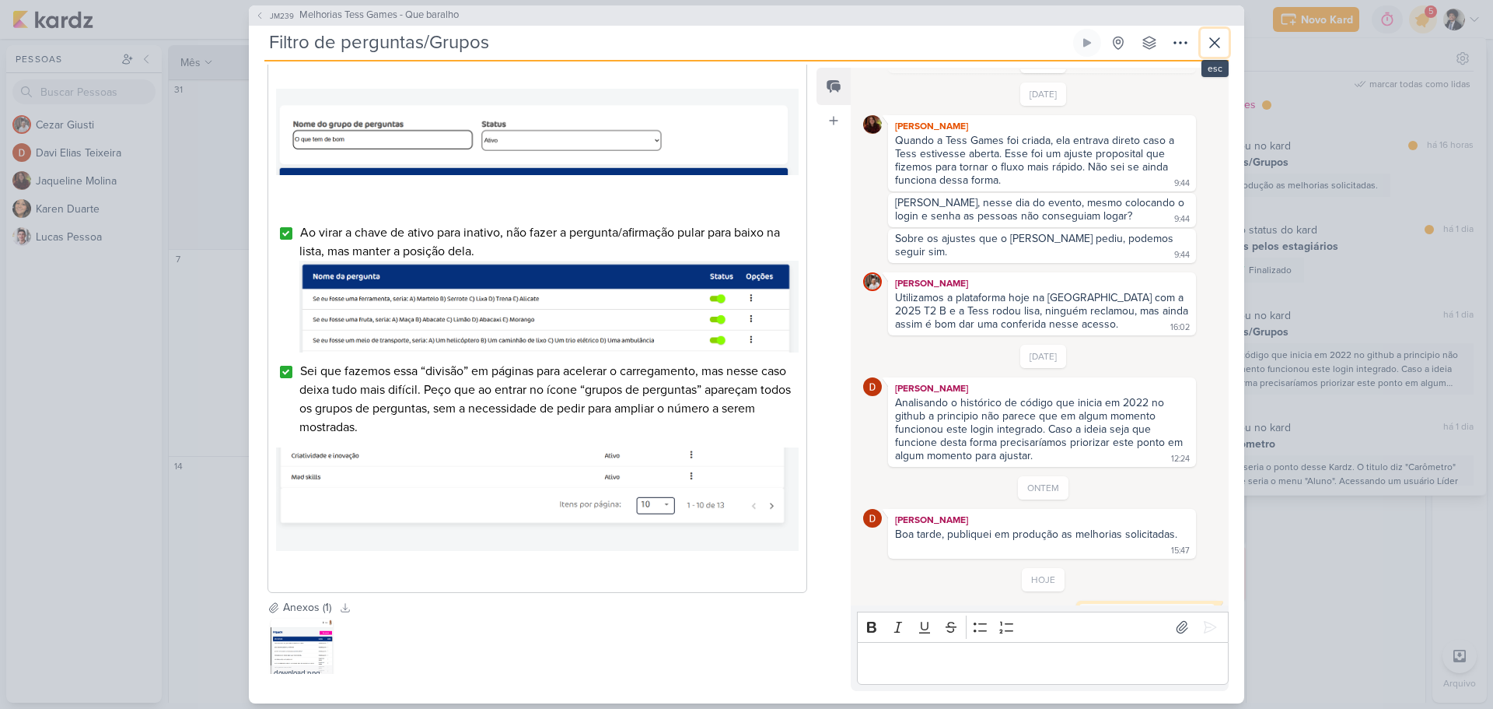
click at [1220, 46] on icon at bounding box center [1215, 42] width 19 height 19
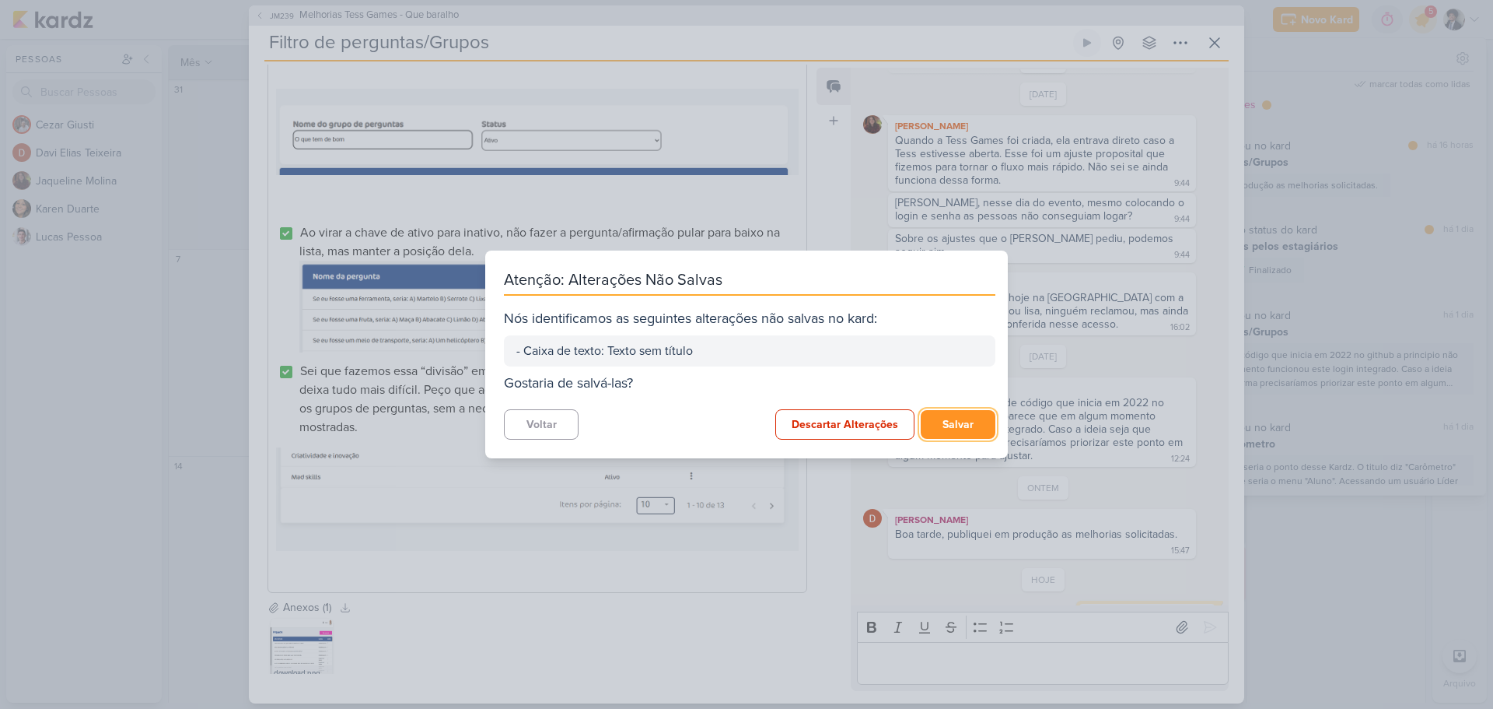
click at [966, 424] on button "Salvar" at bounding box center [958, 424] width 75 height 29
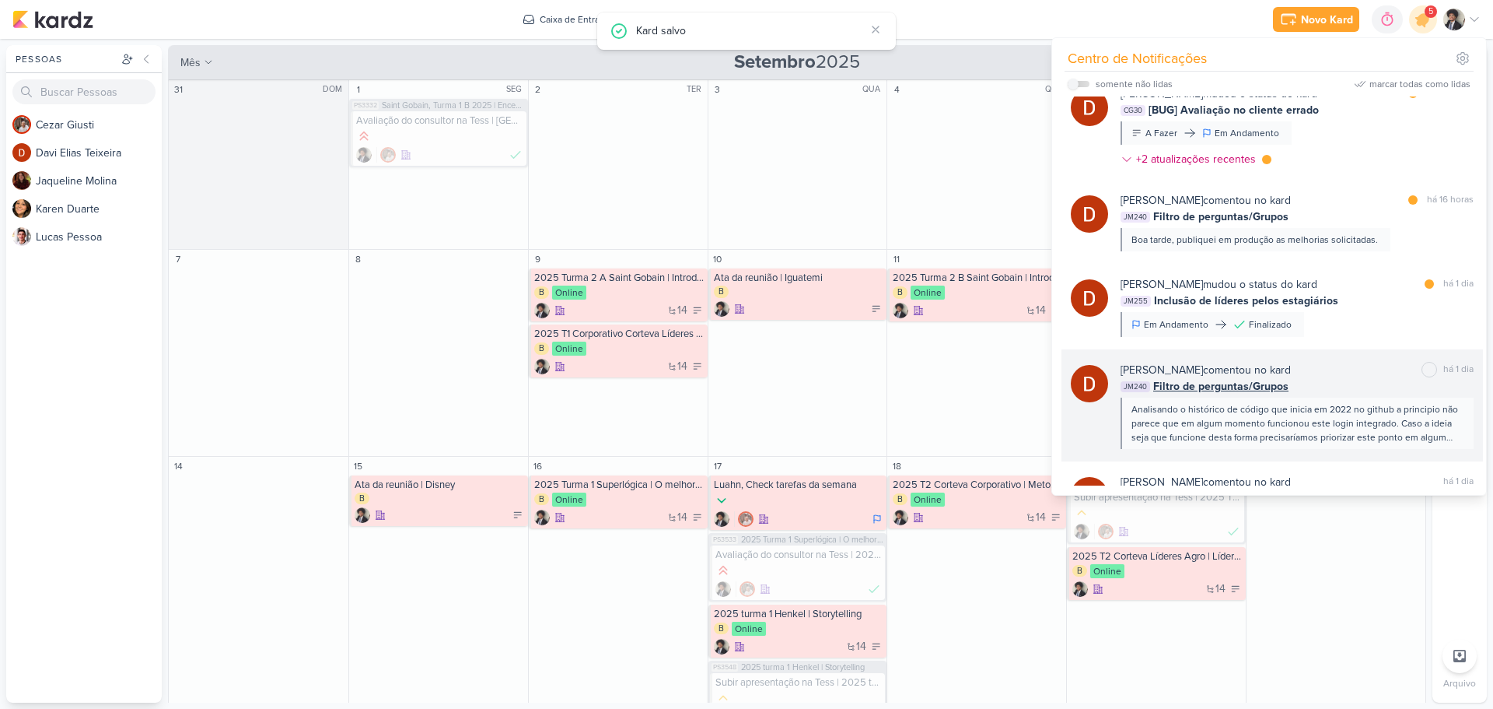
scroll to position [0, 0]
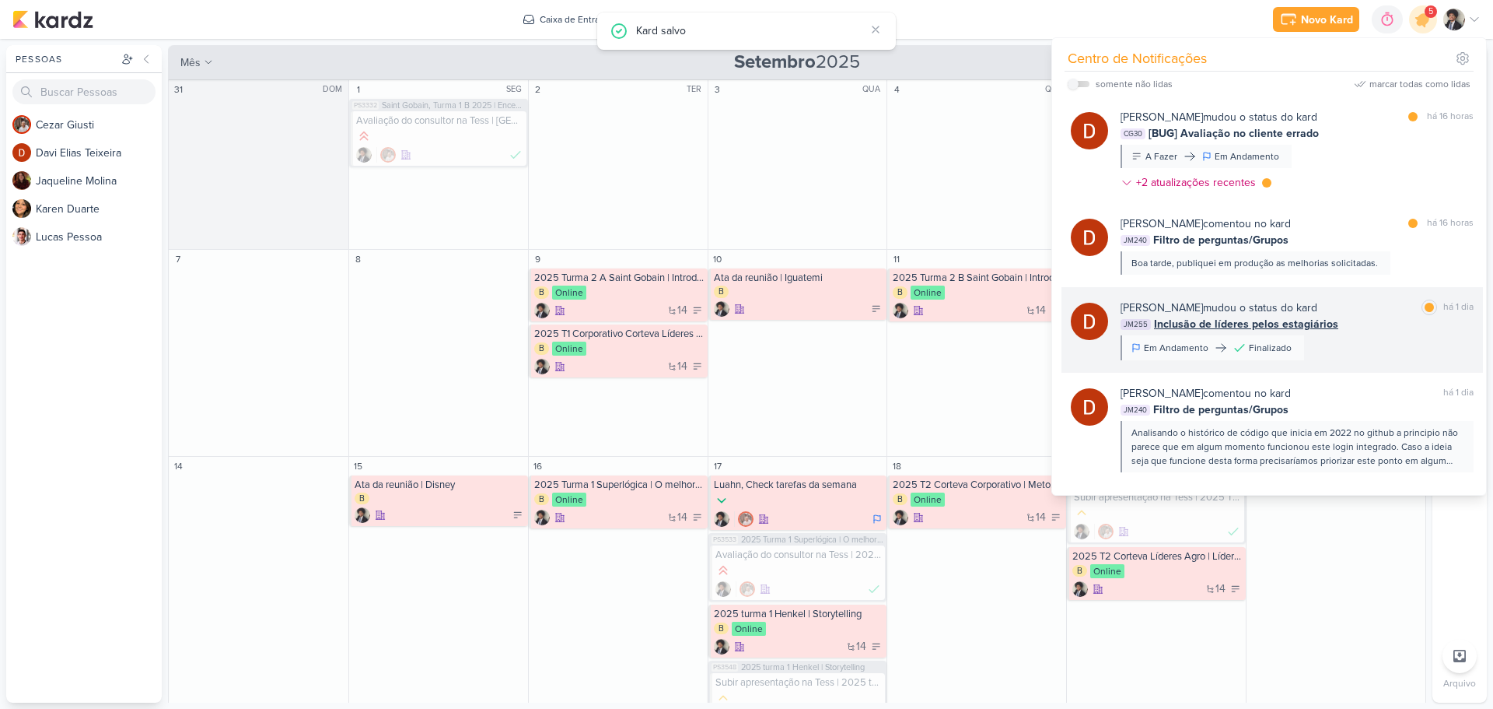
click at [1244, 325] on span "Inclusão de líderes pelos estagiários" at bounding box center [1246, 324] width 184 height 16
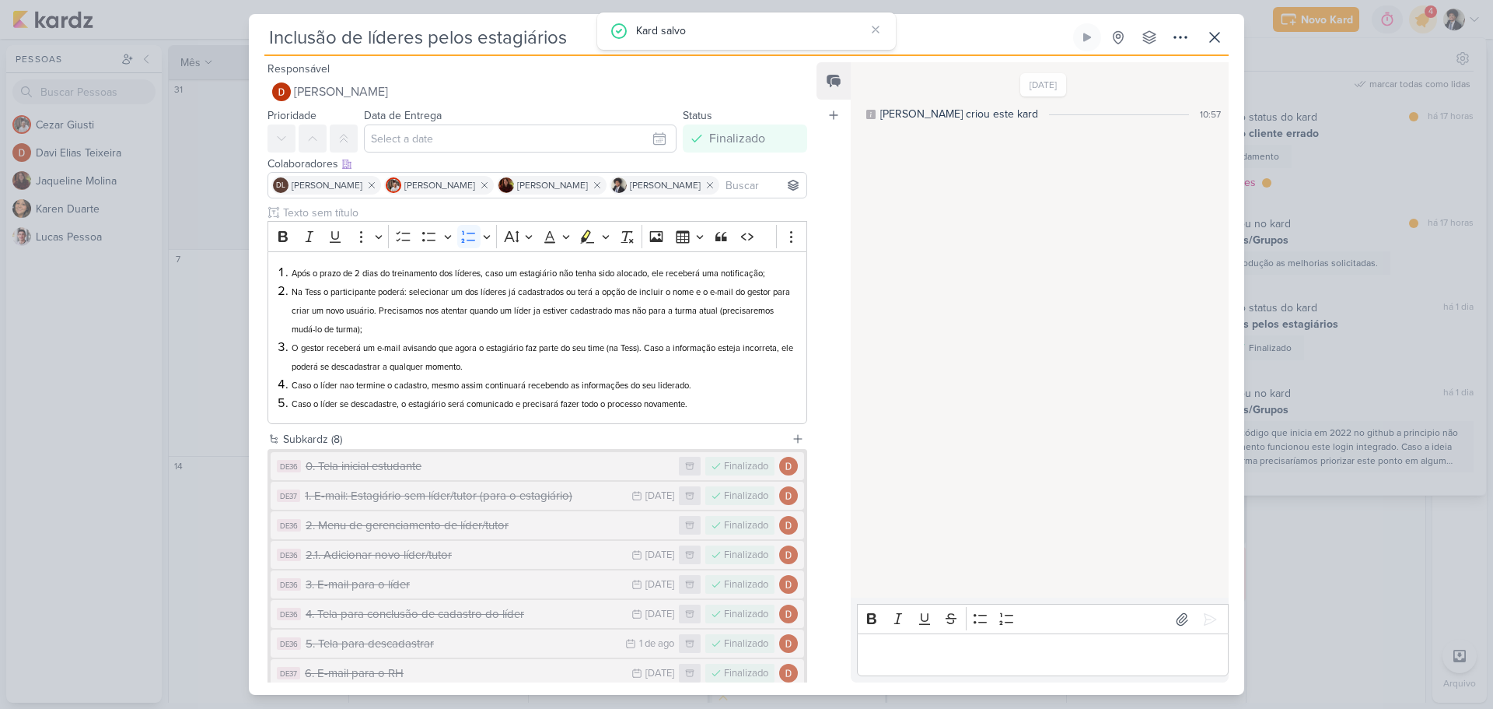
click at [1316, 227] on div "Inclusão de líderes pelos estagiários Criado por Jaqueline" at bounding box center [746, 354] width 1493 height 709
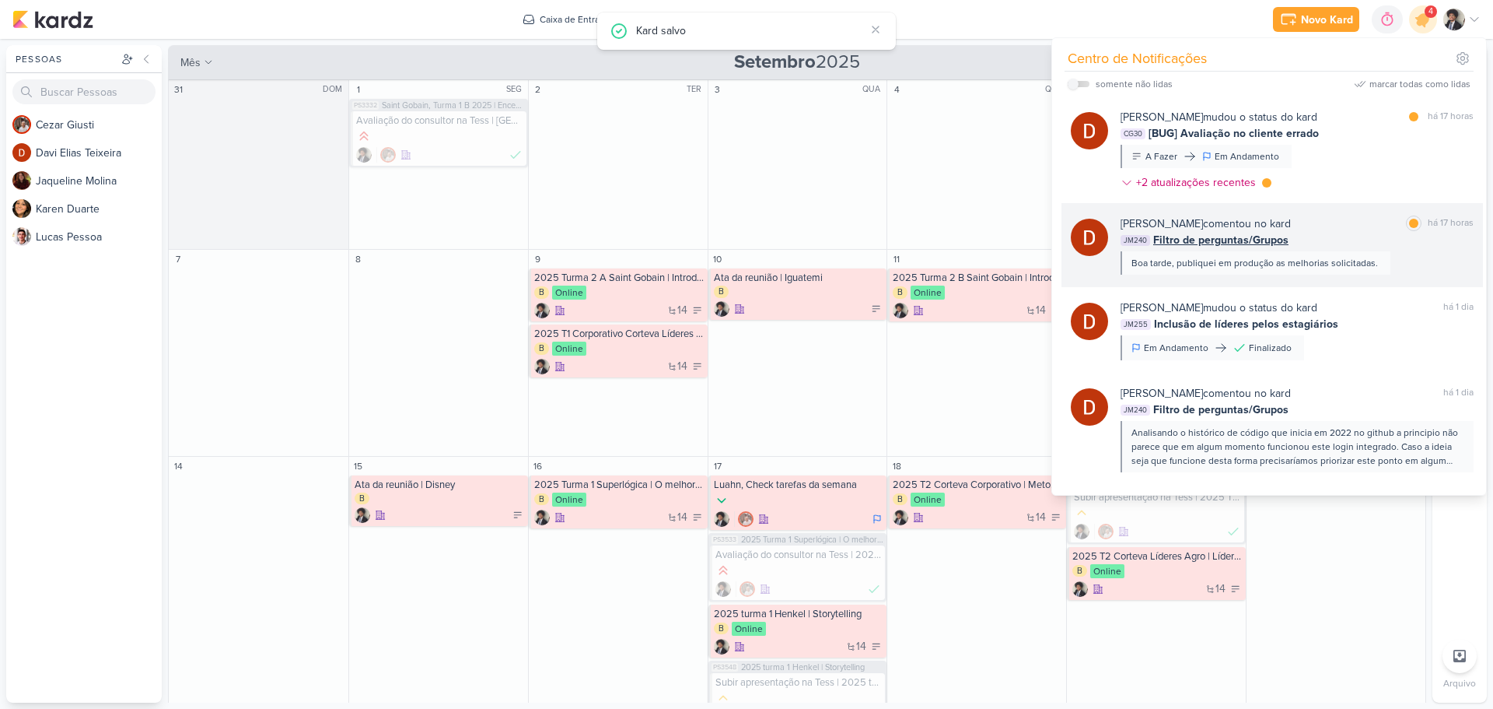
click at [1224, 243] on span "Filtro de perguntas/Grupos" at bounding box center [1221, 240] width 135 height 16
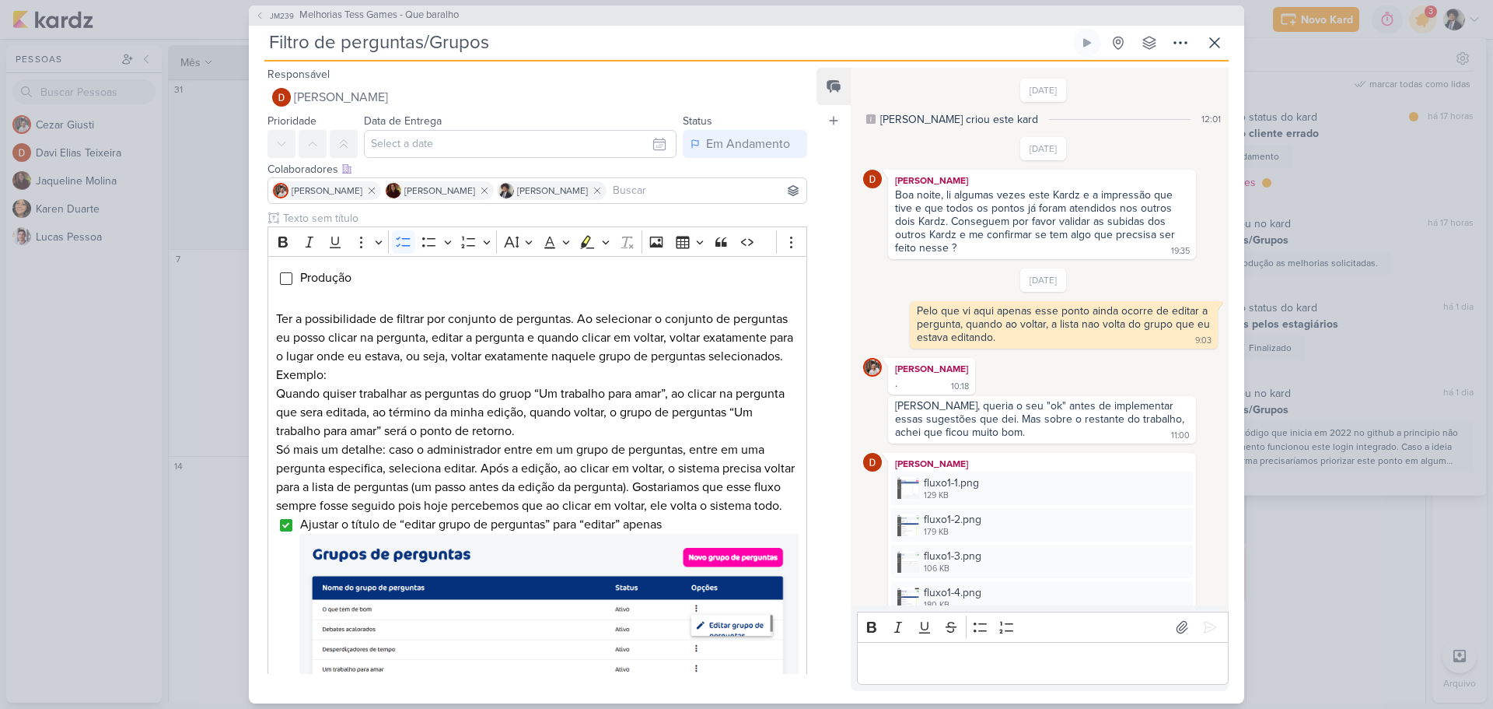
scroll to position [1595, 0]
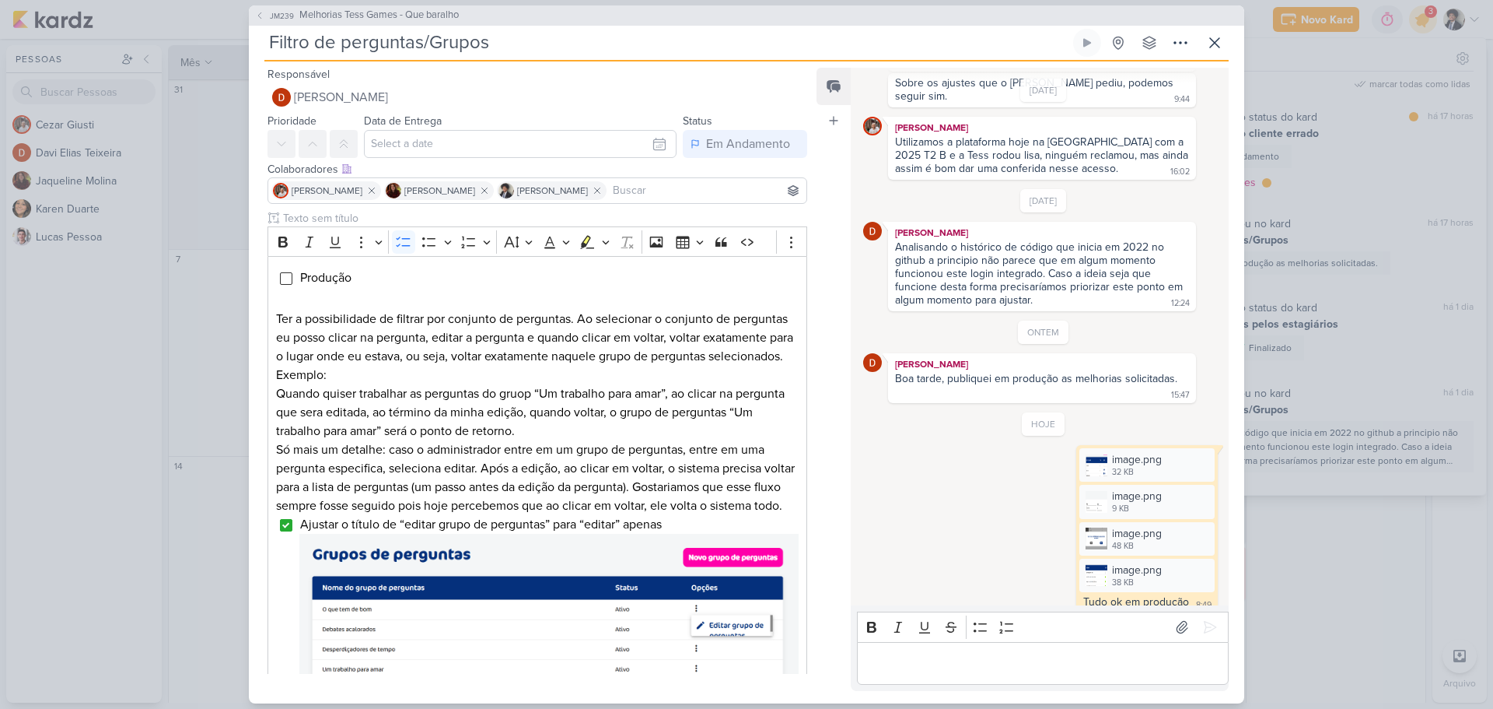
click at [1392, 184] on div "JM239 Melhorias Tess Games - Que baralho Filtro de perguntas/Grupos" at bounding box center [746, 354] width 1493 height 709
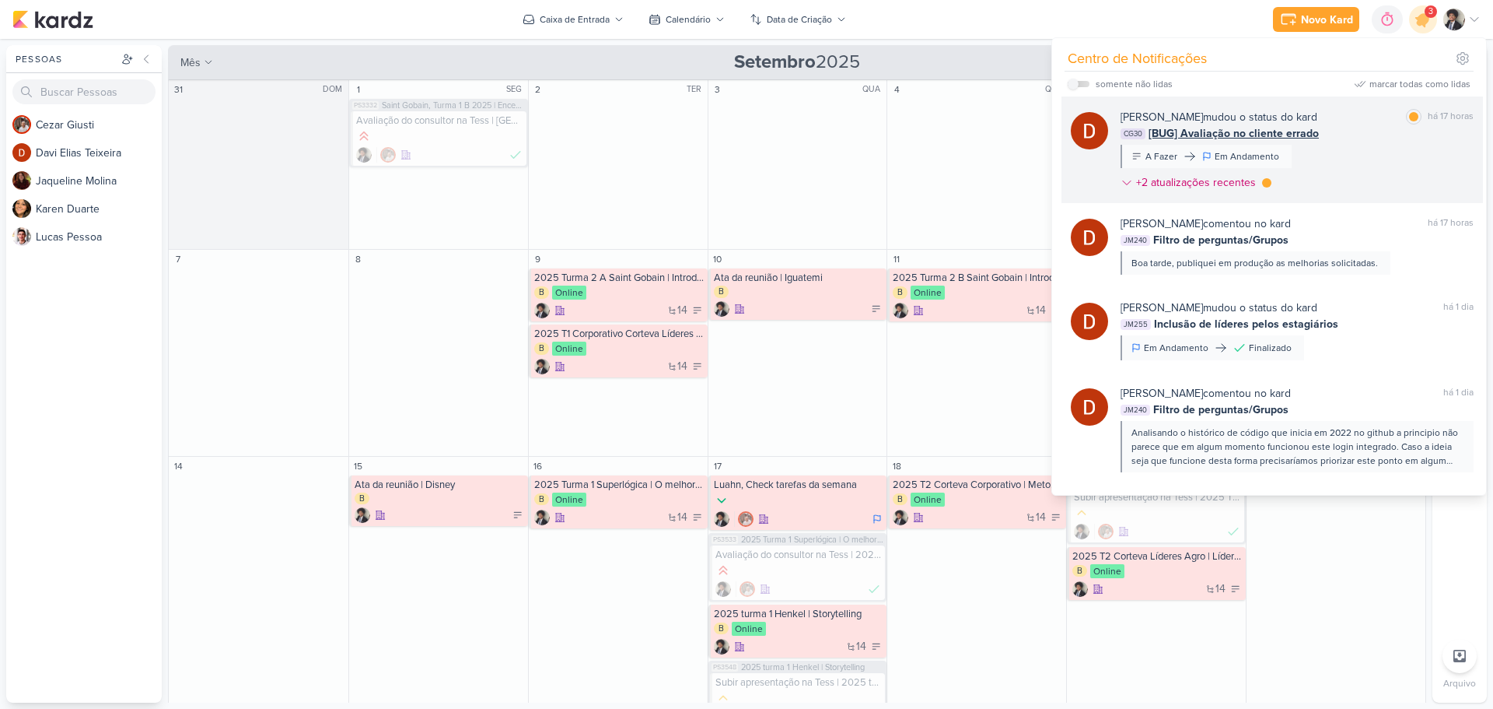
click at [1230, 131] on span "[BUG] Avaliação no cliente errado" at bounding box center [1234, 133] width 170 height 16
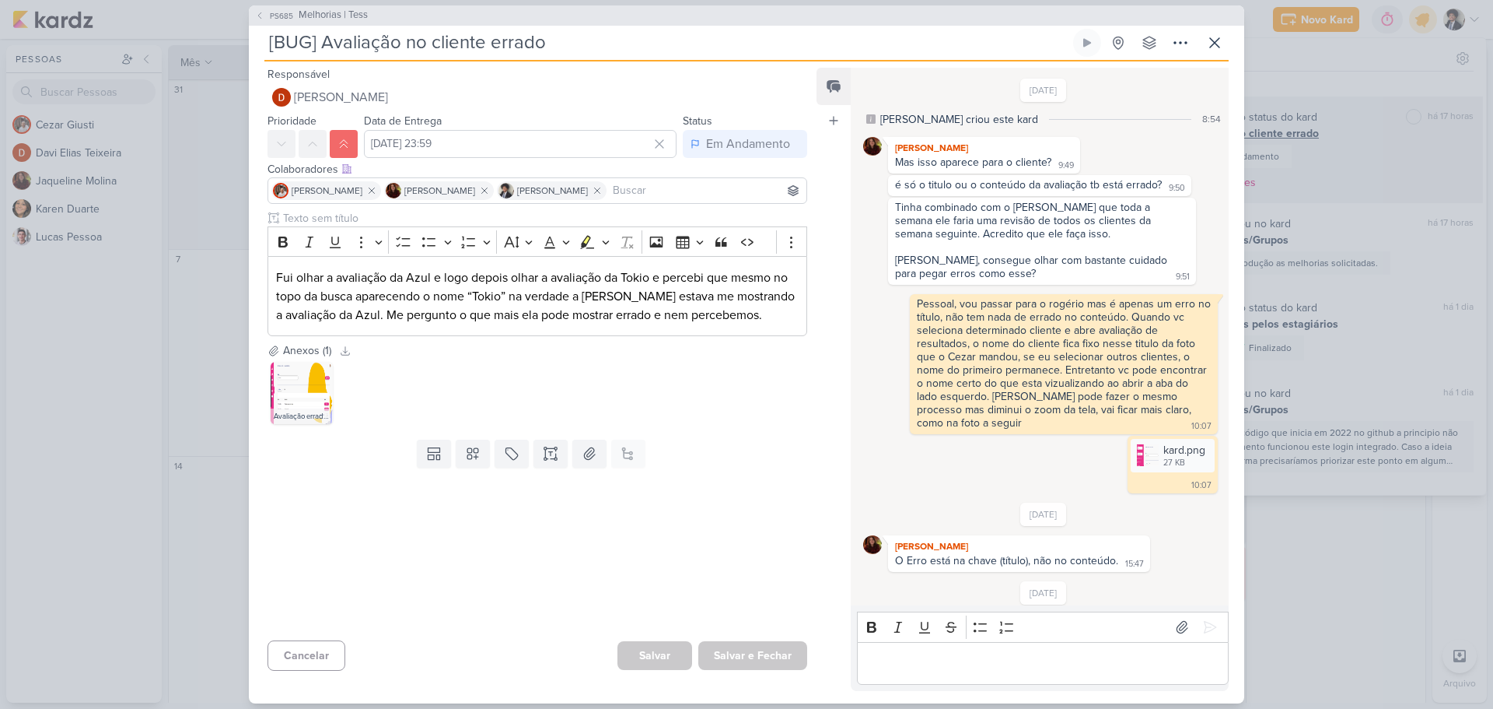
scroll to position [300, 0]
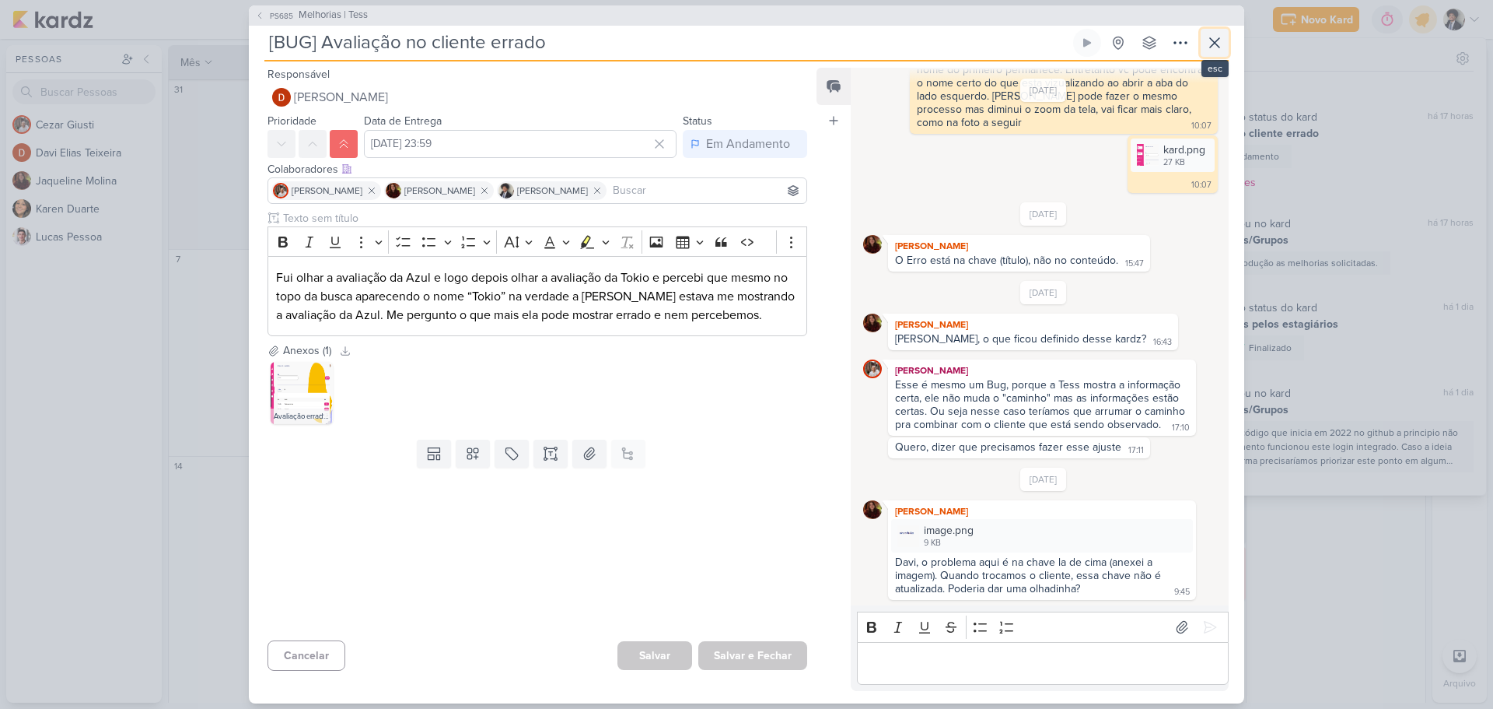
click at [1210, 39] on icon at bounding box center [1215, 42] width 19 height 19
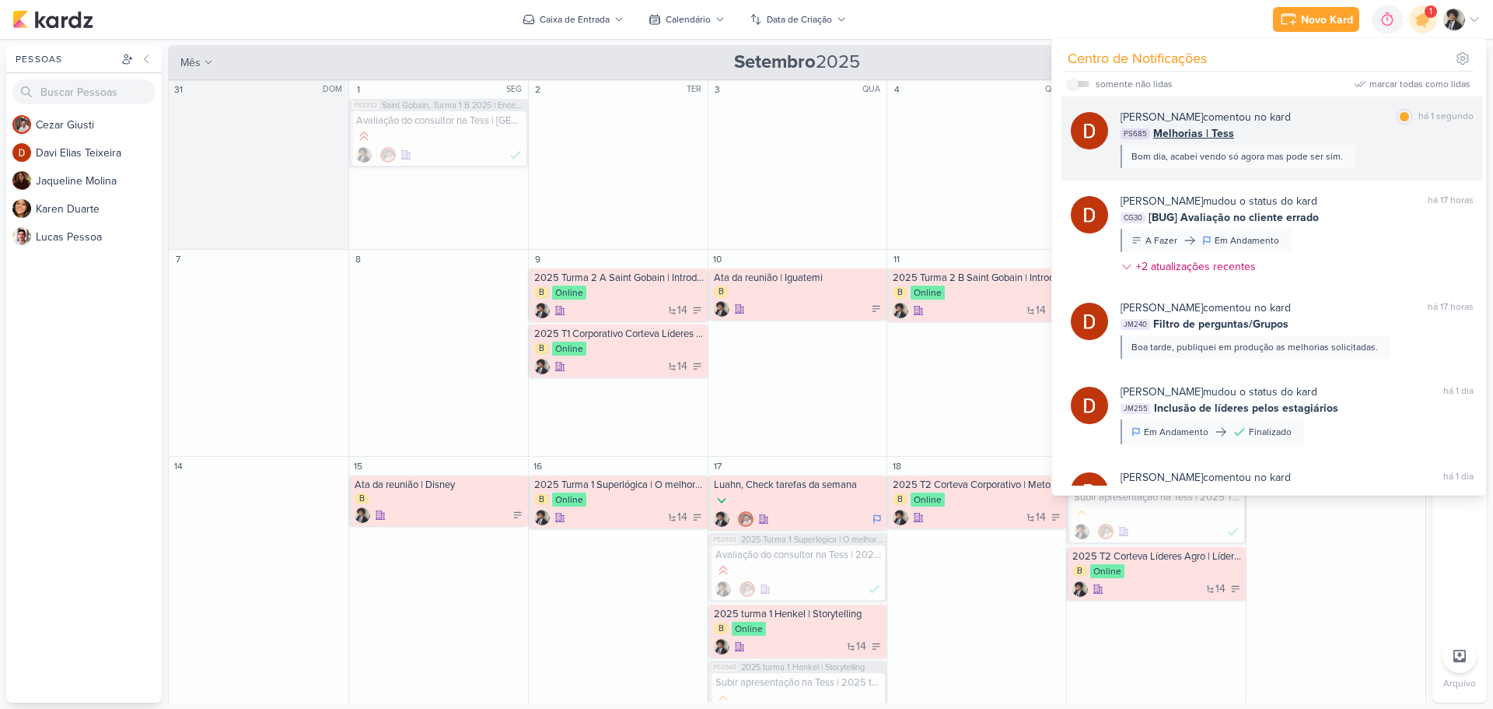
click at [1200, 128] on span "Melhorias | Tess" at bounding box center [1194, 133] width 81 height 16
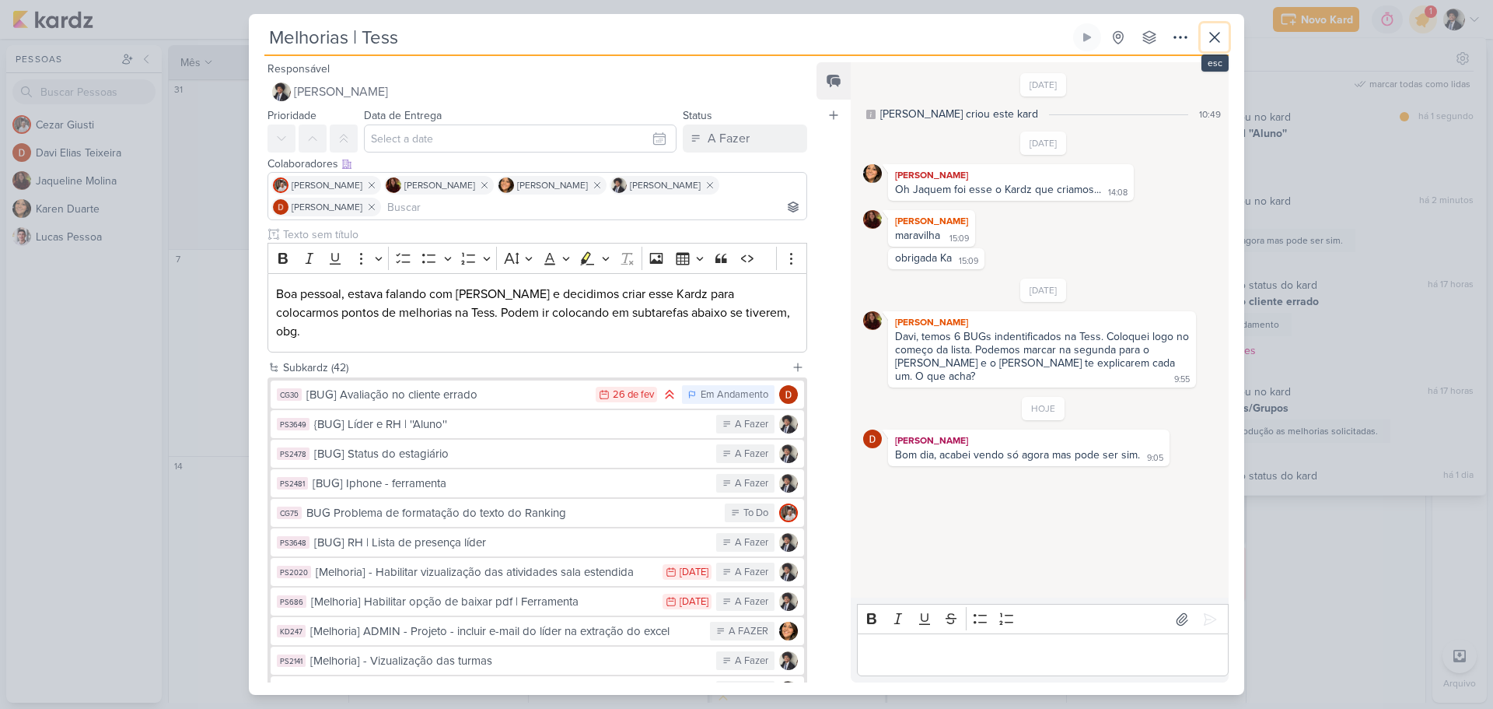
click at [1223, 37] on icon at bounding box center [1215, 37] width 19 height 19
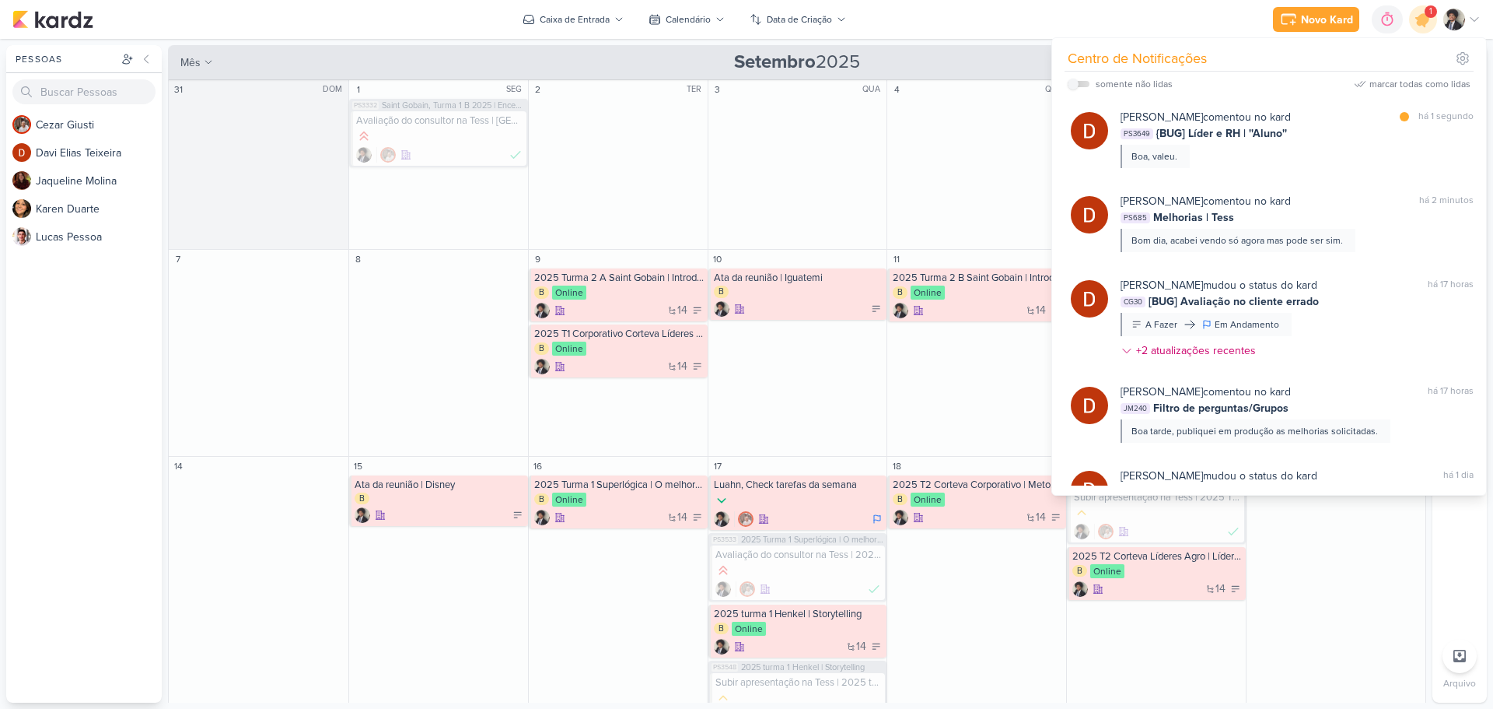
click at [391, 19] on div "Novo Kard Ctrl + k 0h0m Sessão desligada... Hoje 0h0m Semana 0h0m Mês 0h0m" at bounding box center [746, 19] width 1469 height 39
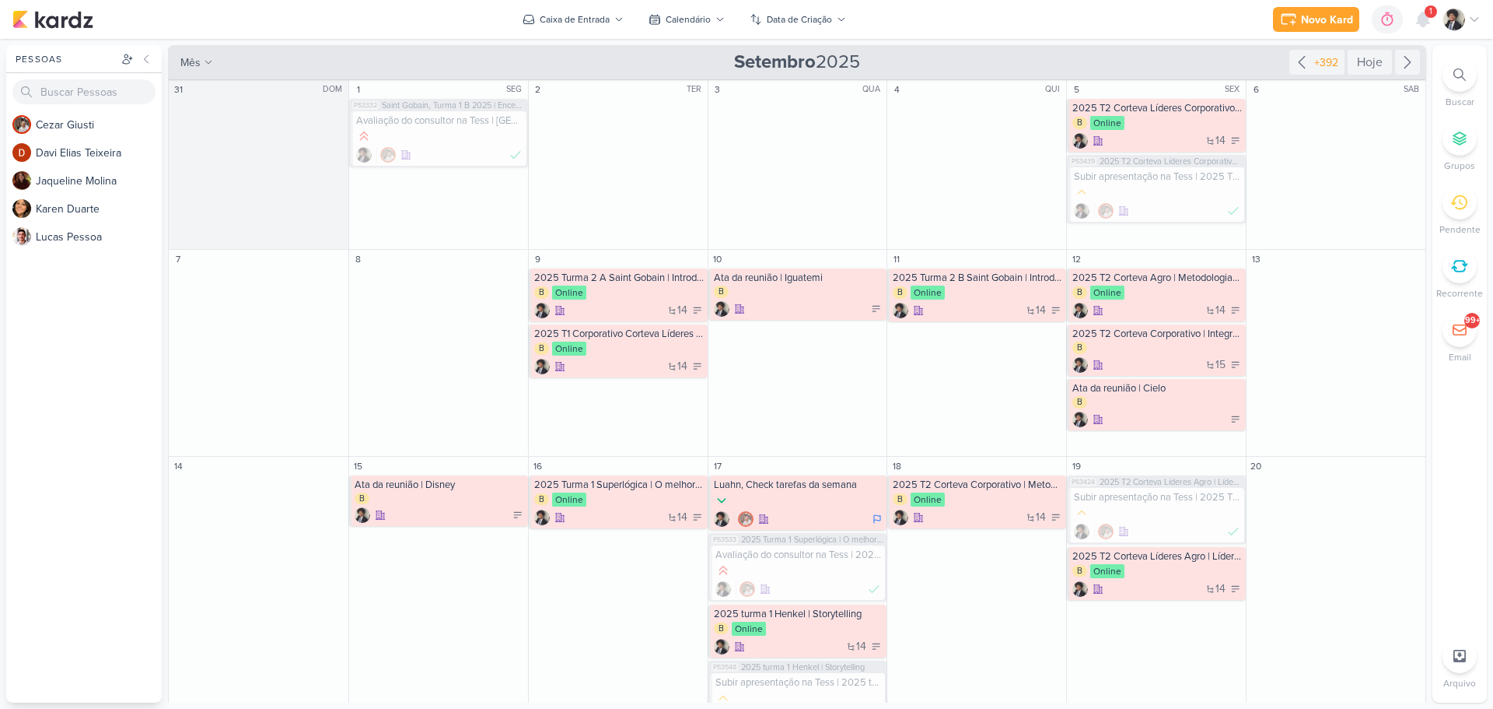
click at [1430, 17] on span "1" at bounding box center [1431, 11] width 3 height 12
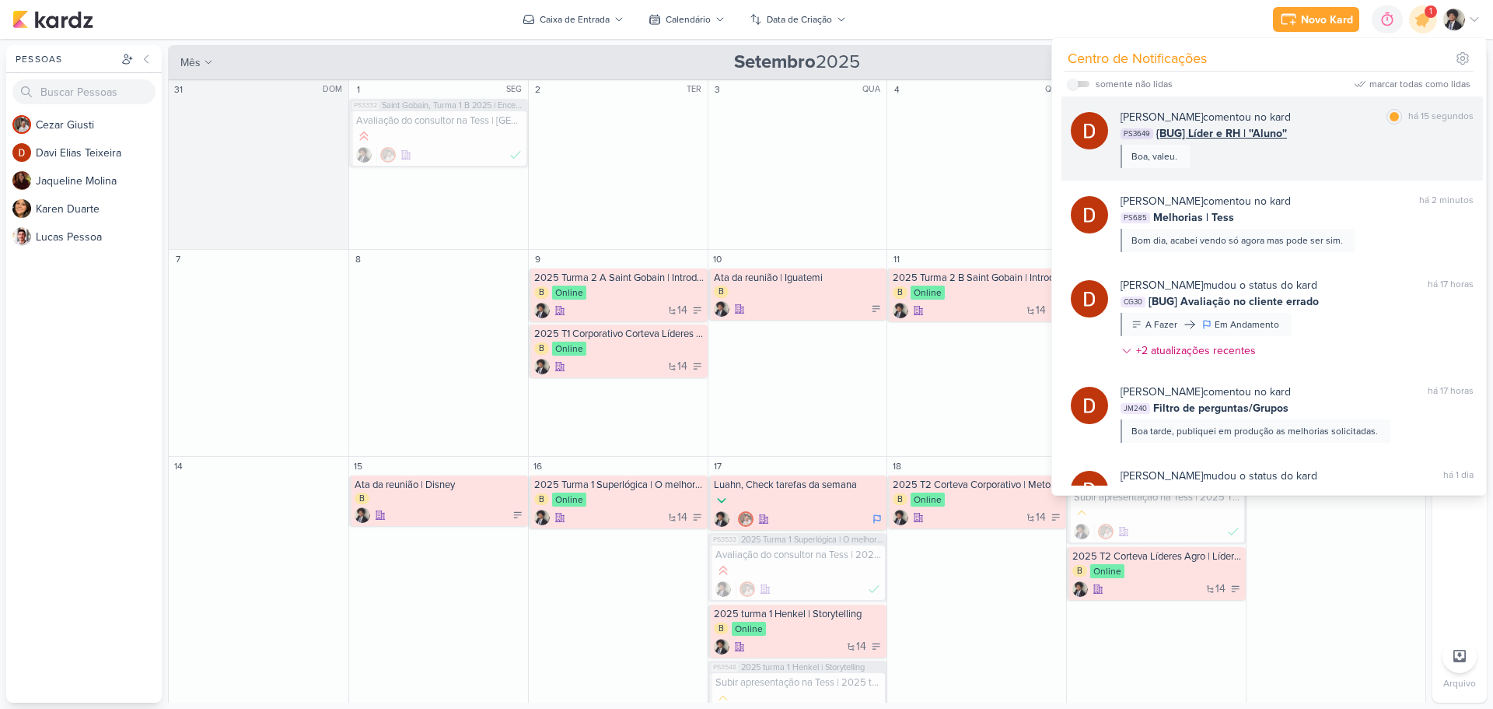
click at [1242, 142] on div "[PERSON_NAME] comentou no kard marcar como lida há 15 segundos PS3649 {BUG] Líd…" at bounding box center [1297, 138] width 353 height 59
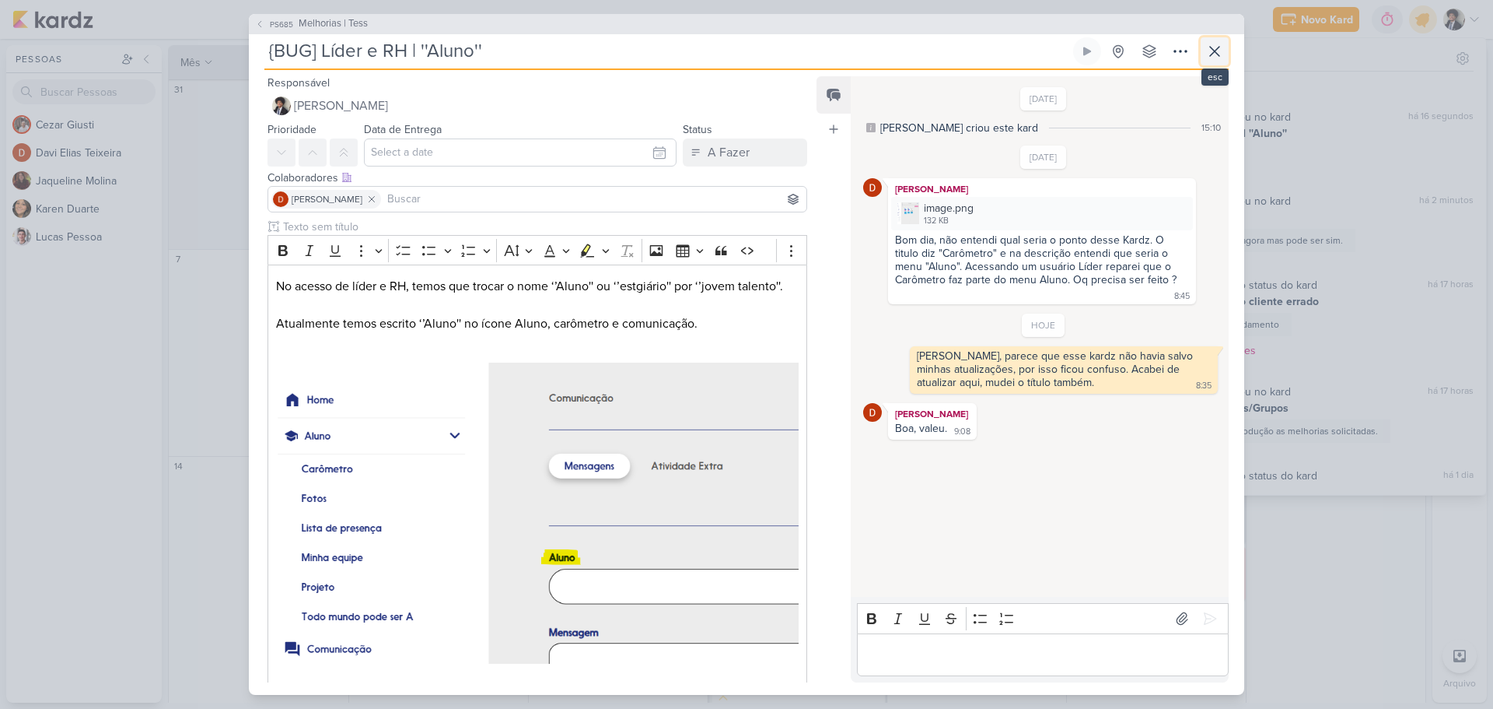
click at [1220, 51] on icon at bounding box center [1215, 51] width 19 height 19
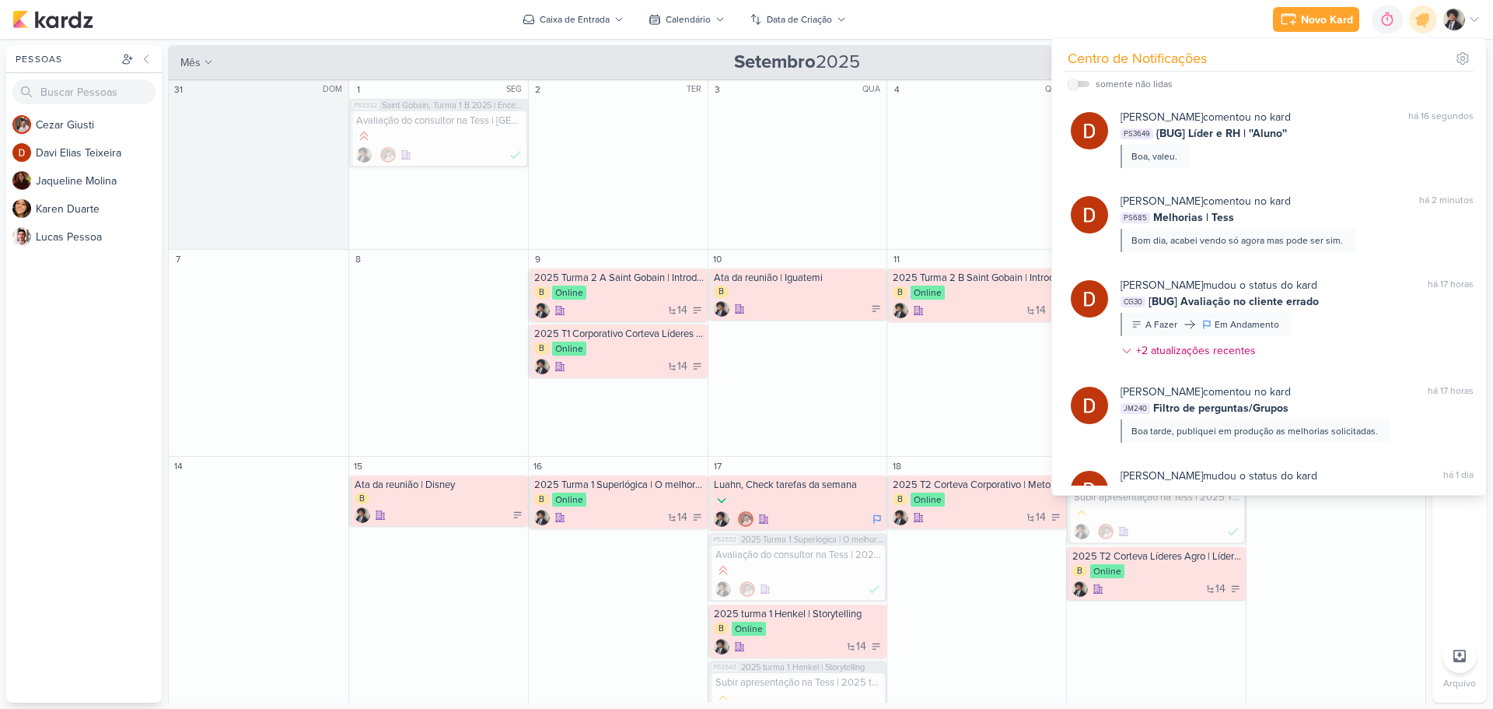
click at [963, 23] on div "Novo Kard Ctrl + k 0h0m Sessão desligada... Hoje 0h0m Semana 0h0m Mês 0h0m" at bounding box center [746, 19] width 1469 height 39
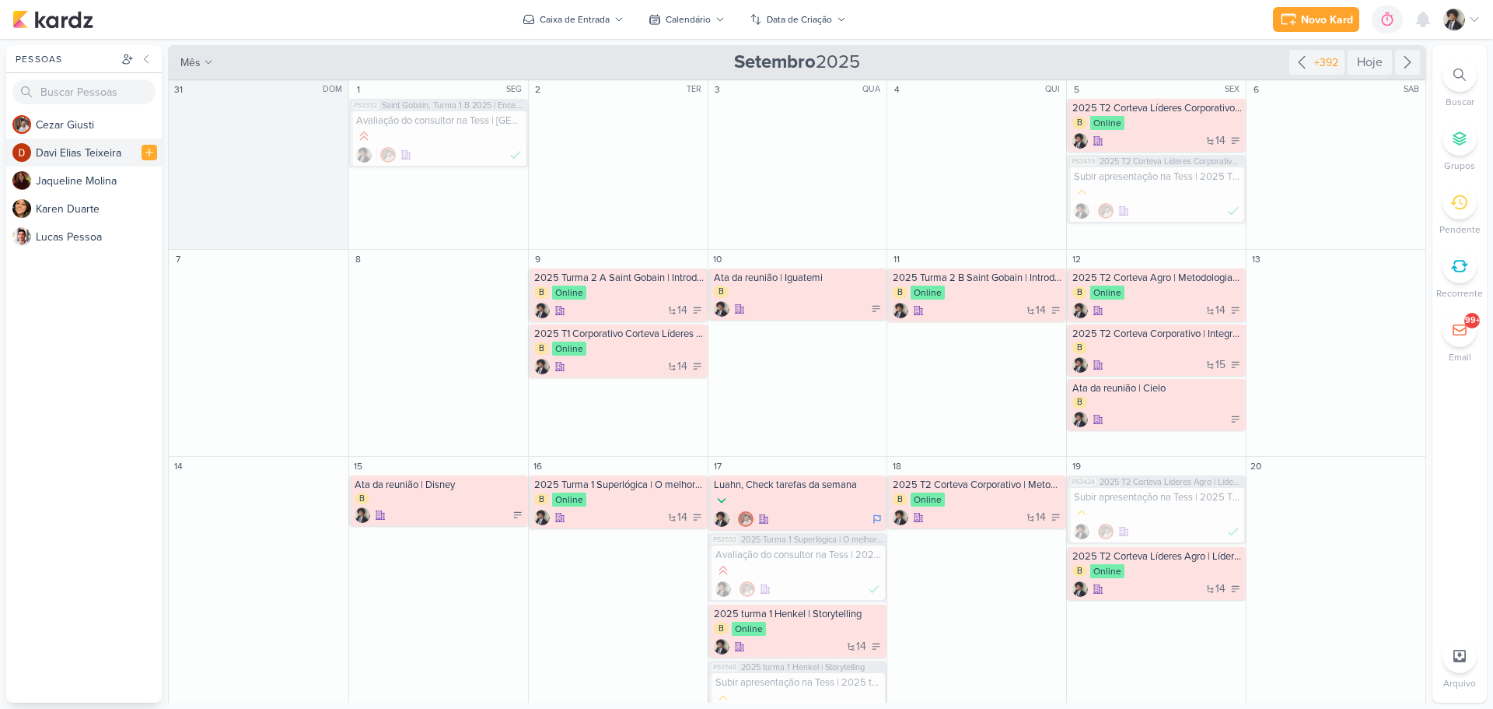
click at [98, 149] on div "D a v i E l i a s T e i x e i r a" at bounding box center [99, 153] width 126 height 16
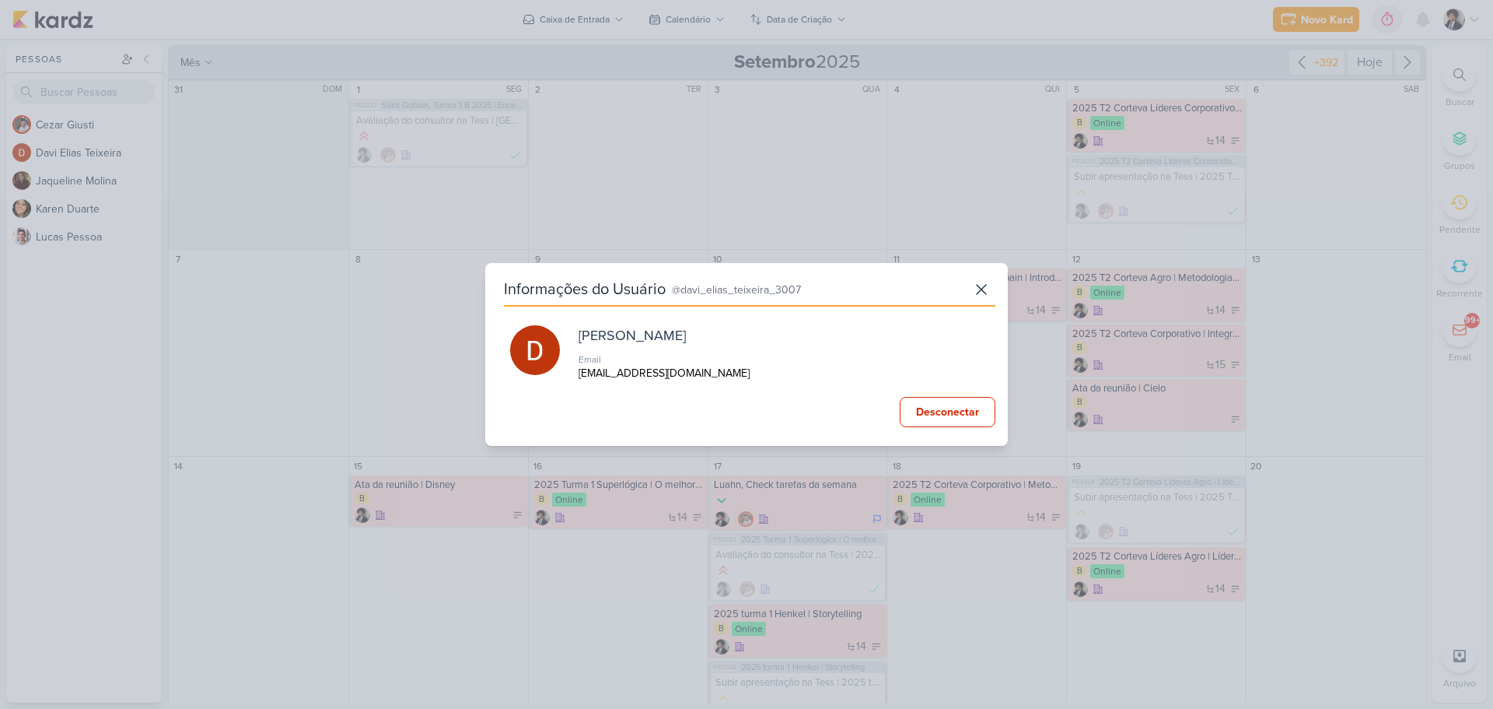
click at [635, 374] on p "[EMAIL_ADDRESS][DOMAIN_NAME]" at bounding box center [677, 373] width 196 height 16
copy div "[EMAIL_ADDRESS][DOMAIN_NAME]"
click at [983, 294] on icon at bounding box center [981, 289] width 19 height 19
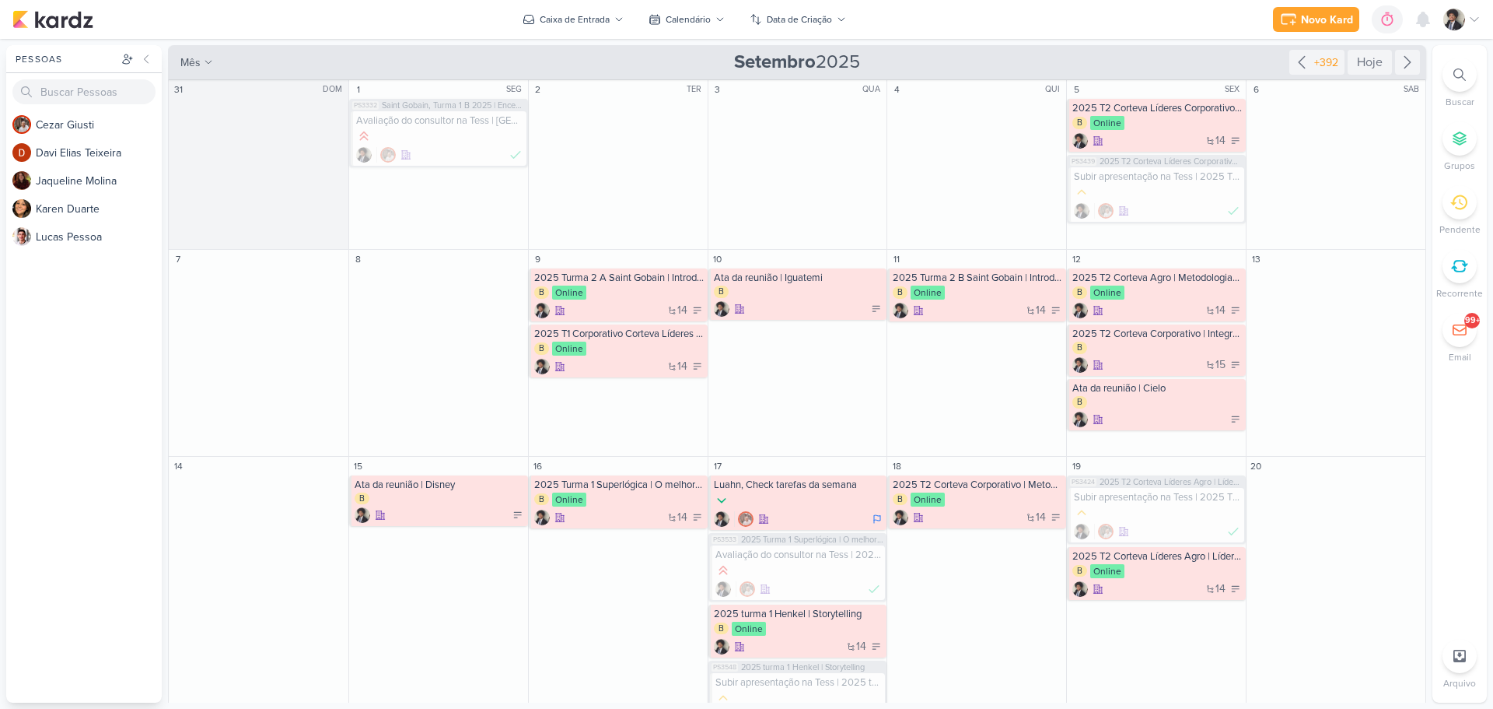
click at [1464, 82] on div at bounding box center [1460, 75] width 34 height 34
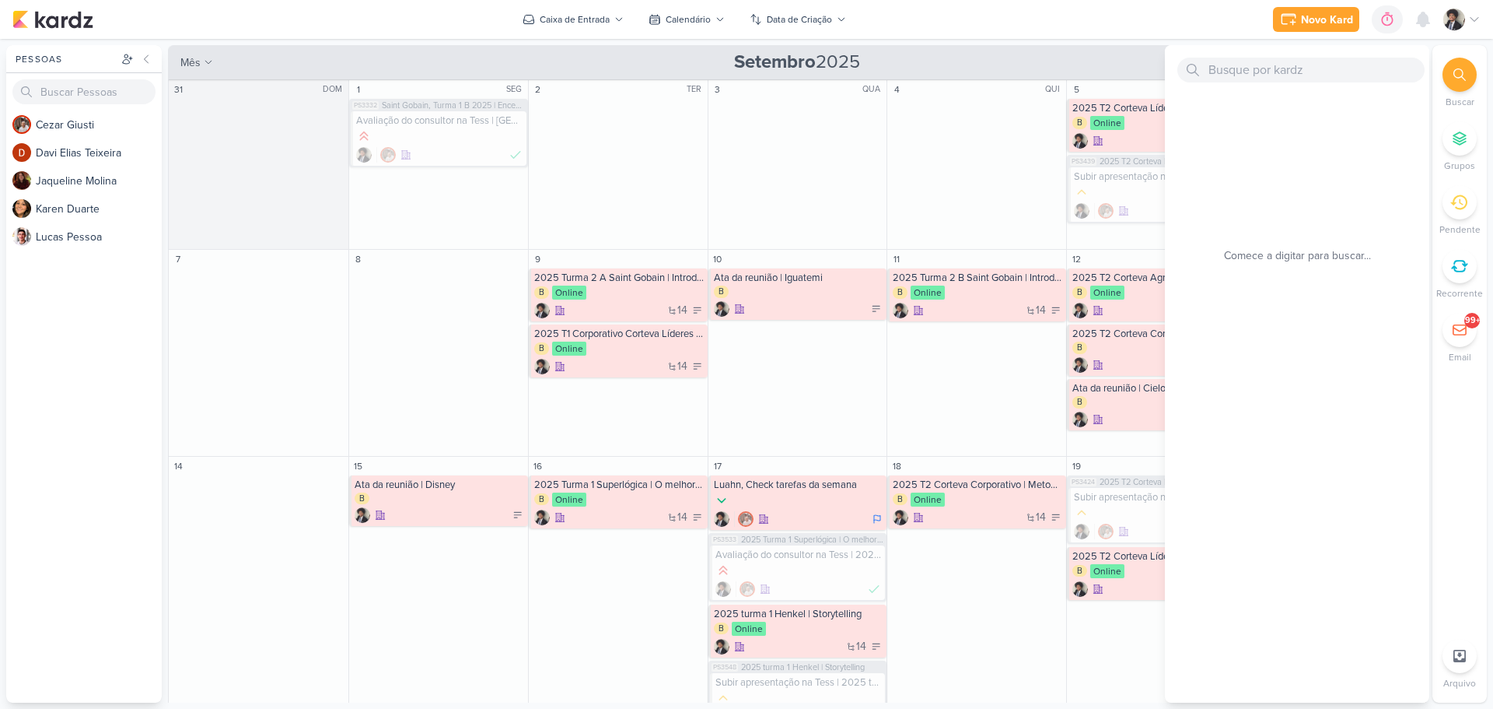
drag, startPoint x: 1226, startPoint y: 9, endPoint x: 1244, endPoint y: 5, distance: 18.3
click at [1230, 9] on div "Novo Kard Ctrl + k 0h0m Sessão desligada... Hoje 0h0m Semana 0h0m Mês 0h0m" at bounding box center [746, 19] width 1469 height 39
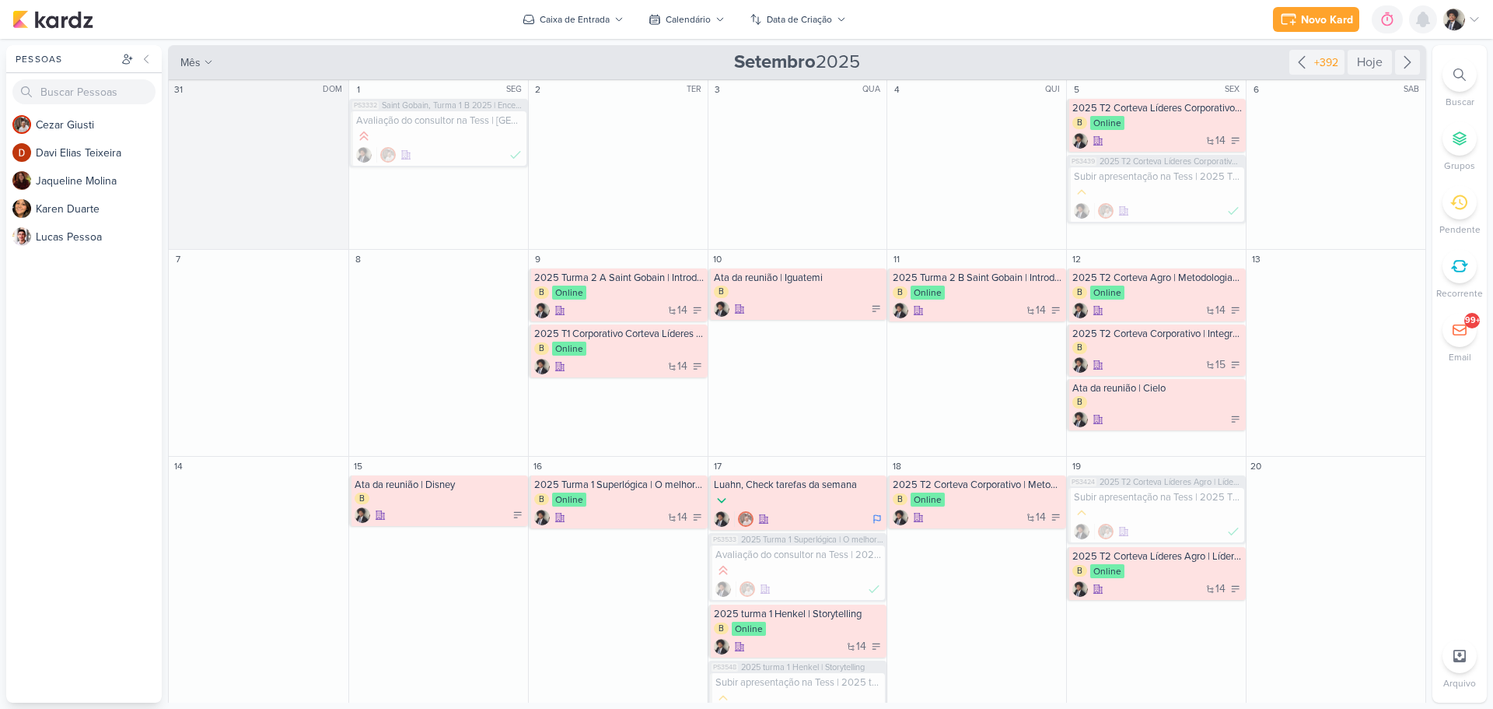
click at [1429, 17] on icon at bounding box center [1423, 19] width 19 height 19
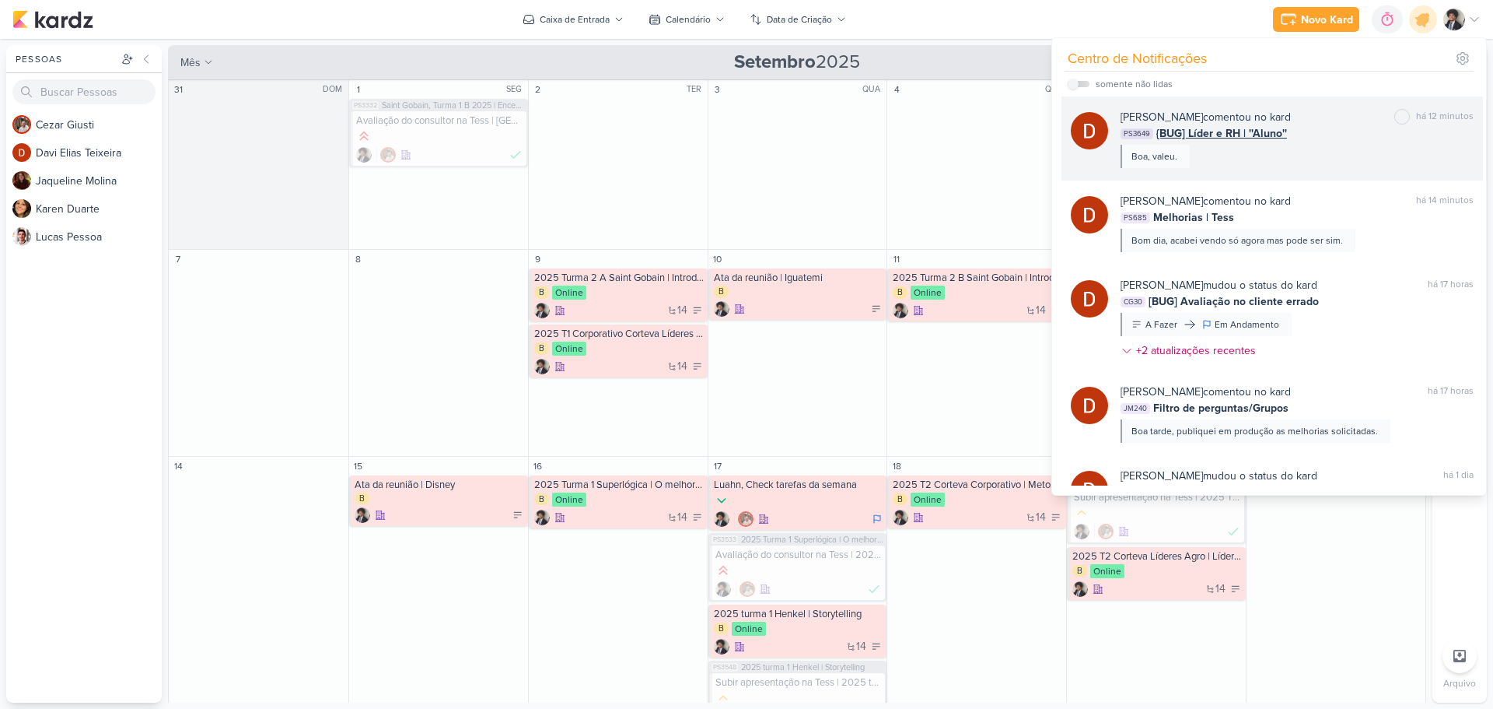
click at [1236, 135] on span "{BUG] Líder e RH | ''Aluno''" at bounding box center [1222, 133] width 131 height 16
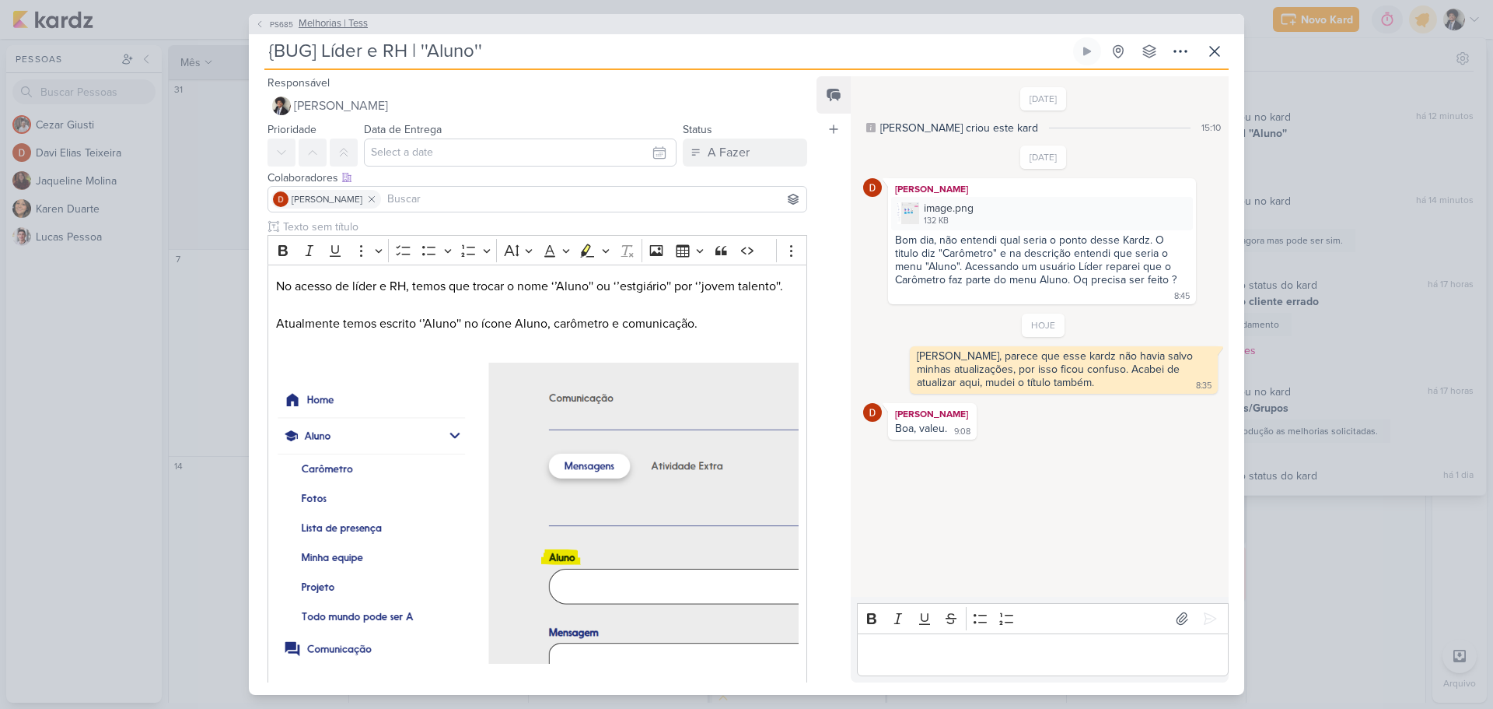
click at [322, 22] on span "Melhorias | Tess" at bounding box center [333, 24] width 69 height 16
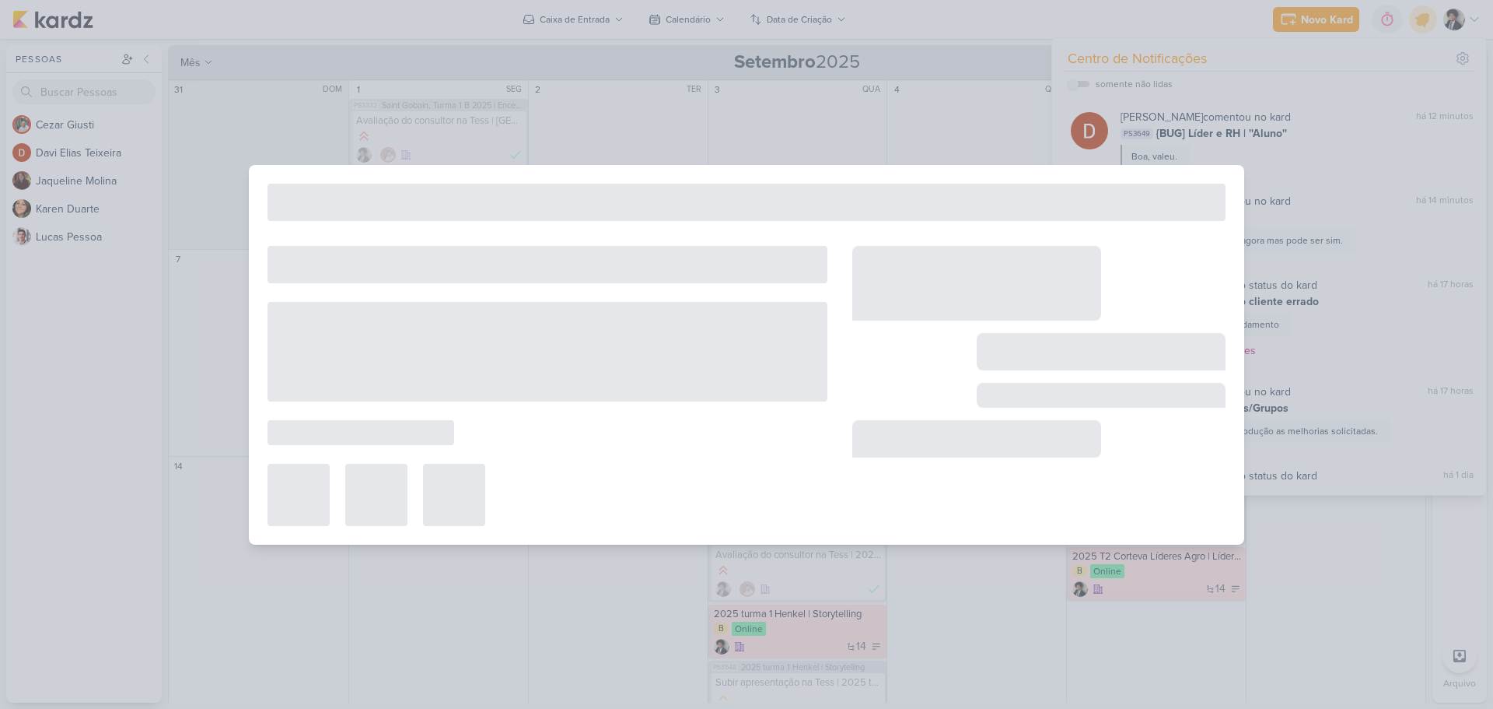
type input "Melhorias | Tess"
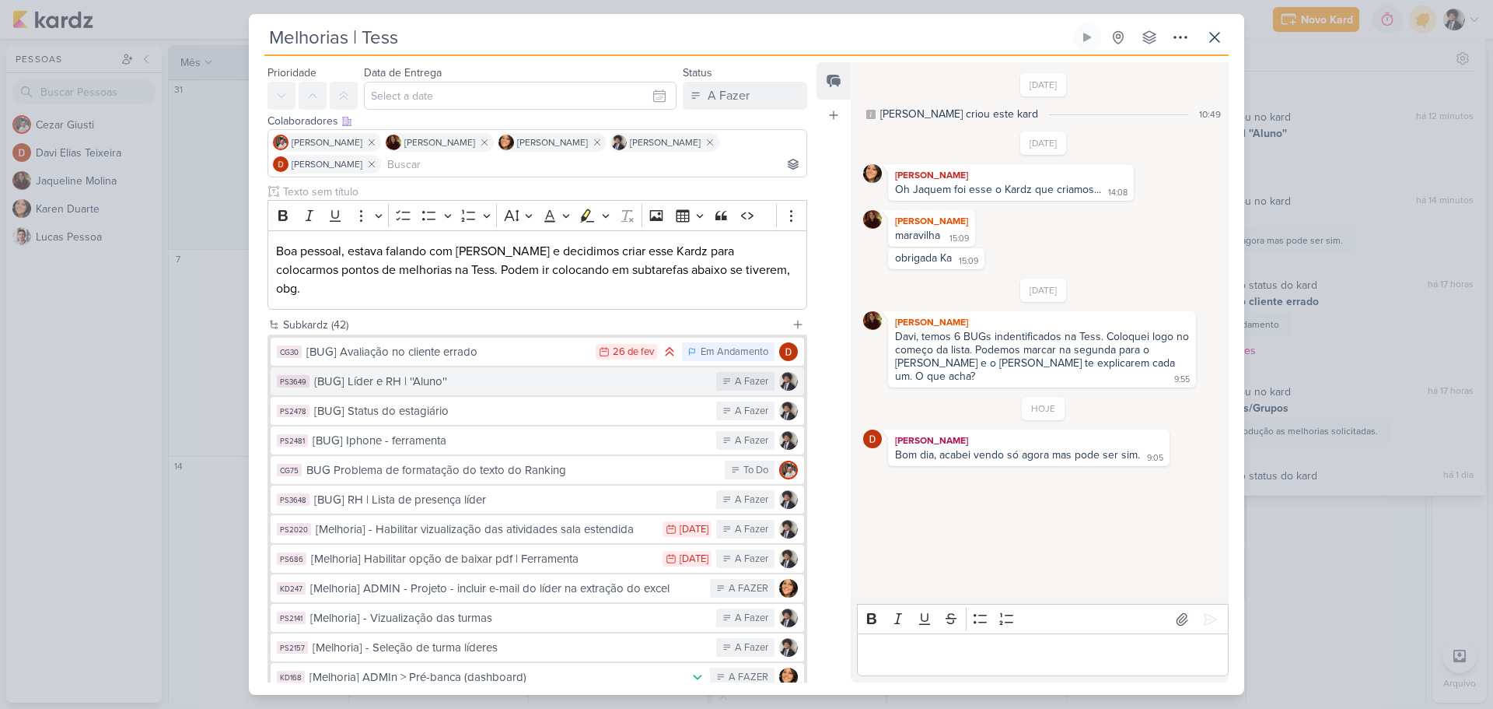
scroll to position [78, 0]
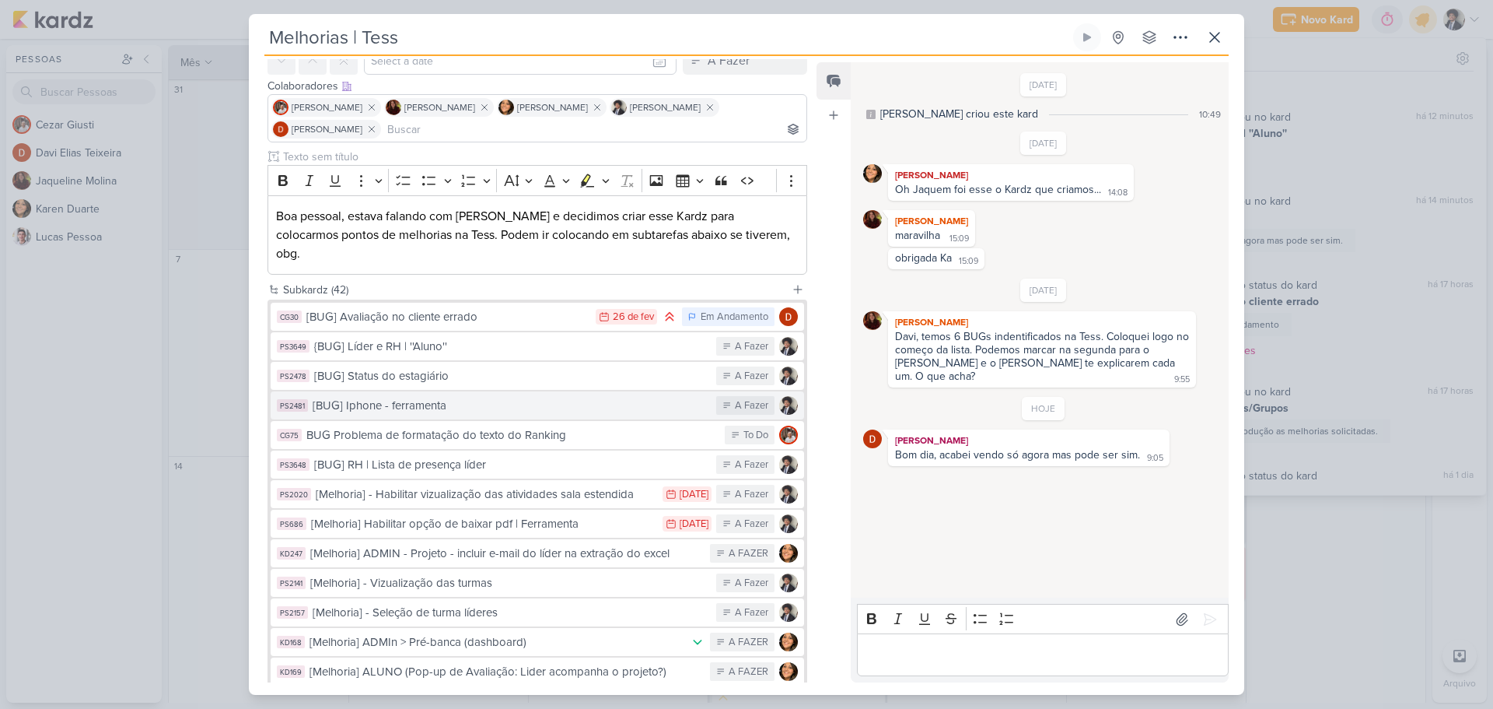
click at [465, 397] on div "[BUG] Iphone - ferramenta" at bounding box center [511, 406] width 396 height 18
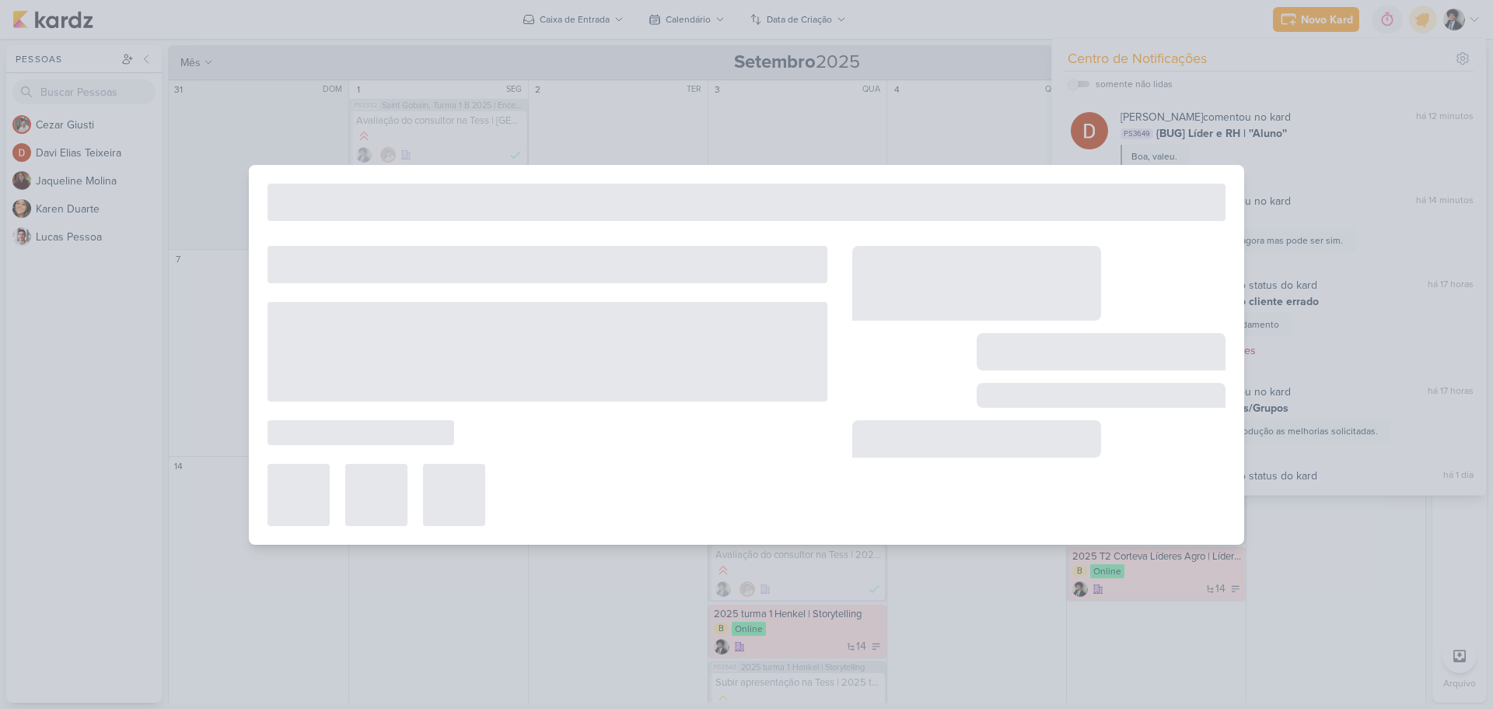
type input "[BUG] Iphone - ferramenta"
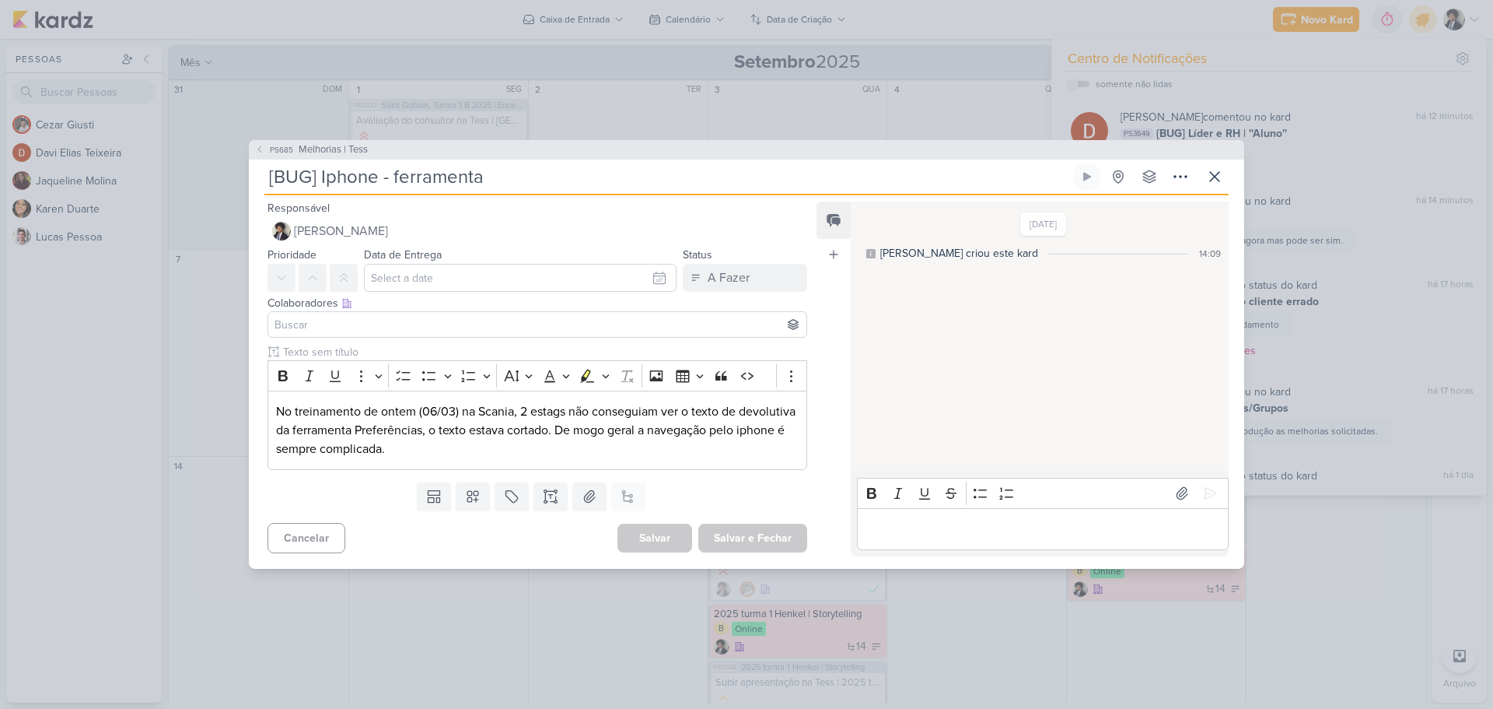
click at [274, 149] on span "PS685" at bounding box center [282, 150] width 28 height 12
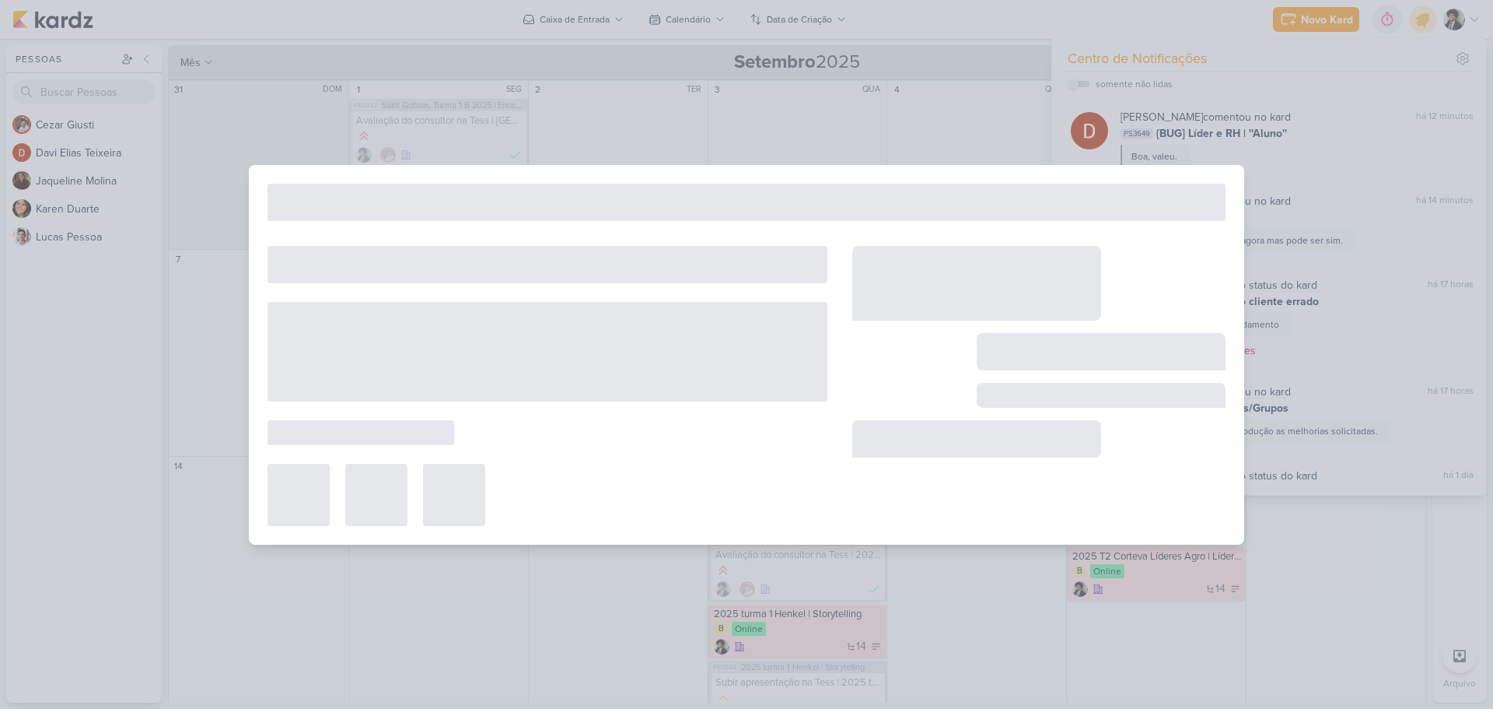
type input "Melhorias | Tess"
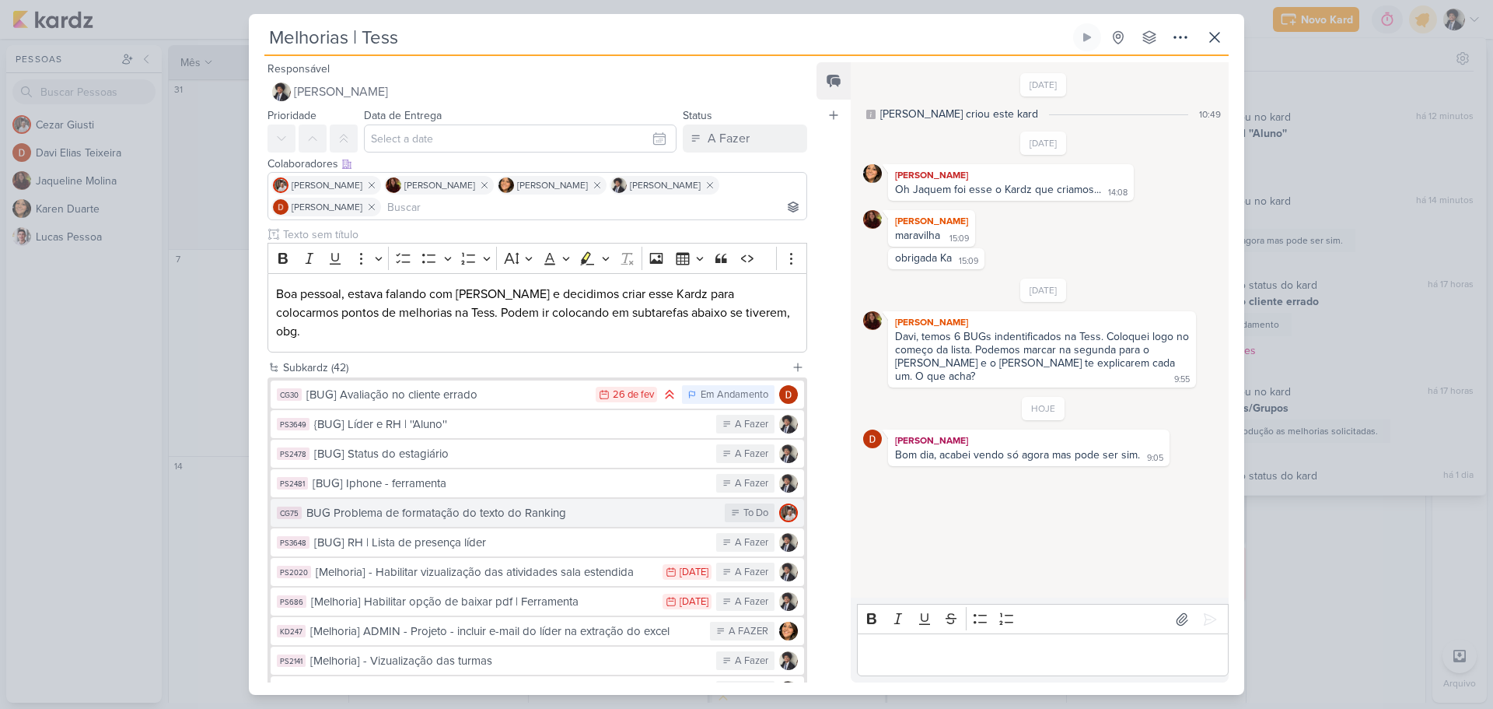
click at [597, 504] on div "BUG Problema de formatação do texto do Ranking" at bounding box center [511, 513] width 411 height 18
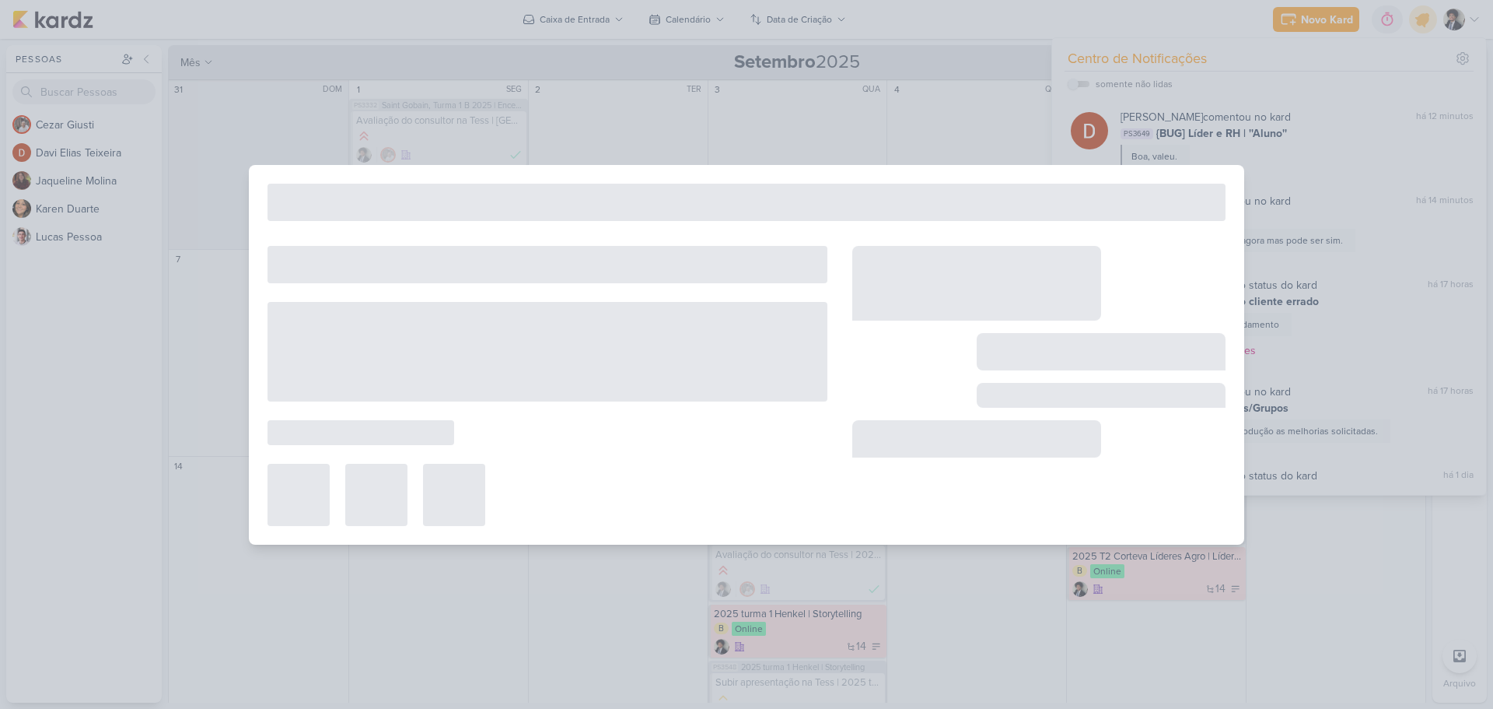
type input "BUG Problema de formatação do texto do Ranking"
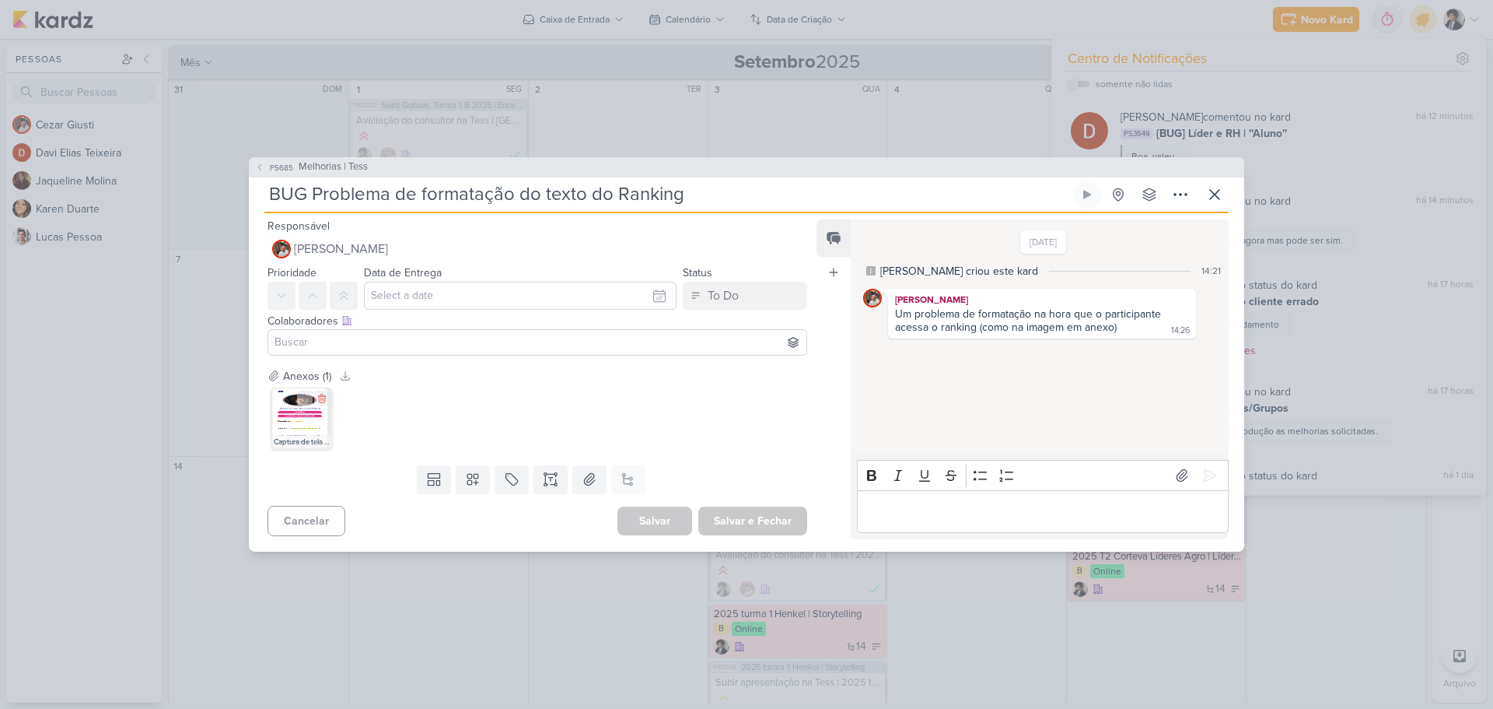
click at [306, 417] on img at bounding box center [302, 418] width 62 height 62
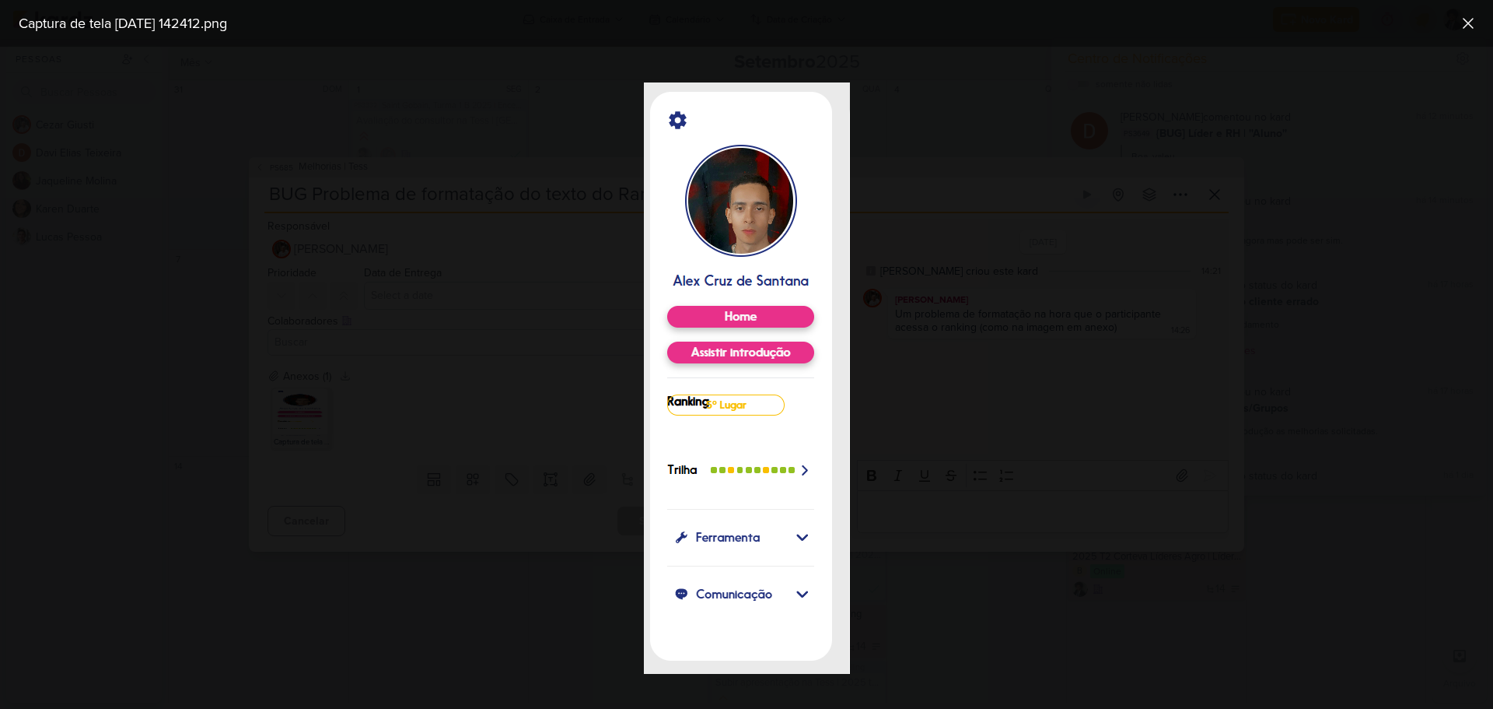
click at [509, 447] on div at bounding box center [746, 378] width 1493 height 662
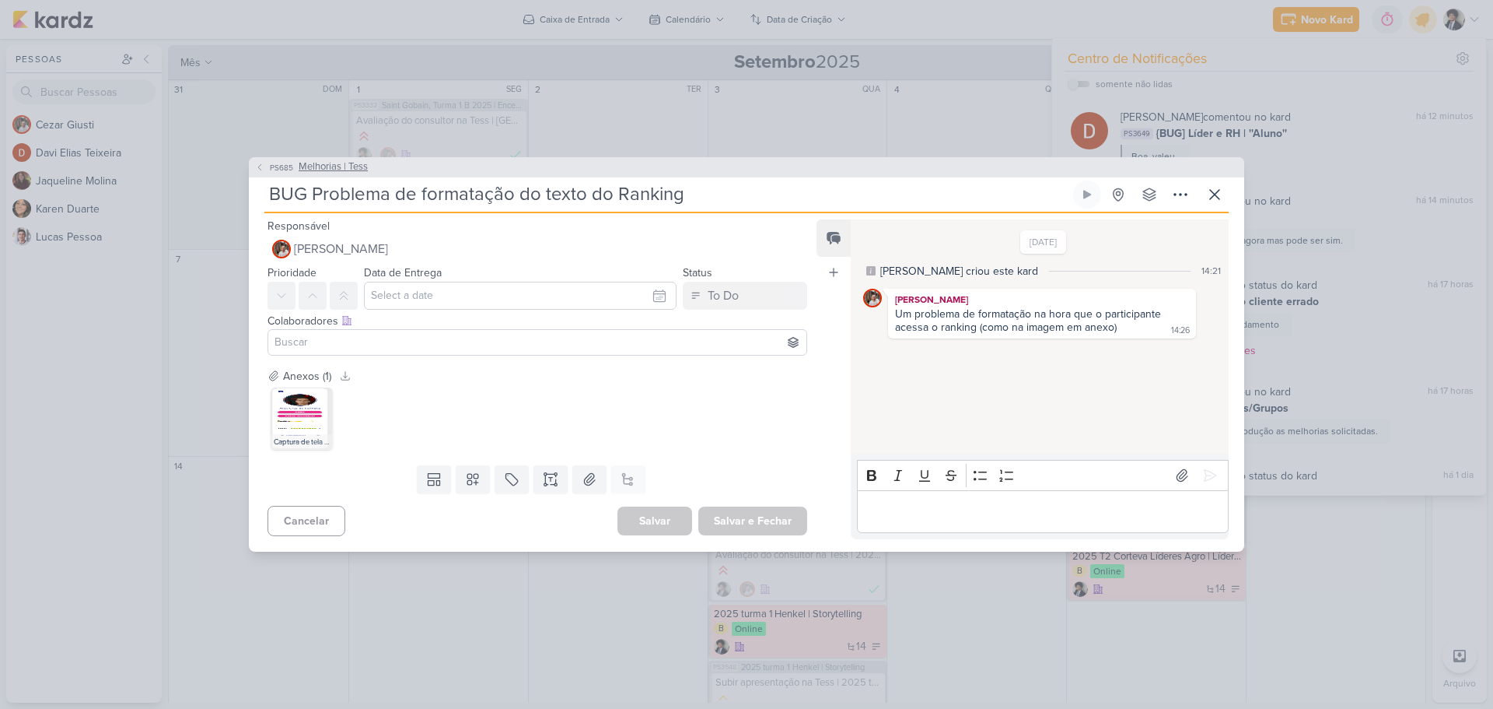
click at [261, 166] on icon at bounding box center [259, 167] width 9 height 9
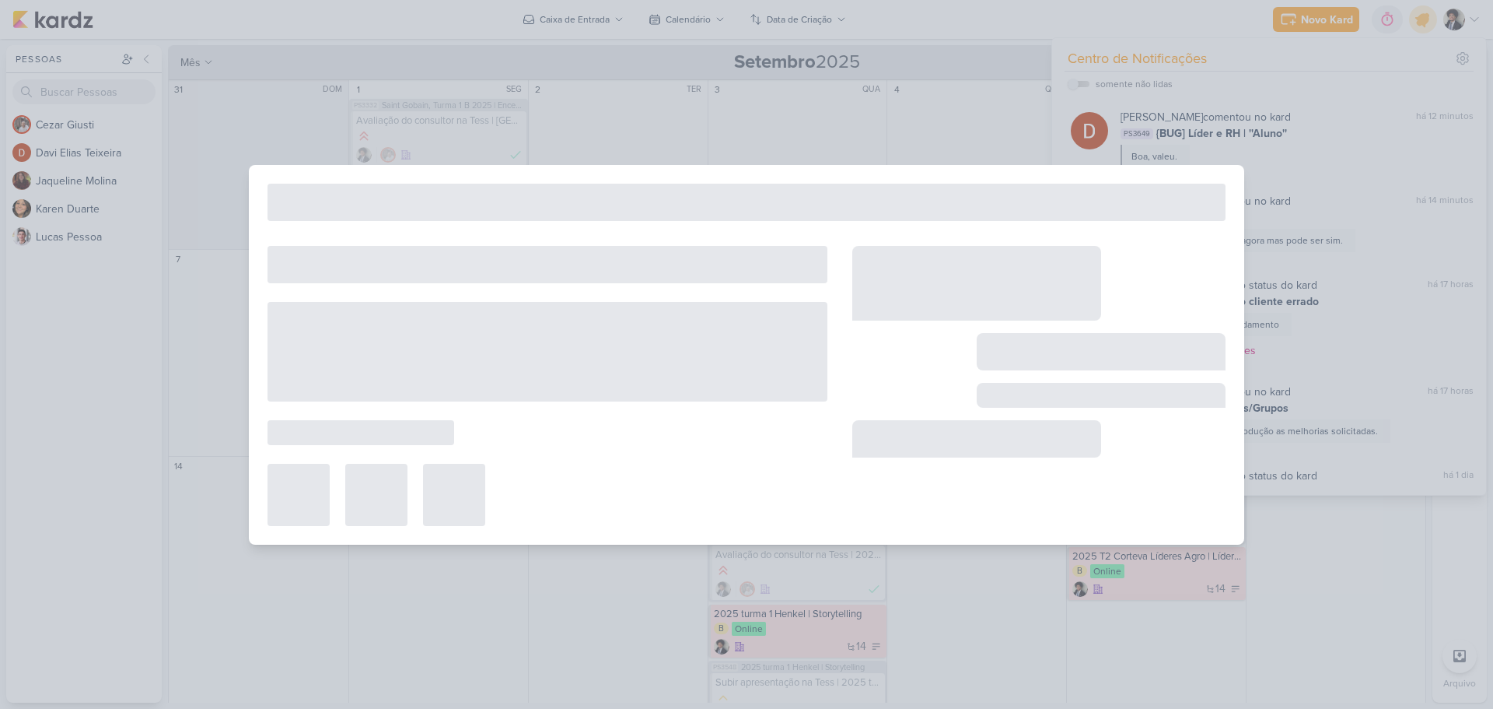
type input "Melhorias | Tess"
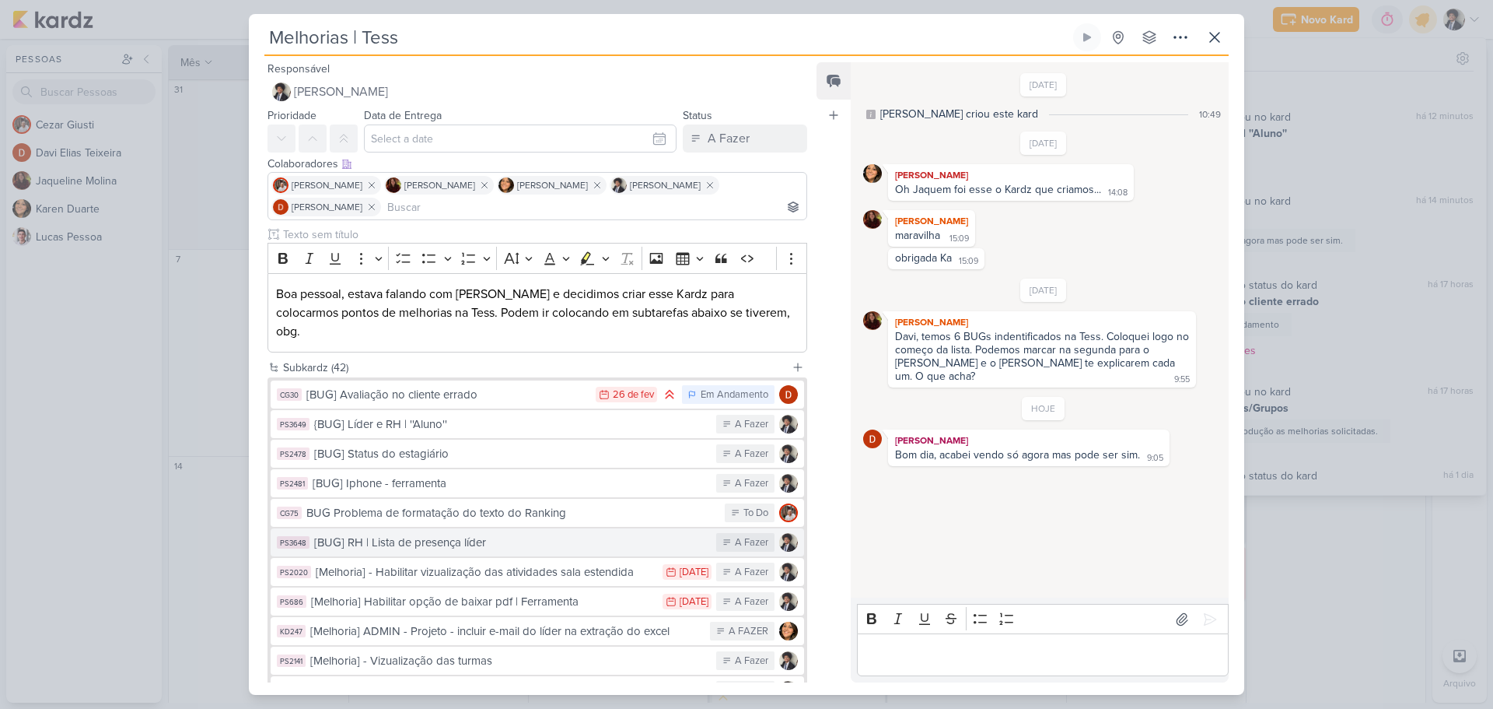
click at [558, 534] on div "[BUG] RH | Lista de presença líder" at bounding box center [511, 543] width 394 height 18
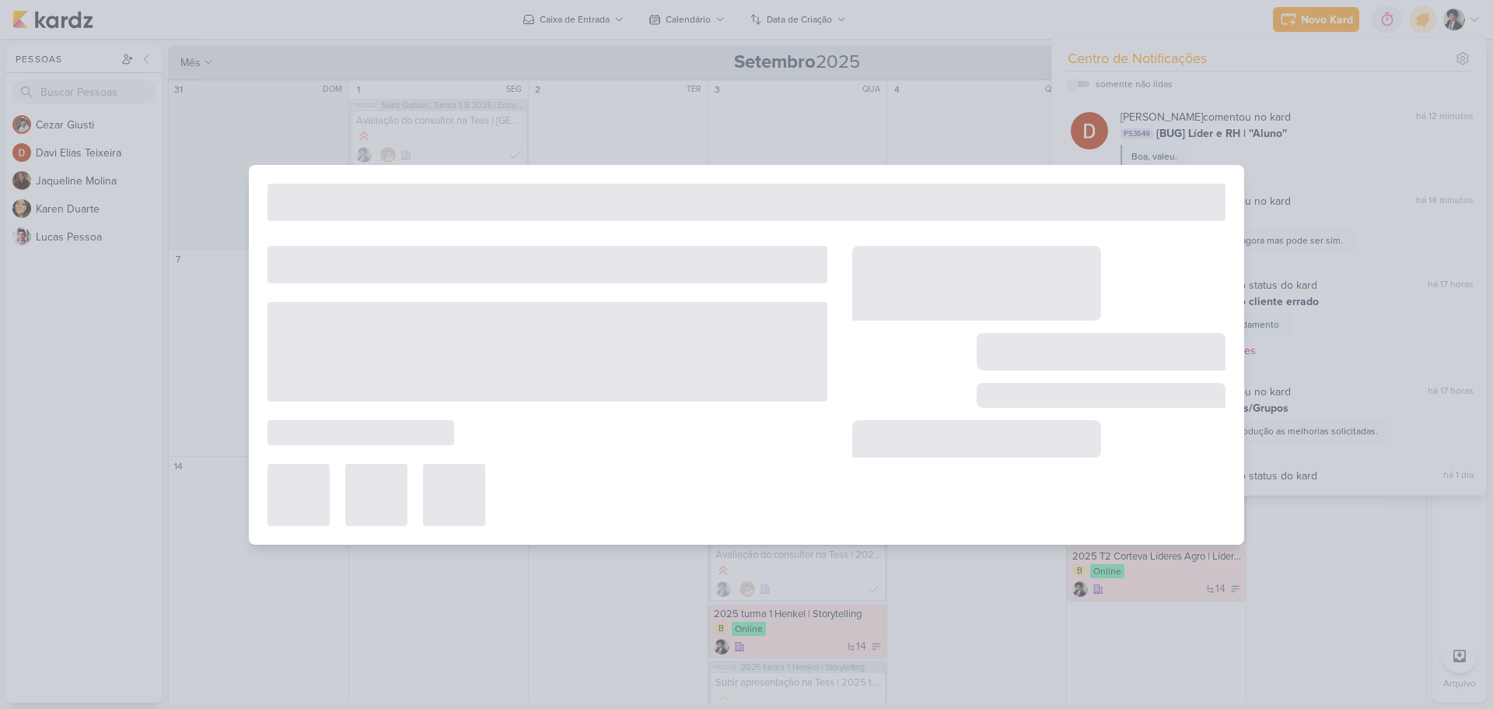
type input "[BUG] RH | Lista de presença líder"
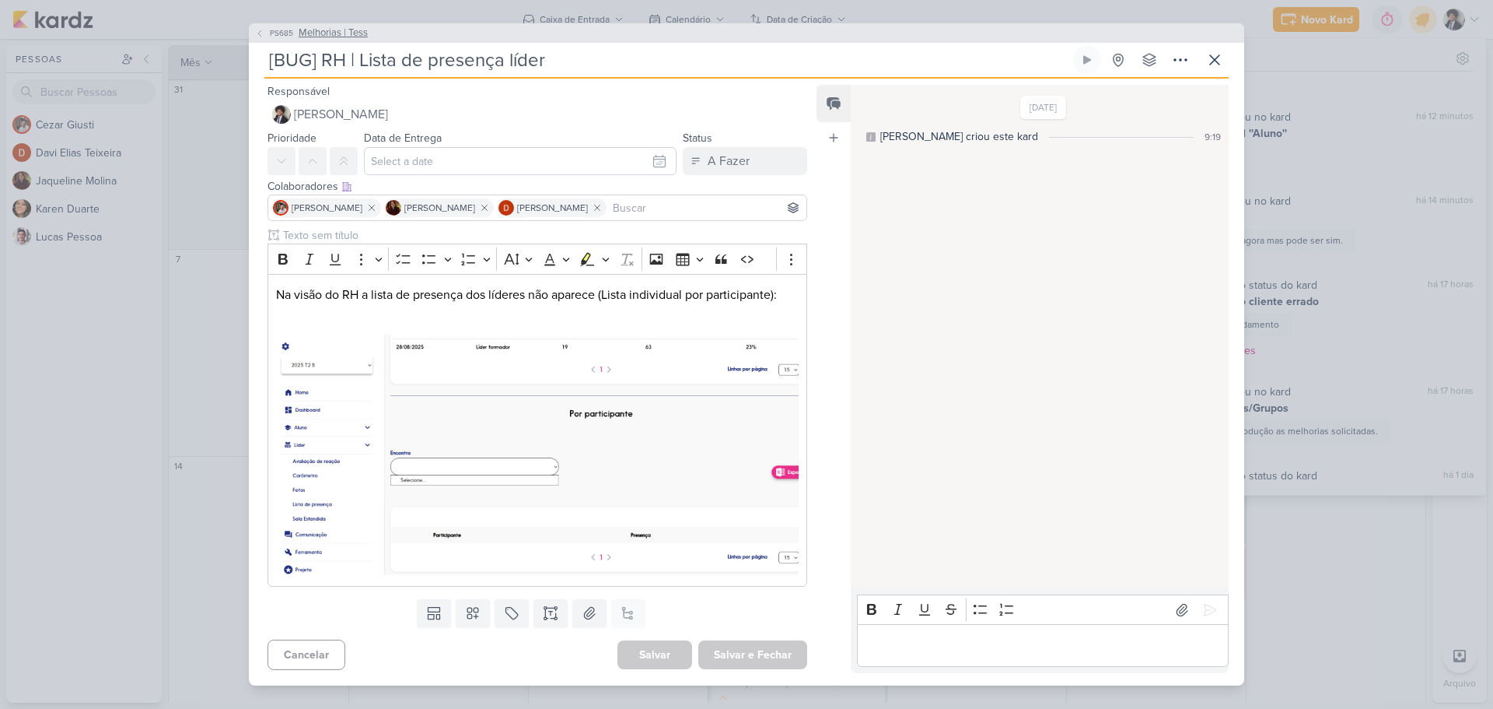
click at [260, 37] on icon at bounding box center [259, 33] width 9 height 9
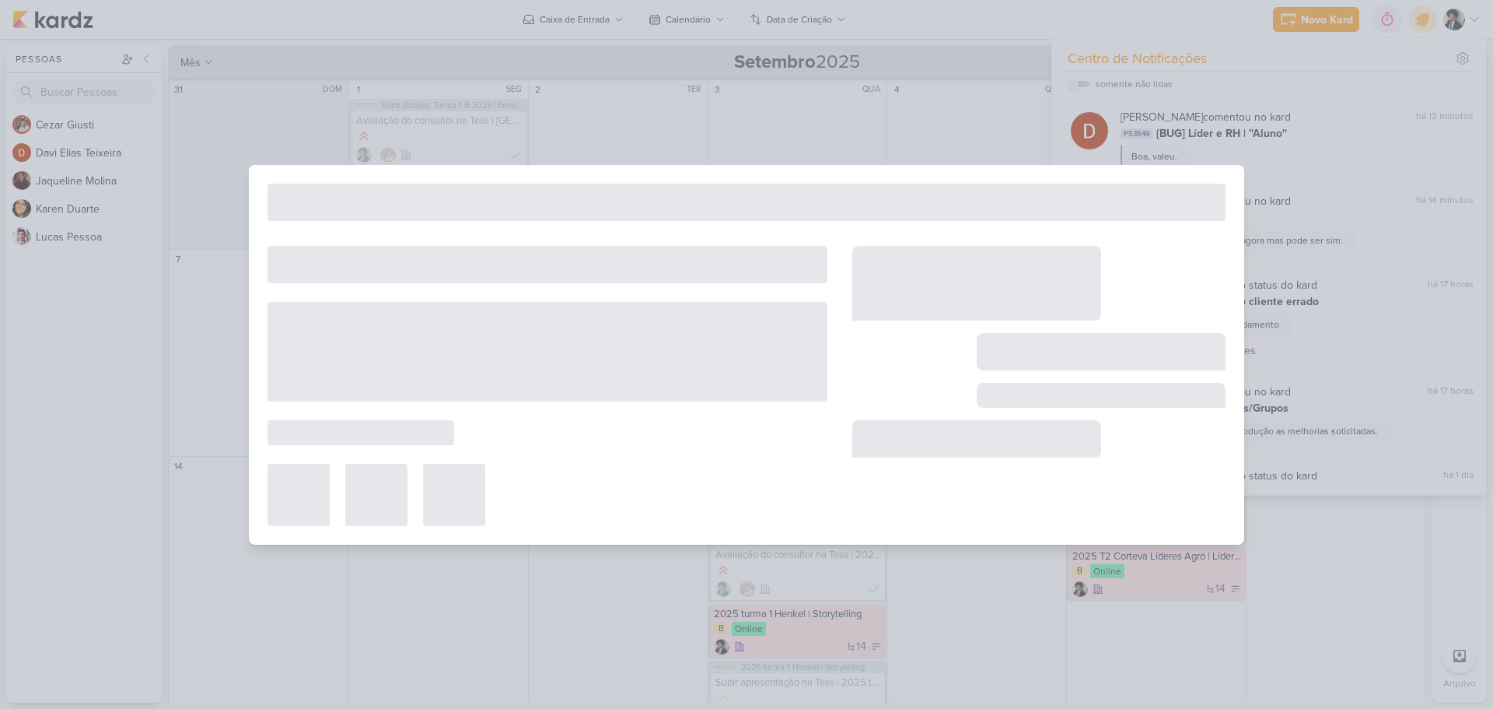
type input "Melhorias | Tess"
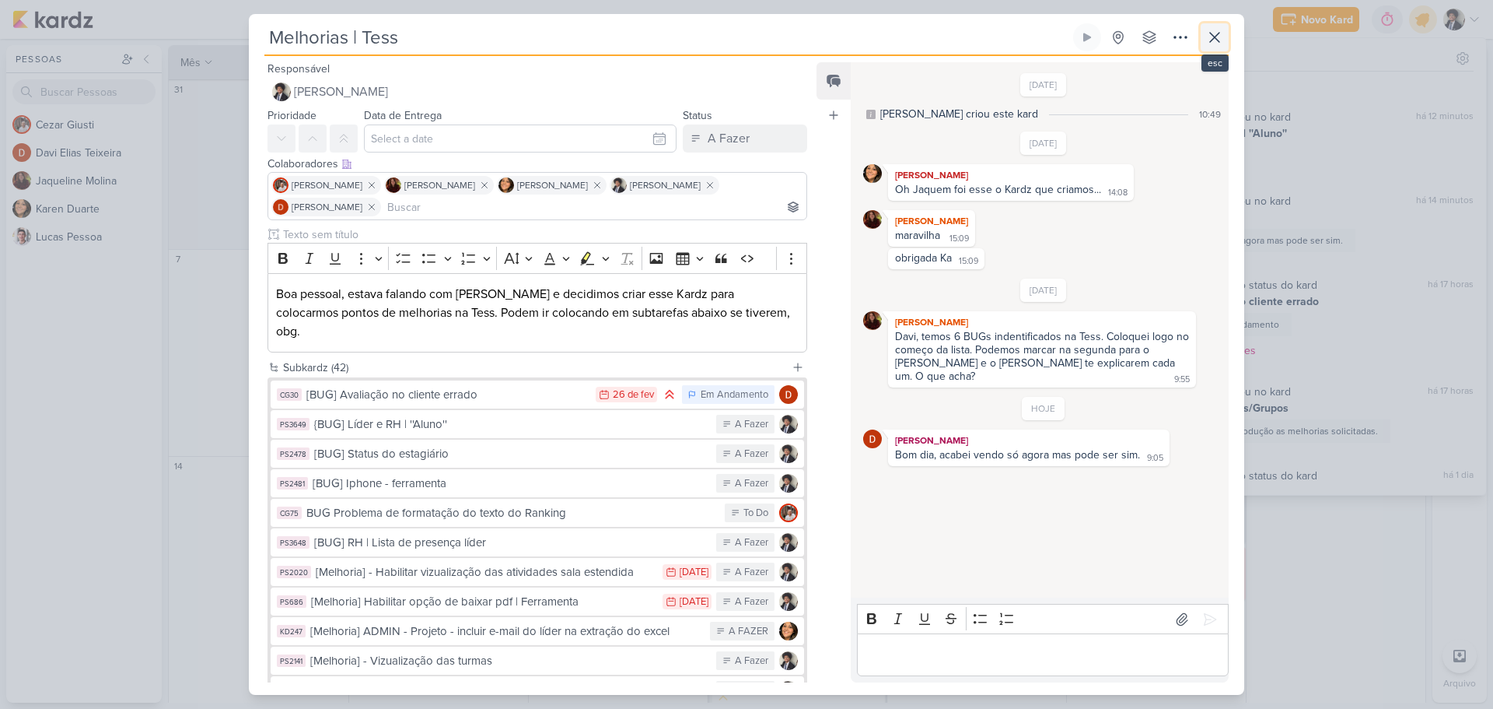
click at [1216, 33] on icon at bounding box center [1215, 37] width 19 height 19
